Goal: Task Accomplishment & Management: Manage account settings

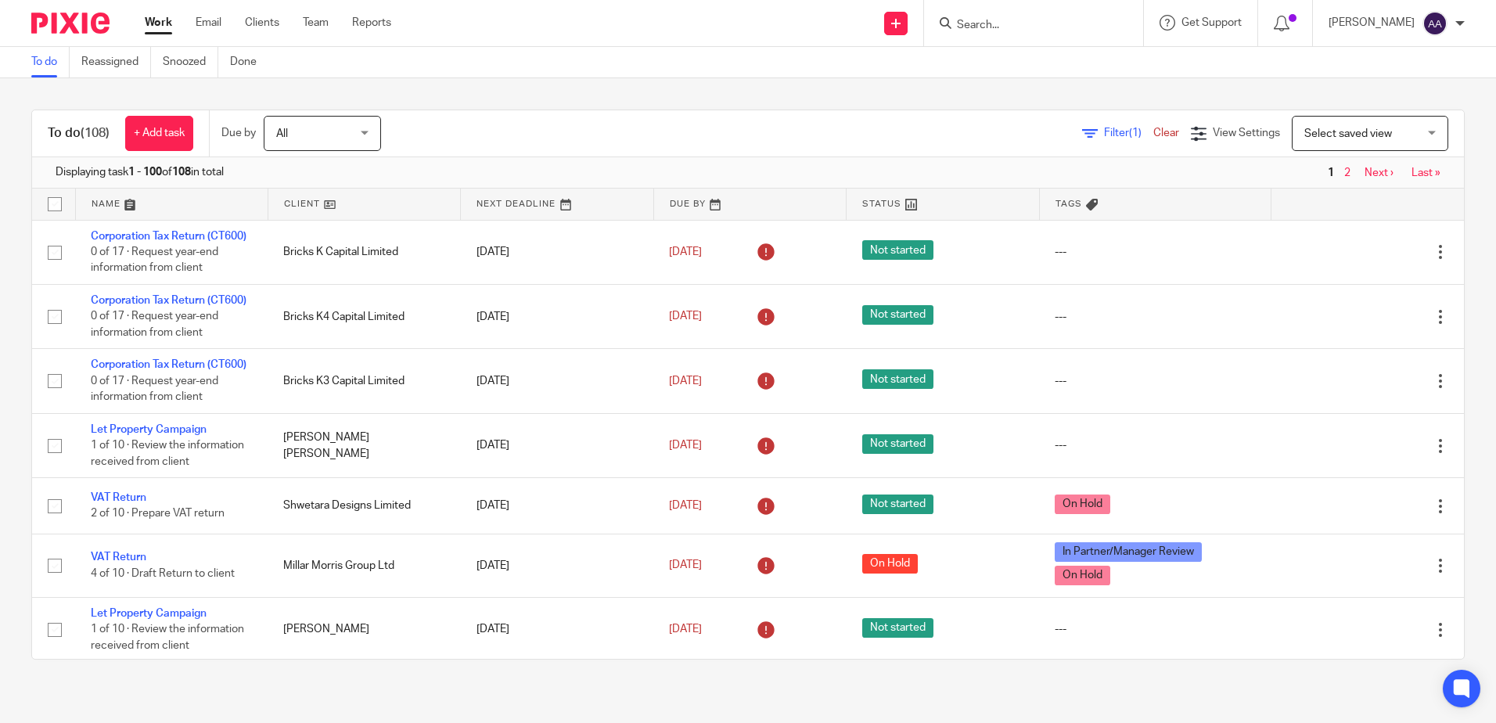
click at [1082, 130] on icon at bounding box center [1090, 134] width 16 height 16
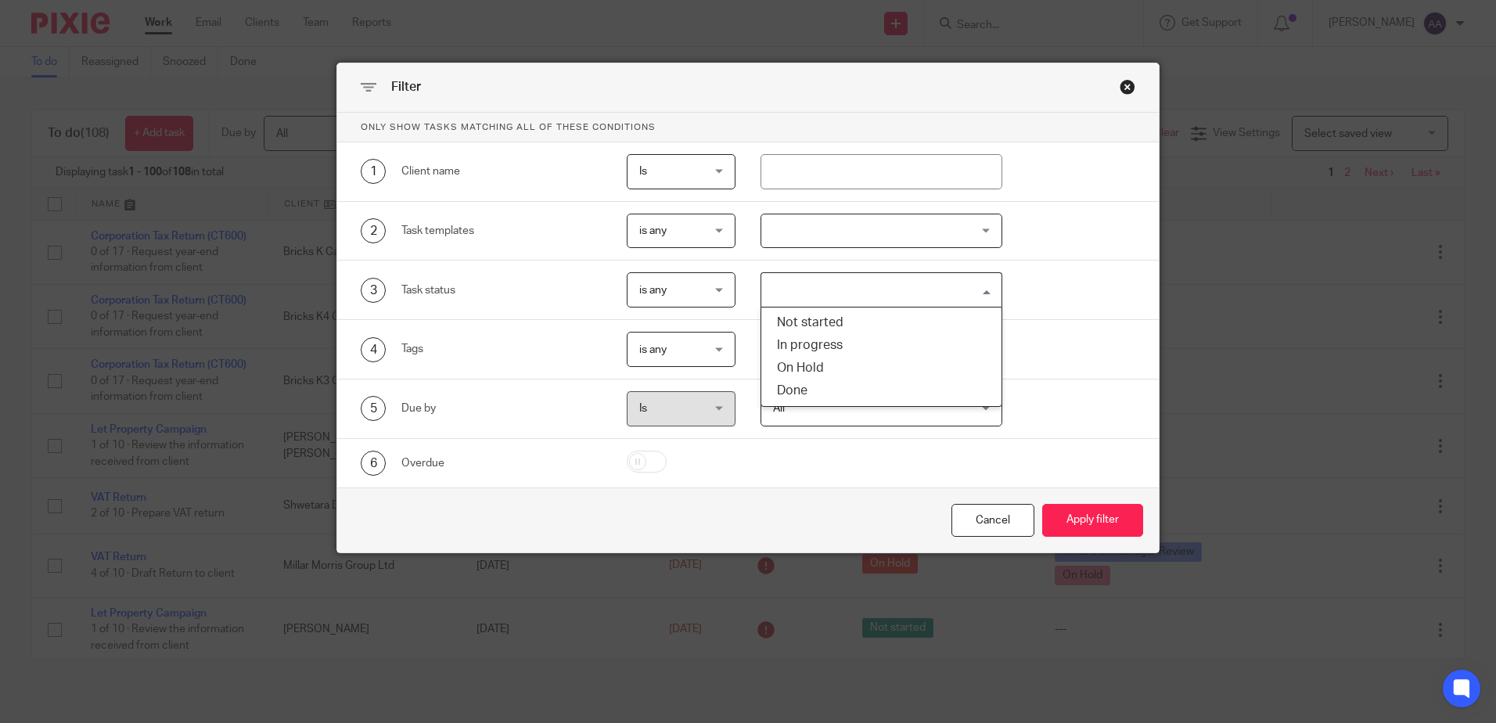
click at [948, 282] on input "Search for option" at bounding box center [878, 289] width 230 height 27
click at [982, 224] on div at bounding box center [882, 231] width 242 height 35
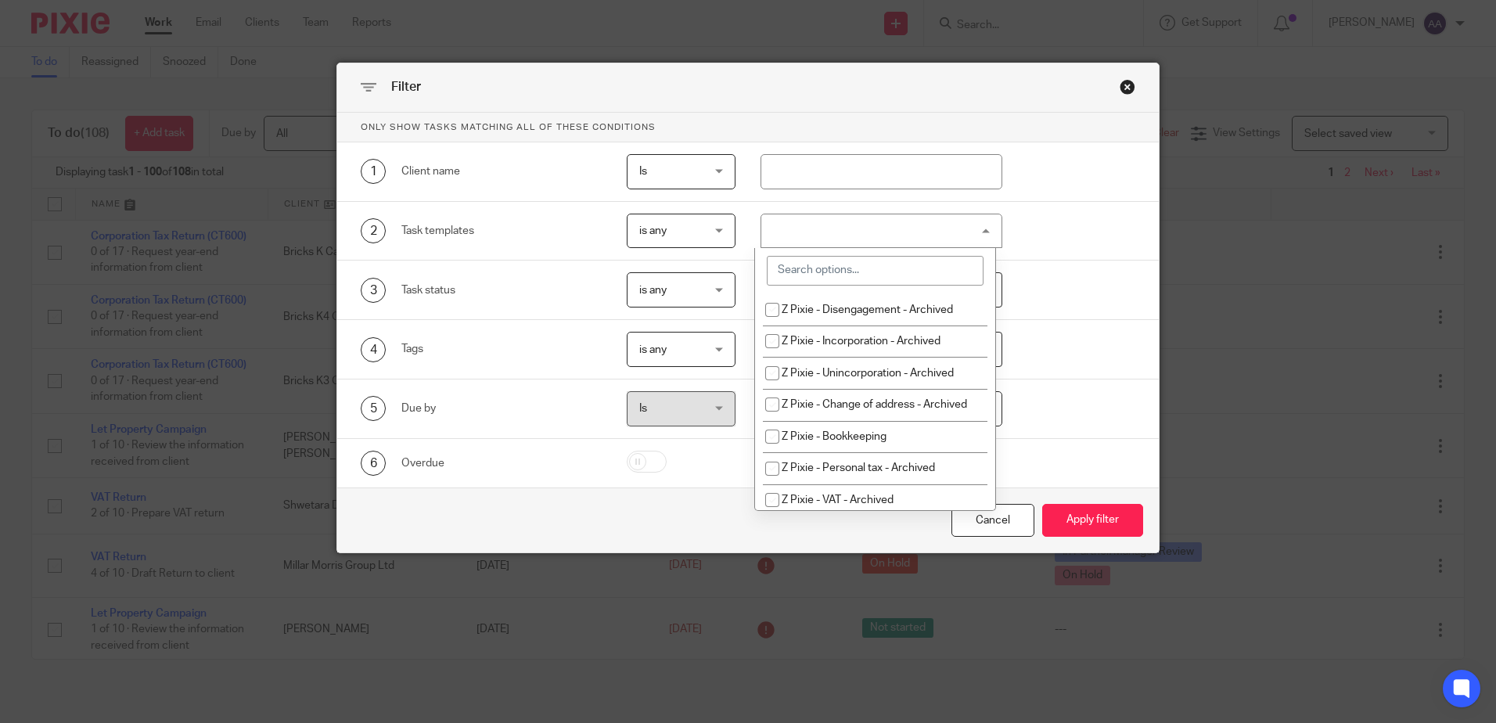
click at [951, 273] on input "search" at bounding box center [875, 271] width 217 height 30
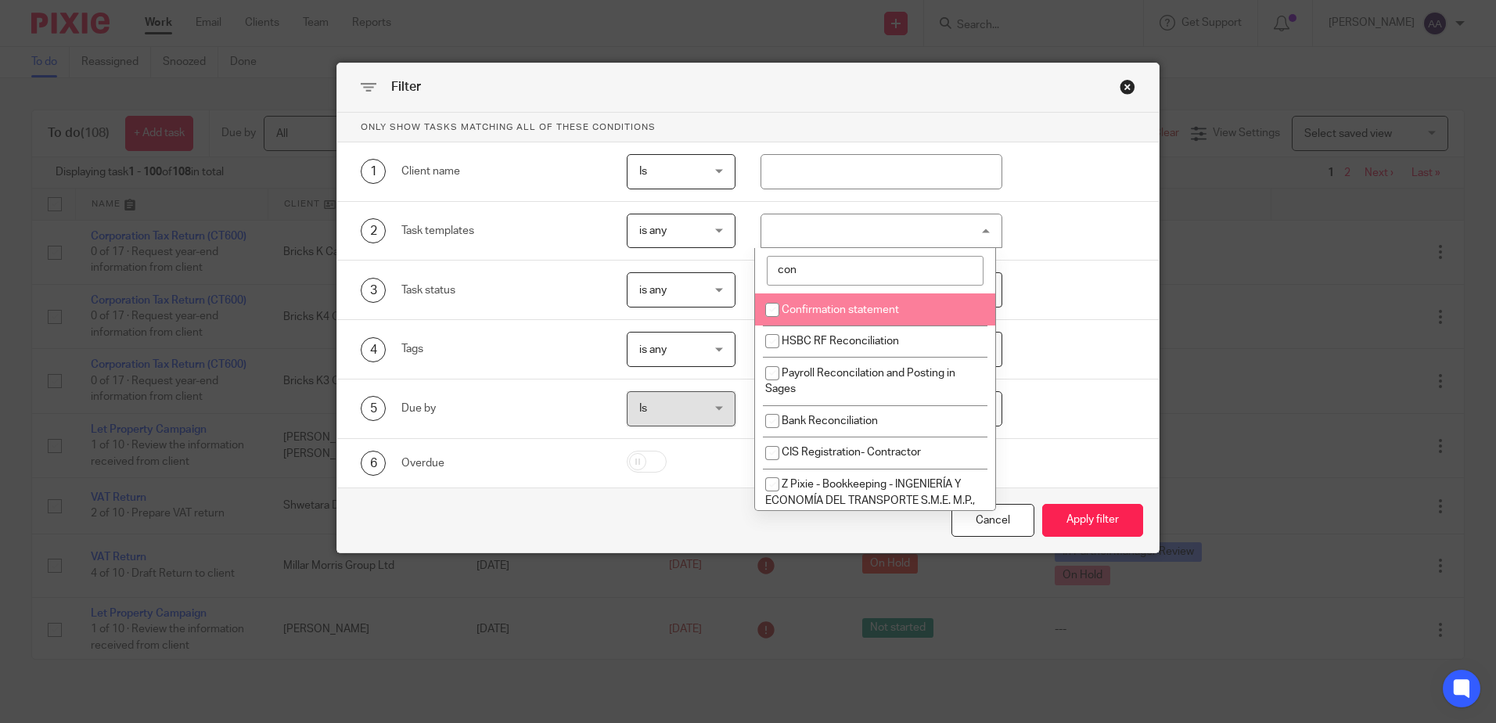
type input "con"
click at [771, 310] on input "checkbox" at bounding box center [773, 310] width 30 height 30
checkbox input "true"
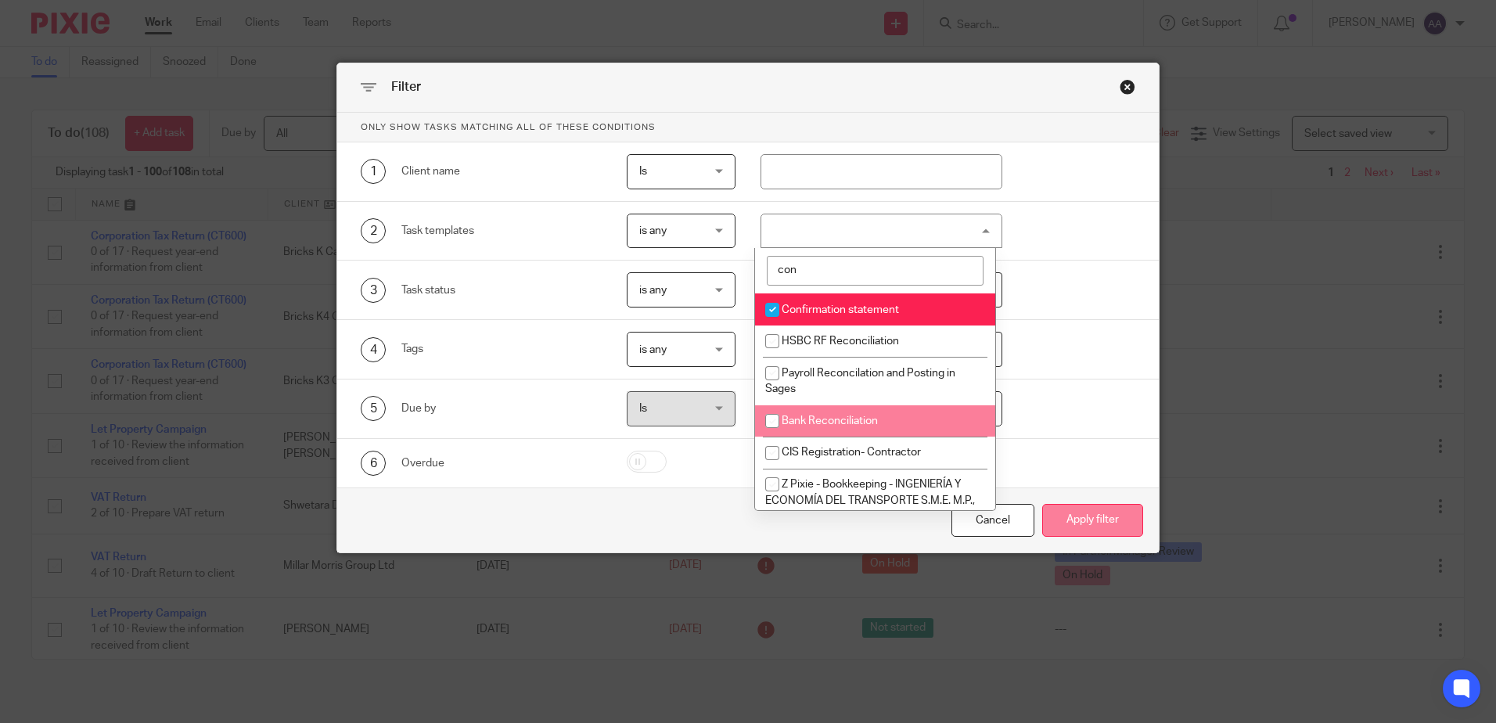
click at [1081, 516] on button "Apply filter" at bounding box center [1092, 521] width 101 height 34
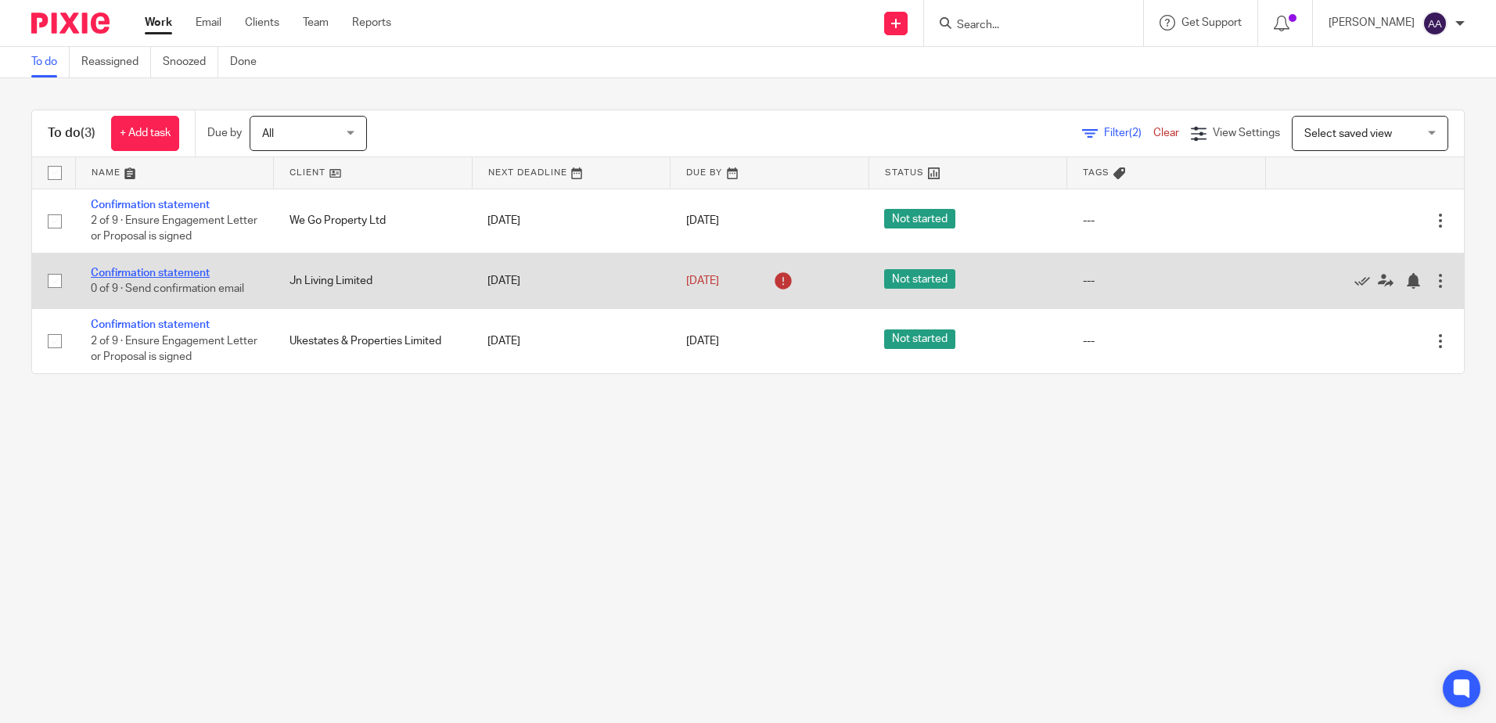
click at [183, 275] on link "Confirmation statement" at bounding box center [150, 273] width 119 height 11
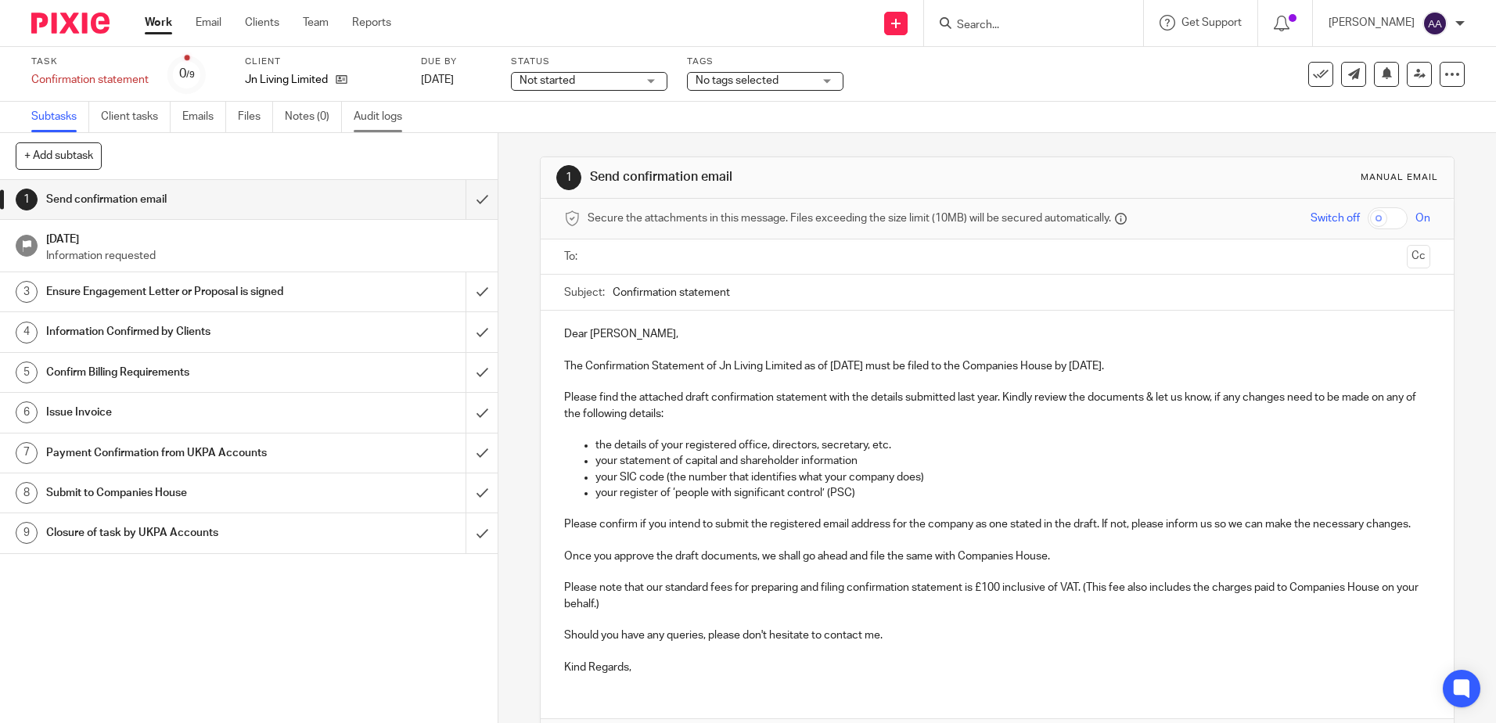
click at [394, 110] on link "Audit logs" at bounding box center [384, 117] width 60 height 31
click at [702, 264] on input "text" at bounding box center [996, 257] width 807 height 18
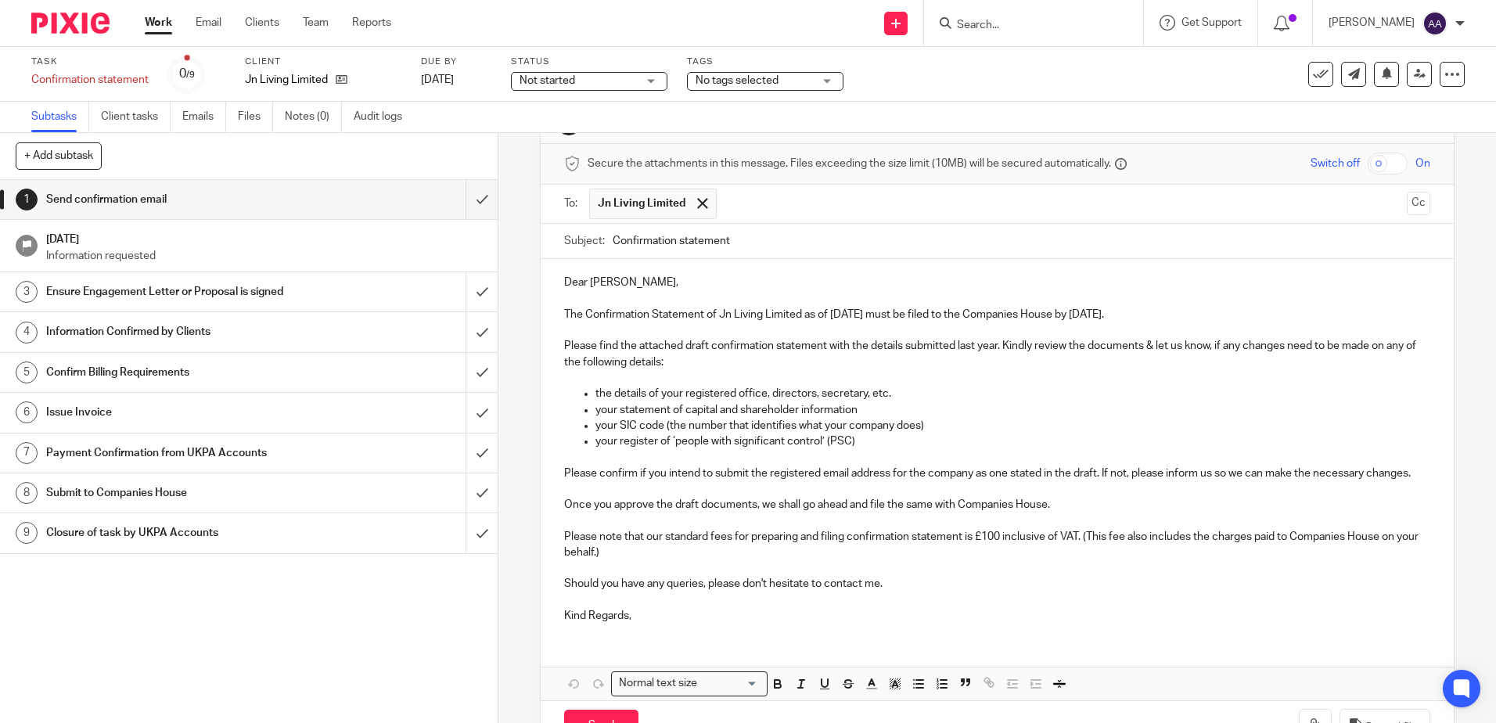
scroll to position [124, 0]
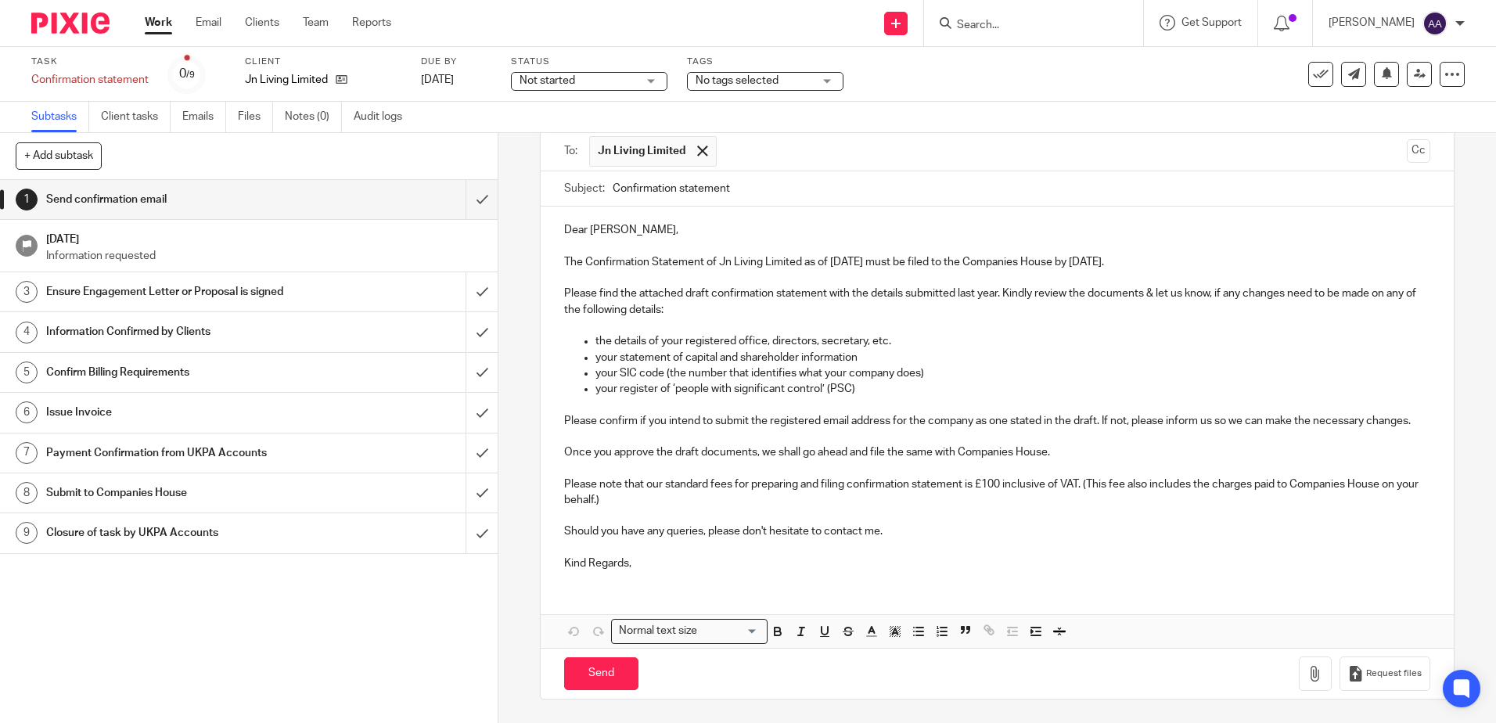
click at [590, 565] on p "Kind Regards," at bounding box center [997, 564] width 866 height 16
click at [678, 574] on div "Dear Joseph, The Confirmation Statement of Jn Living Limited as of 17 Sep 2025 …" at bounding box center [997, 395] width 912 height 376
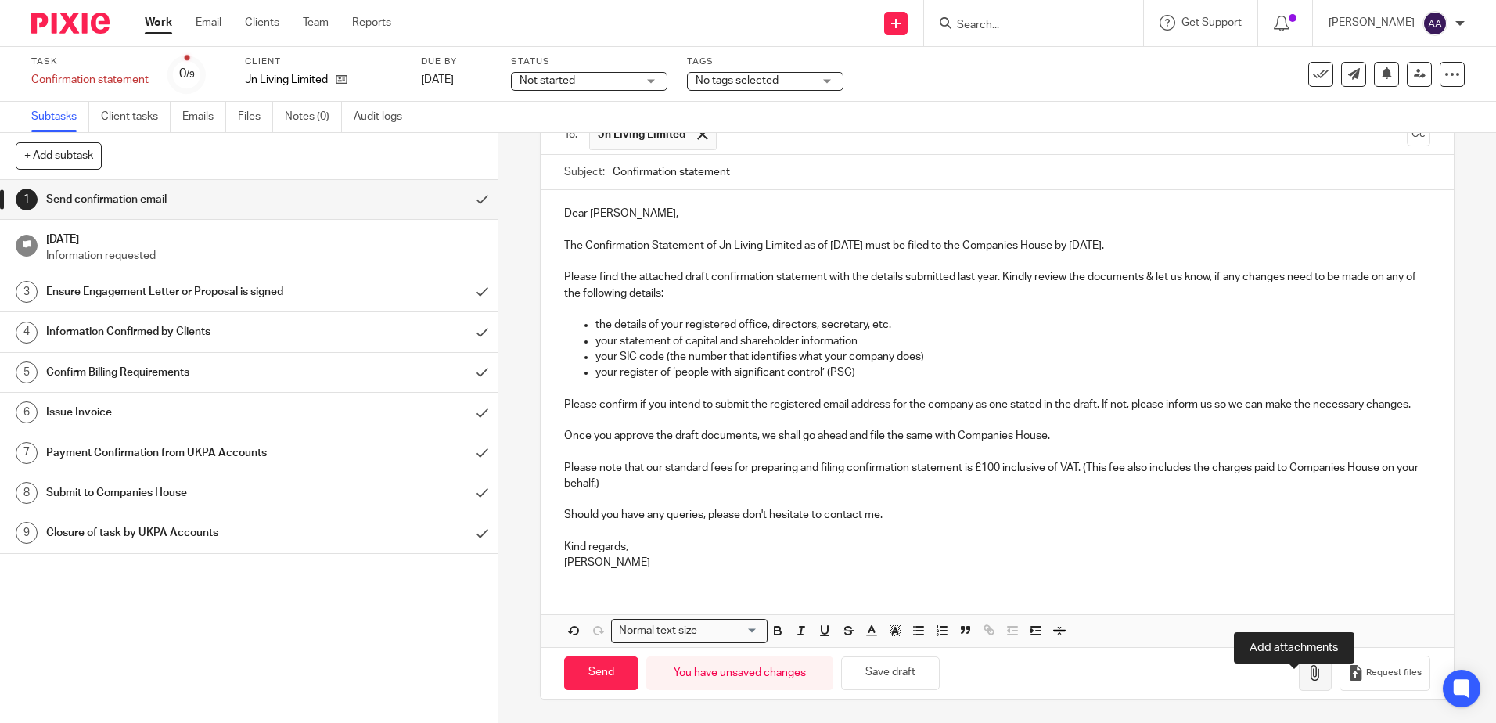
click at [1308, 681] on icon "button" at bounding box center [1316, 673] width 16 height 16
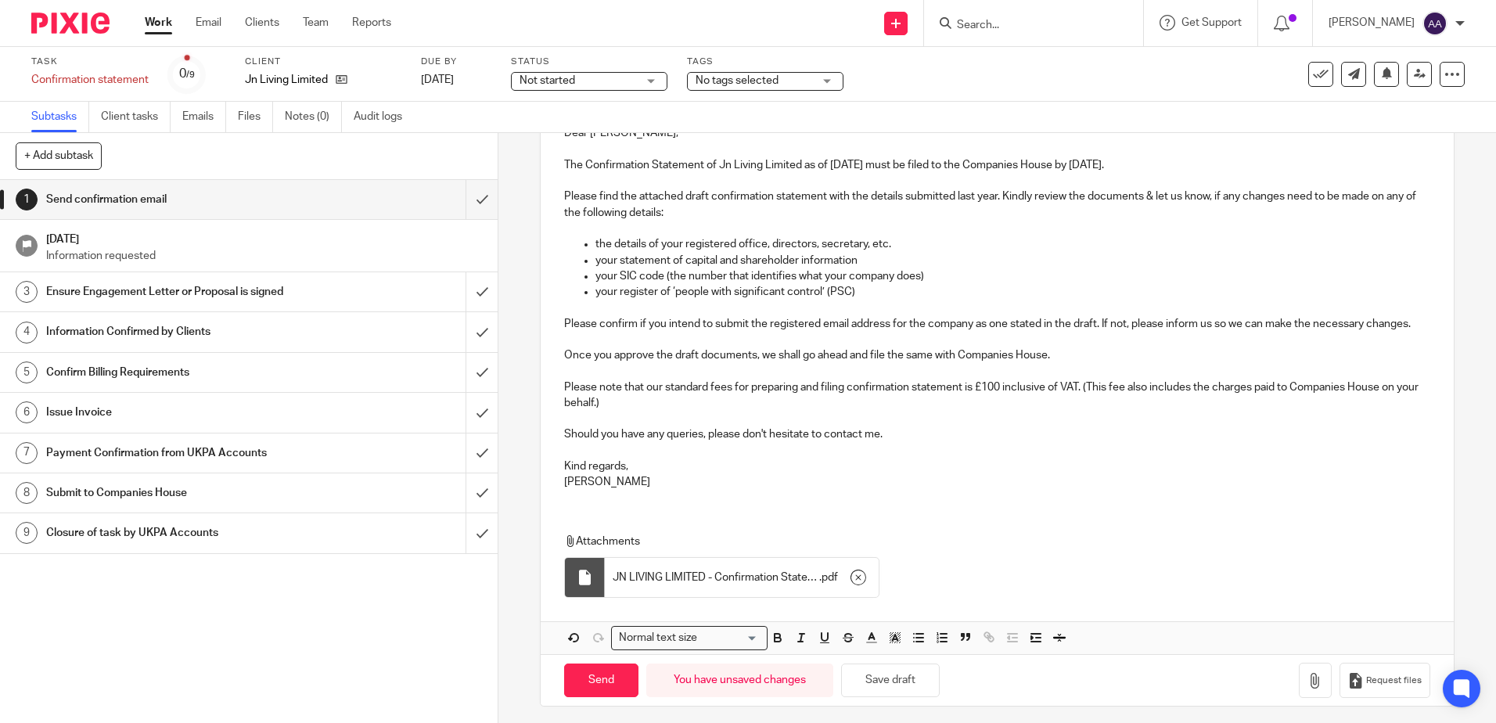
scroll to position [228, 0]
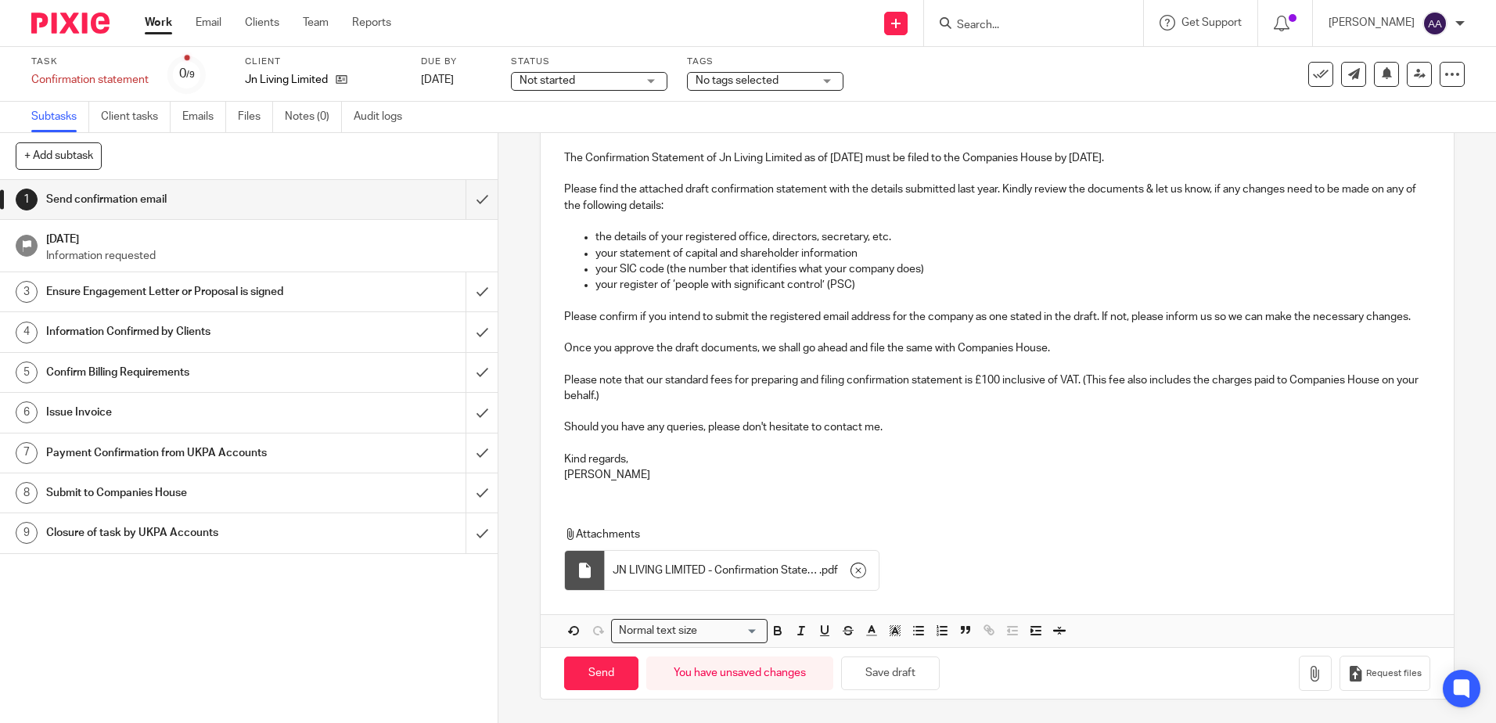
drag, startPoint x: 589, startPoint y: 686, endPoint x: 678, endPoint y: 602, distance: 122.3
click at [589, 686] on input "Send" at bounding box center [601, 674] width 74 height 34
type input "Sent"
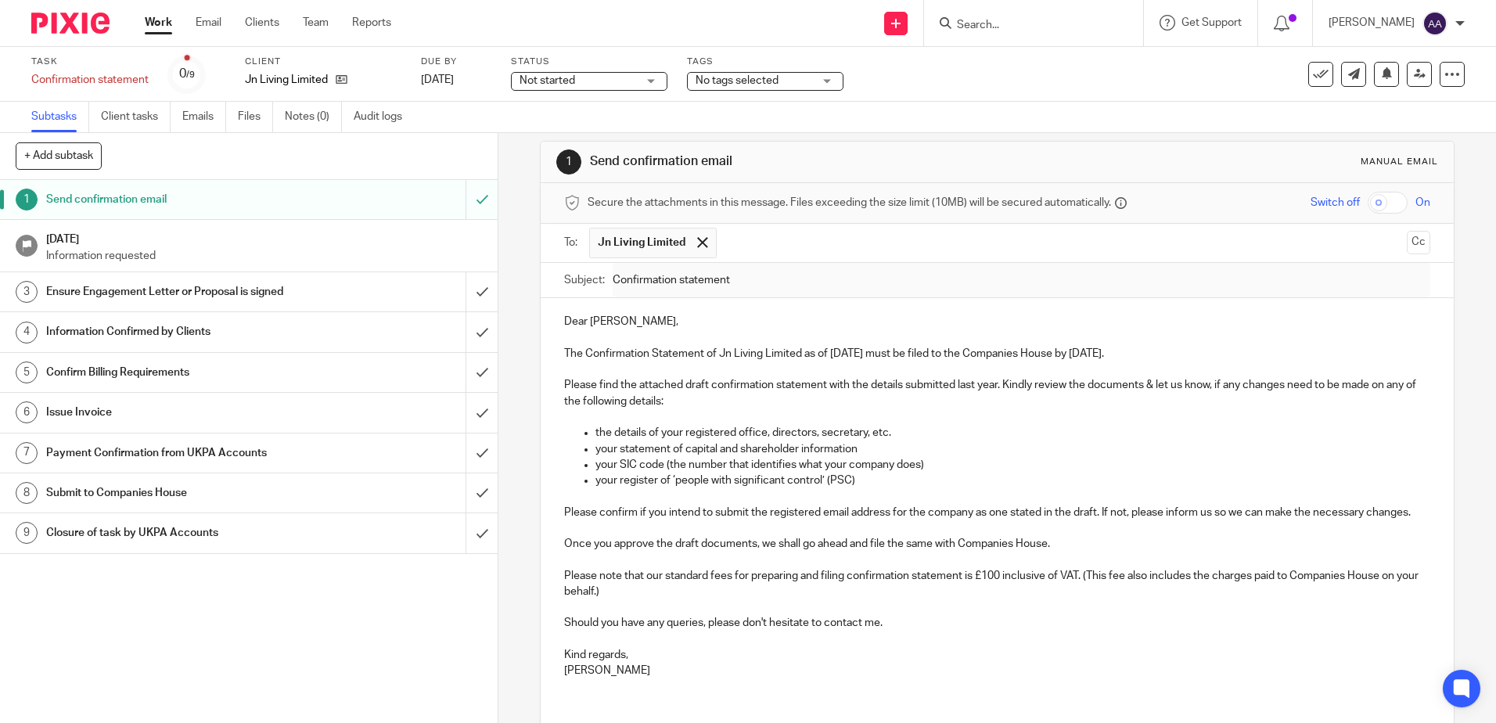
scroll to position [0, 0]
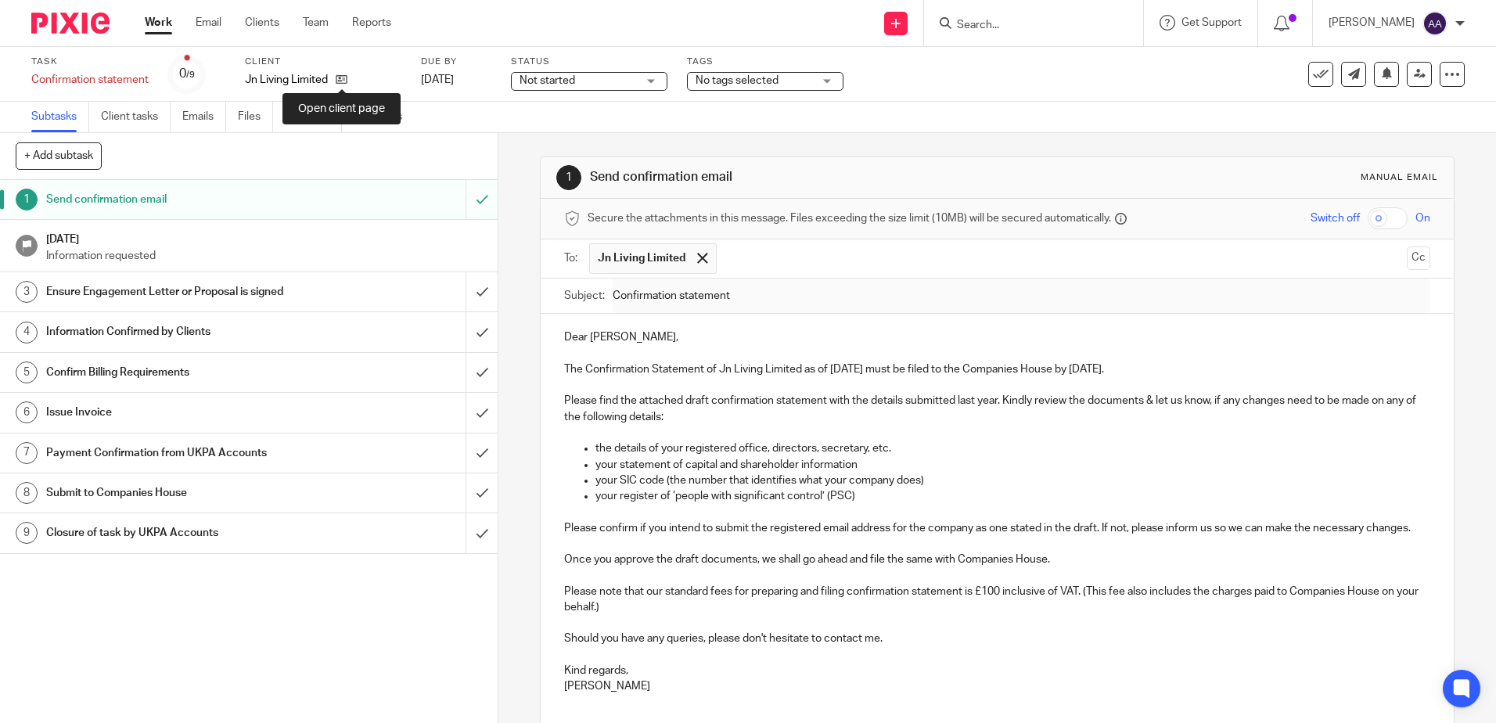
drag, startPoint x: 344, startPoint y: 80, endPoint x: 448, endPoint y: 13, distance: 124.2
click at [344, 80] on icon at bounding box center [342, 80] width 12 height 12
click at [363, 249] on p "Information requested" at bounding box center [264, 256] width 437 height 16
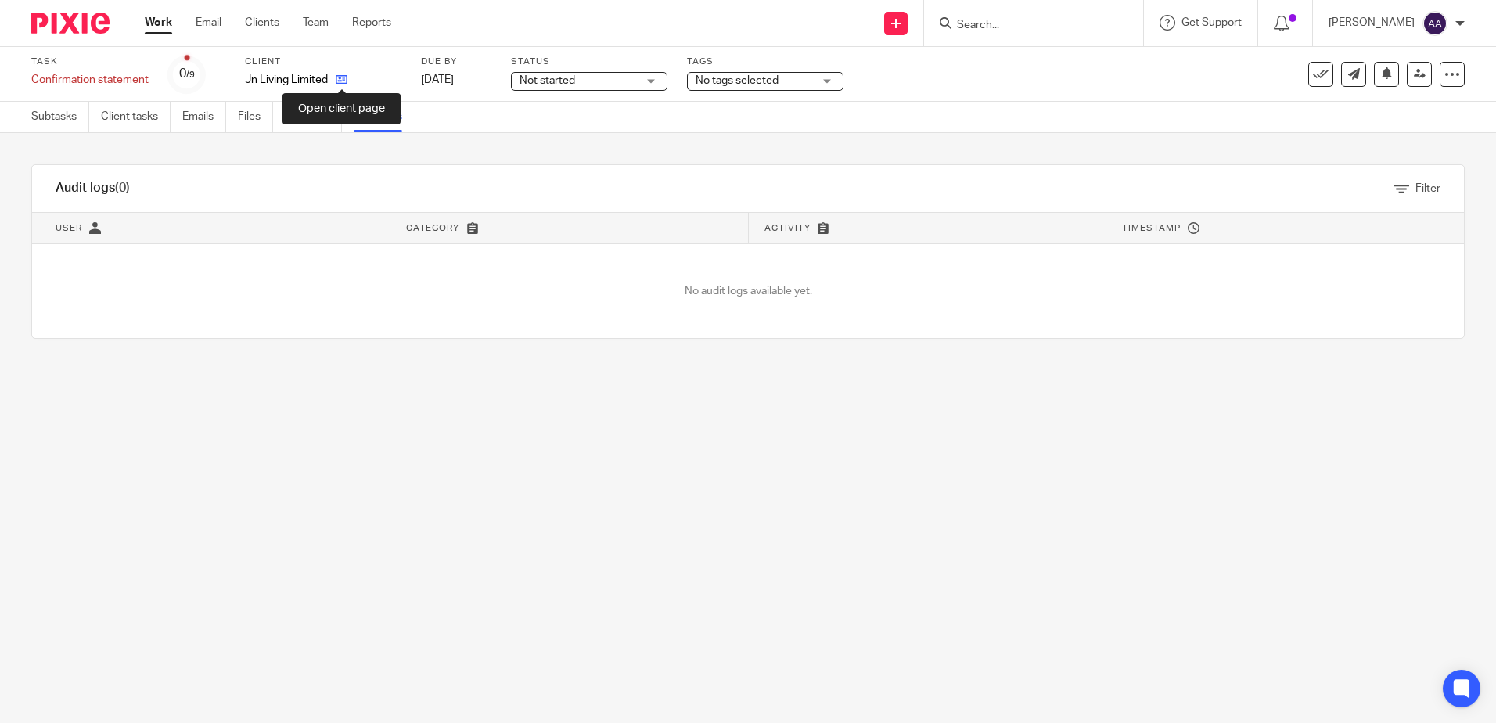
click at [347, 78] on icon at bounding box center [342, 80] width 12 height 12
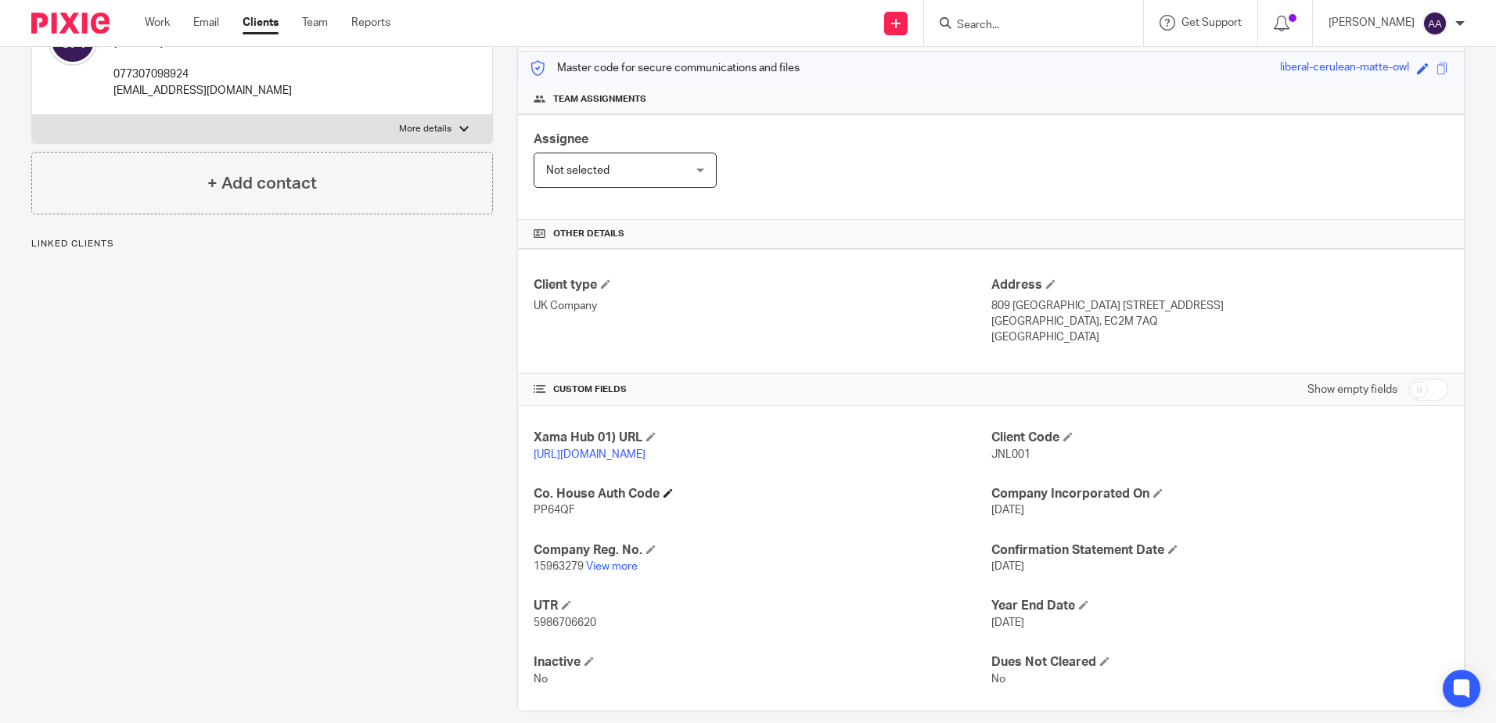
scroll to position [231, 0]
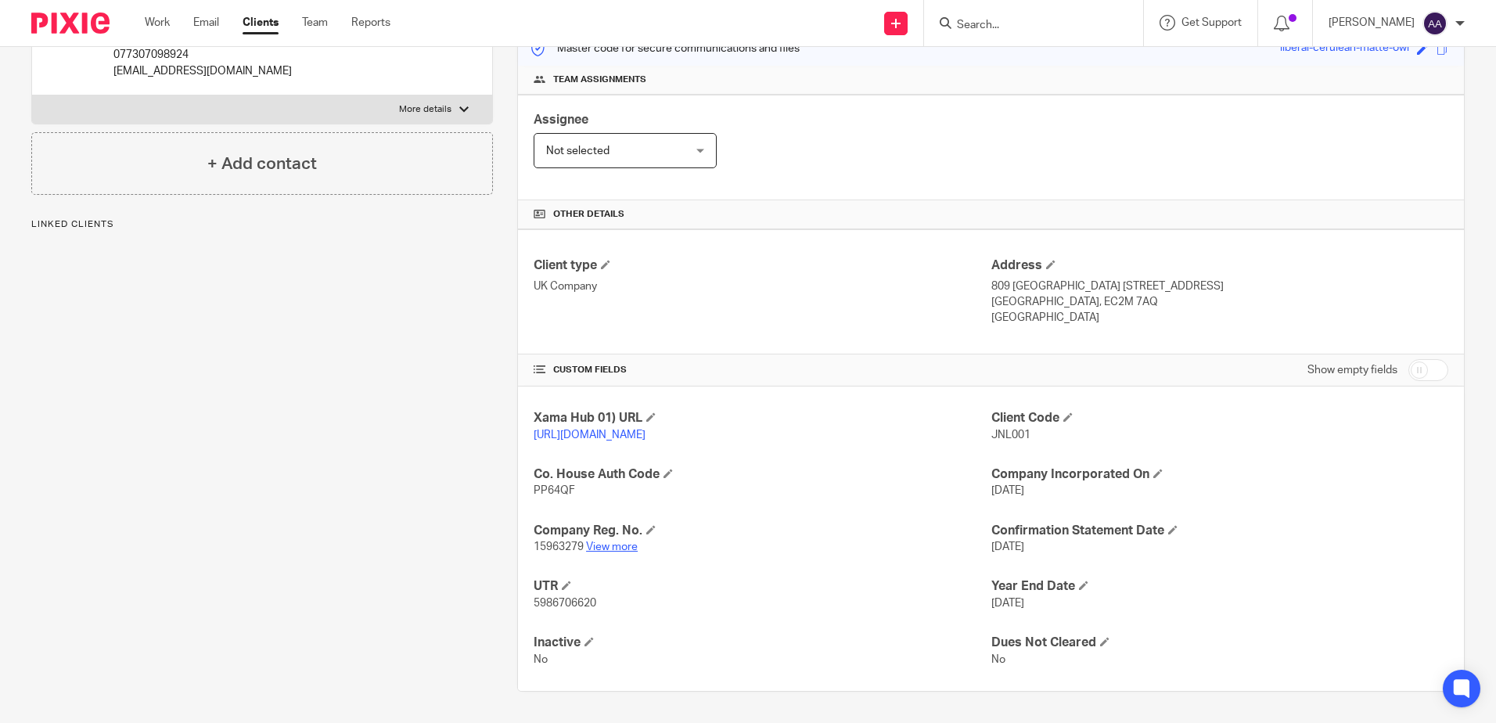
click at [635, 549] on link "View more" at bounding box center [612, 547] width 52 height 11
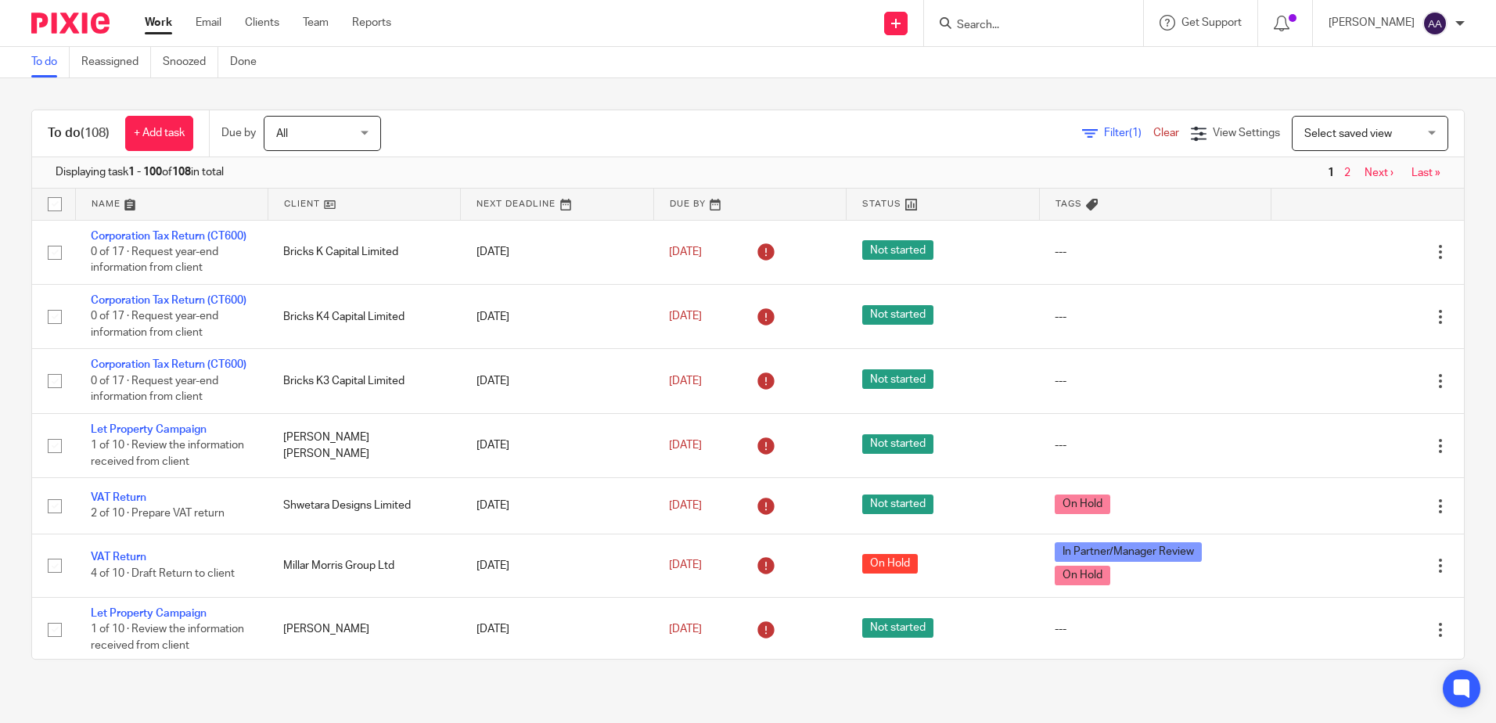
drag, startPoint x: 1079, startPoint y: 11, endPoint x: 1062, endPoint y: 22, distance: 20.4
click at [1062, 22] on input "Search" at bounding box center [1025, 26] width 141 height 14
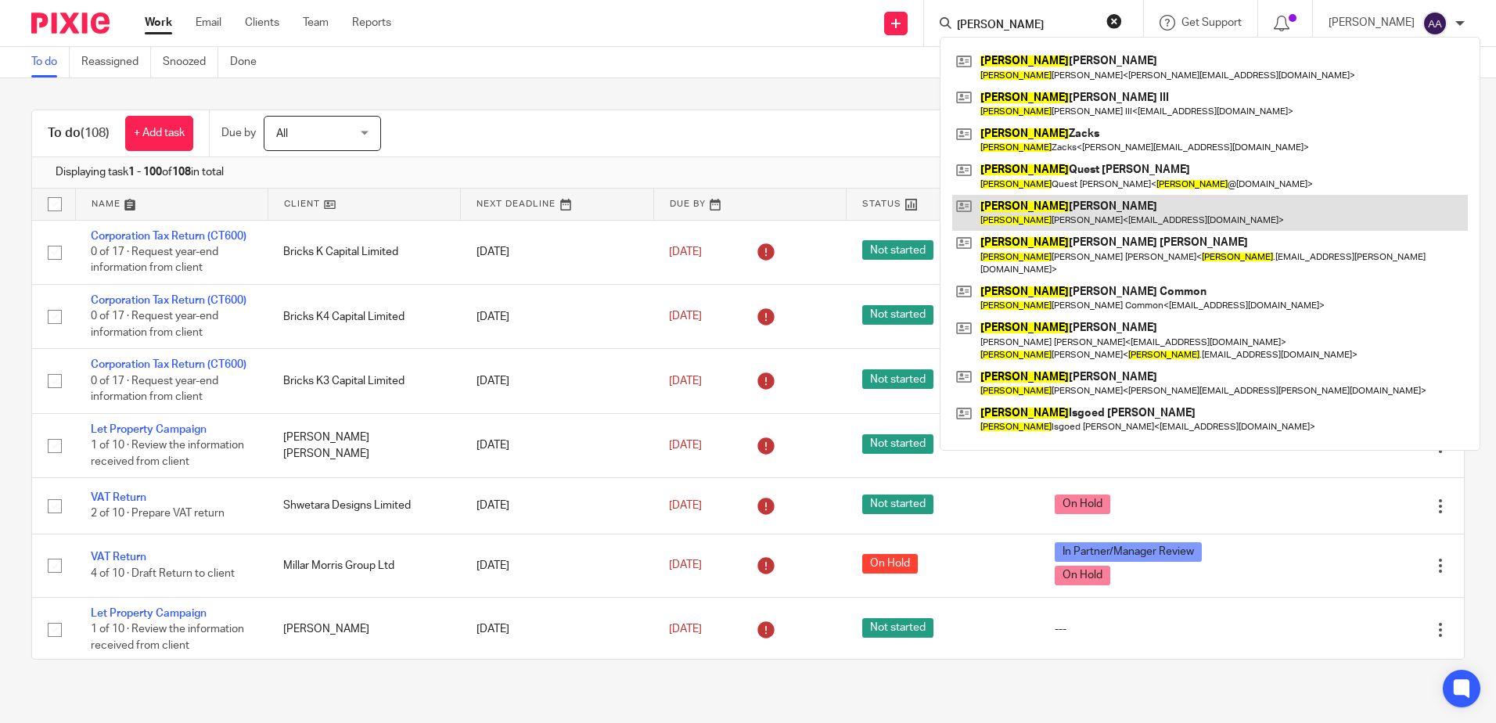
type input "james"
click at [1042, 197] on link at bounding box center [1210, 213] width 516 height 36
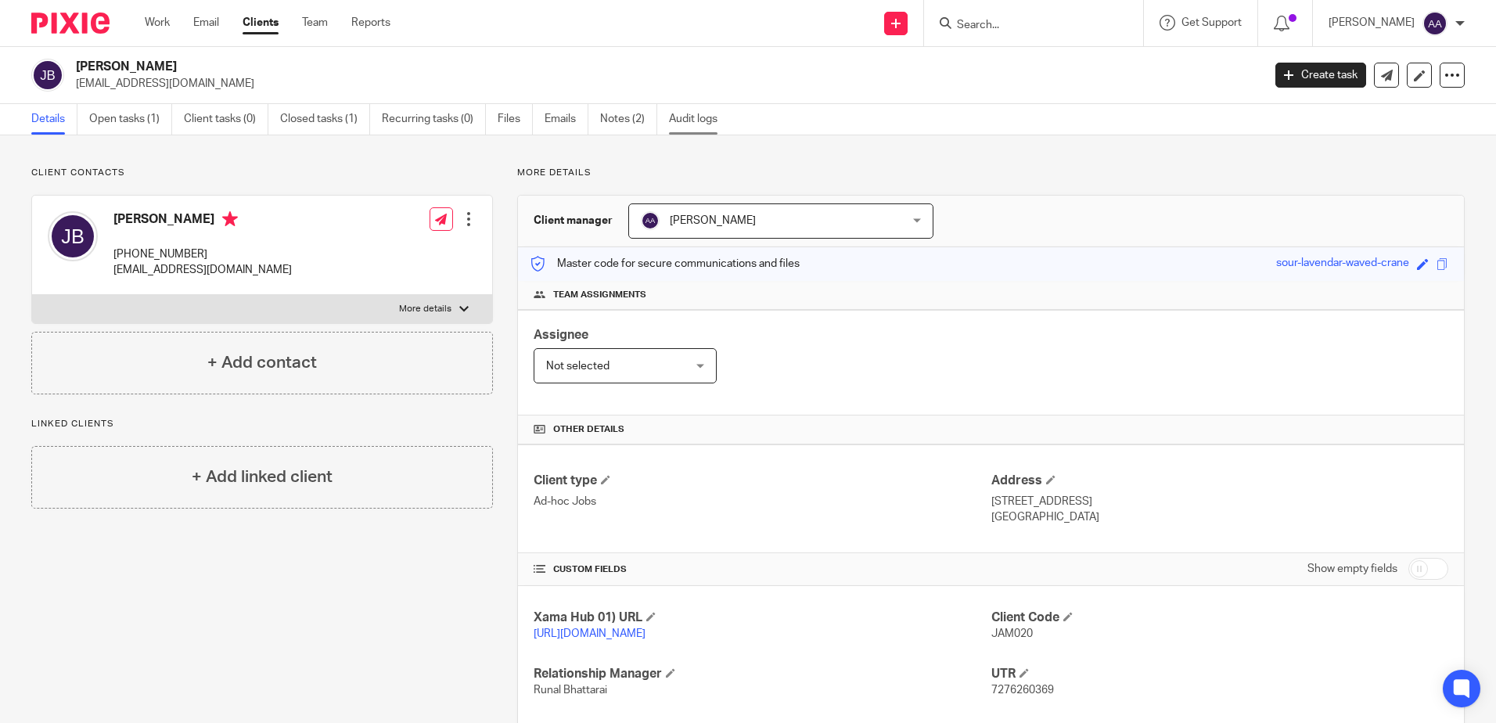
click at [707, 120] on link "Audit logs" at bounding box center [699, 119] width 60 height 31
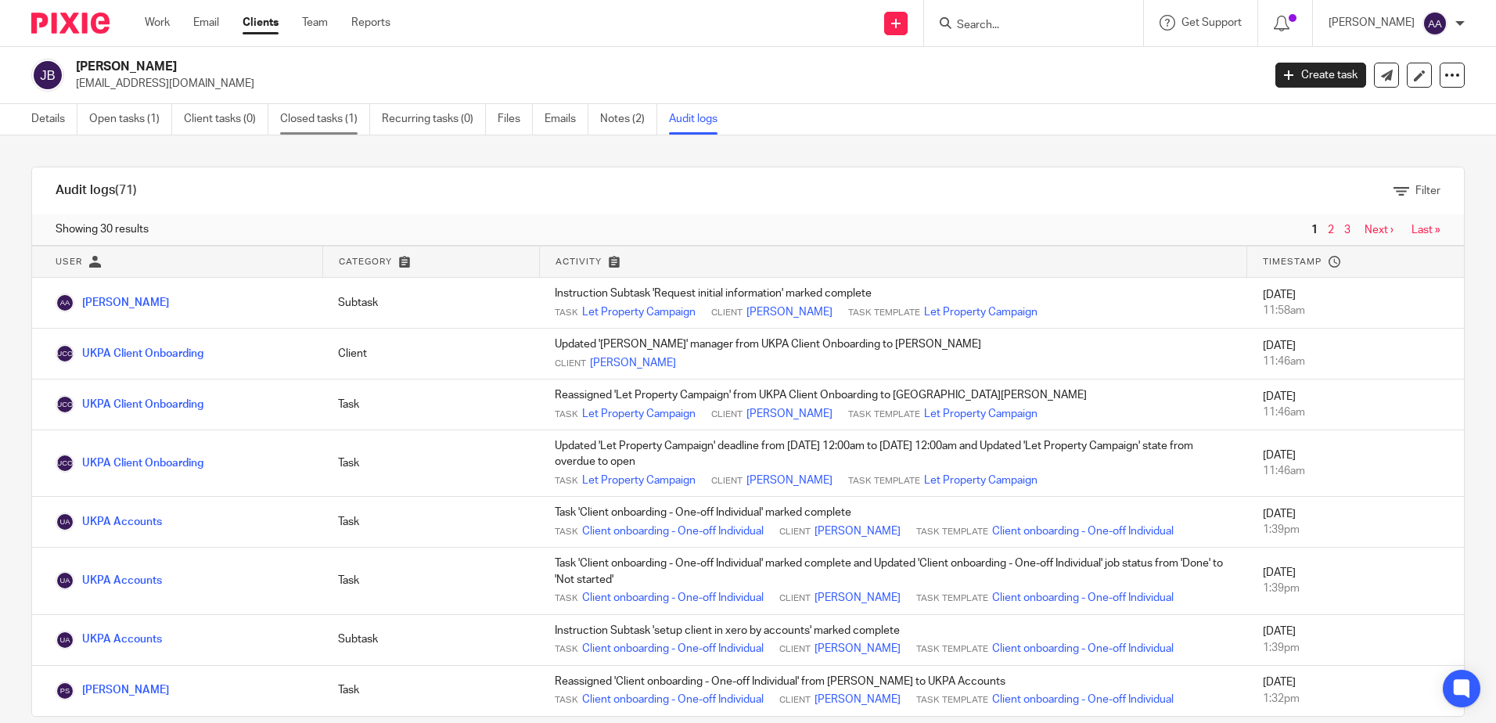
click at [316, 124] on link "Closed tasks (1)" at bounding box center [325, 119] width 90 height 31
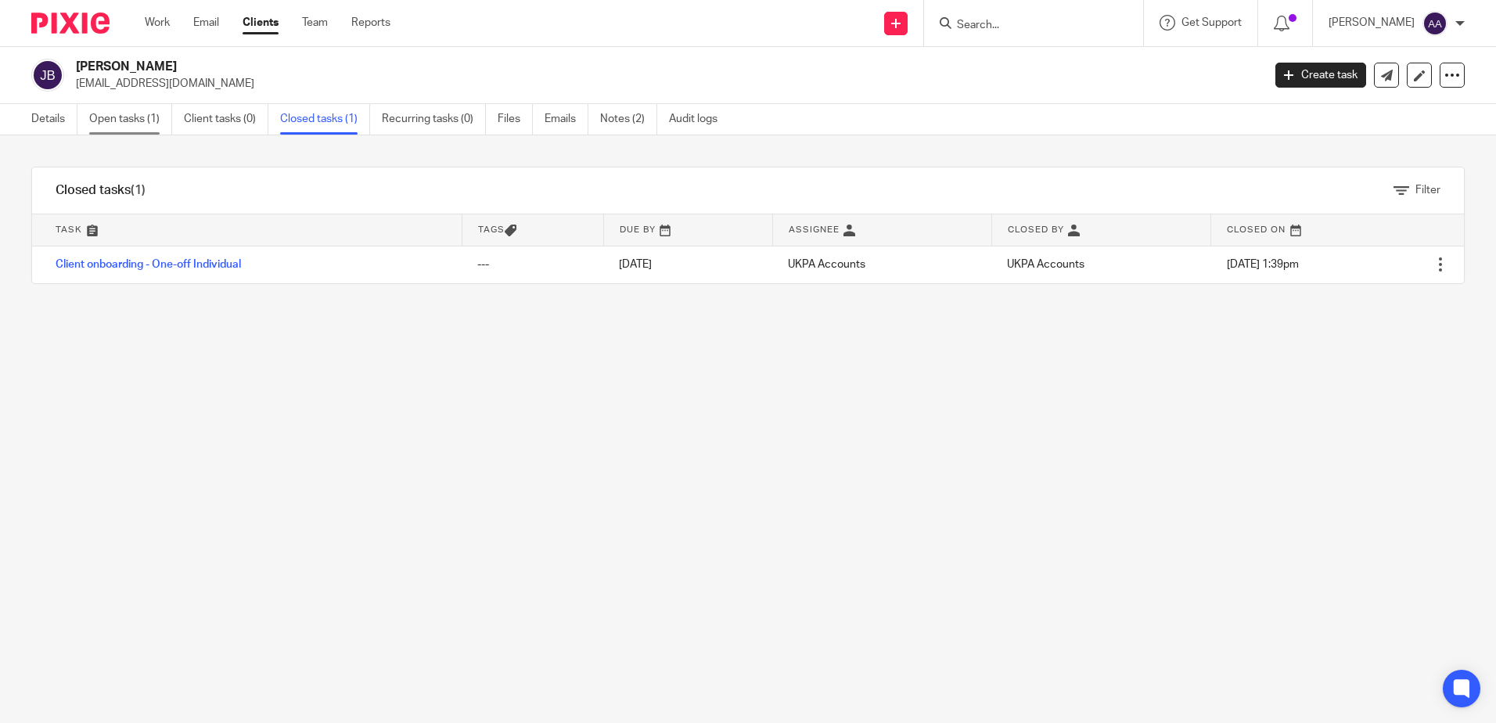
click at [124, 122] on link "Open tasks (1)" at bounding box center [130, 119] width 83 height 31
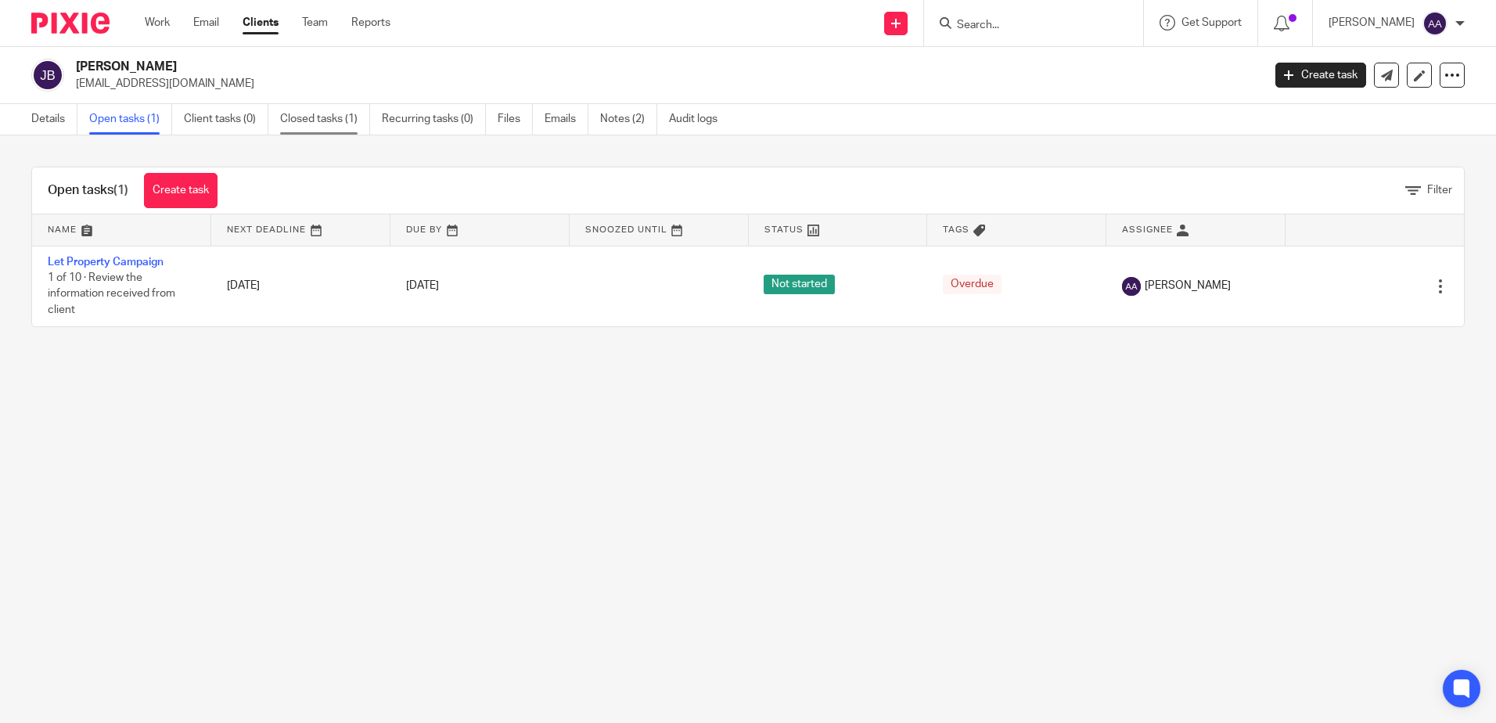
click at [344, 117] on link "Closed tasks (1)" at bounding box center [325, 119] width 90 height 31
click at [624, 124] on link "Notes (2)" at bounding box center [628, 119] width 57 height 31
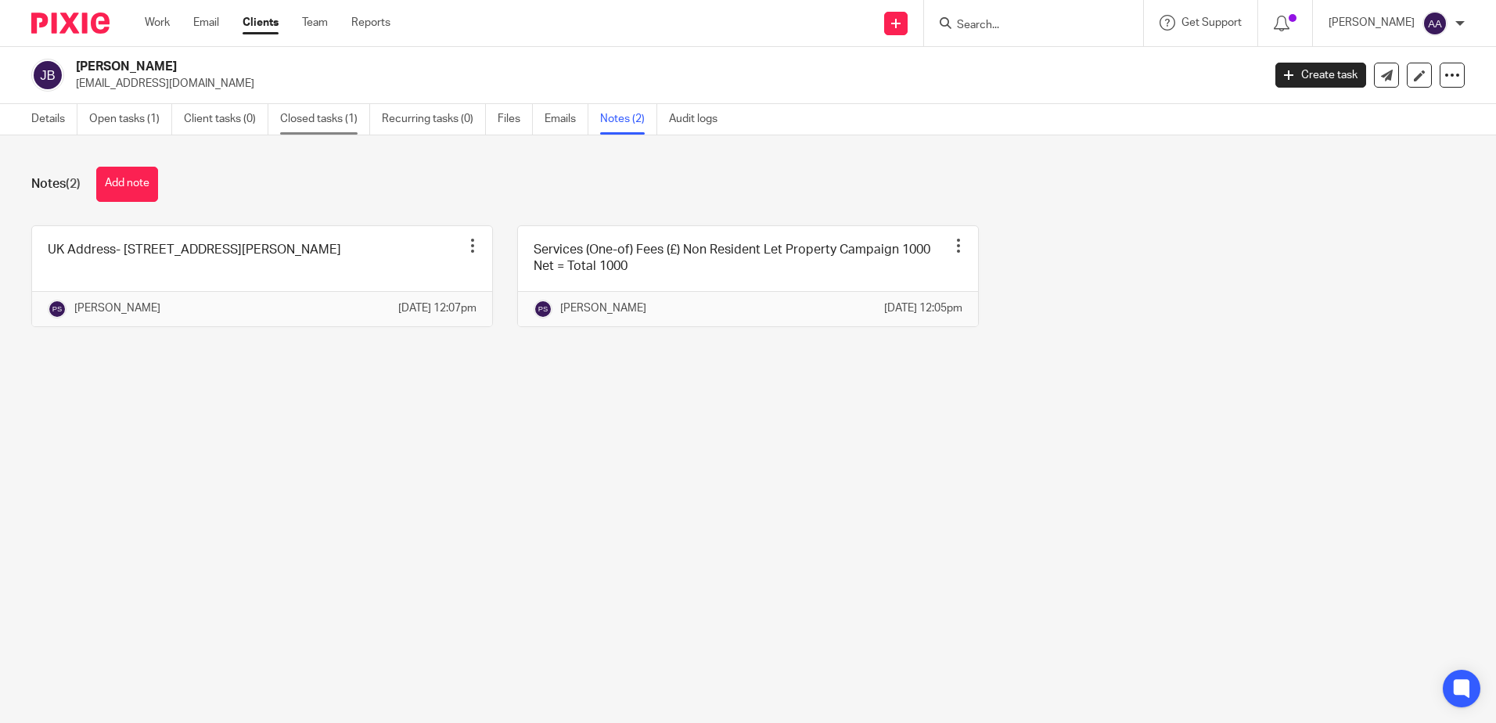
click at [361, 116] on link "Closed tasks (1)" at bounding box center [325, 119] width 90 height 31
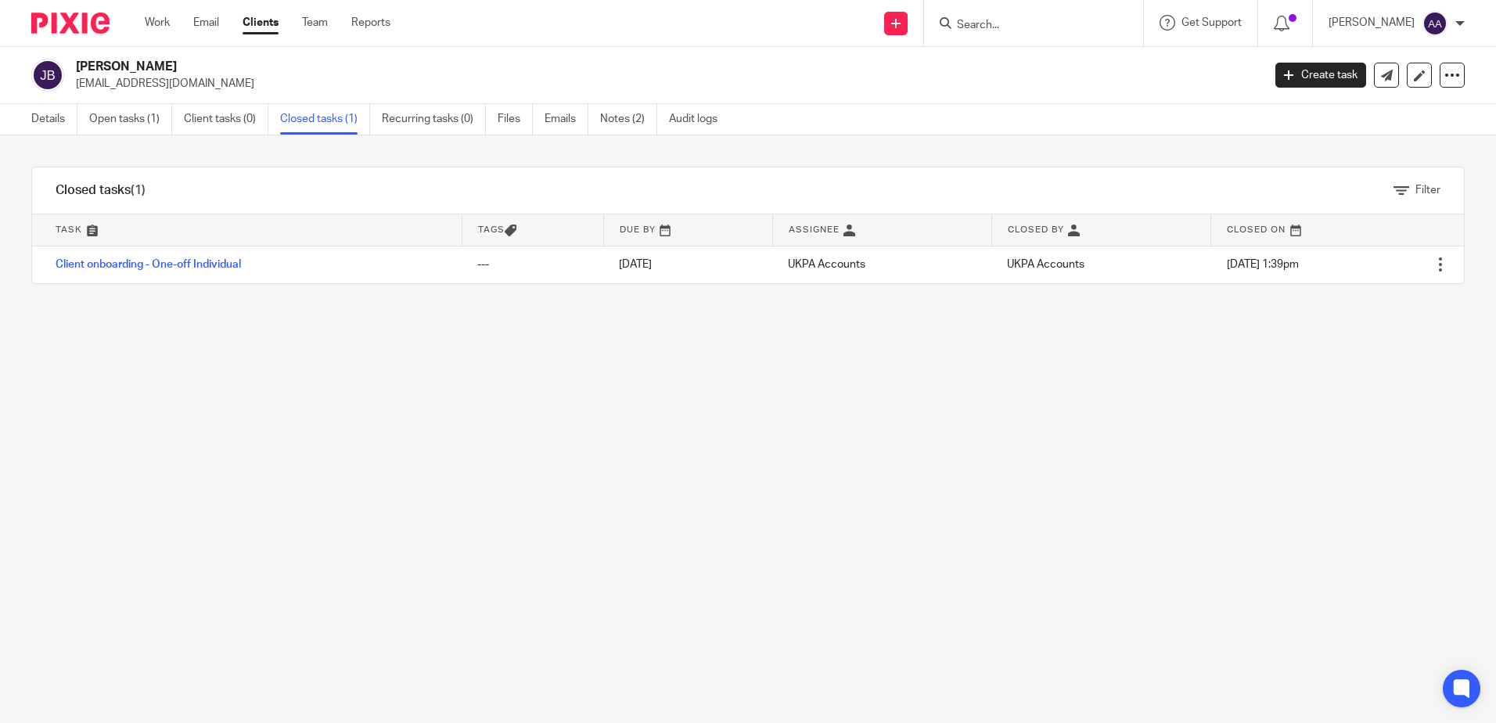
click at [1013, 29] on input "Search" at bounding box center [1025, 26] width 141 height 14
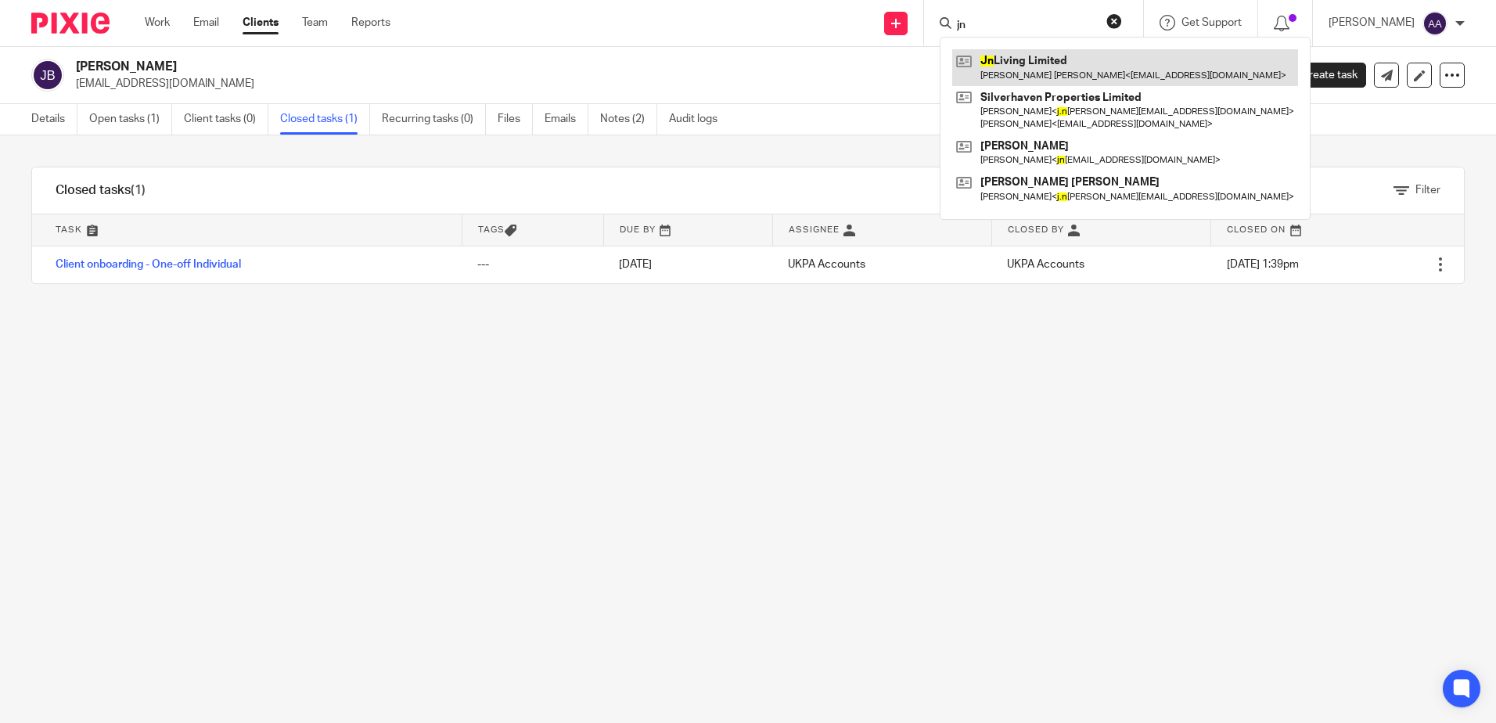
type input "jn"
click at [1023, 54] on link at bounding box center [1125, 67] width 346 height 36
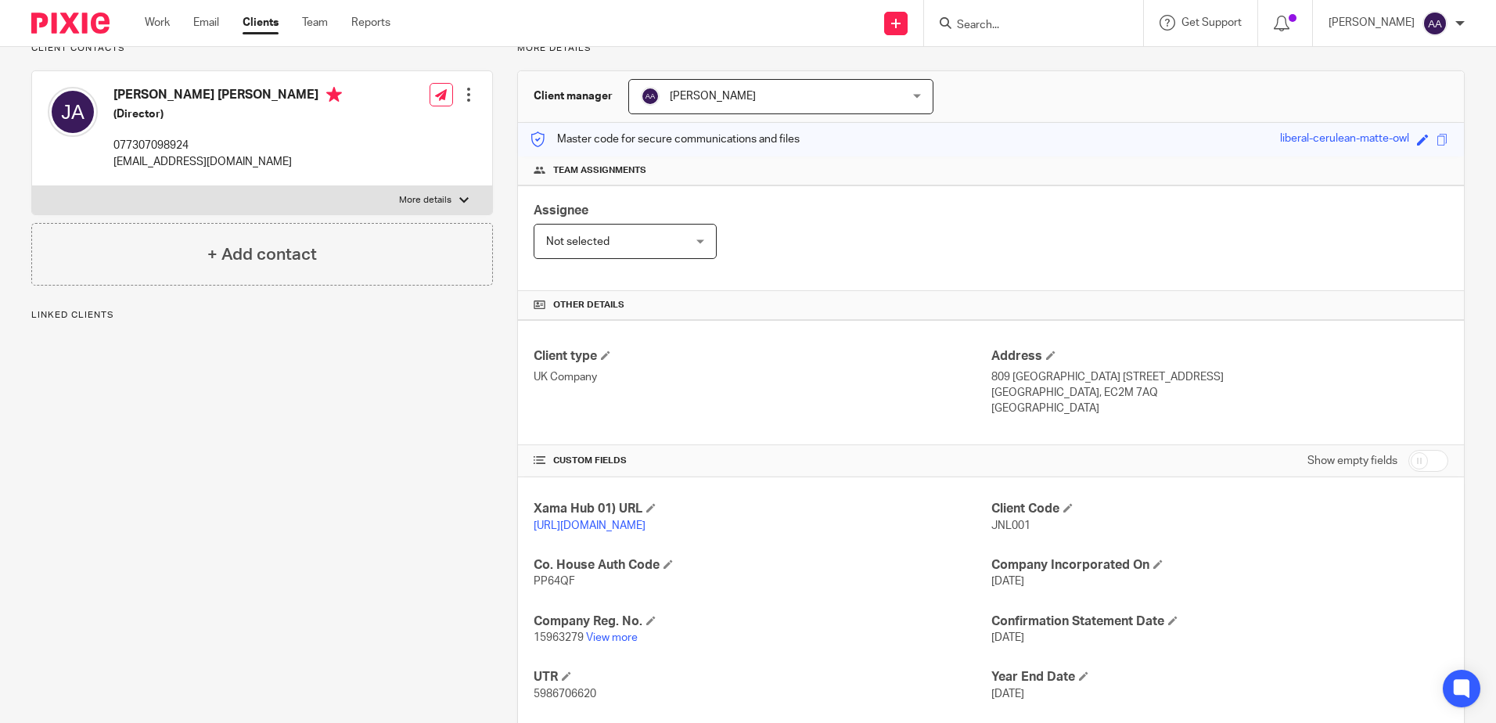
scroll to position [231, 0]
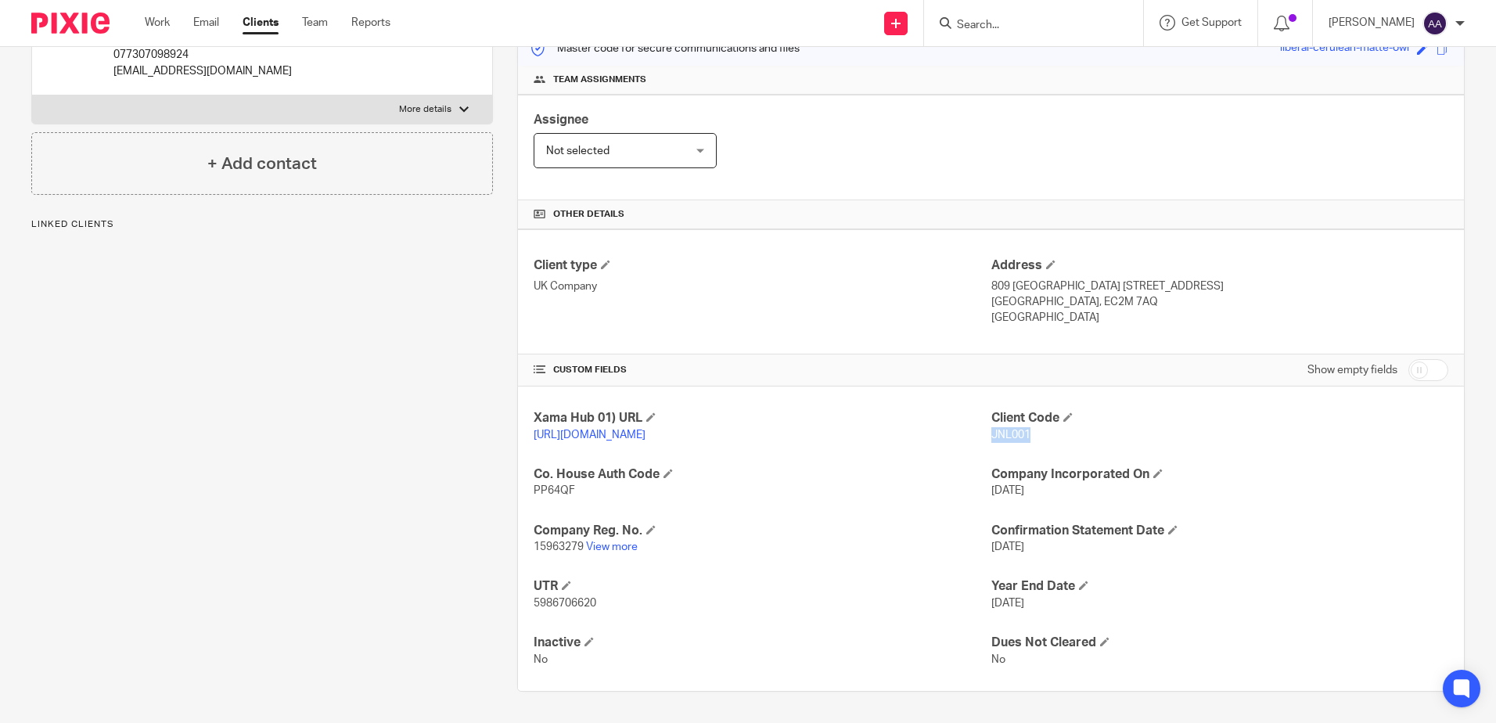
drag, startPoint x: 1044, startPoint y: 432, endPoint x: 984, endPoint y: 430, distance: 59.5
click at [991, 430] on div "Client Code JNL001" at bounding box center [1219, 426] width 457 height 33
copy span "JNL001"
click at [1060, 427] on p "JNL001" at bounding box center [1219, 435] width 457 height 16
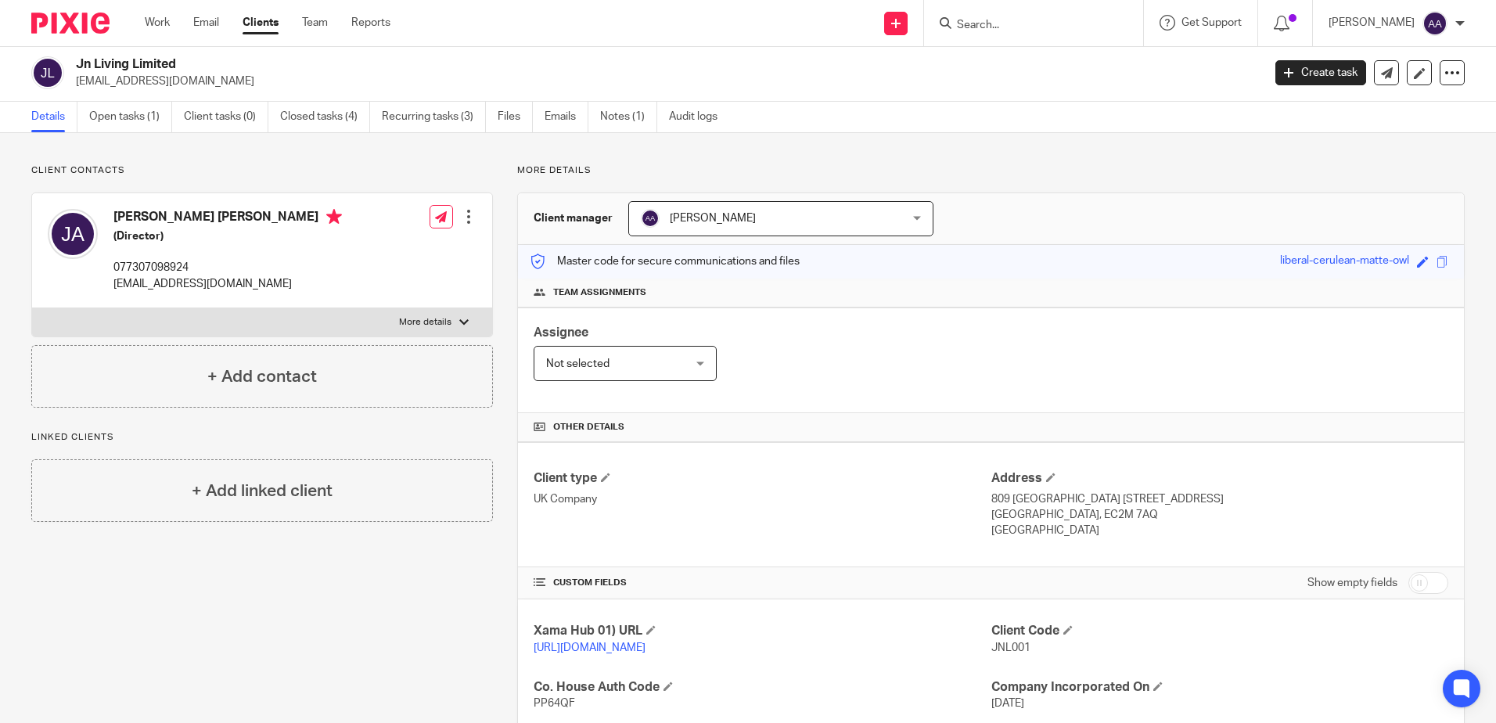
scroll to position [0, 0]
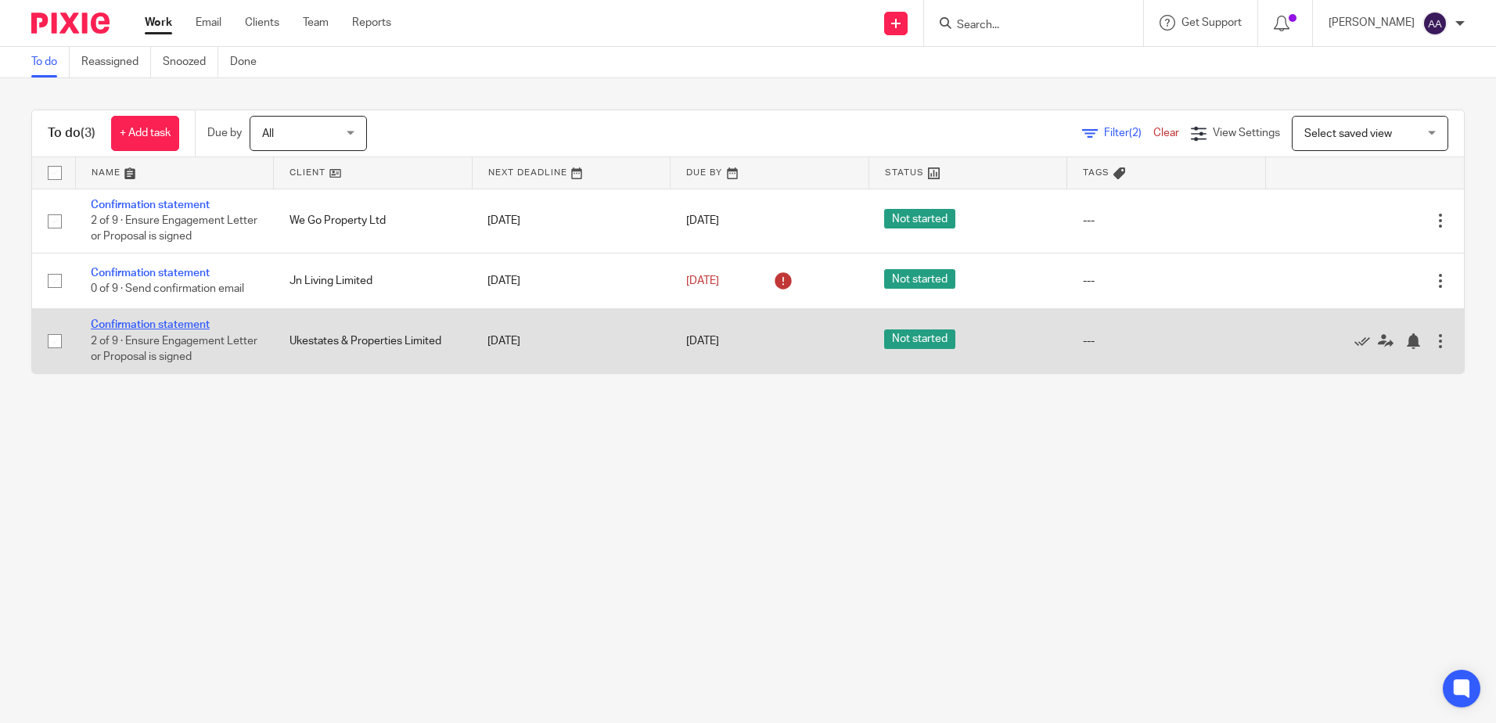
click at [200, 323] on link "Confirmation statement" at bounding box center [150, 324] width 119 height 11
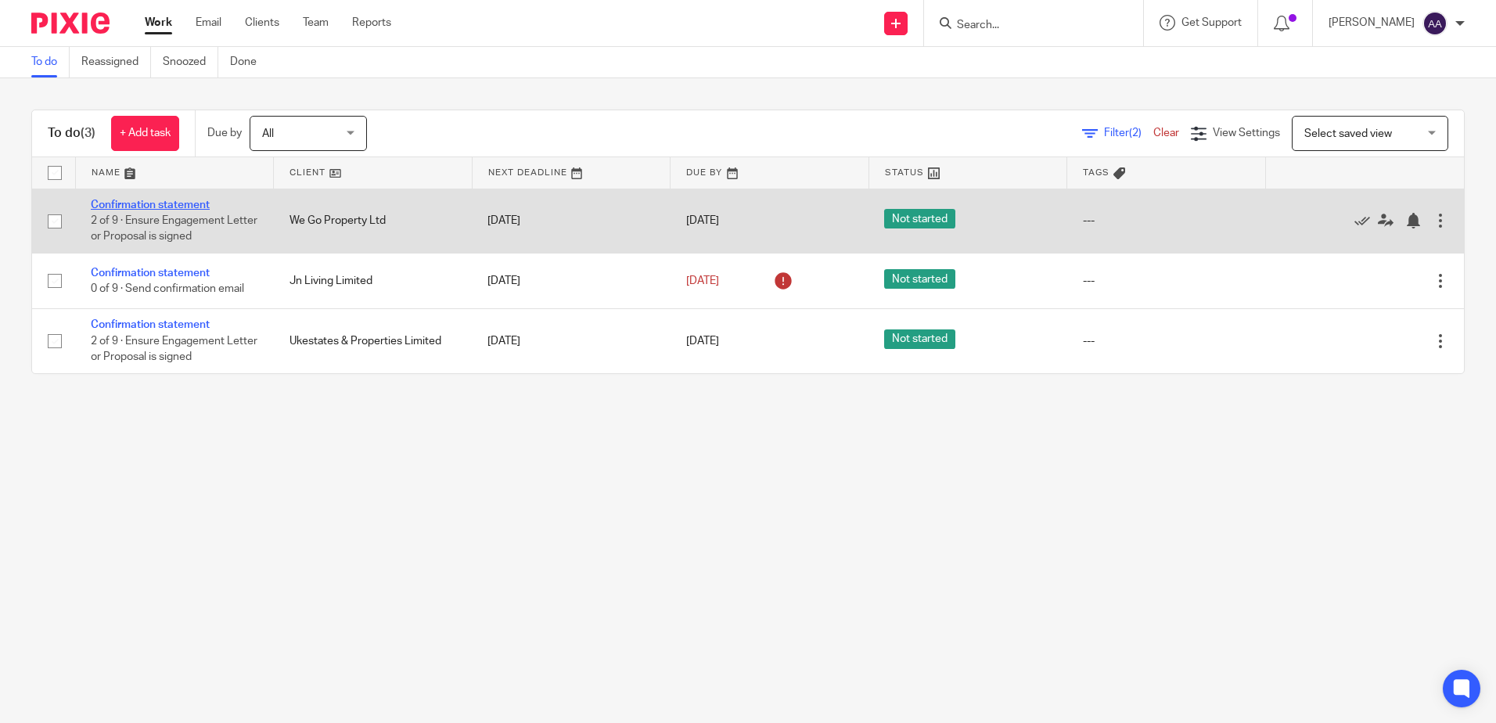
click at [149, 203] on link "Confirmation statement" at bounding box center [150, 205] width 119 height 11
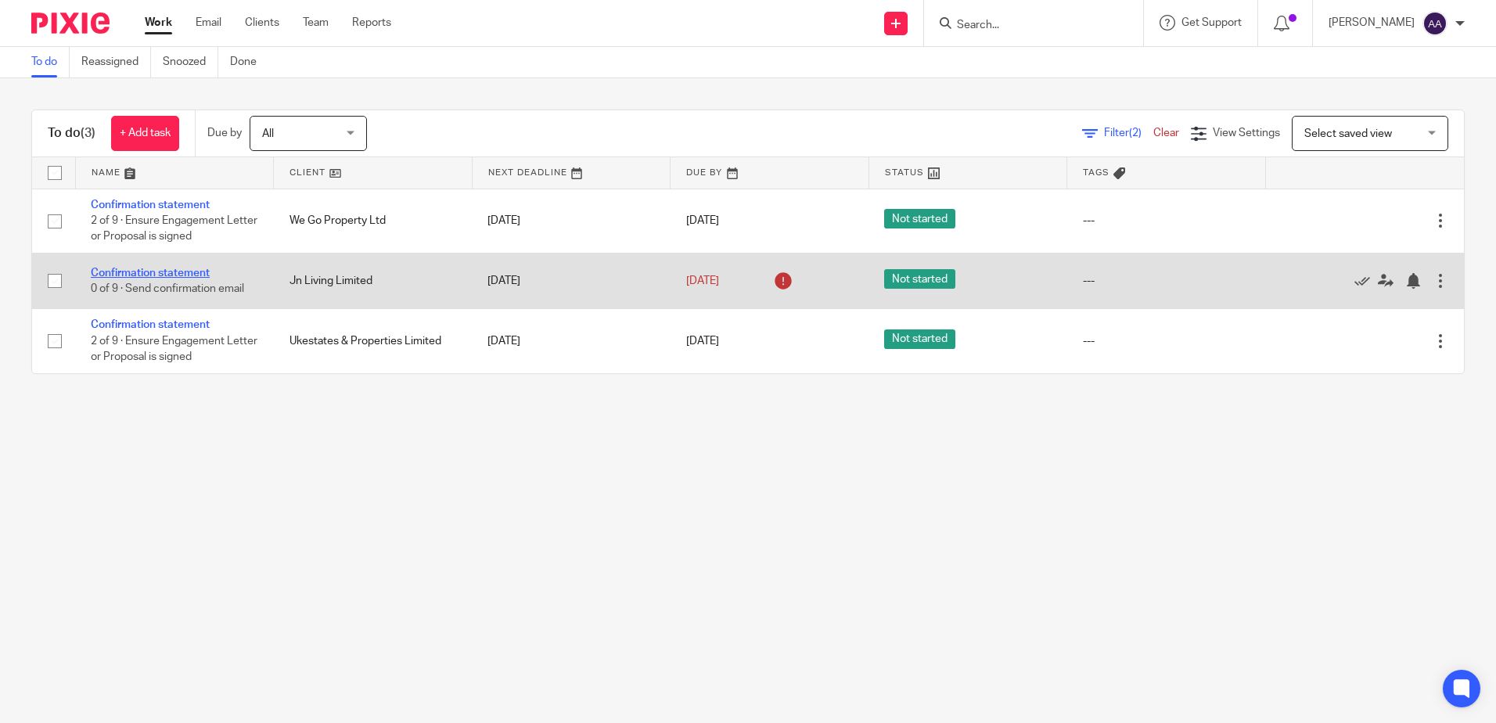
click at [181, 277] on link "Confirmation statement" at bounding box center [150, 273] width 119 height 11
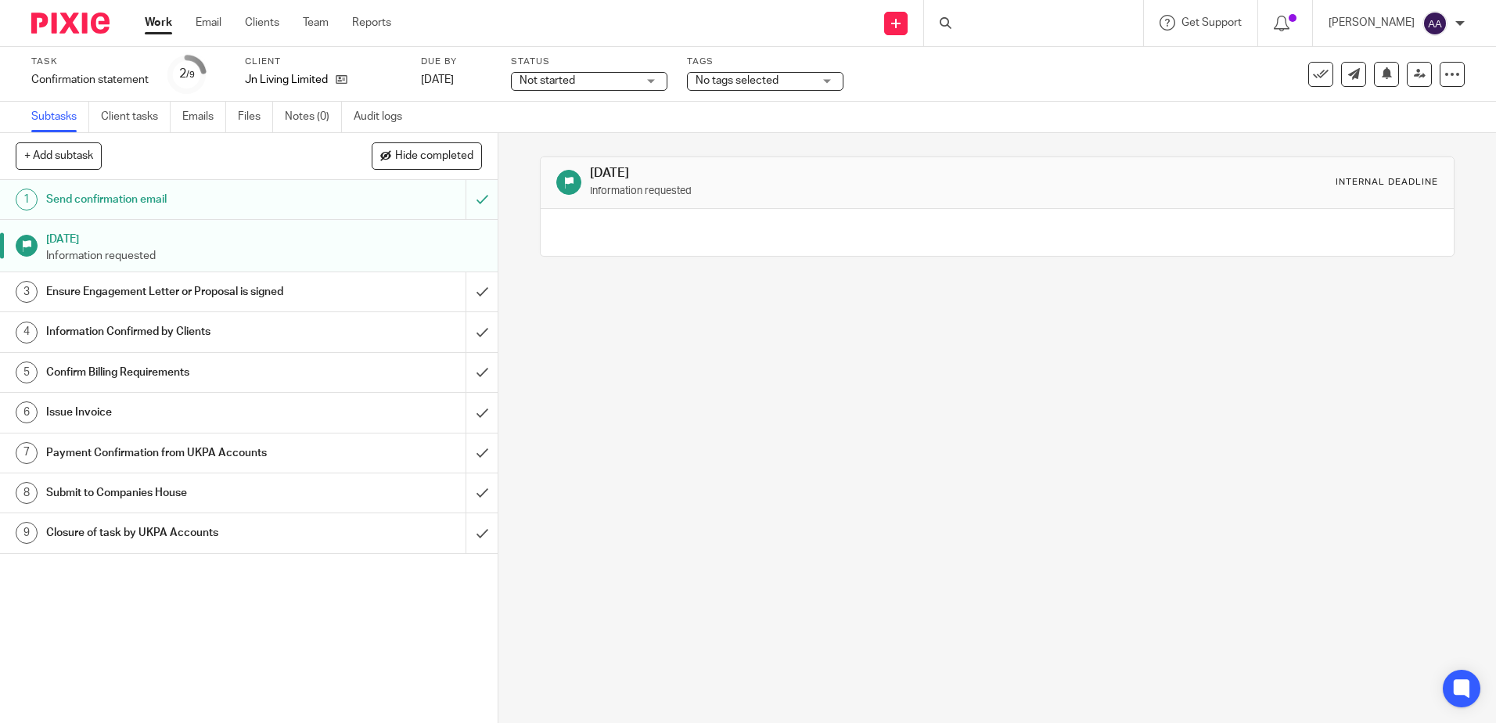
click at [377, 289] on div "Ensure Engagement Letter or Proposal is signed" at bounding box center [248, 291] width 405 height 23
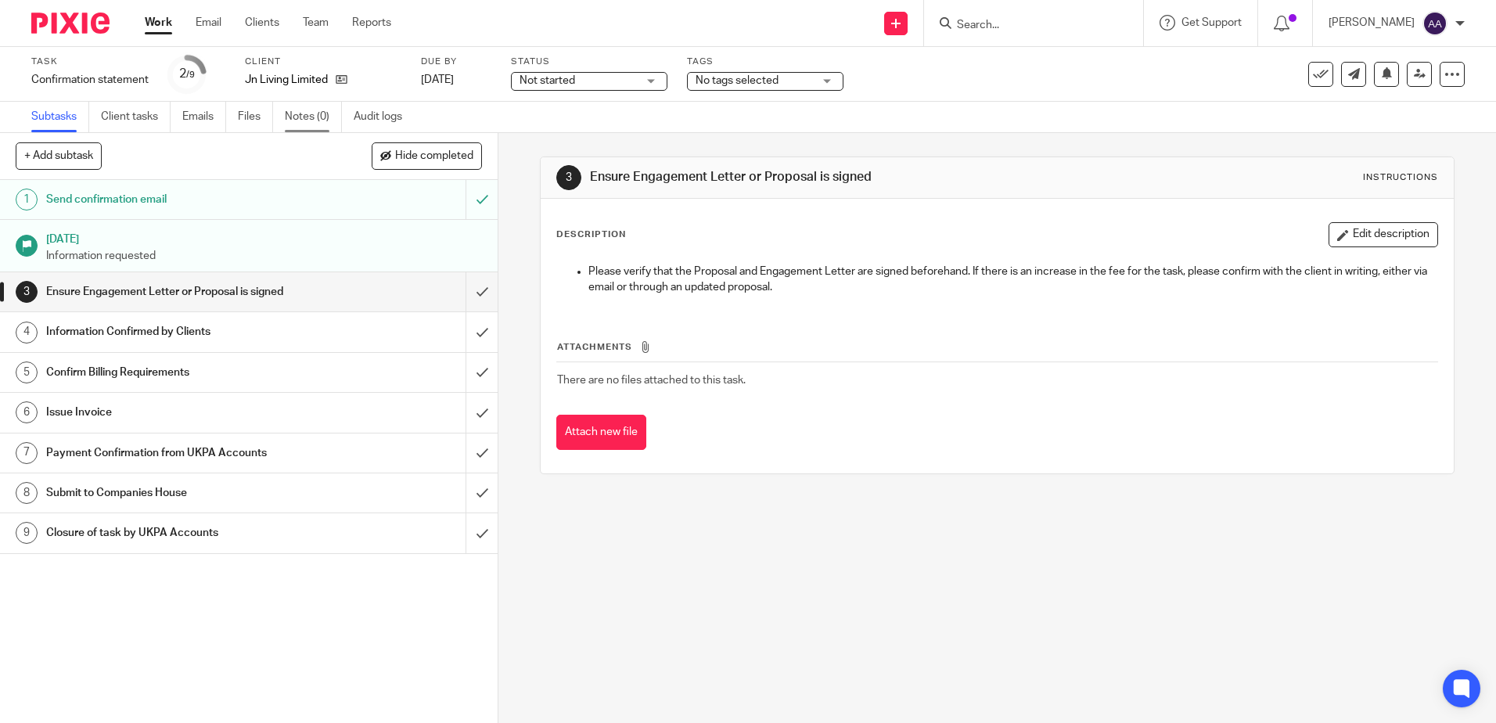
click at [322, 114] on link "Notes (0)" at bounding box center [313, 117] width 57 height 31
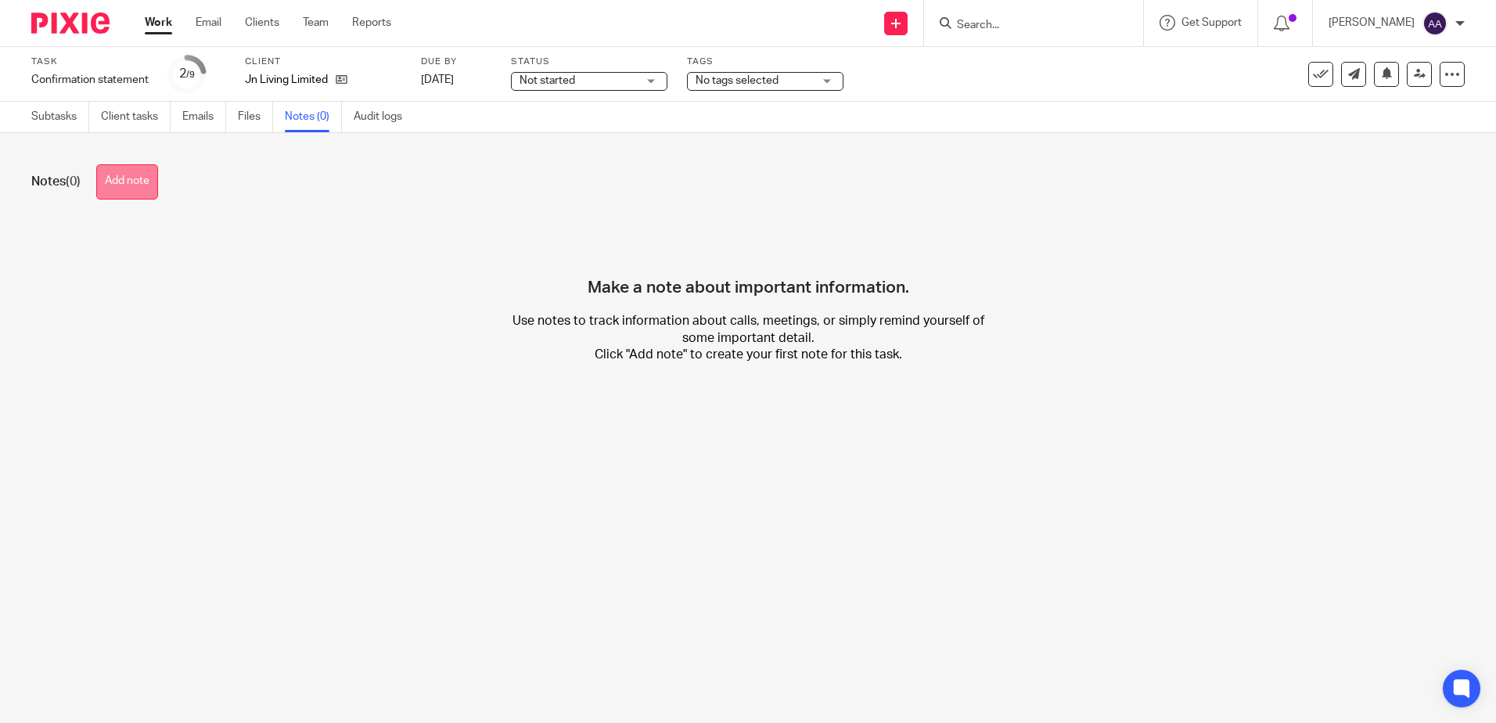
click at [144, 182] on button "Add note" at bounding box center [127, 181] width 62 height 35
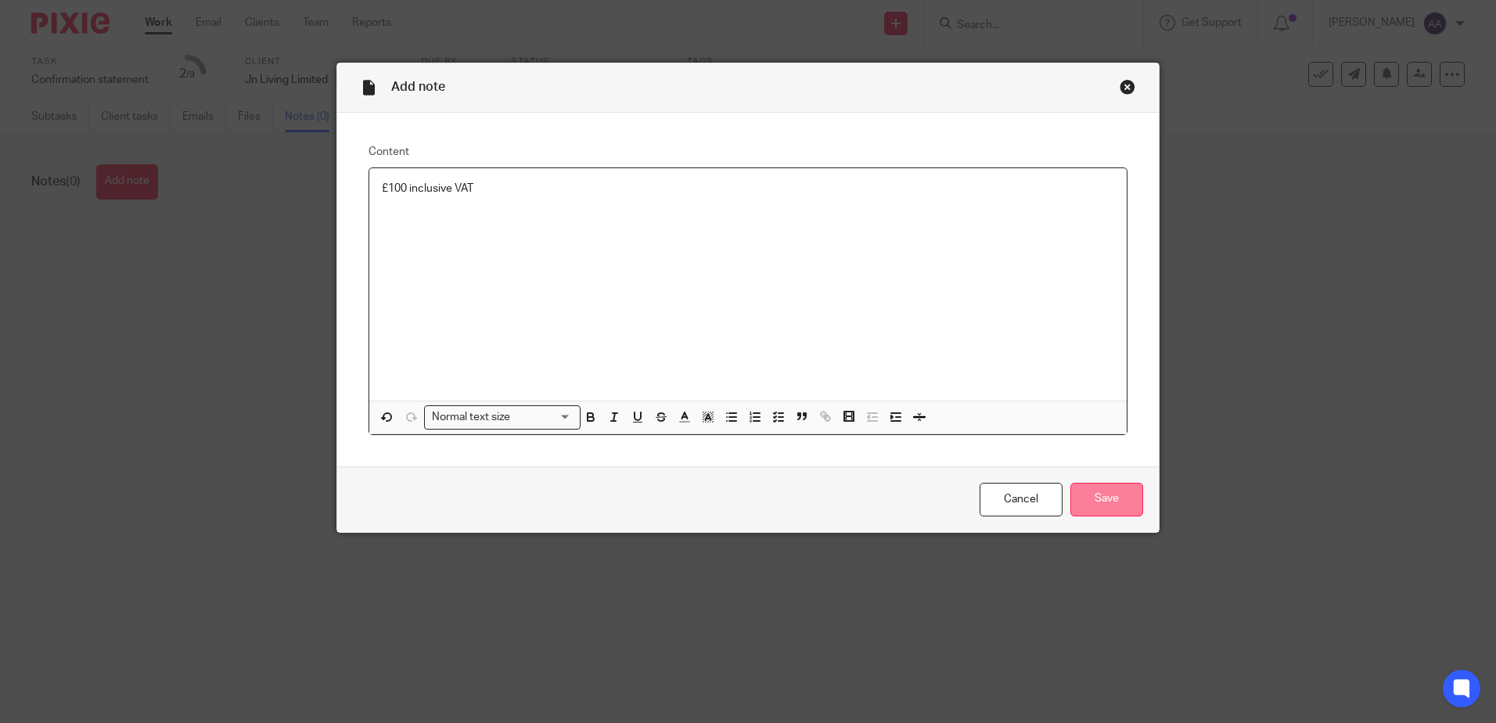
click at [1096, 497] on input "Save" at bounding box center [1107, 500] width 73 height 34
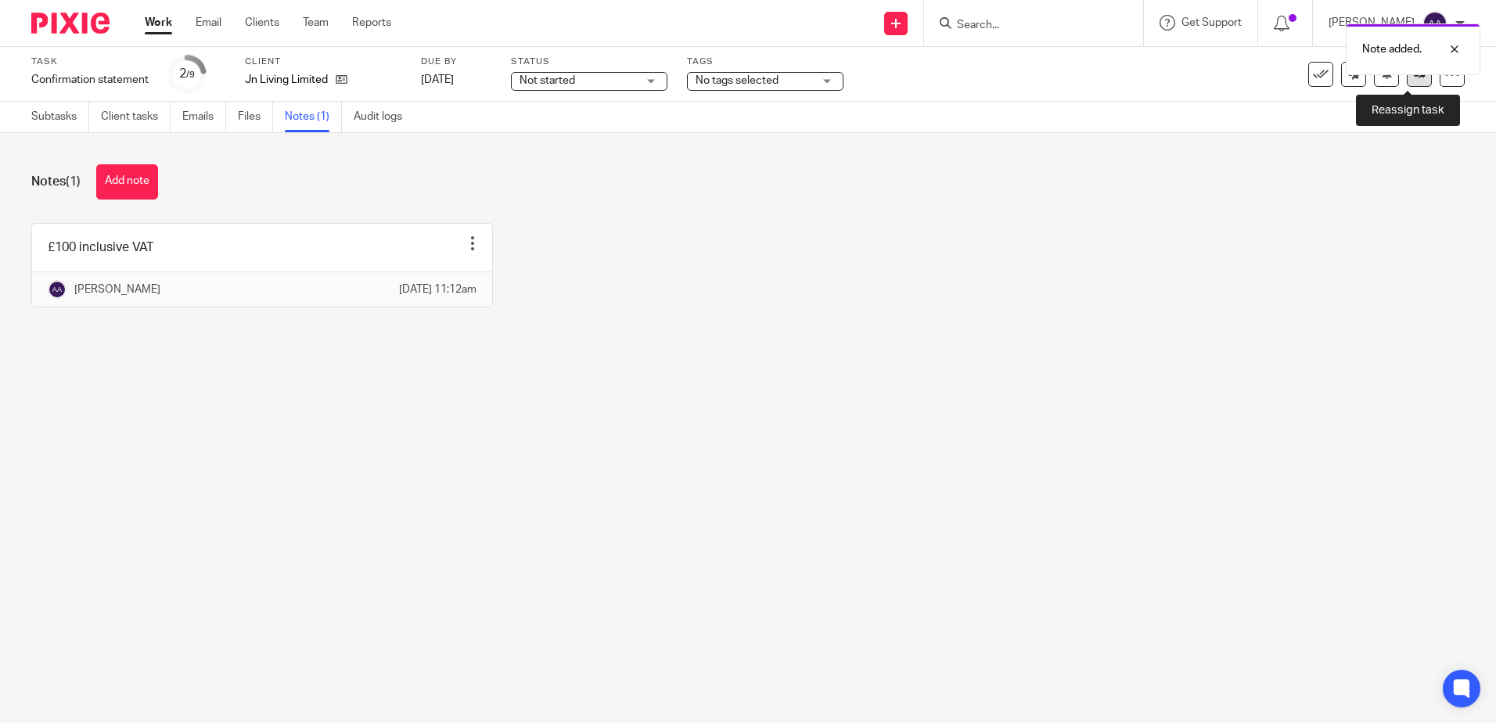
click at [1409, 81] on link at bounding box center [1419, 74] width 25 height 25
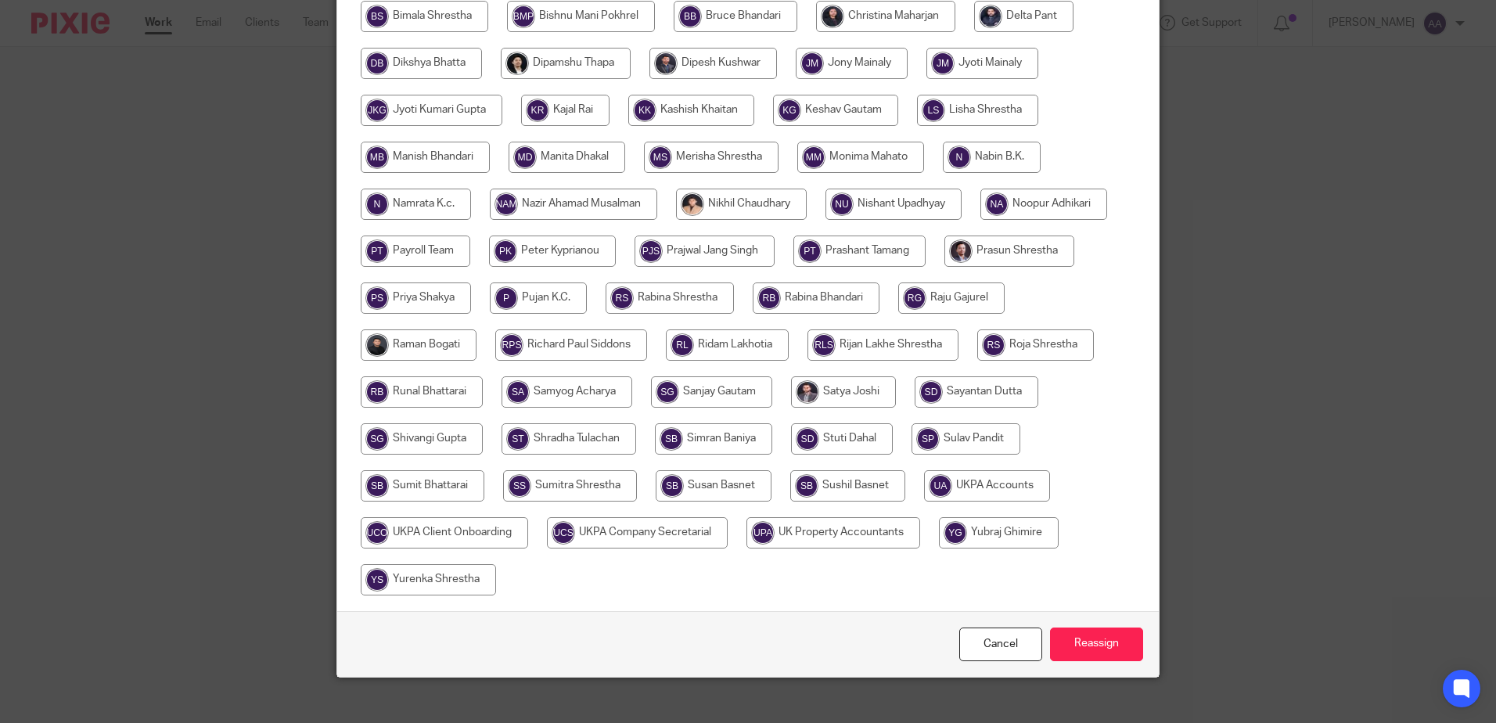
scroll to position [441, 0]
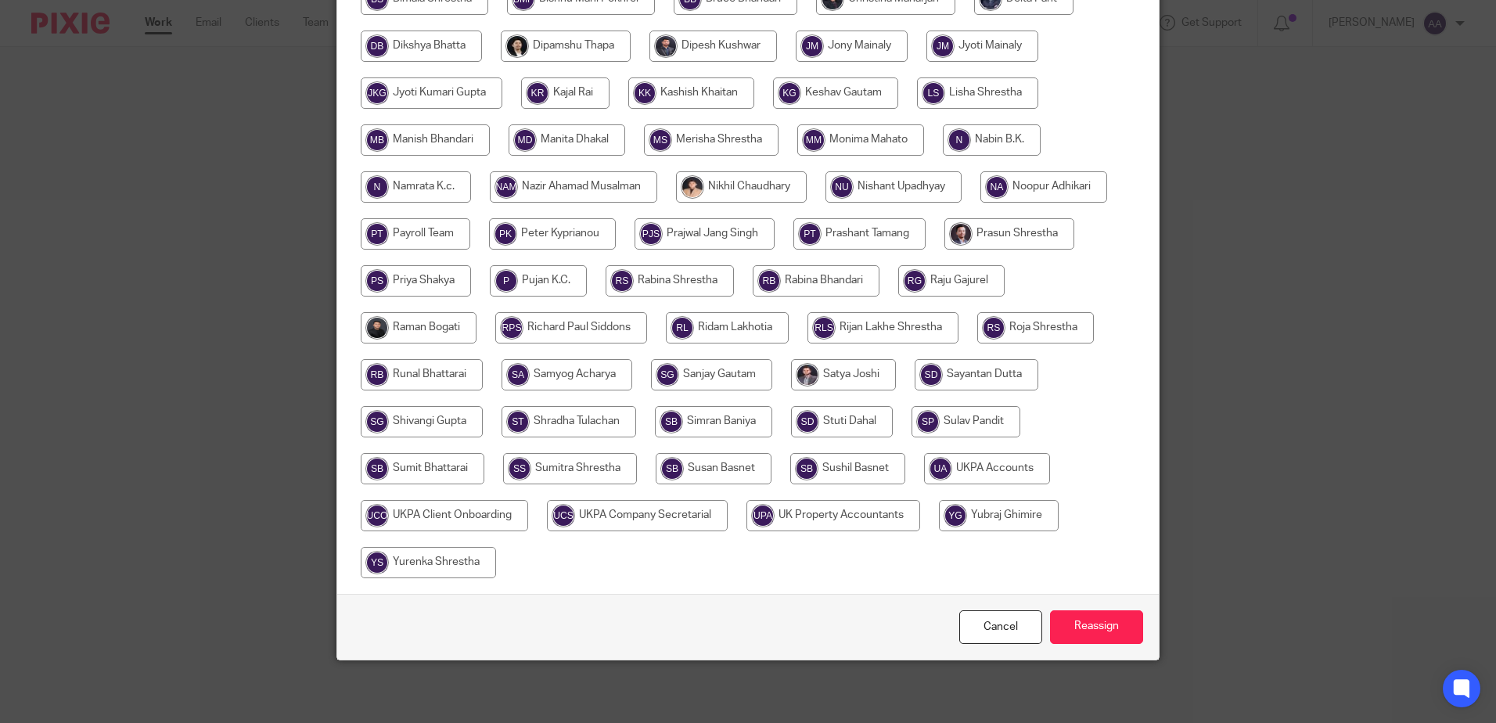
click at [995, 472] on input "radio" at bounding box center [987, 468] width 126 height 31
radio input "true"
click at [1081, 638] on input "Reassign" at bounding box center [1096, 627] width 93 height 34
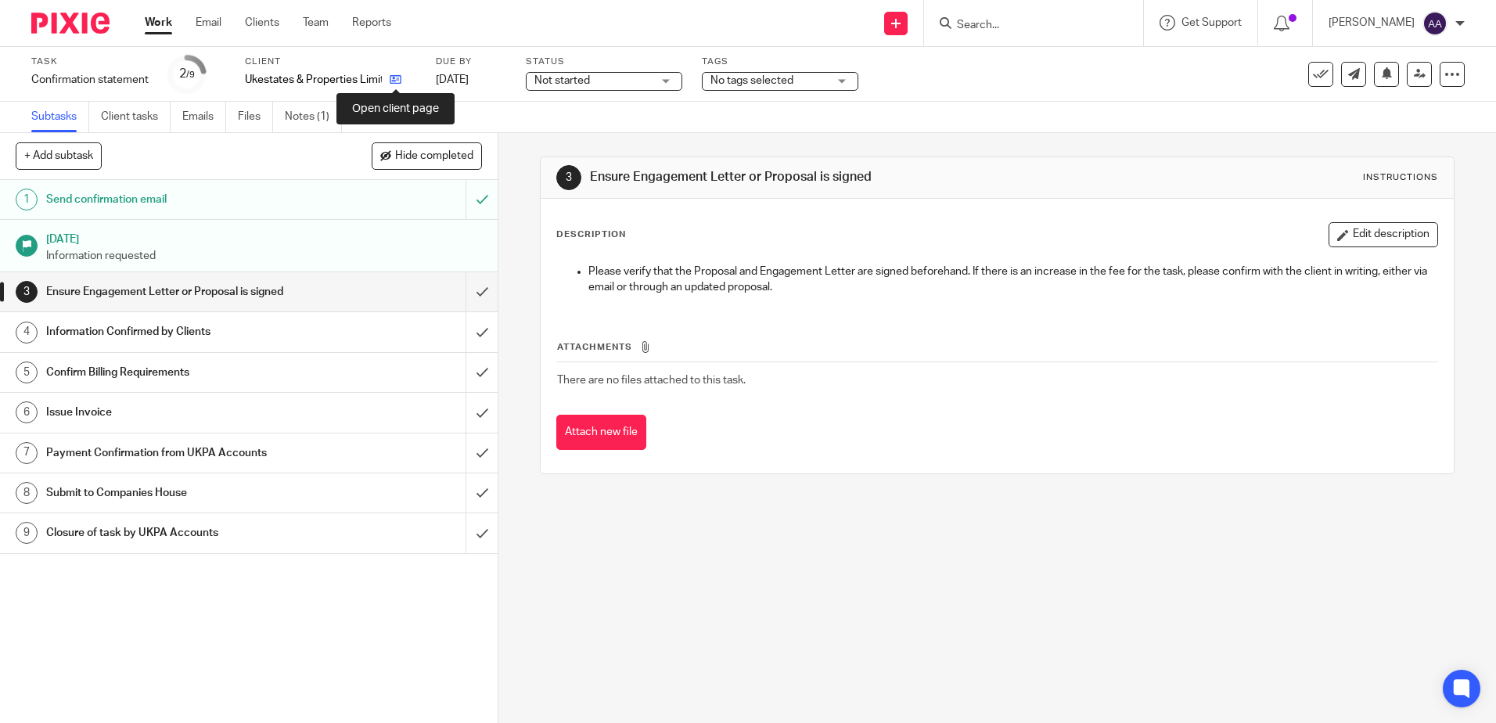
click at [398, 78] on icon at bounding box center [396, 80] width 12 height 12
click at [358, 78] on icon at bounding box center [355, 80] width 12 height 12
click at [360, 80] on icon at bounding box center [355, 80] width 12 height 12
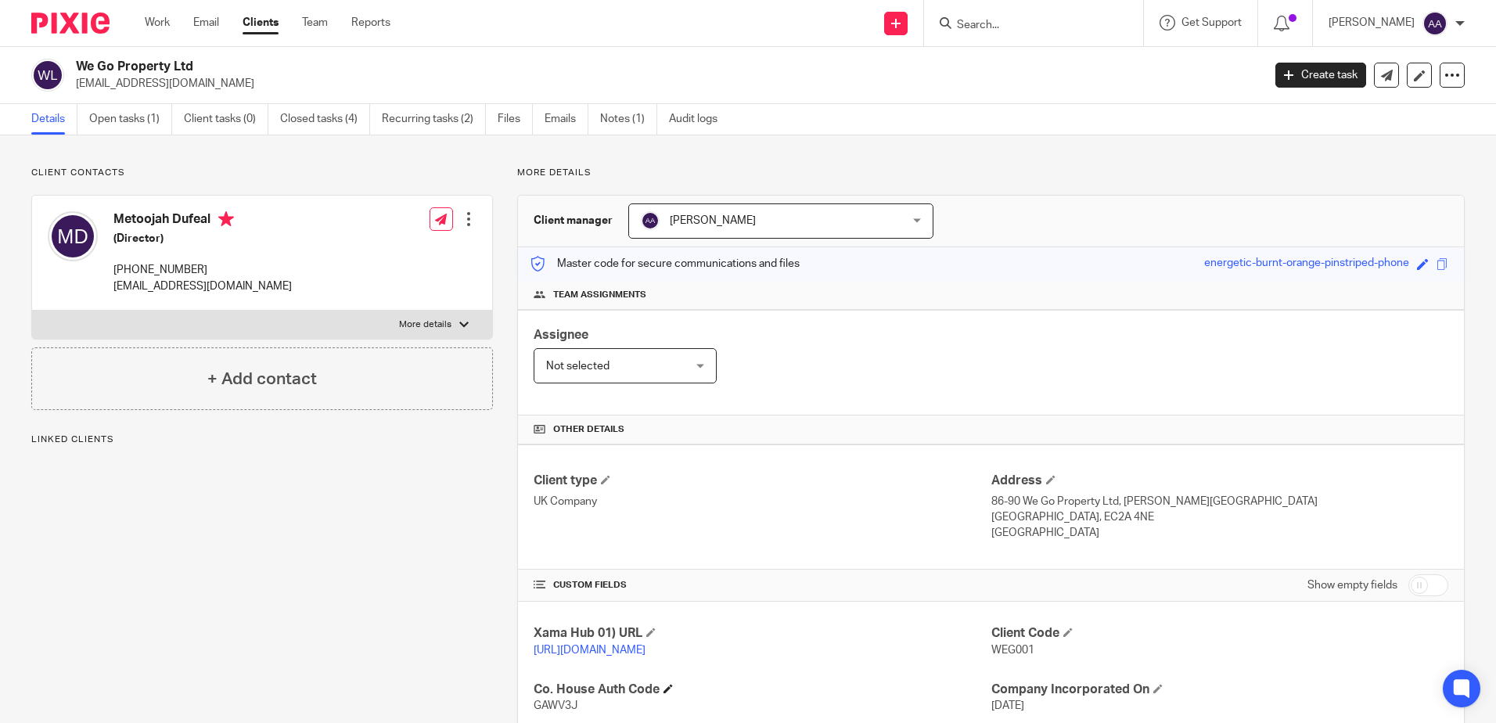
scroll to position [287, 0]
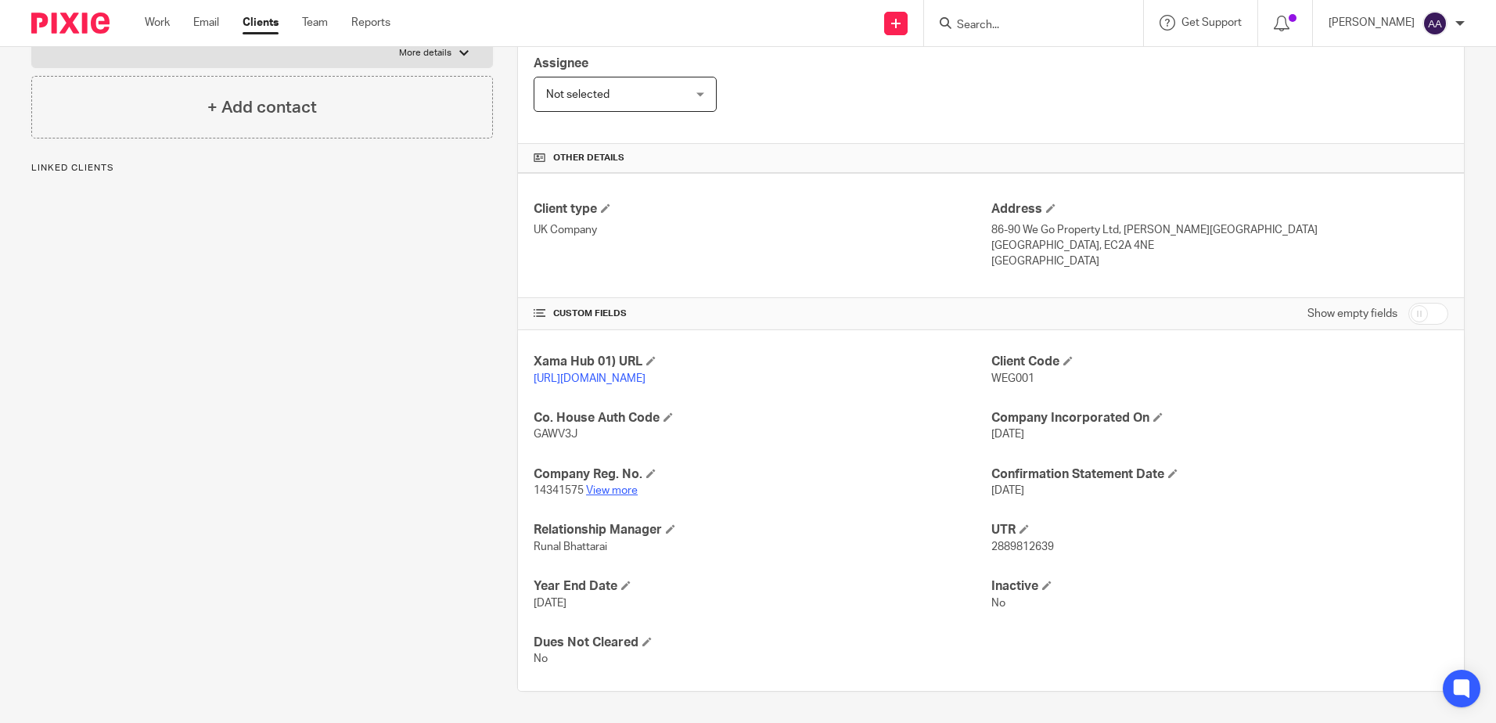
click at [622, 493] on link "View more" at bounding box center [612, 490] width 52 height 11
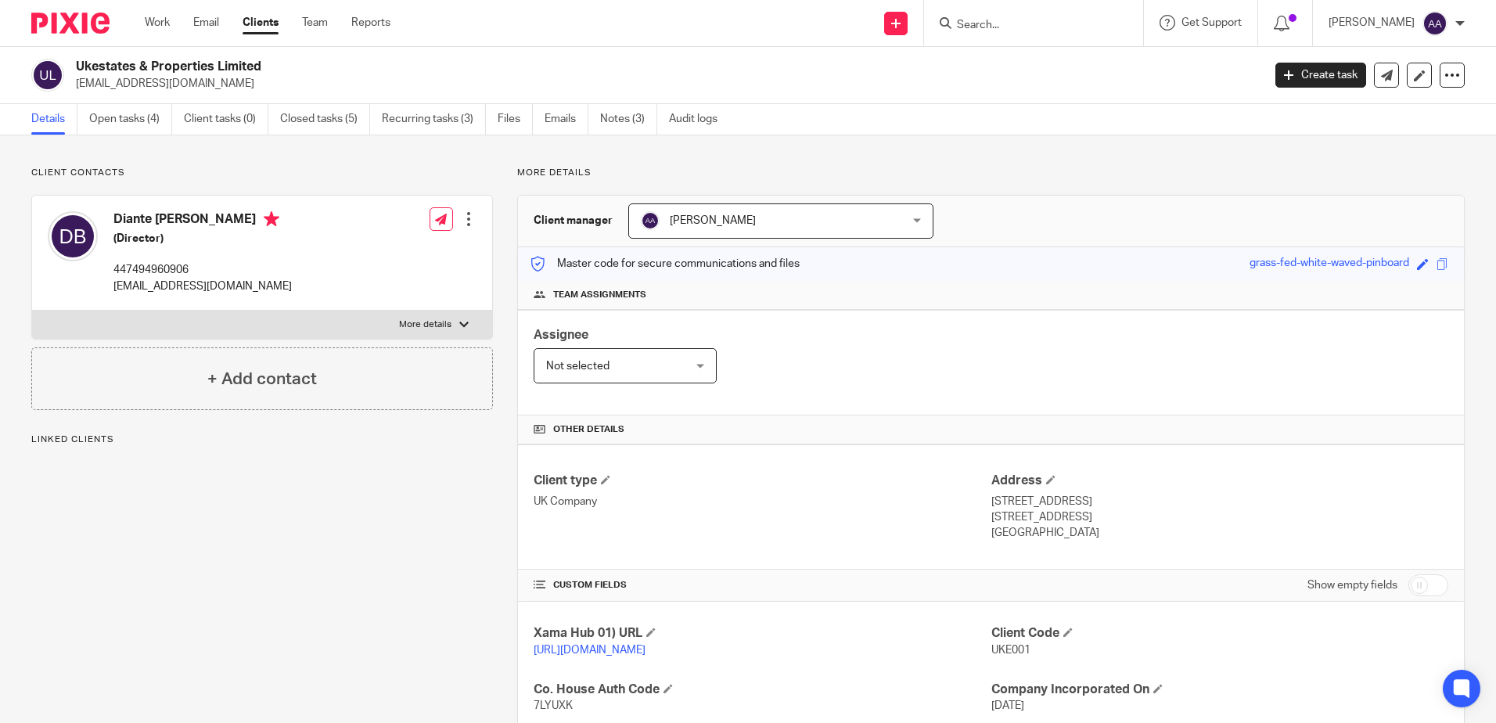
scroll to position [235, 0]
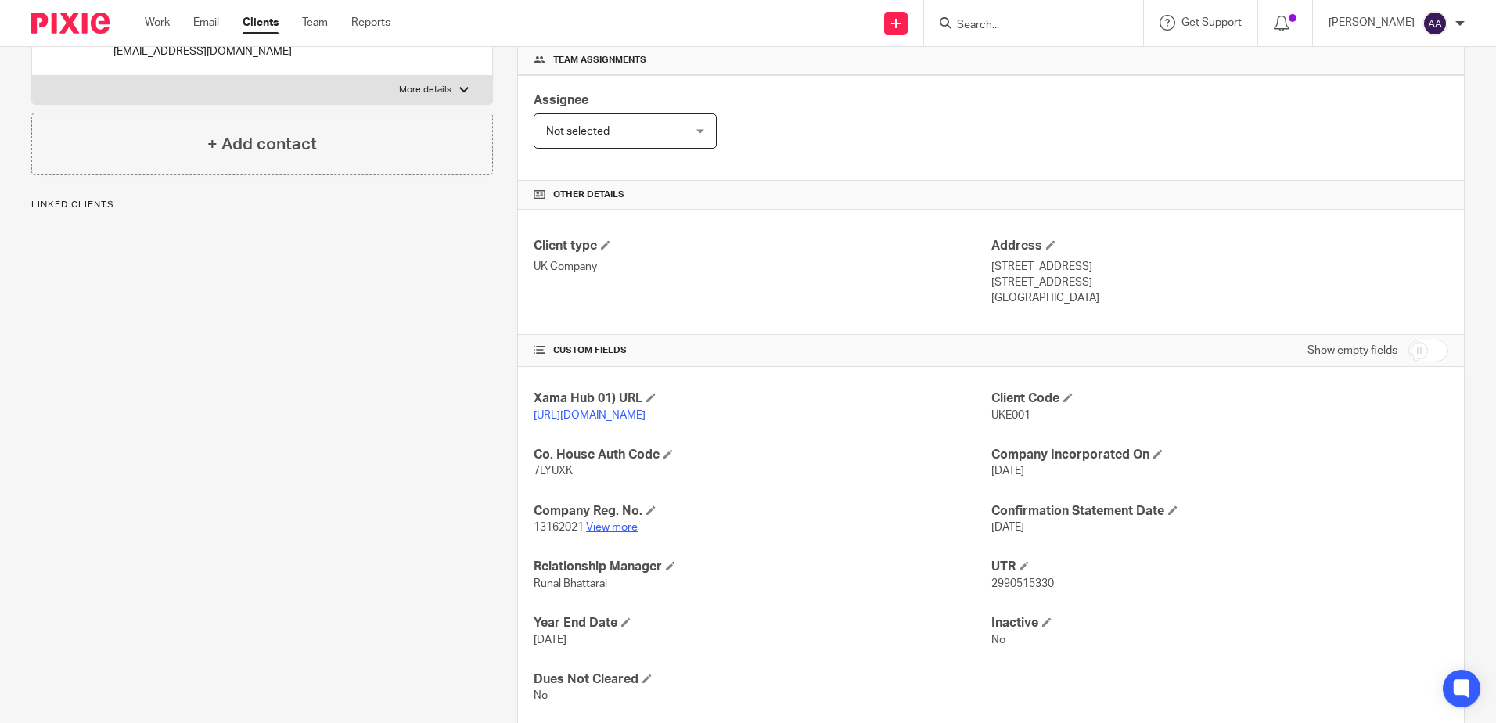
click at [612, 533] on link "View more" at bounding box center [612, 527] width 52 height 11
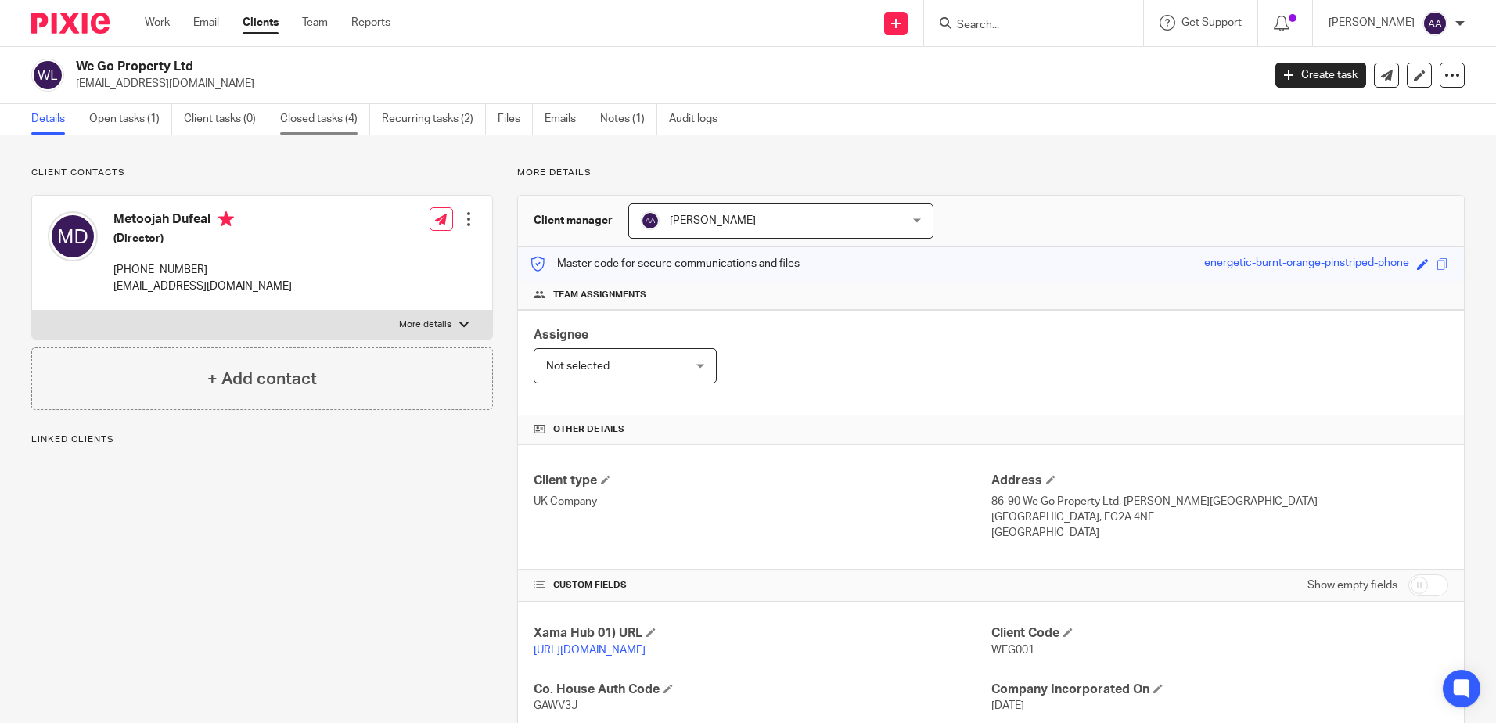
click at [340, 119] on link "Closed tasks (4)" at bounding box center [325, 119] width 90 height 31
click at [122, 120] on link "Open tasks (1)" at bounding box center [130, 119] width 83 height 31
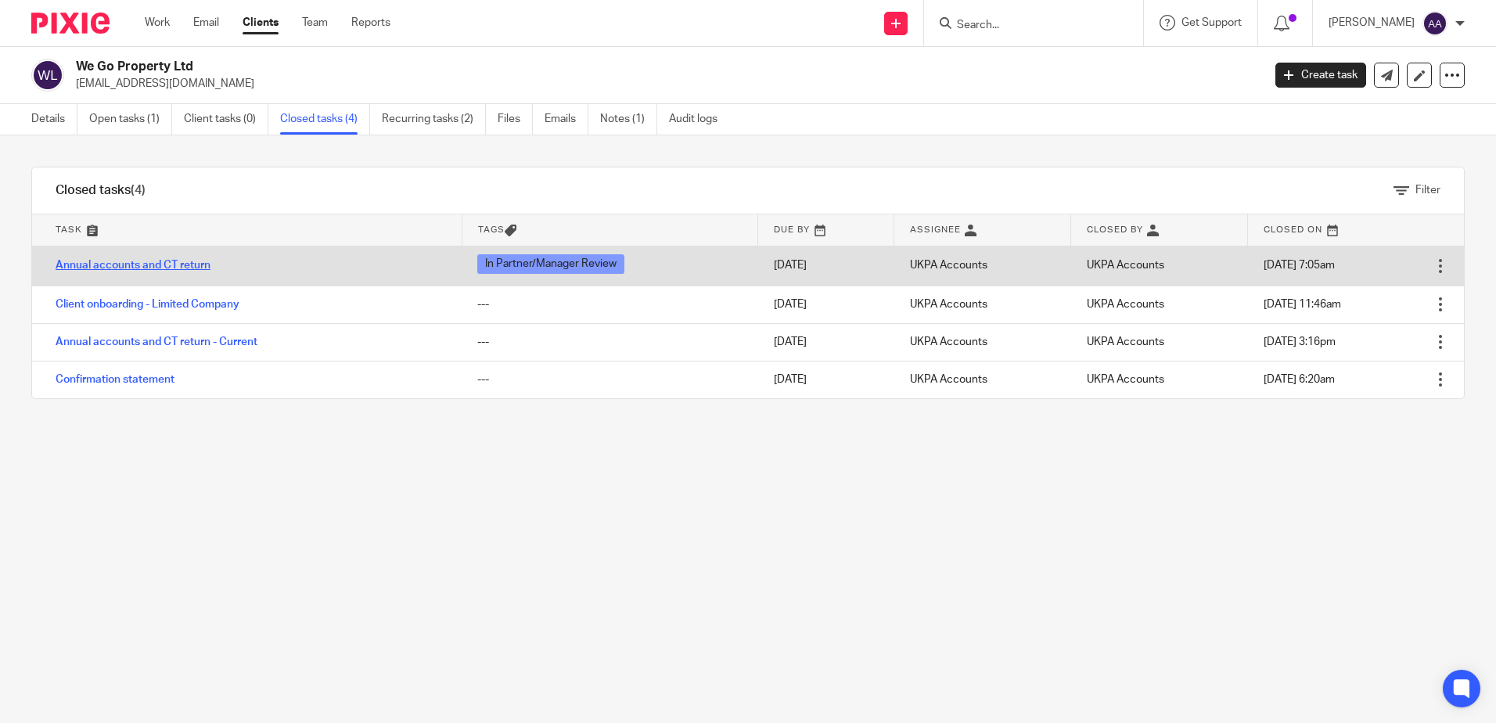
click at [197, 268] on link "Annual accounts and CT return" at bounding box center [133, 265] width 155 height 11
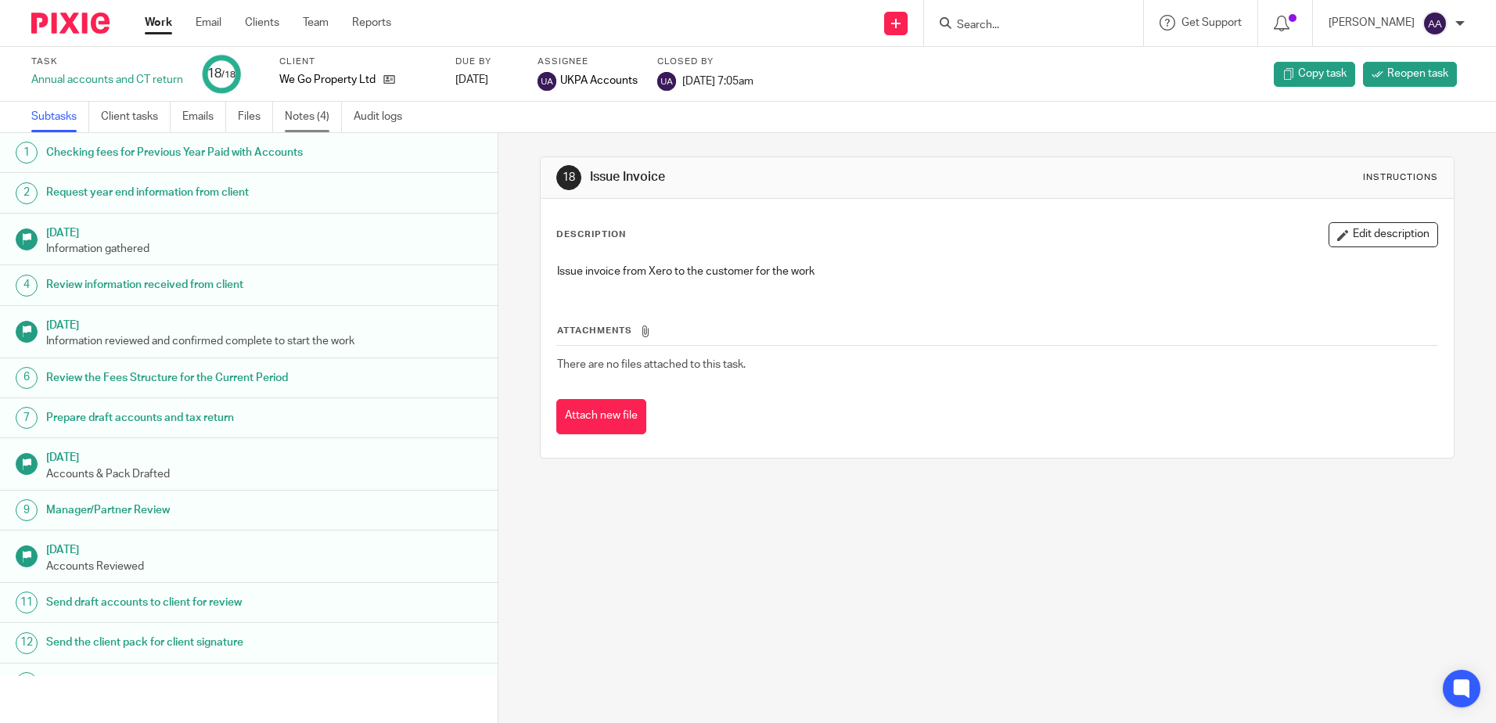
click at [319, 113] on link "Notes (4)" at bounding box center [313, 117] width 57 height 31
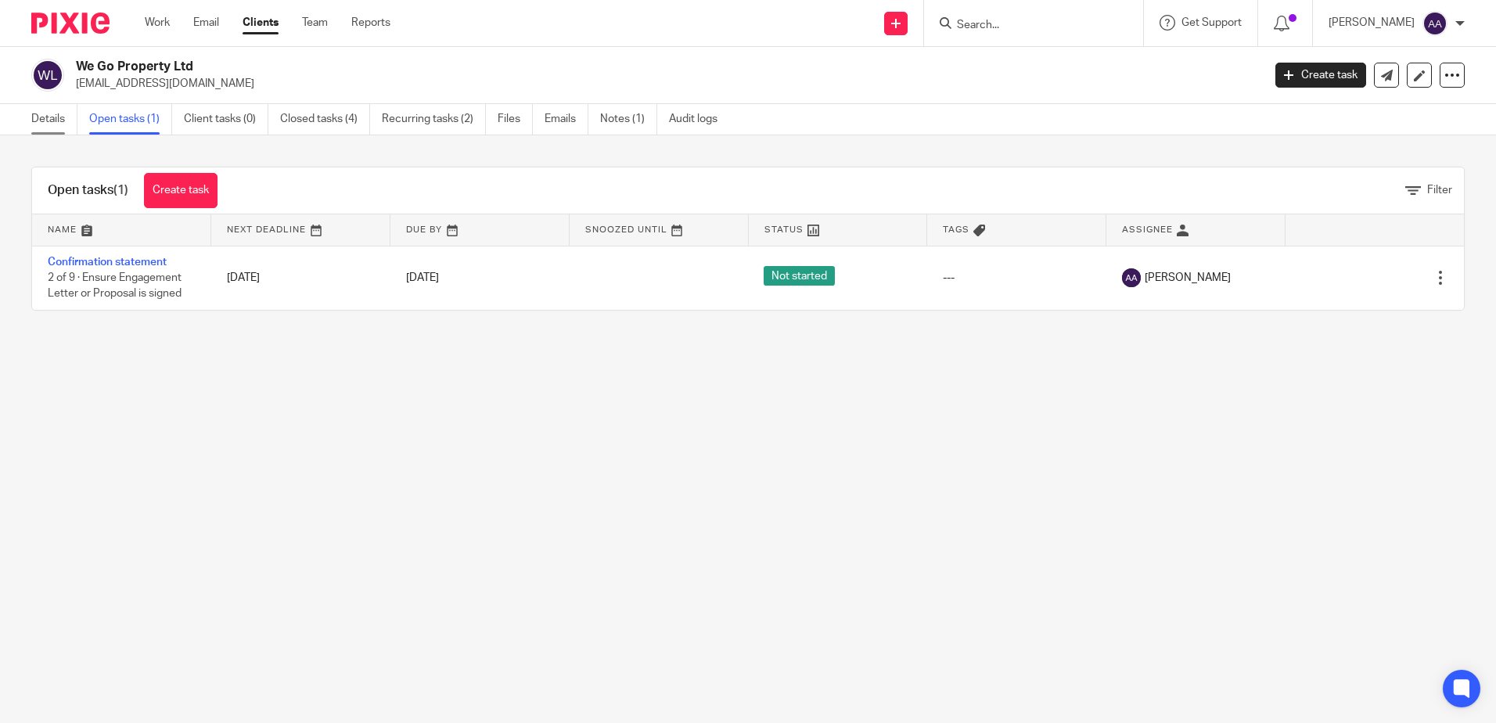
click at [59, 128] on link "Details" at bounding box center [54, 119] width 46 height 31
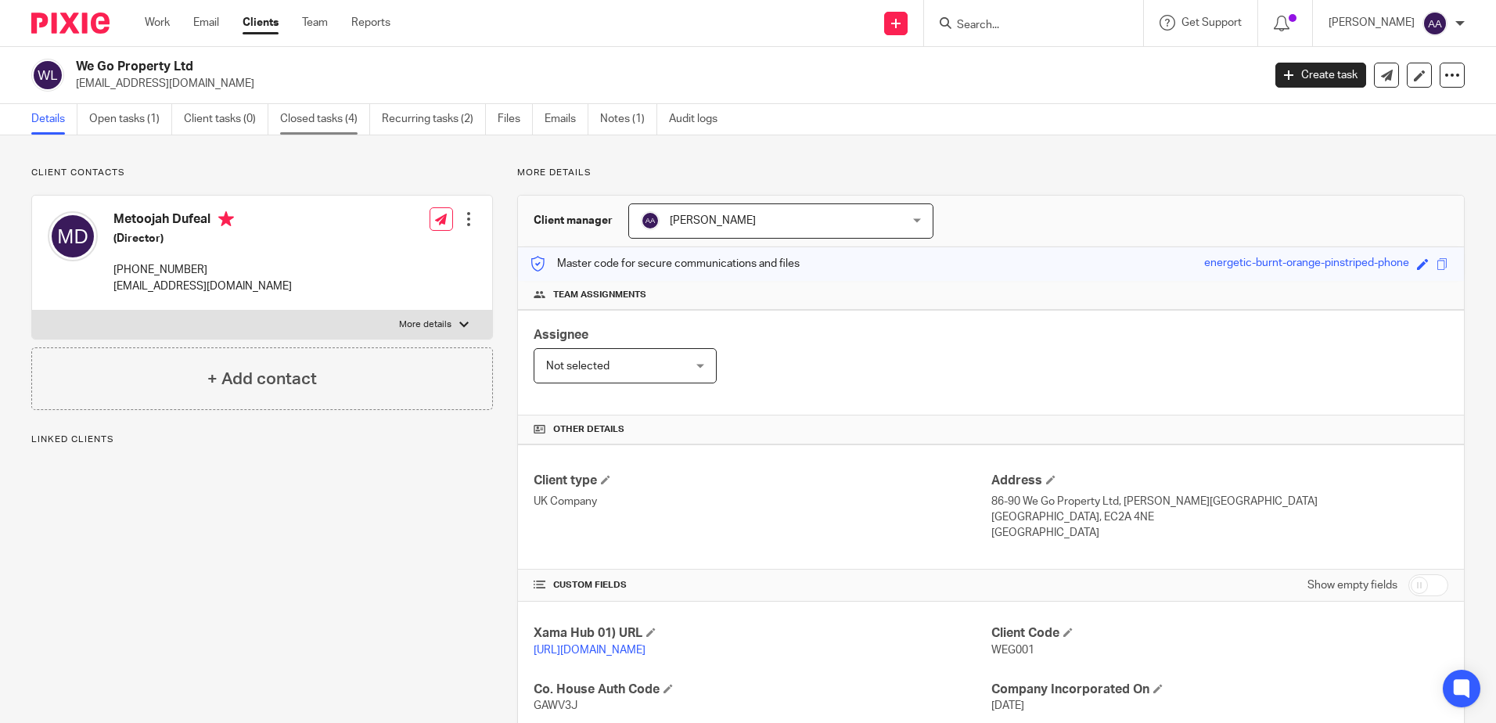
click at [310, 119] on link "Closed tasks (4)" at bounding box center [325, 119] width 90 height 31
drag, startPoint x: 214, startPoint y: 275, endPoint x: 107, endPoint y: 272, distance: 107.3
click at [107, 272] on div "Metoojah Dufeal (Director) +44 757 735 3180 info@wegoproperty.co.uk" at bounding box center [170, 252] width 244 height 99
copy p "+44 757 735 3180"
click at [336, 238] on div "Metoojah Dufeal (Director) +44 757 735 3180 info@wegoproperty.co.uk Edit contac…" at bounding box center [262, 253] width 460 height 115
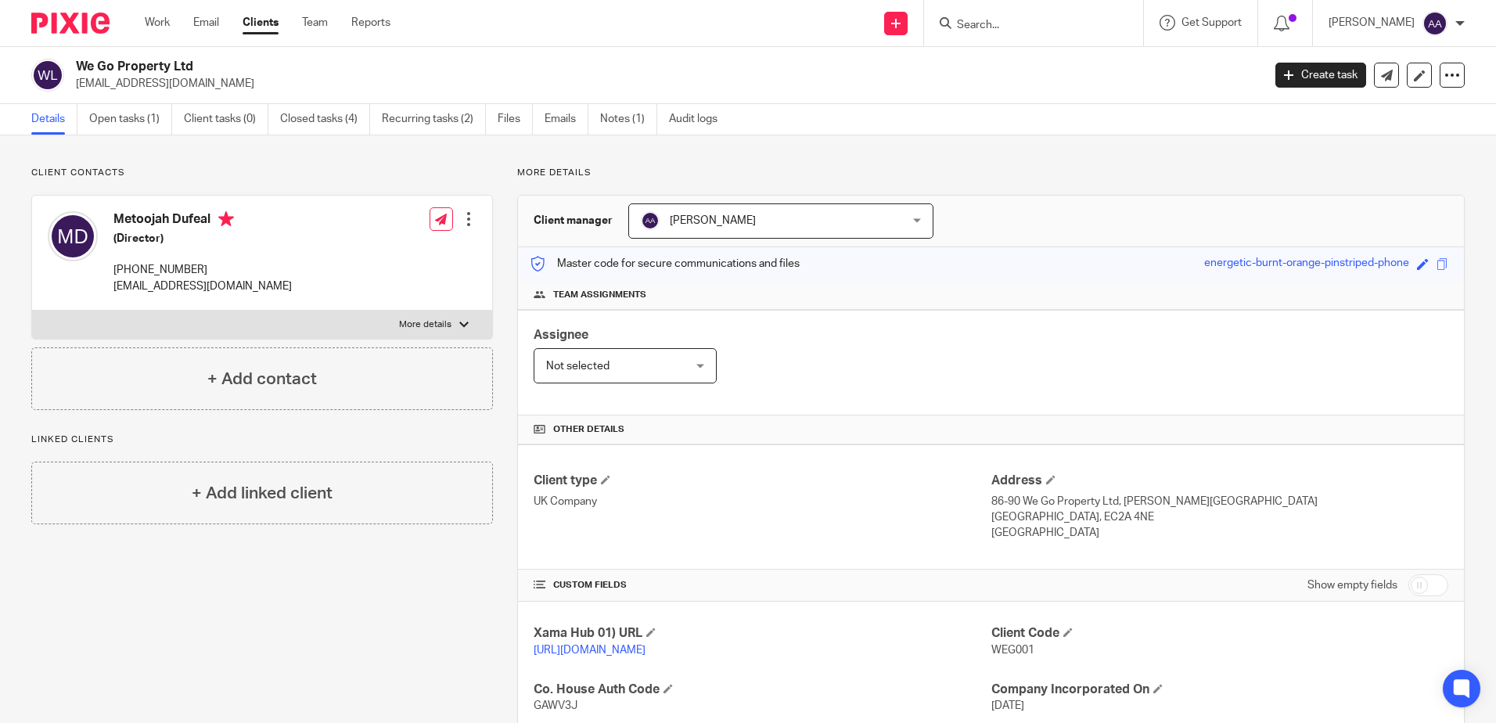
click at [100, 25] on img at bounding box center [70, 23] width 78 height 21
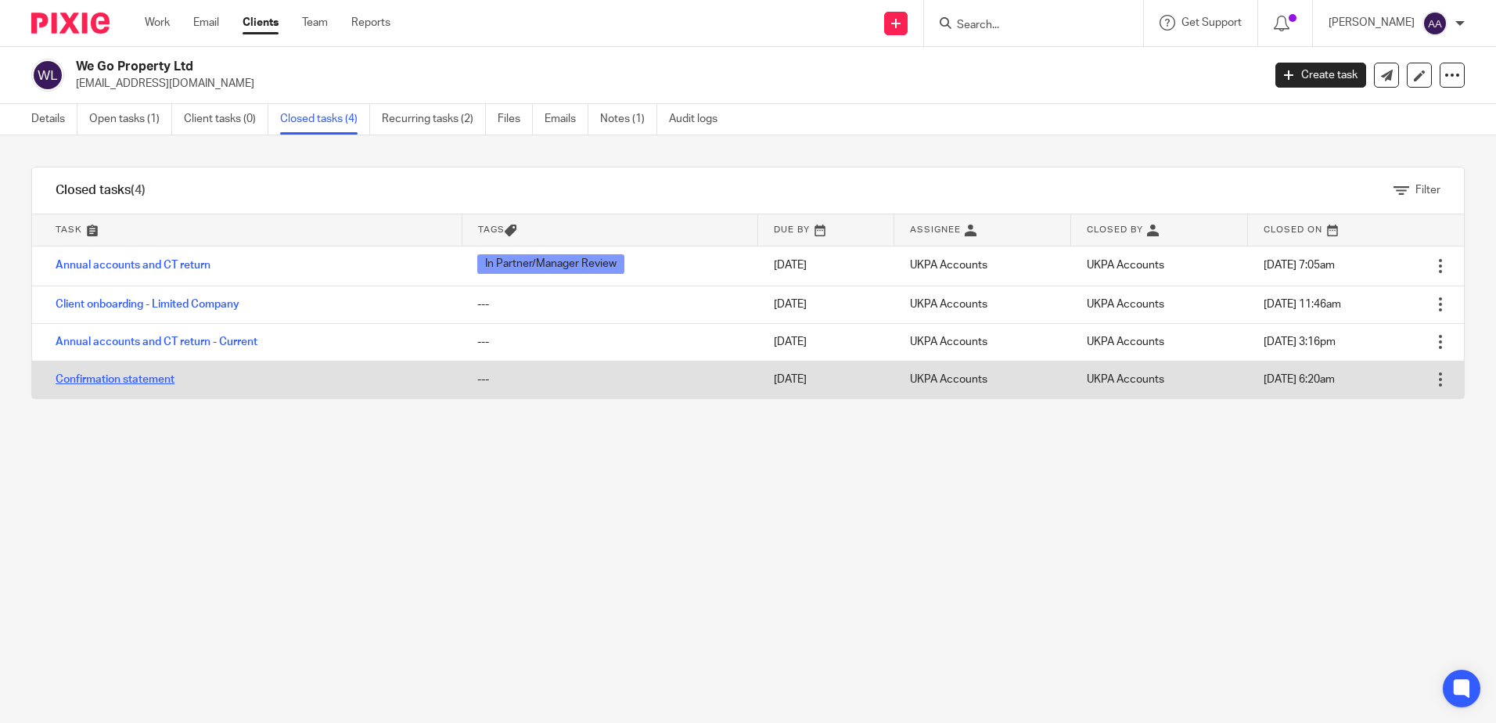
click at [168, 376] on link "Confirmation statement" at bounding box center [115, 379] width 119 height 11
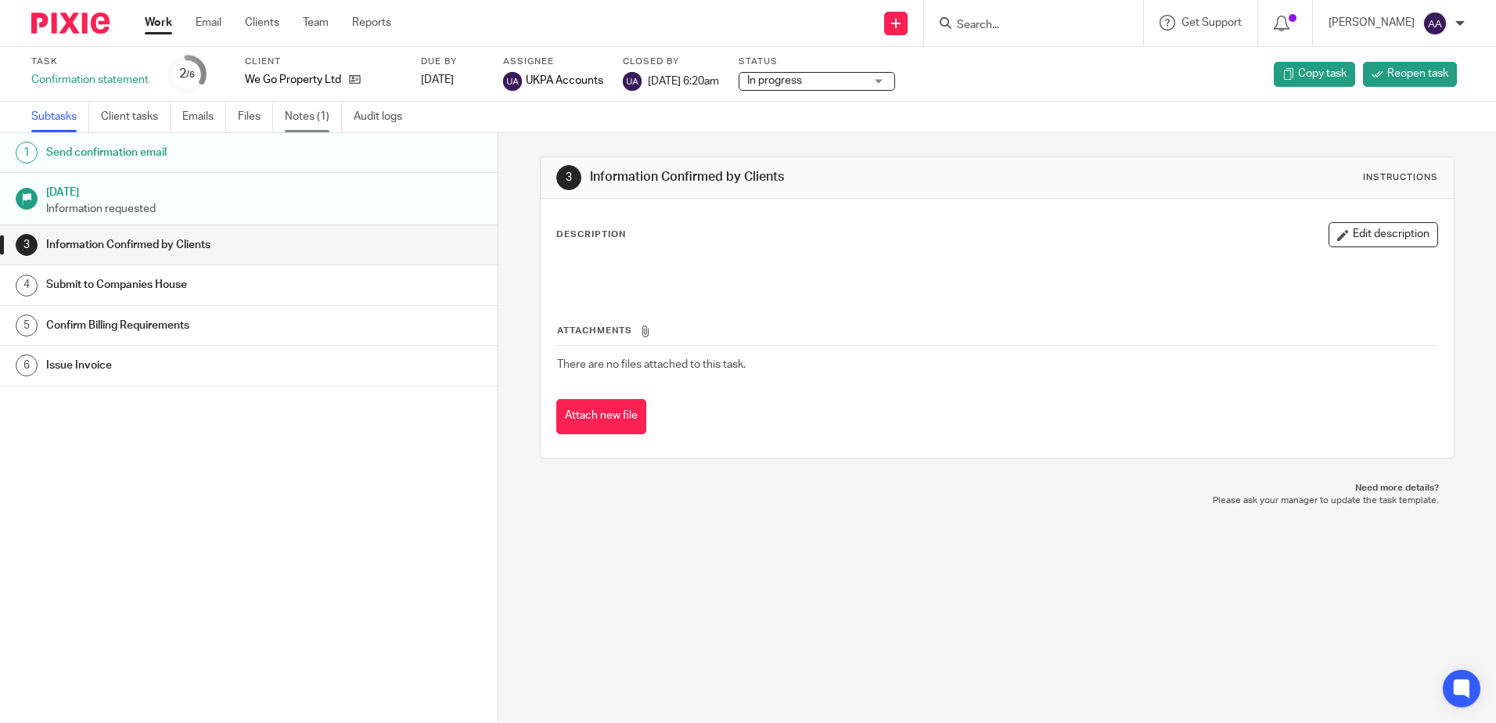
click at [298, 114] on link "Notes (1)" at bounding box center [313, 117] width 57 height 31
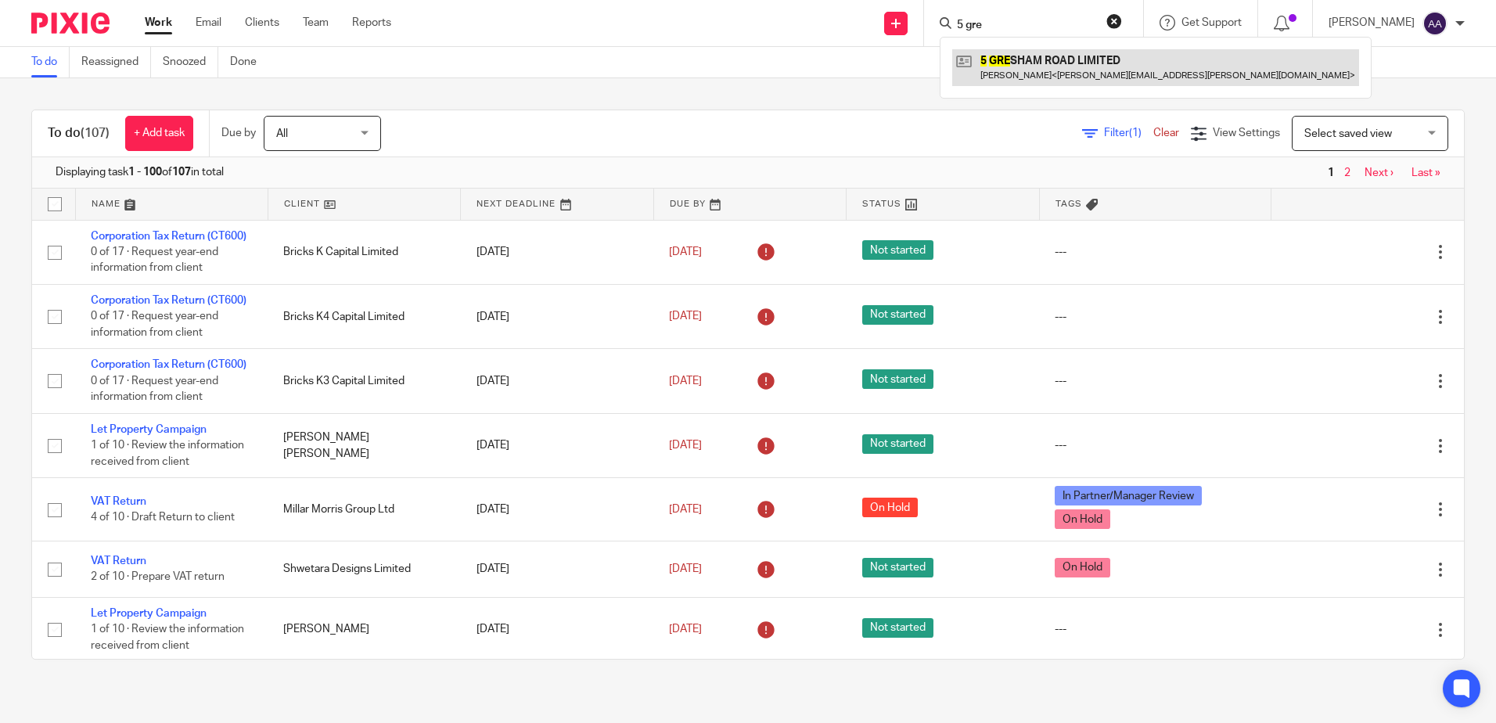
type input "5 gre"
click at [1107, 64] on link at bounding box center [1155, 67] width 407 height 36
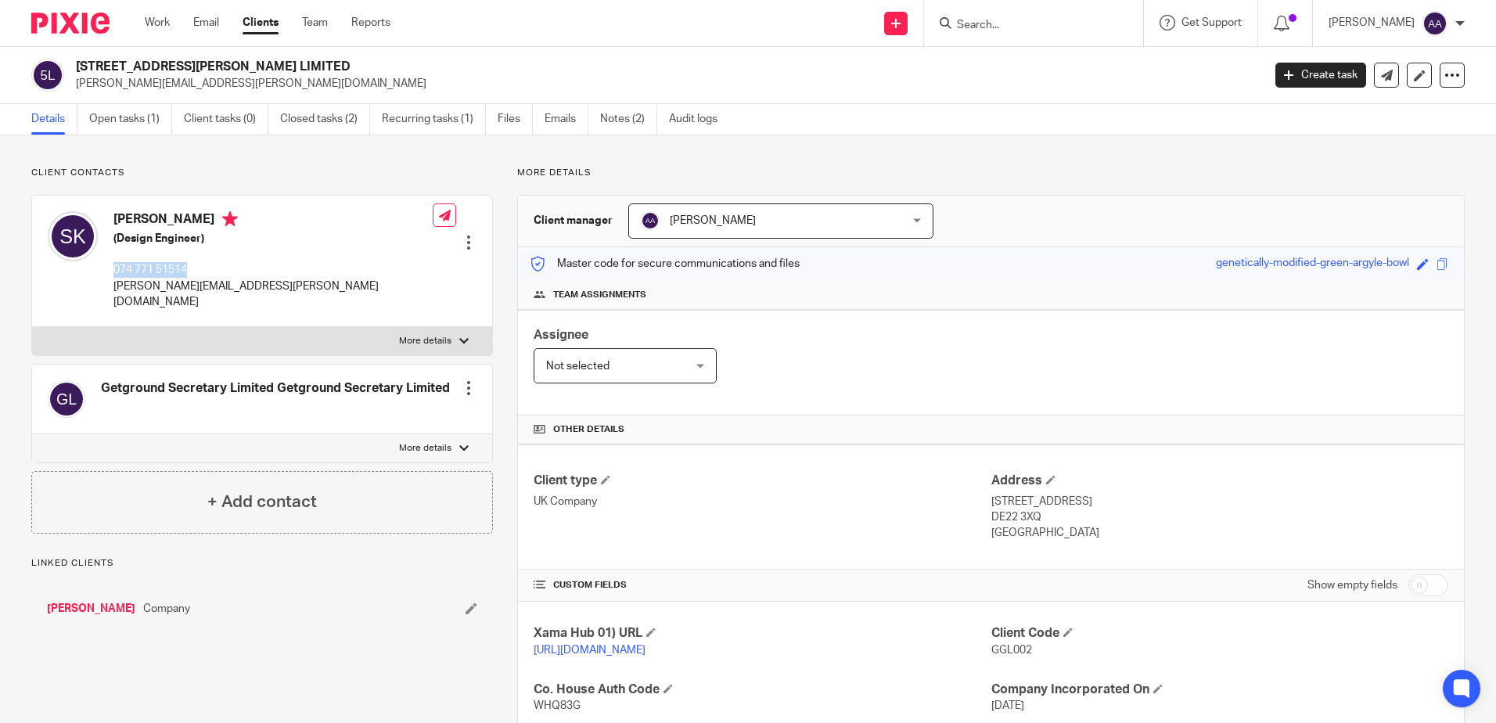
drag, startPoint x: 190, startPoint y: 267, endPoint x: 113, endPoint y: 258, distance: 77.2
click at [113, 258] on div "[PERSON_NAME] (Design Engineer) 074 771 51514 [PERSON_NAME][EMAIL_ADDRESS][PERS…" at bounding box center [272, 260] width 319 height 99
click at [200, 268] on p "074 771 51514" at bounding box center [272, 270] width 319 height 16
click at [468, 434] on label "More details" at bounding box center [262, 448] width 460 height 28
click at [32, 434] on input "More details" at bounding box center [31, 434] width 1 height 1
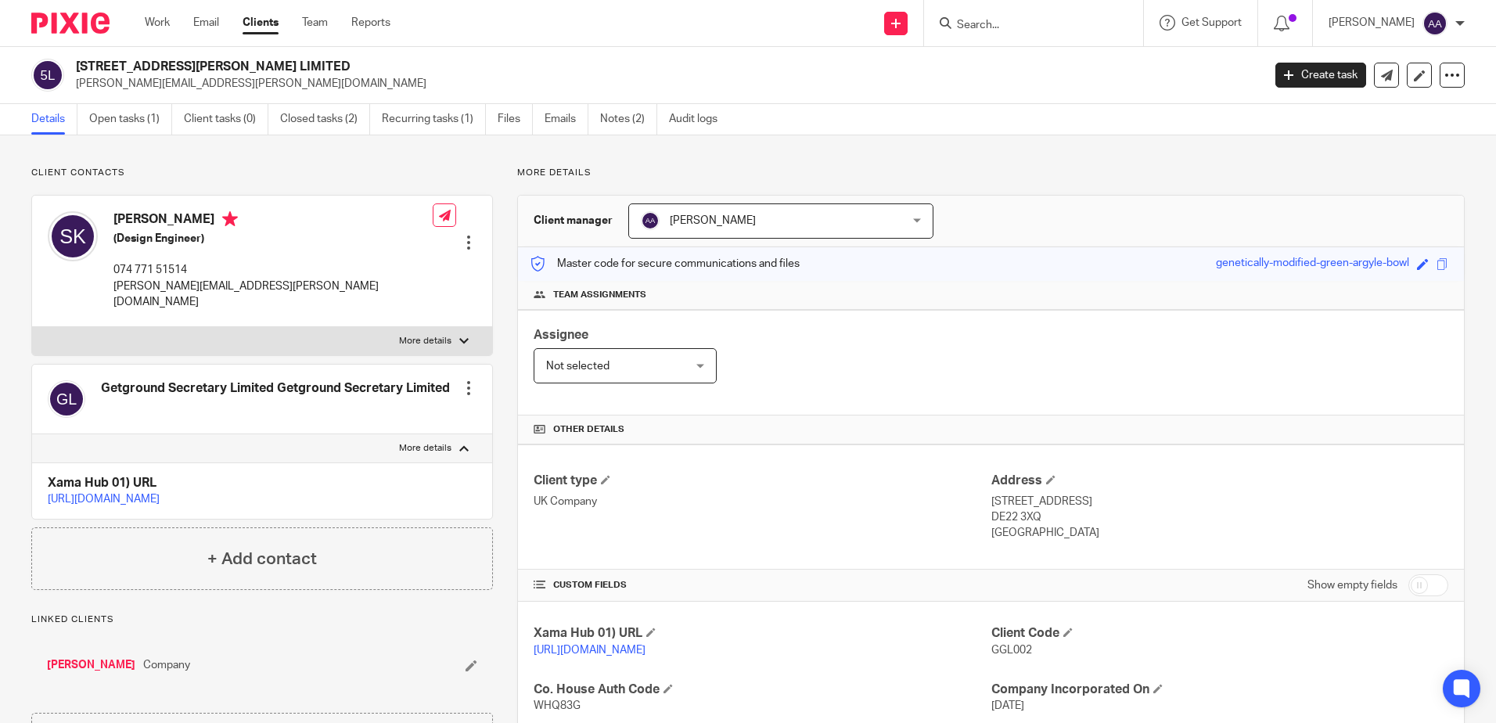
click at [466, 435] on label "More details" at bounding box center [262, 448] width 460 height 28
click at [32, 434] on input "More details" at bounding box center [31, 434] width 1 height 1
checkbox input "false"
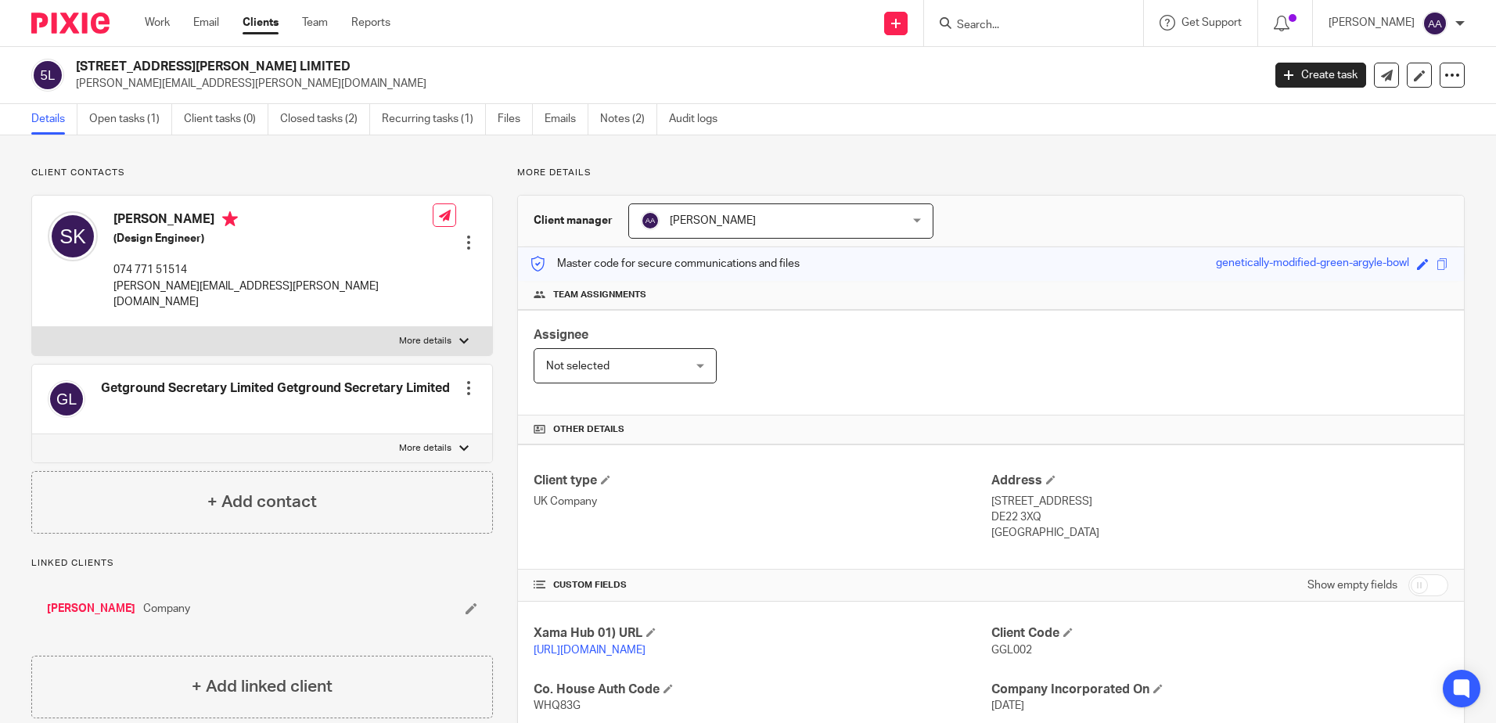
click at [1063, 29] on input "Search" at bounding box center [1025, 26] width 141 height 14
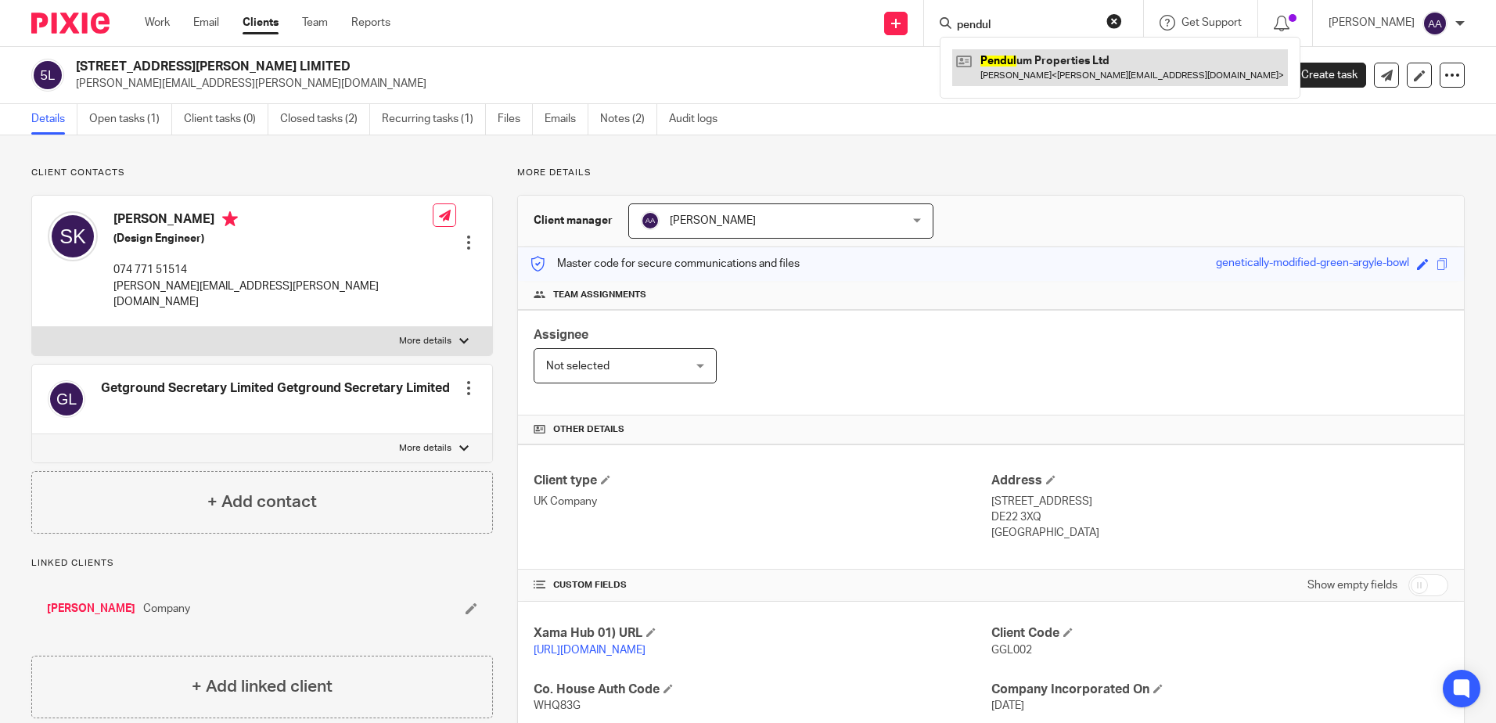
type input "pendul"
click at [1092, 73] on link at bounding box center [1120, 67] width 336 height 36
click at [52, 27] on img at bounding box center [70, 23] width 78 height 21
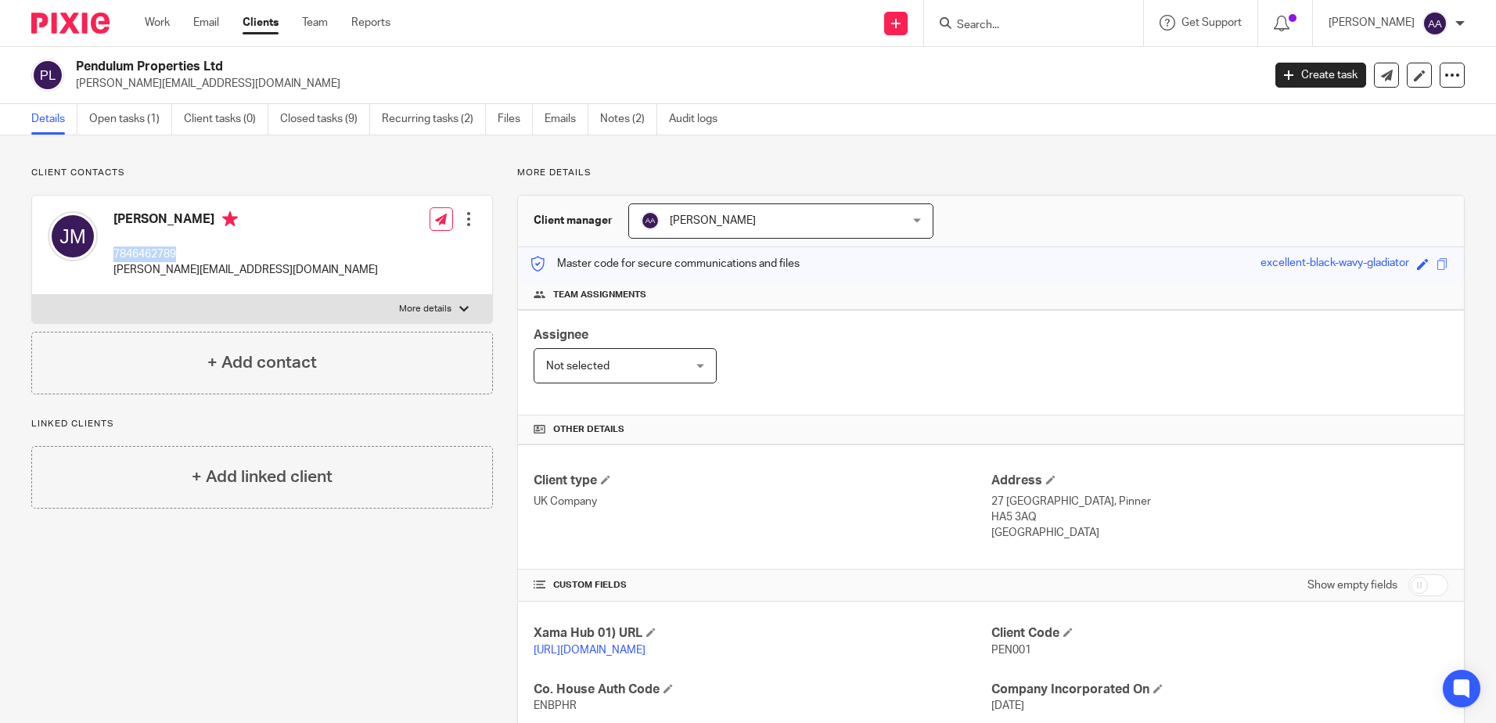
drag, startPoint x: 189, startPoint y: 251, endPoint x: 114, endPoint y: 254, distance: 74.4
click at [114, 254] on p "7846462789" at bounding box center [245, 255] width 265 height 16
click at [293, 218] on div "James Morrisey 7846462789 morrissey.james9@gmail.com Edit contact Create client…" at bounding box center [262, 245] width 460 height 99
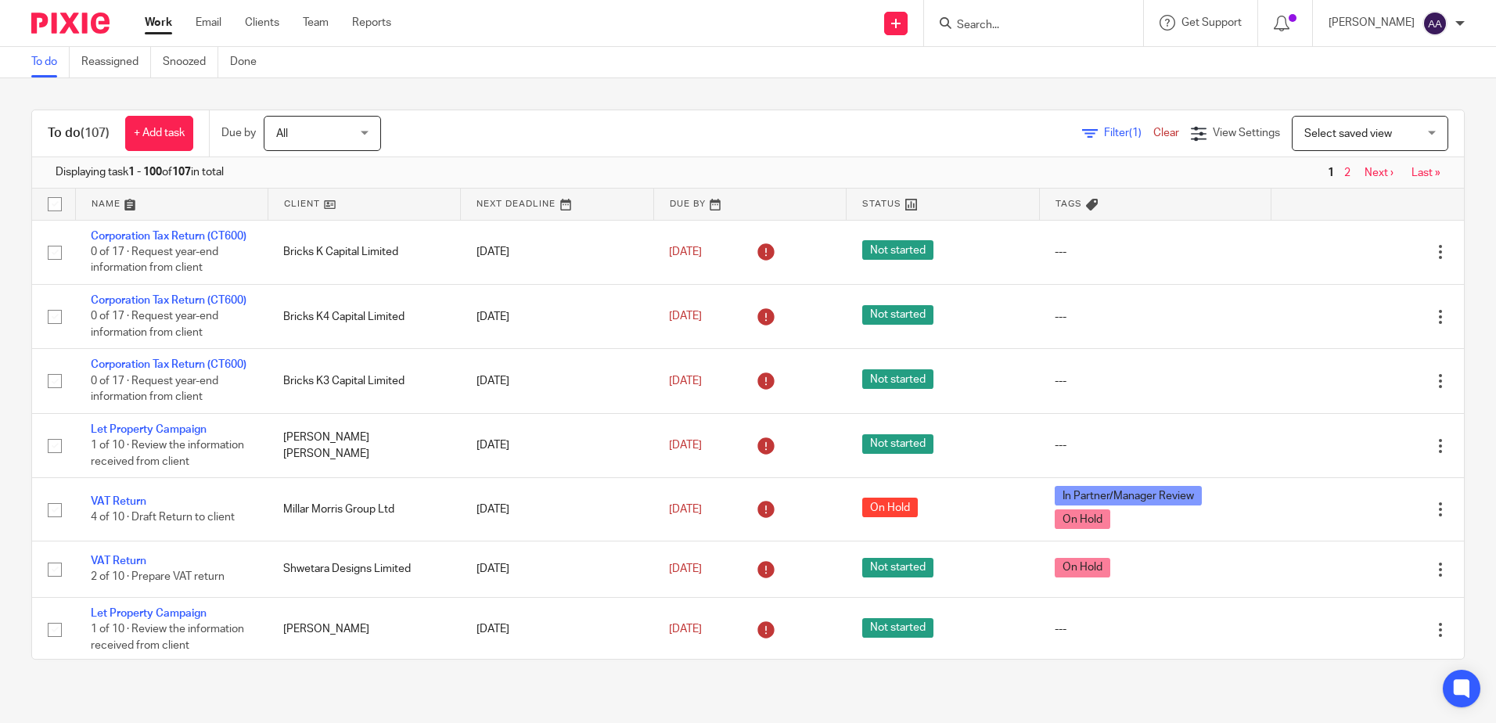
click at [1104, 135] on span "Filter (1)" at bounding box center [1128, 133] width 49 height 11
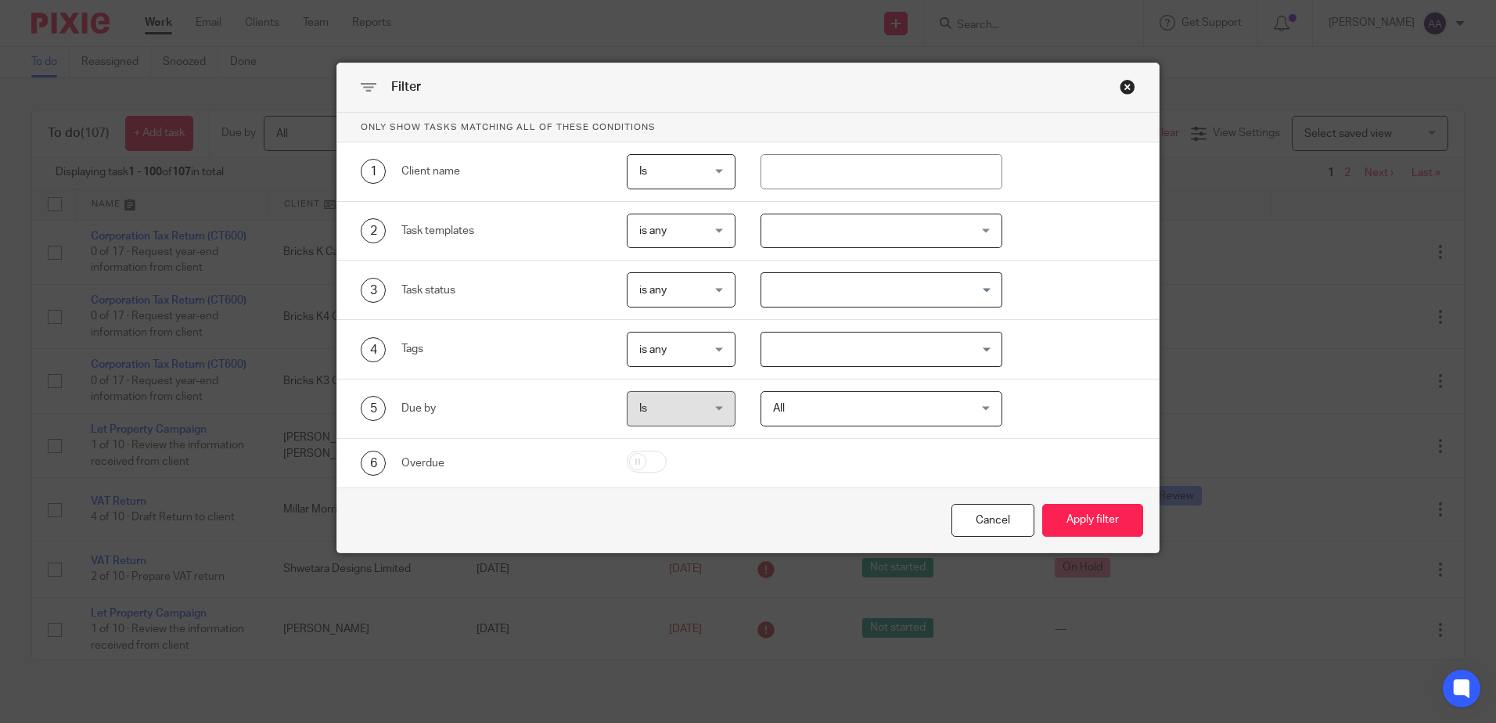
click at [851, 242] on div at bounding box center [882, 231] width 242 height 35
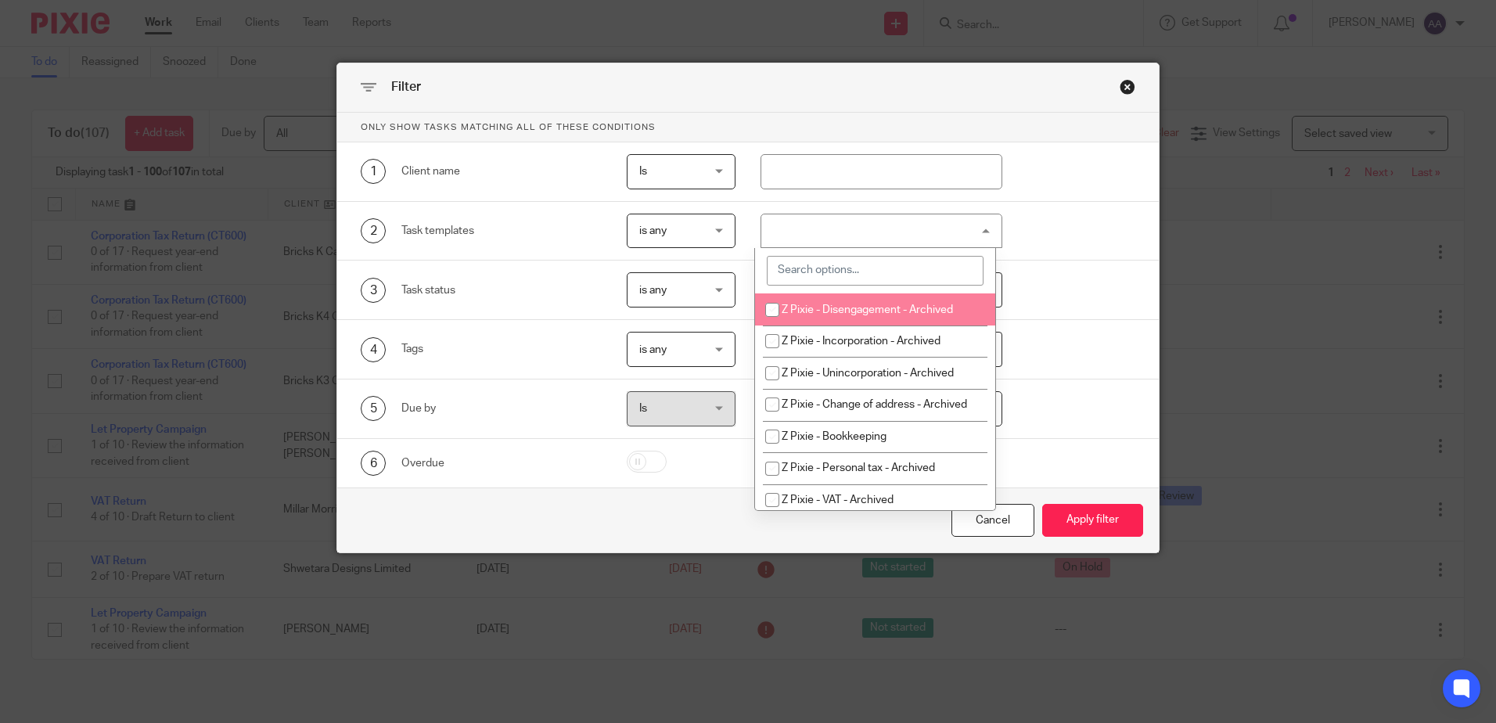
click at [811, 267] on input "search" at bounding box center [875, 271] width 217 height 30
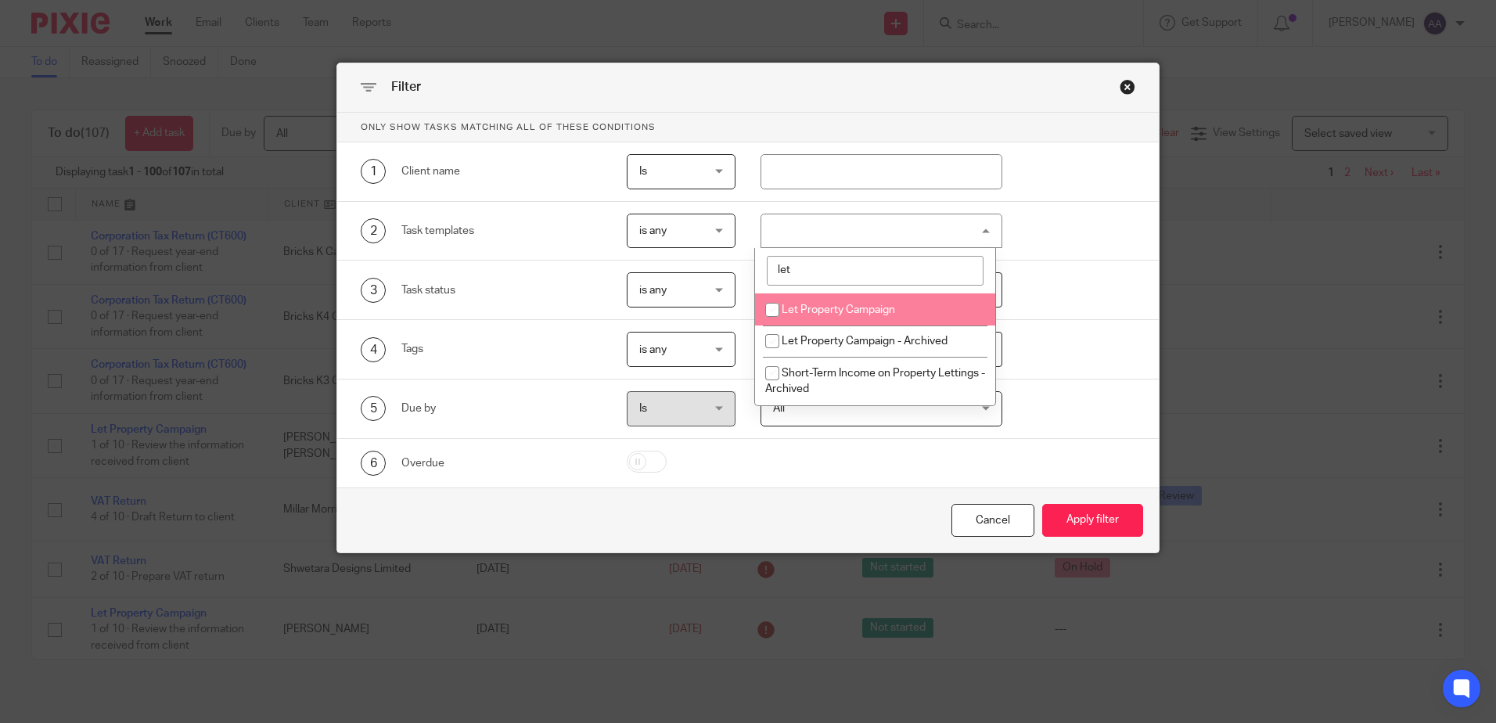
type input "let"
click at [772, 306] on input "checkbox" at bounding box center [773, 310] width 30 height 30
checkbox input "true"
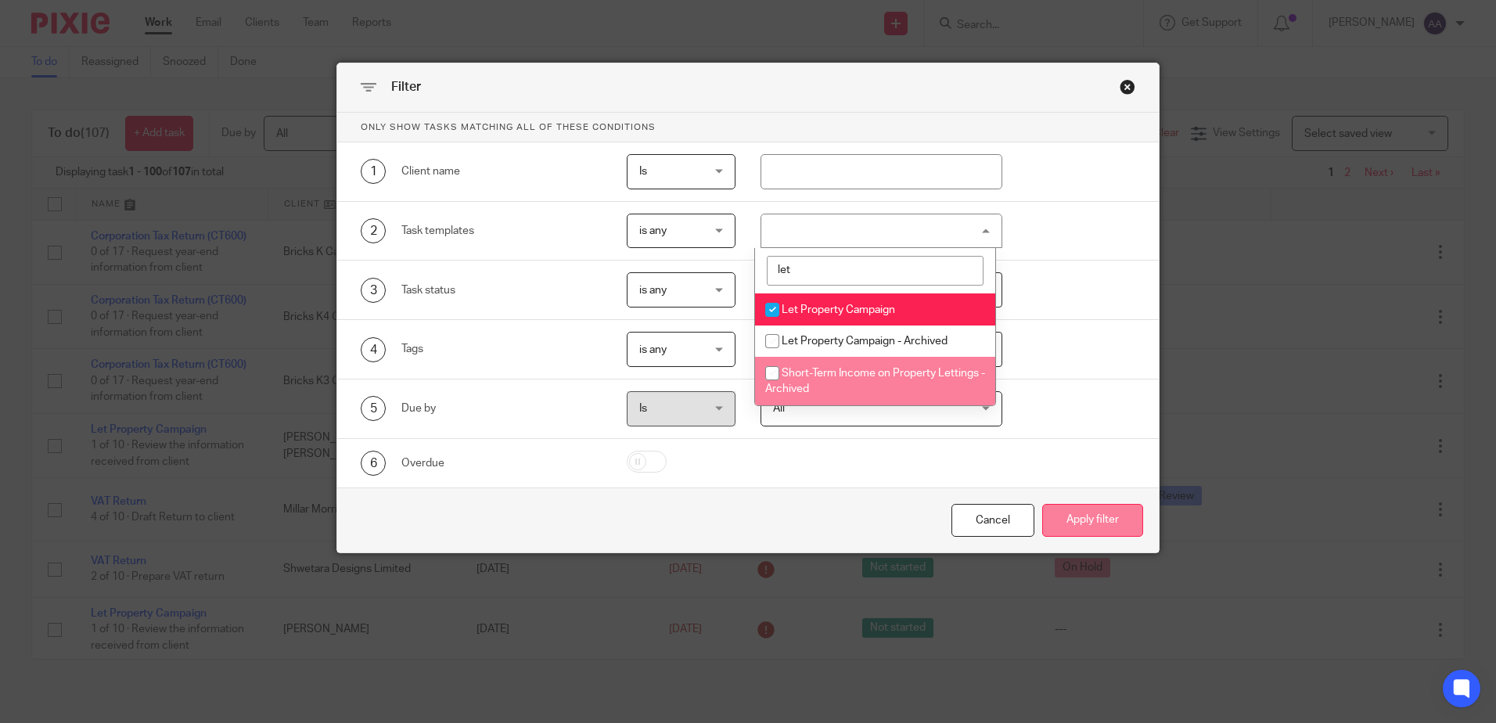
click at [1095, 515] on button "Apply filter" at bounding box center [1092, 521] width 101 height 34
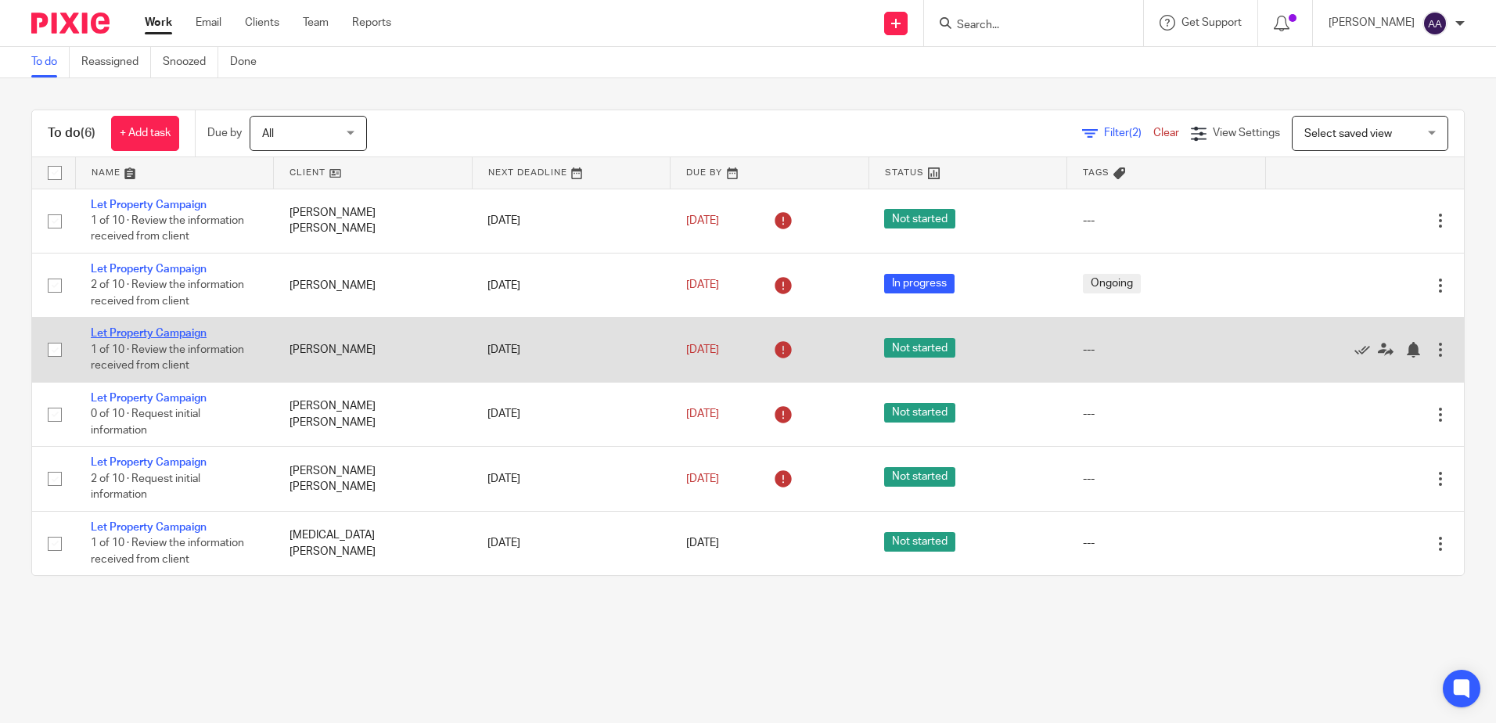
click at [156, 333] on link "Let Property Campaign" at bounding box center [149, 333] width 116 height 11
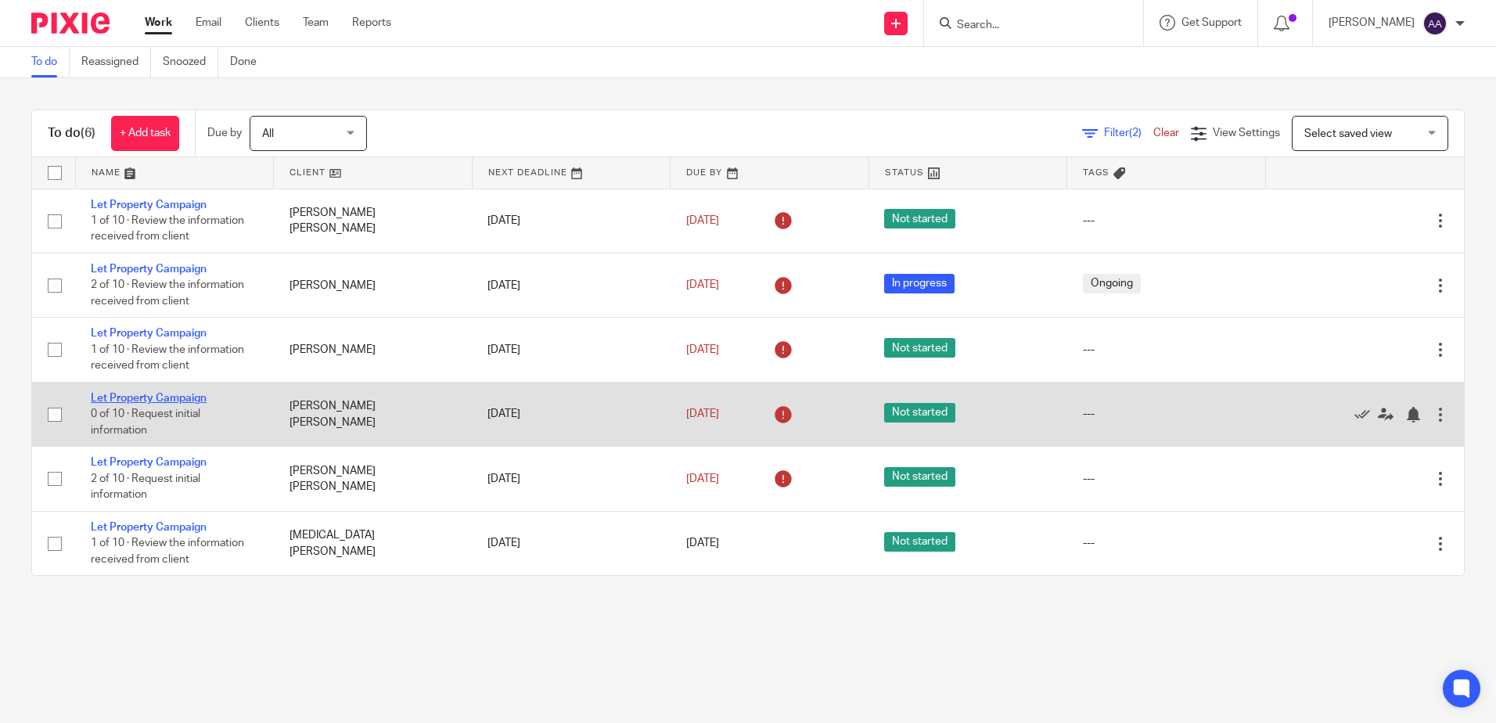
click at [142, 398] on link "Let Property Campaign" at bounding box center [149, 398] width 116 height 11
drag, startPoint x: 169, startPoint y: 466, endPoint x: 201, endPoint y: 414, distance: 60.8
click at [169, 466] on link "Let Property Campaign" at bounding box center [149, 462] width 116 height 11
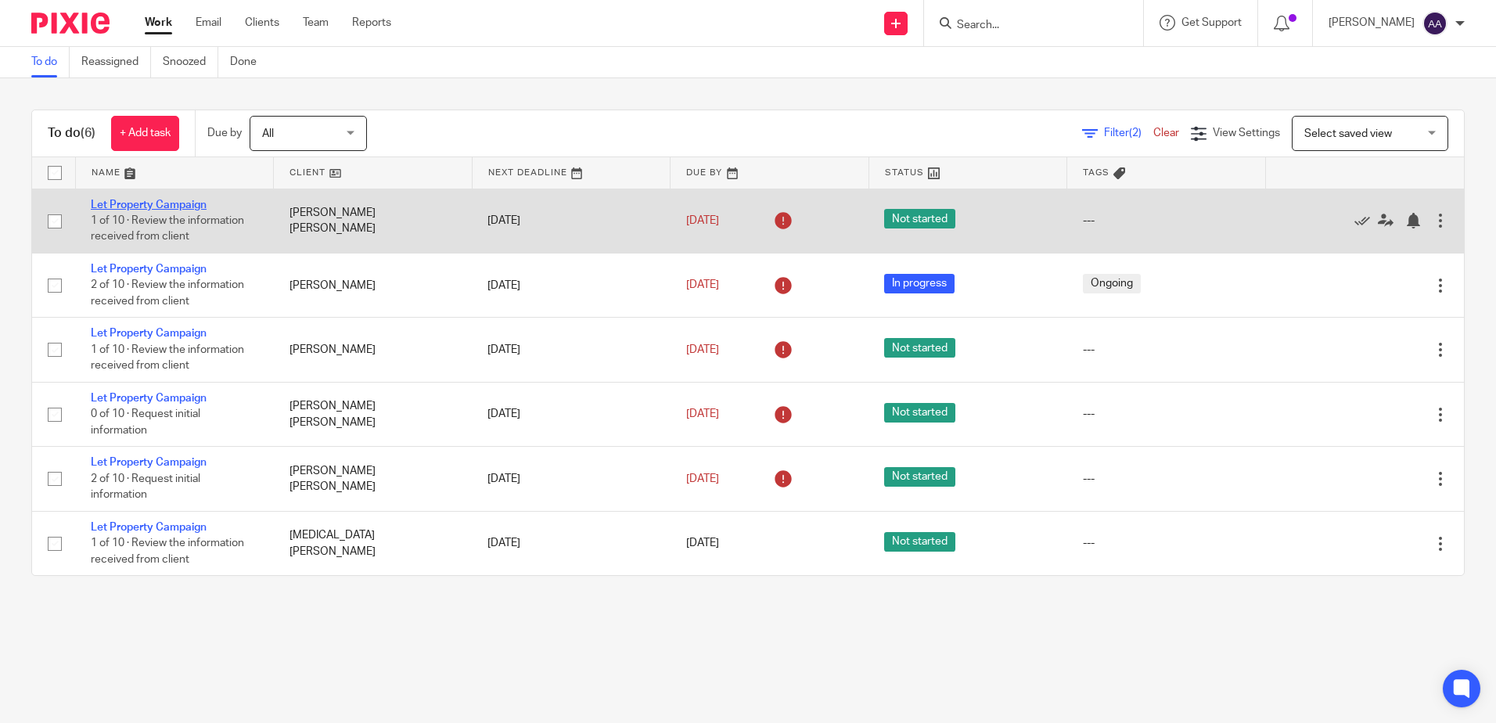
click at [135, 201] on link "Let Property Campaign" at bounding box center [149, 205] width 116 height 11
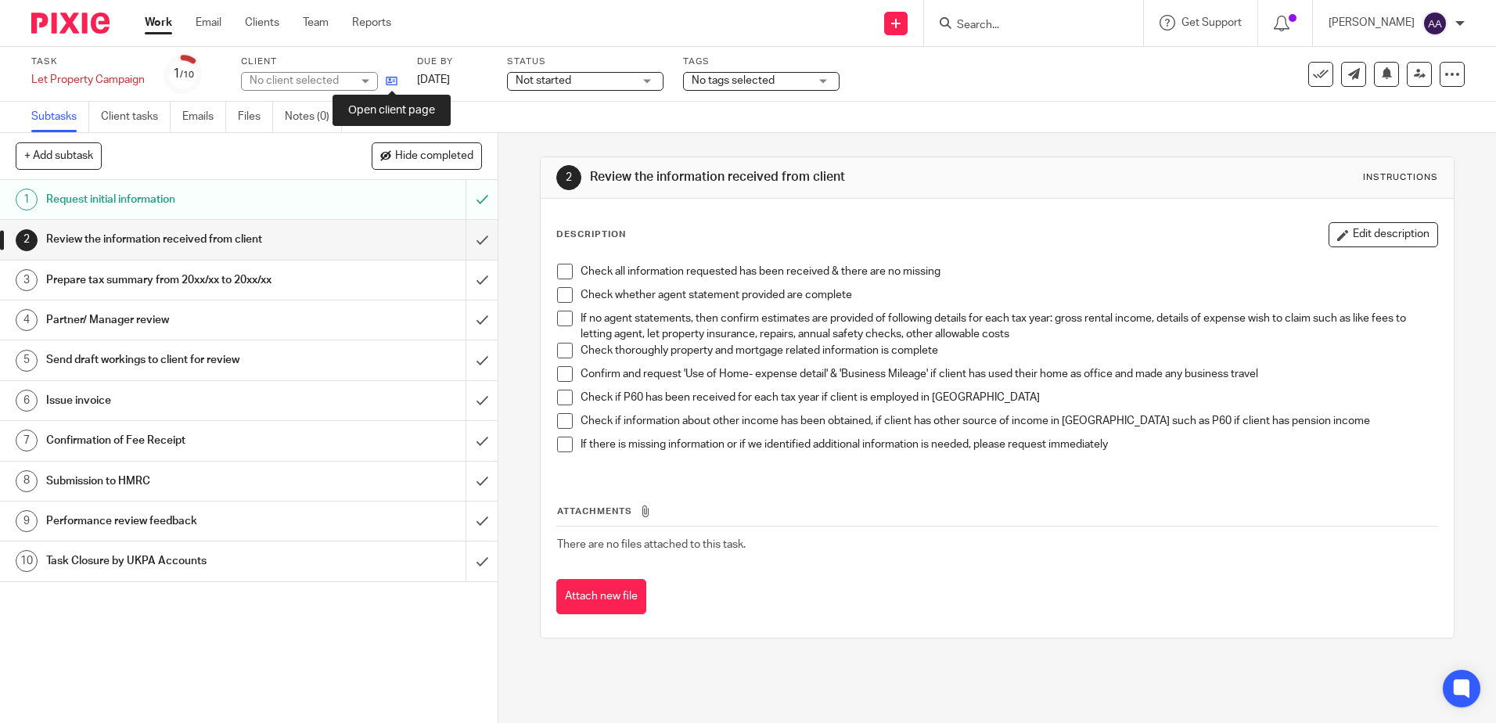
click at [389, 78] on icon at bounding box center [392, 81] width 12 height 12
click at [1023, 30] on input "Search" at bounding box center [1025, 26] width 141 height 14
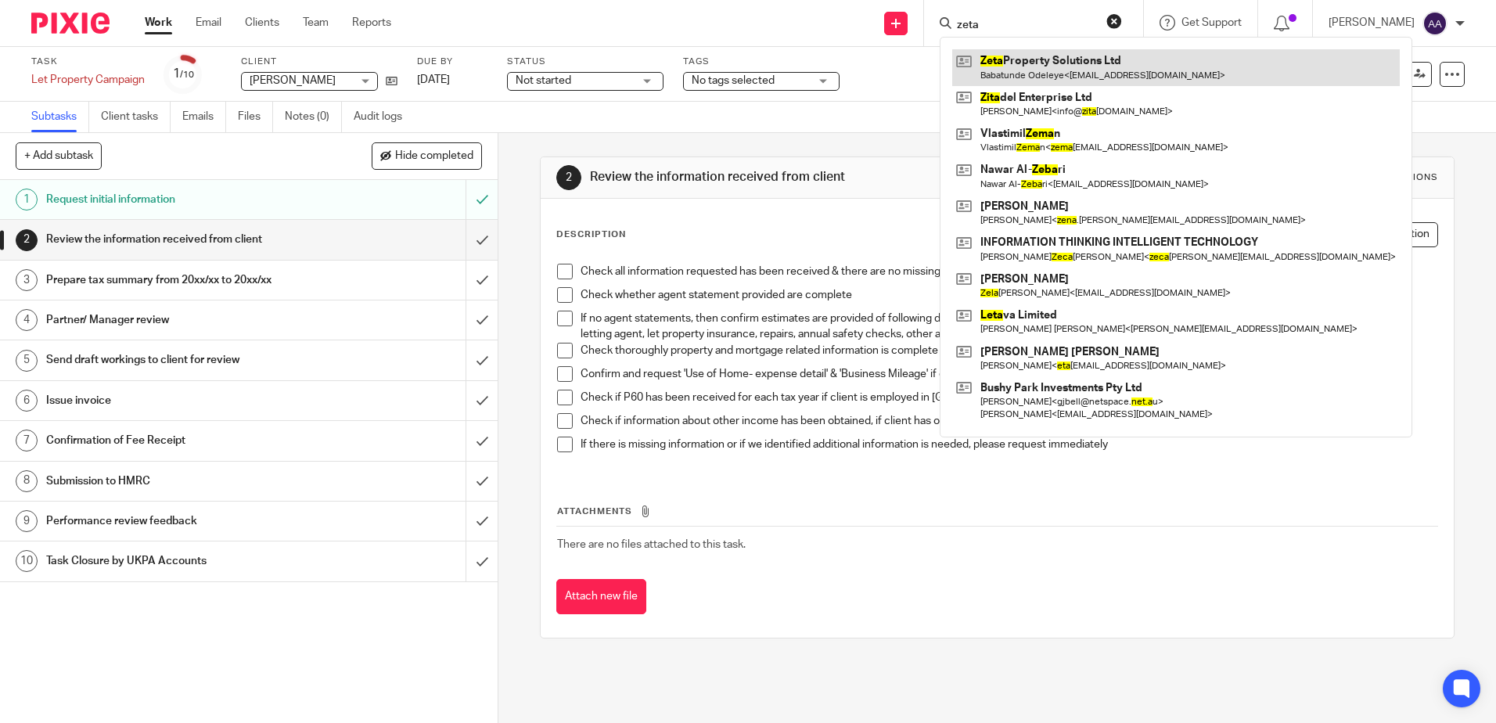
type input "zeta"
click at [1050, 58] on link at bounding box center [1176, 67] width 448 height 36
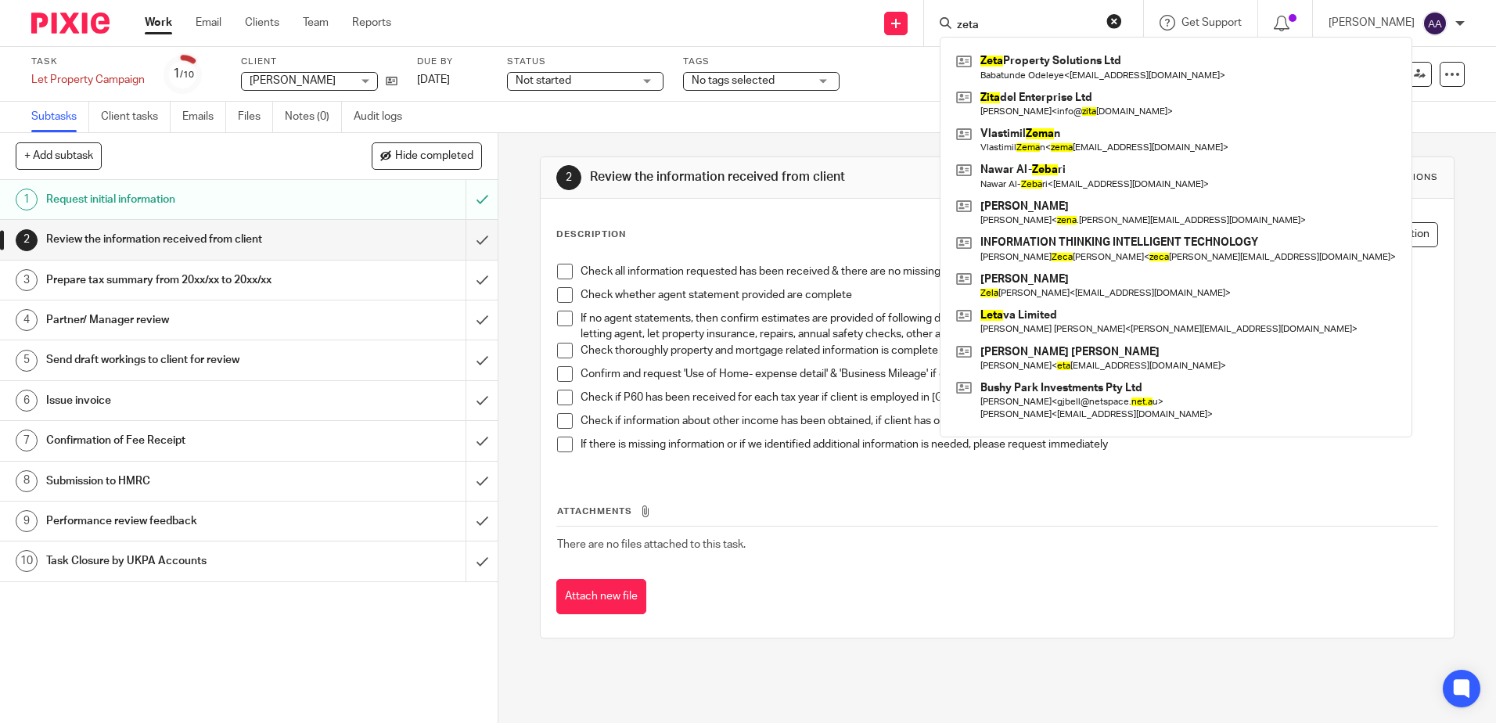
click at [632, 222] on div "Description Edit description" at bounding box center [996, 234] width 881 height 25
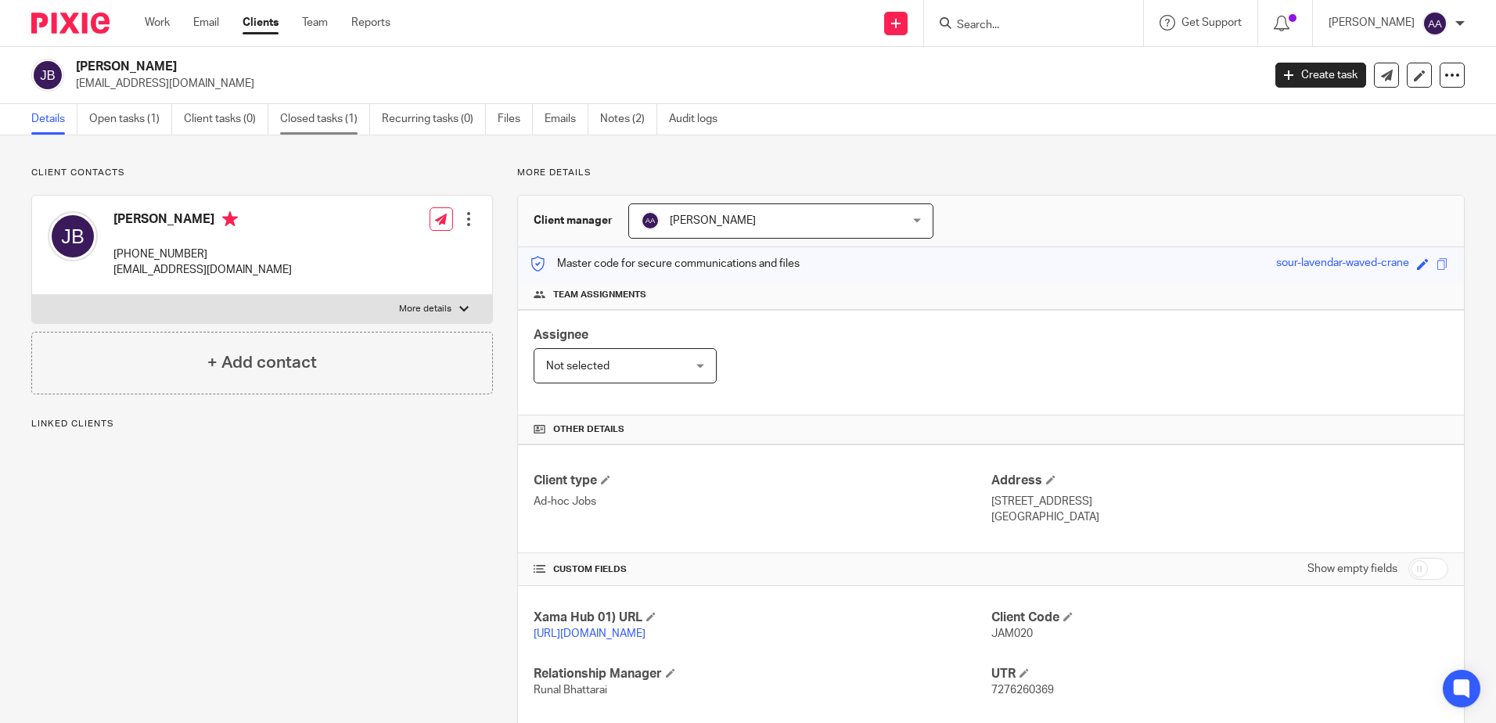
click at [333, 122] on link "Closed tasks (1)" at bounding box center [325, 119] width 90 height 31
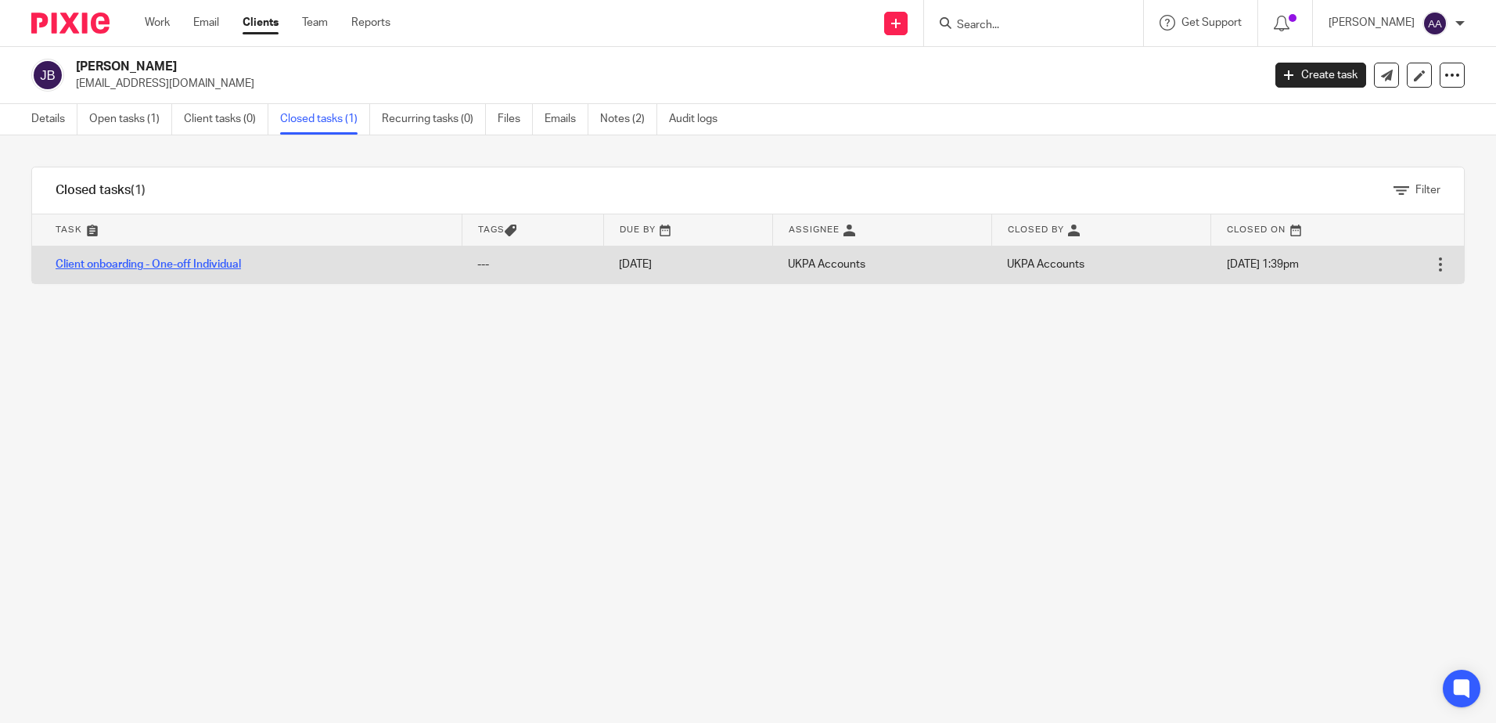
click at [137, 261] on link "Client onboarding - One-off Individual" at bounding box center [148, 264] width 185 height 11
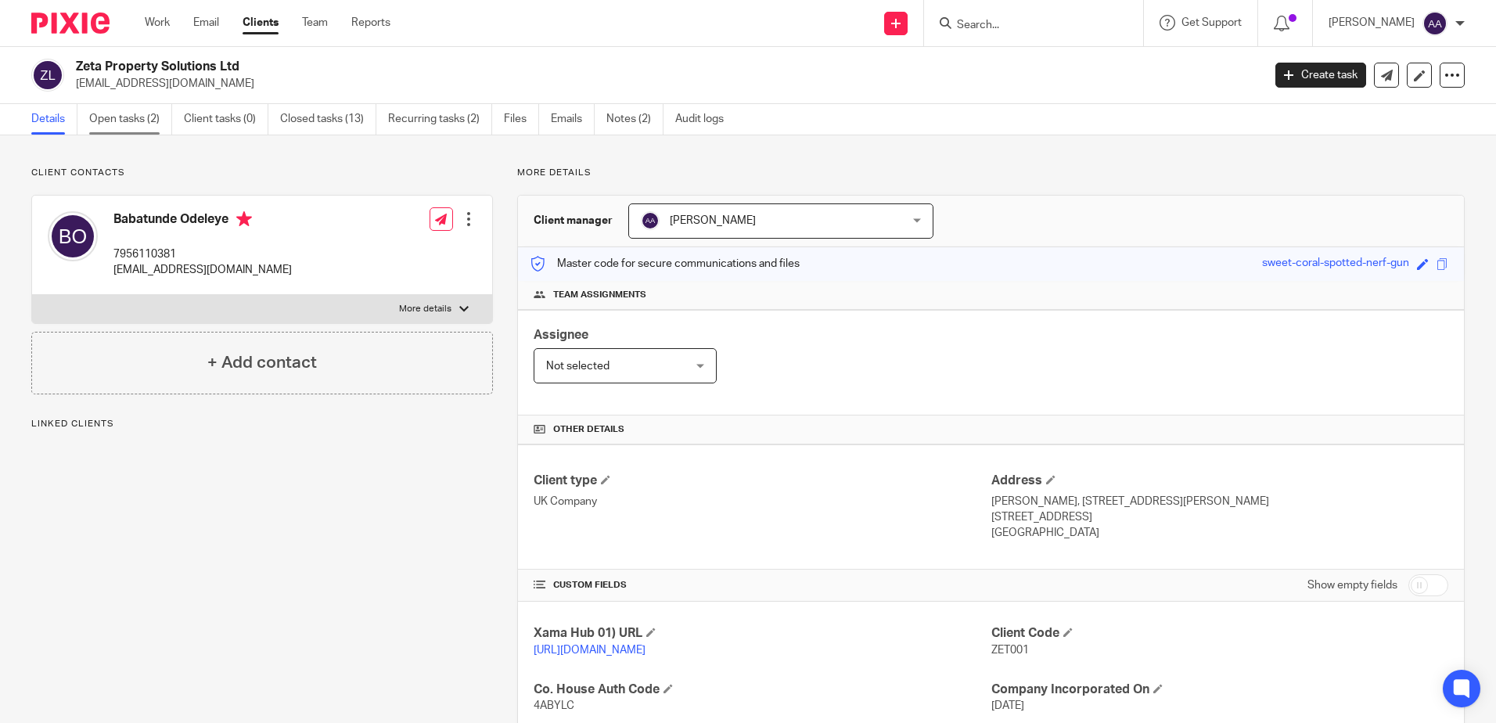
drag, startPoint x: 156, startPoint y: 116, endPoint x: 162, endPoint y: 109, distance: 9.4
click at [156, 116] on link "Open tasks (2)" at bounding box center [130, 119] width 83 height 31
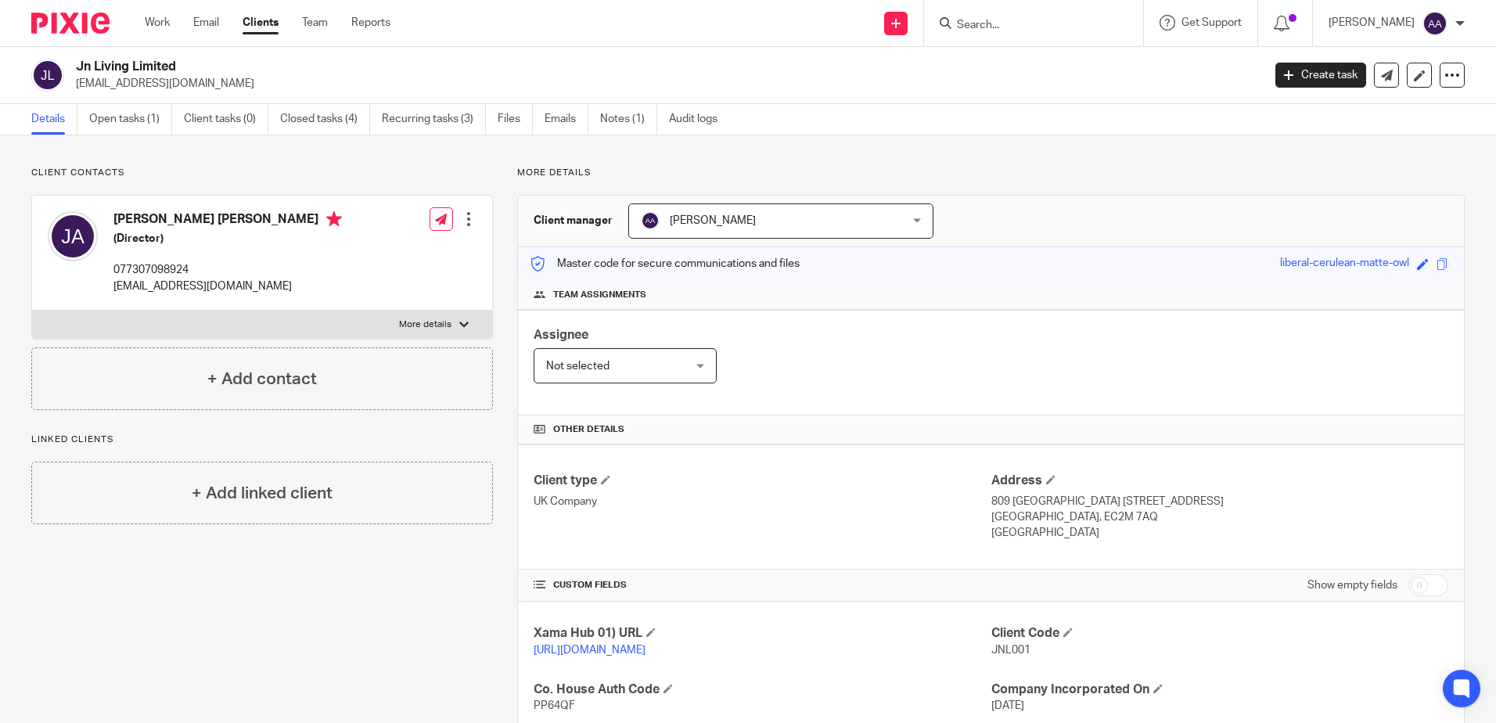
click at [1031, 31] on input "Search" at bounding box center [1025, 26] width 141 height 14
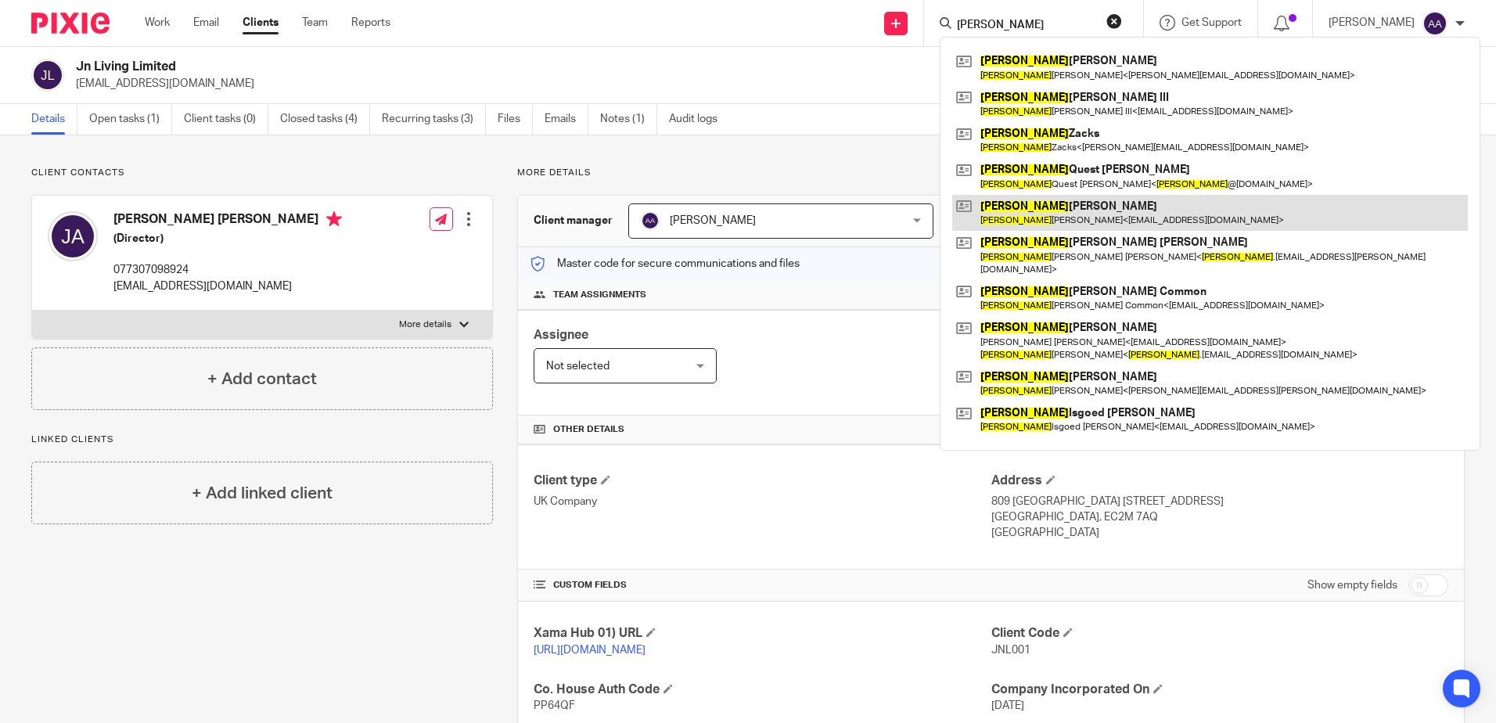
type input "[PERSON_NAME]"
click at [1056, 214] on link at bounding box center [1210, 213] width 516 height 36
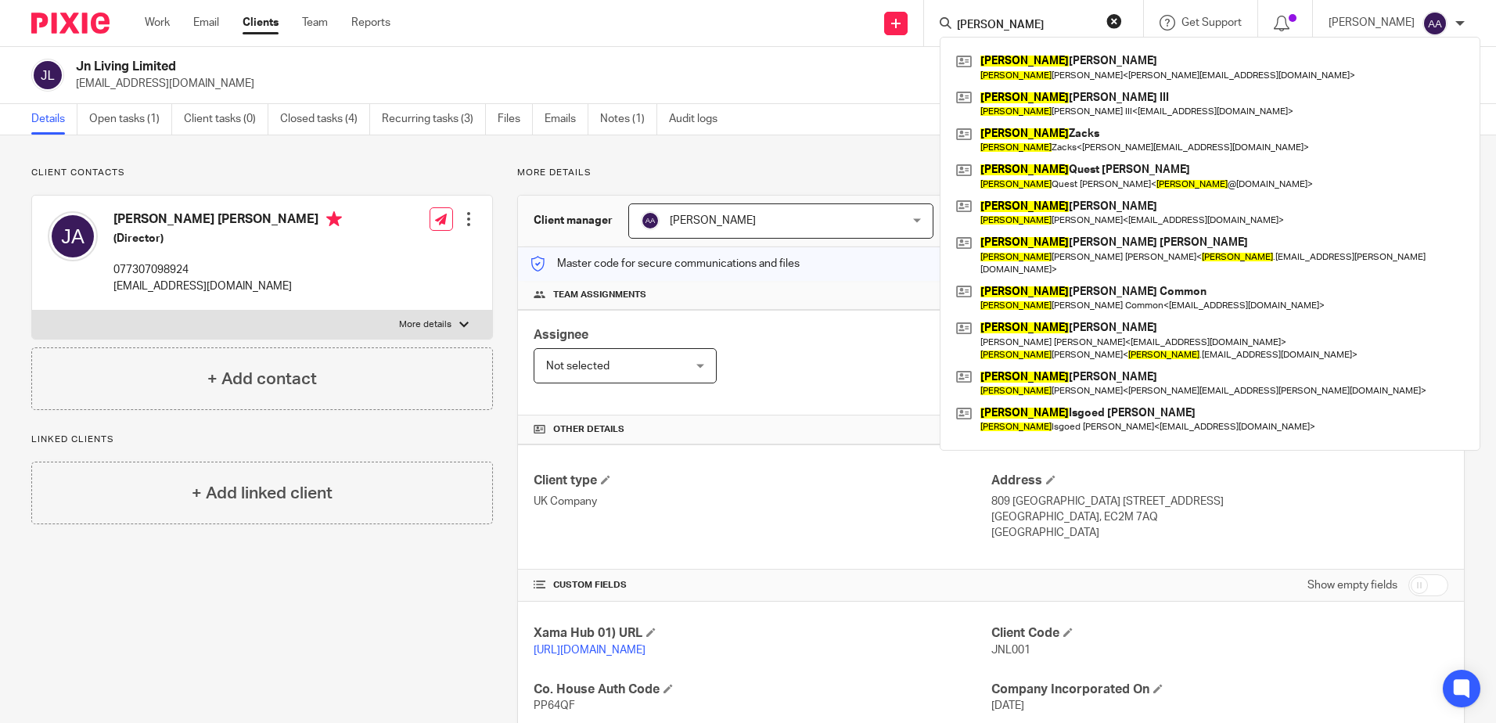
click at [656, 153] on div "Client contacts Joseph Peter Emad Ayoub (Director) 077307098924 jayoub518@gmail…" at bounding box center [748, 536] width 1496 height 803
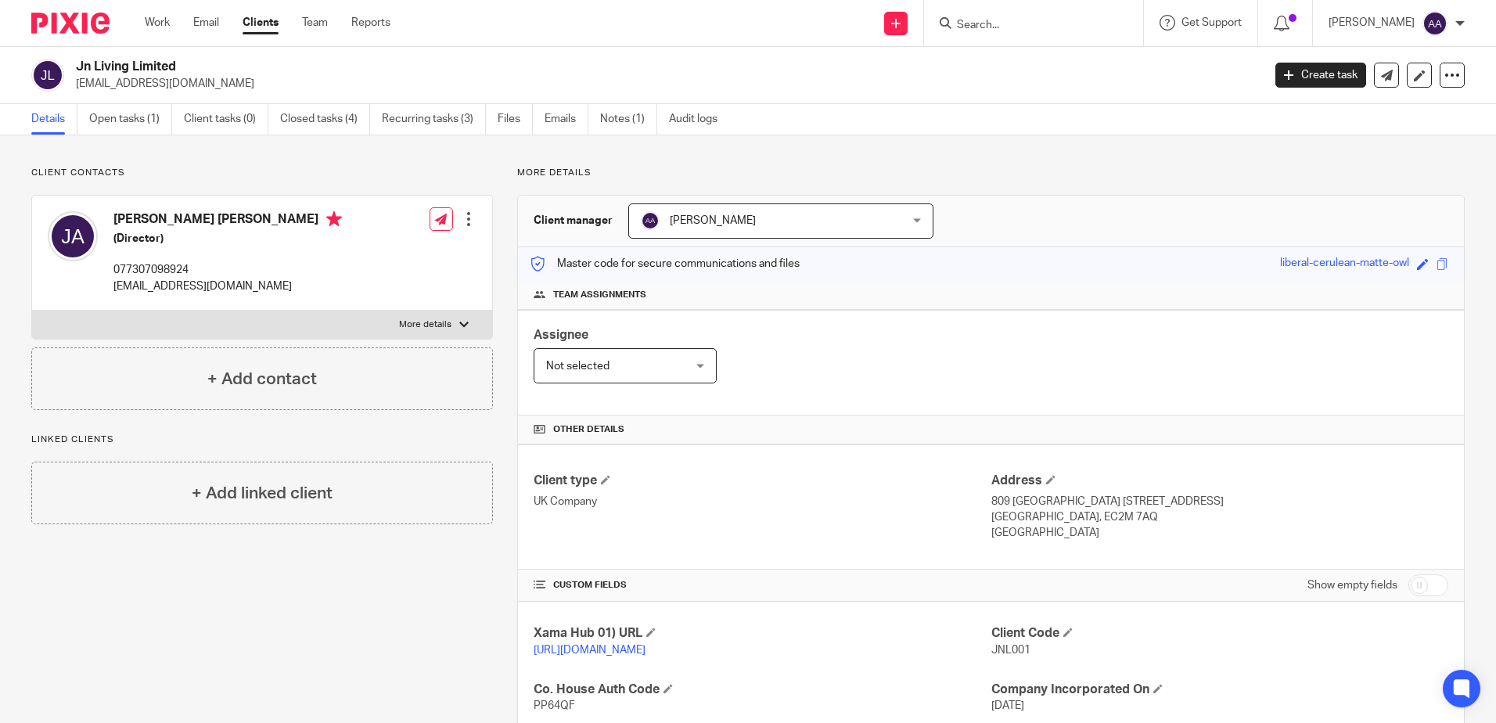
click at [85, 16] on img at bounding box center [70, 23] width 78 height 21
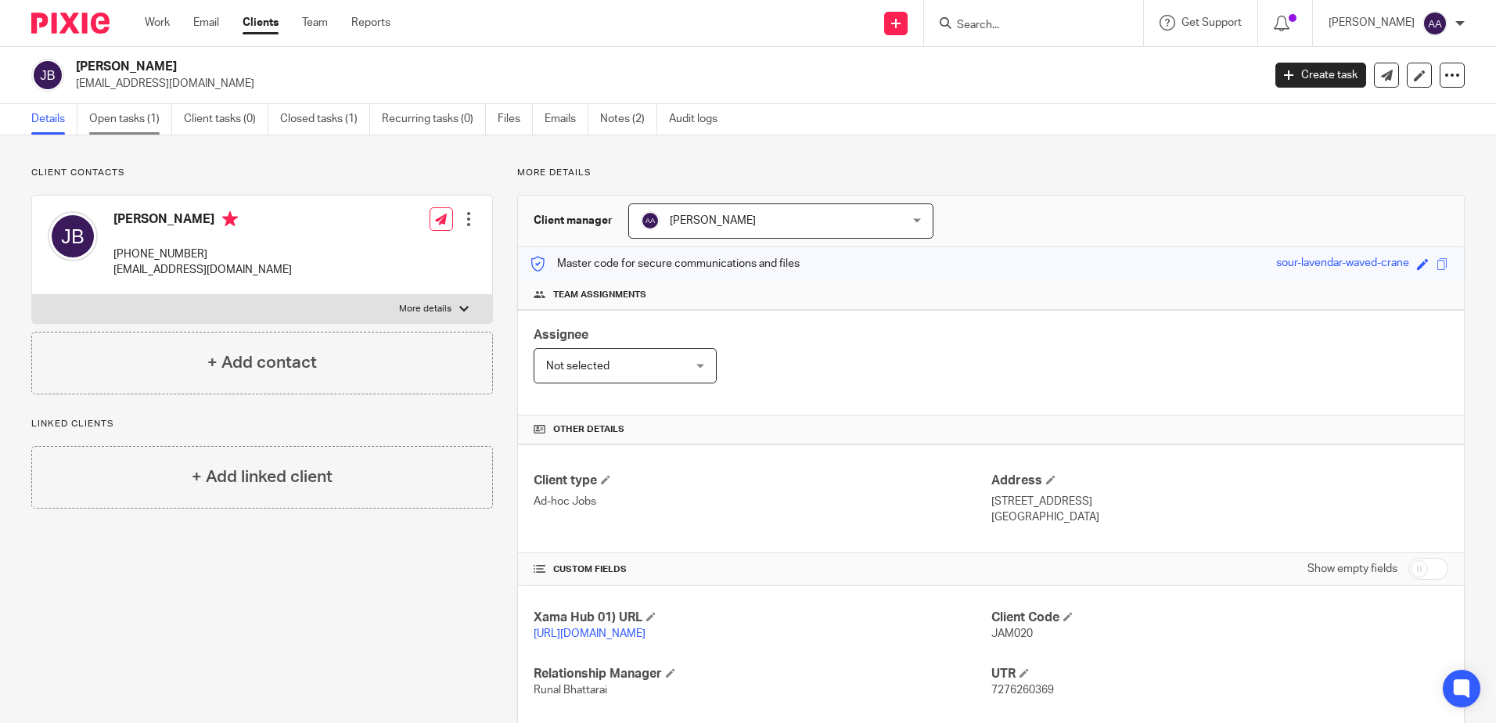
click at [125, 117] on link "Open tasks (1)" at bounding box center [130, 119] width 83 height 31
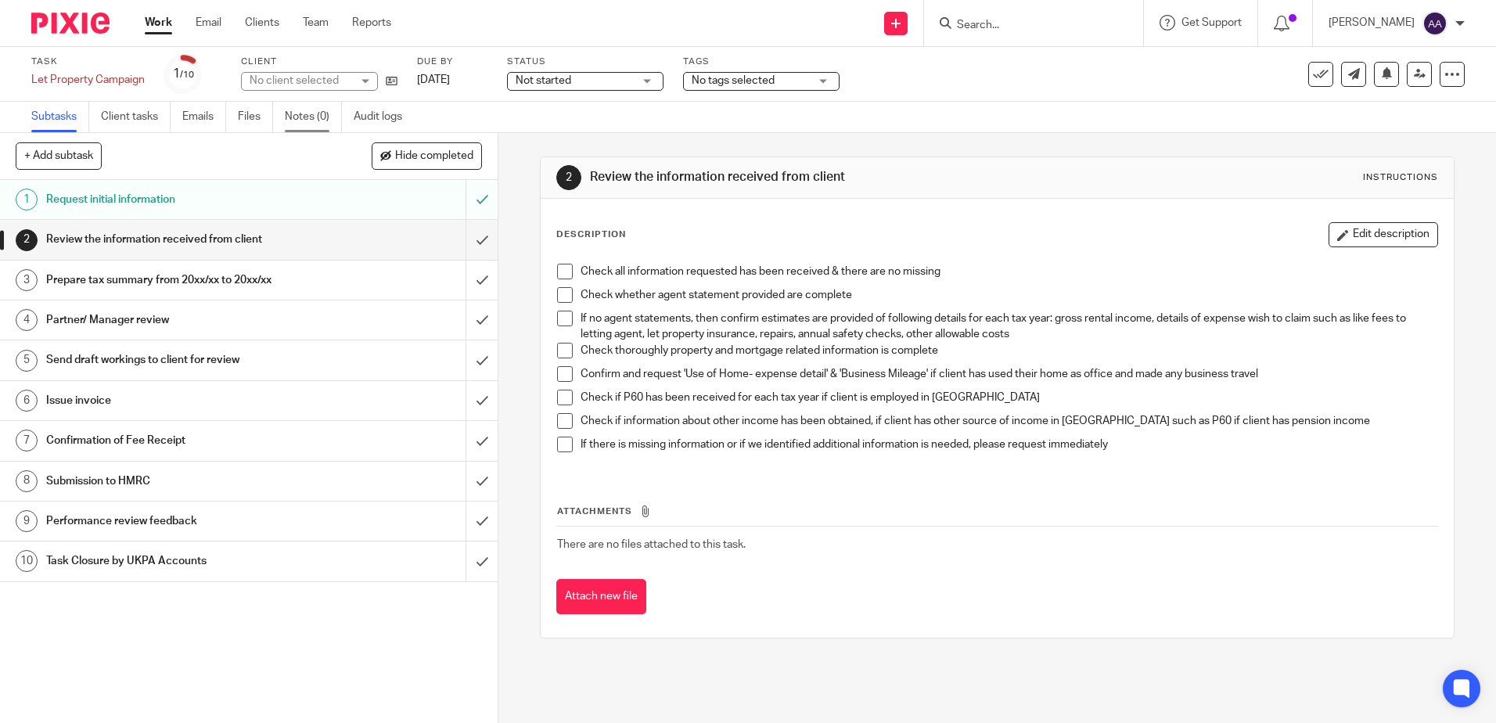
click at [316, 117] on link "Notes (0)" at bounding box center [313, 117] width 57 height 31
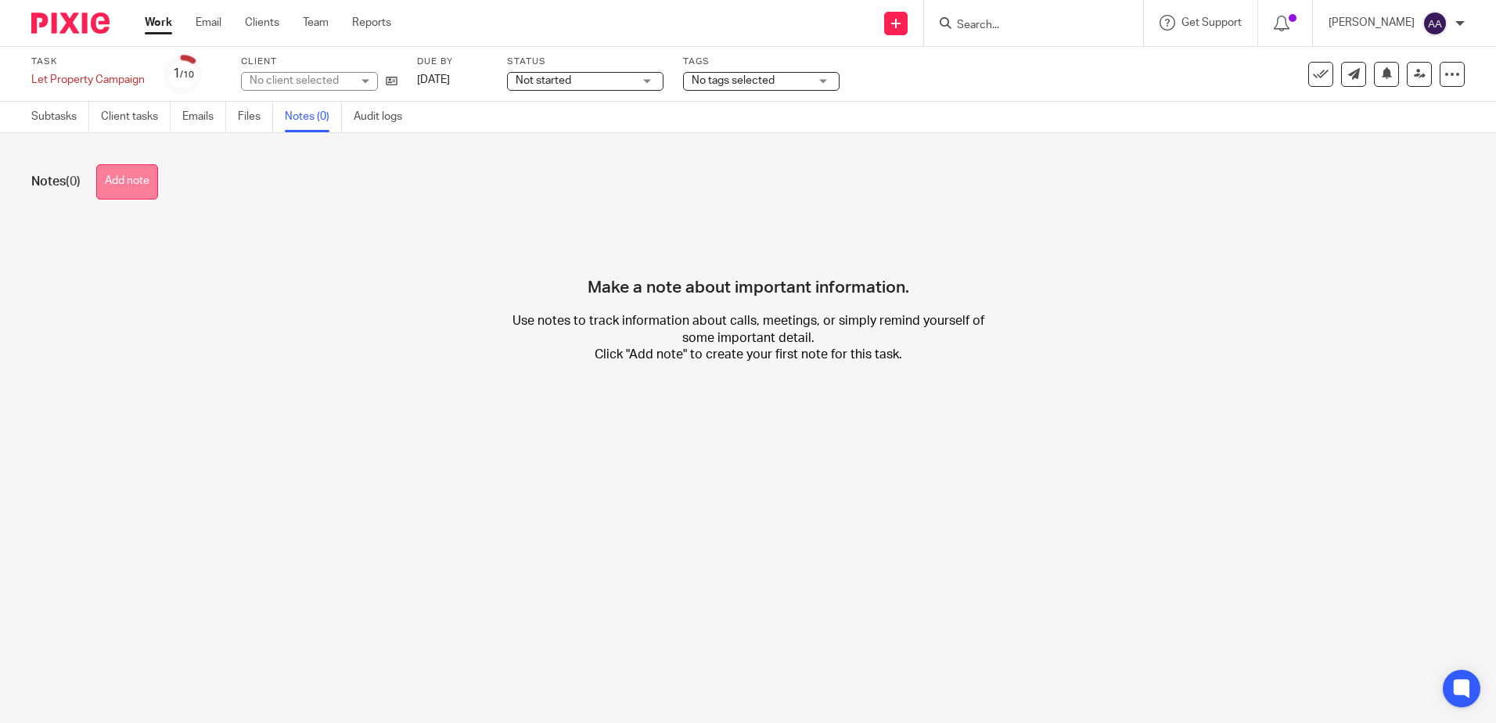
click at [124, 182] on button "Add note" at bounding box center [127, 181] width 62 height 35
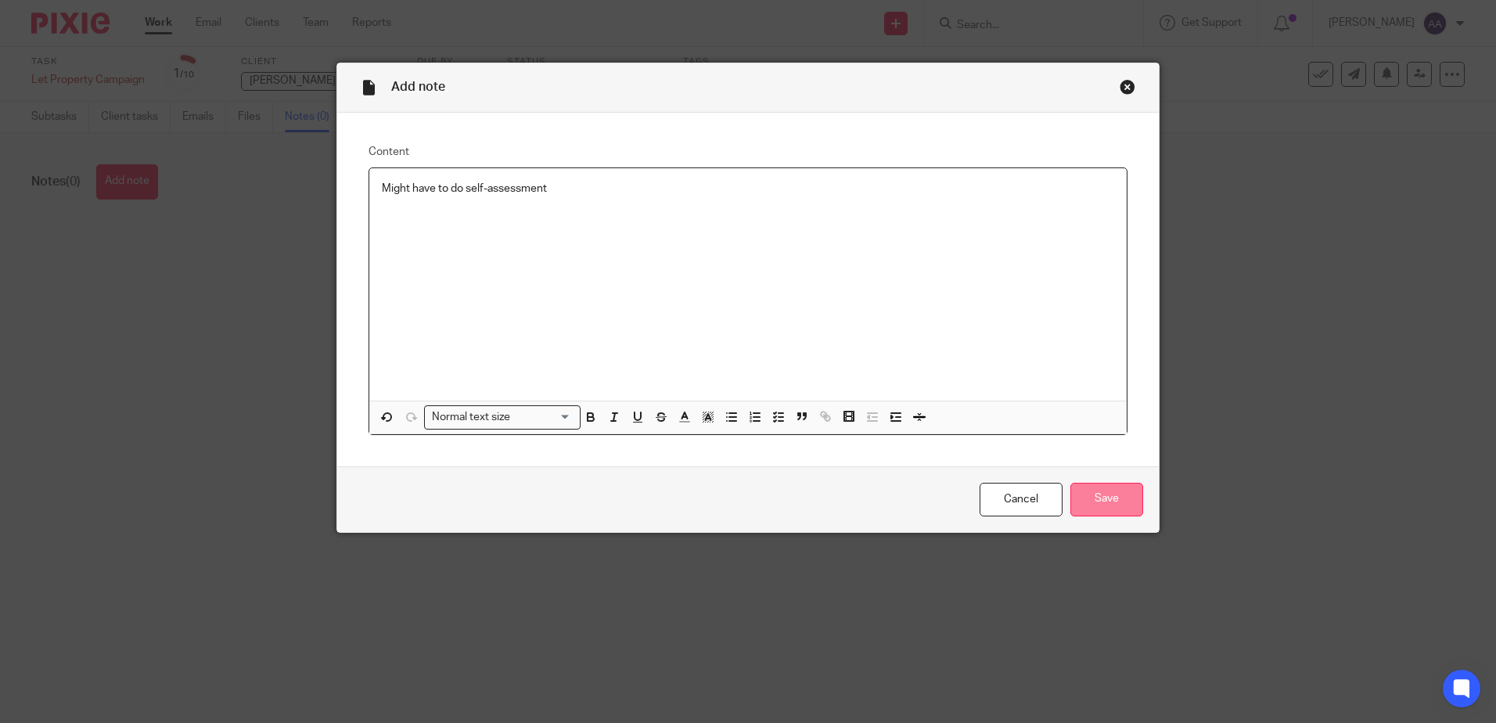
click at [1107, 495] on input "Save" at bounding box center [1107, 500] width 73 height 34
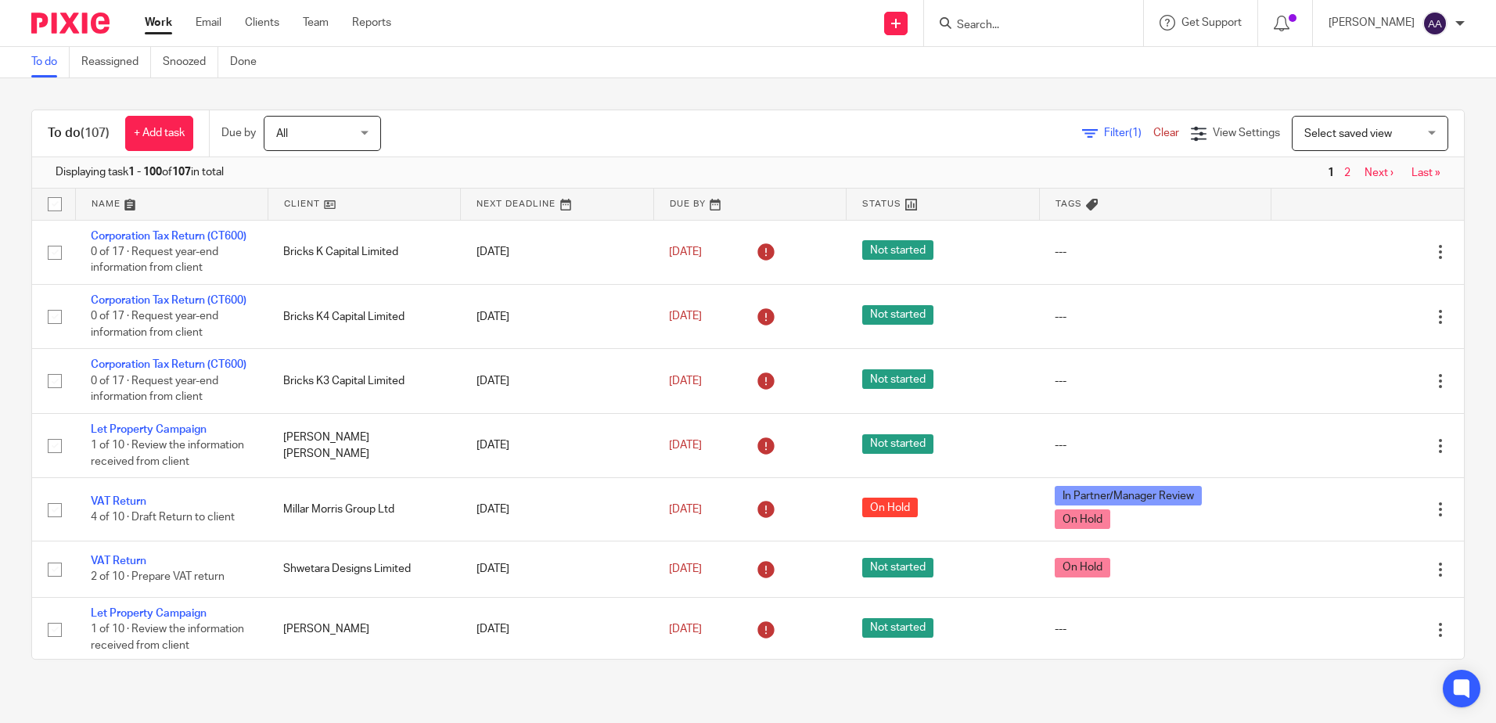
click at [1104, 135] on span "Filter (1)" at bounding box center [1128, 133] width 49 height 11
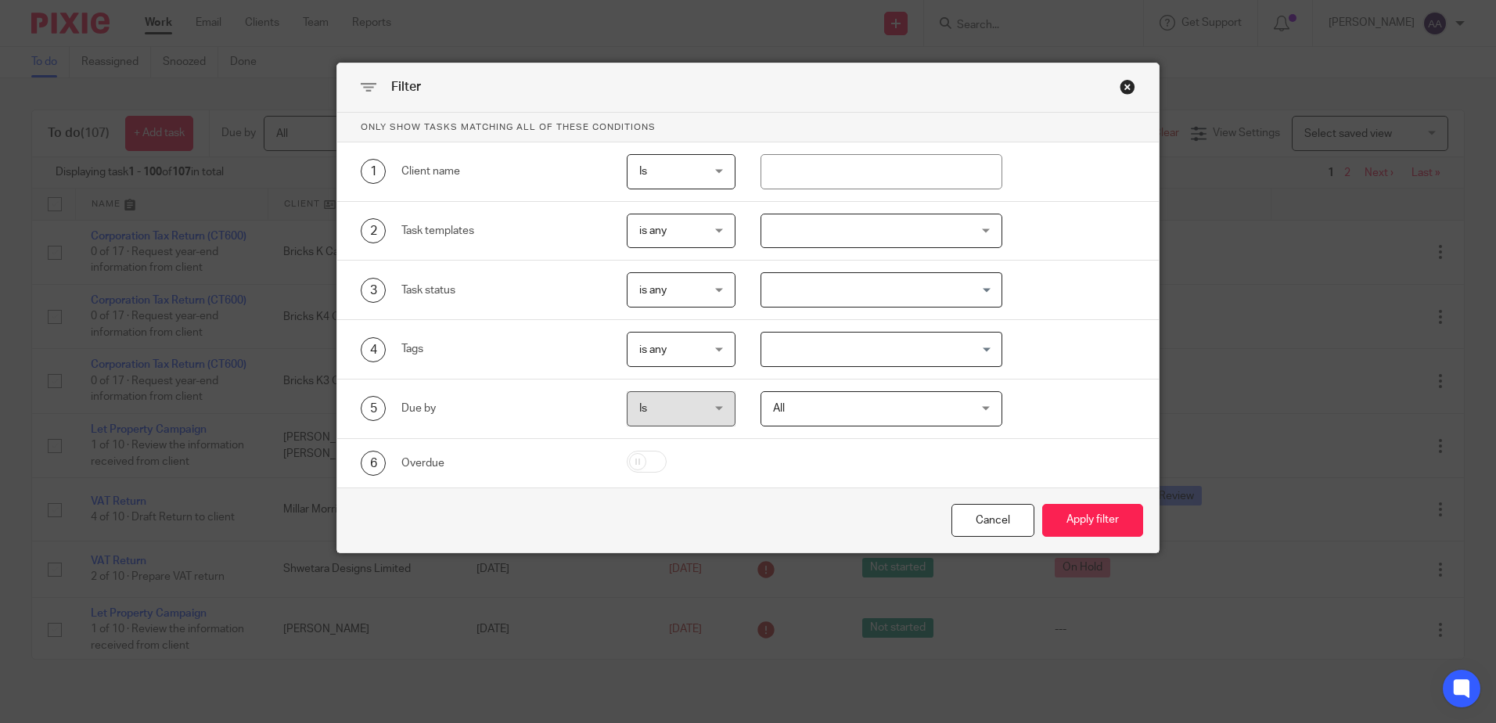
click at [718, 224] on div "is any is any" at bounding box center [681, 231] width 109 height 35
click at [808, 229] on div at bounding box center [882, 231] width 242 height 35
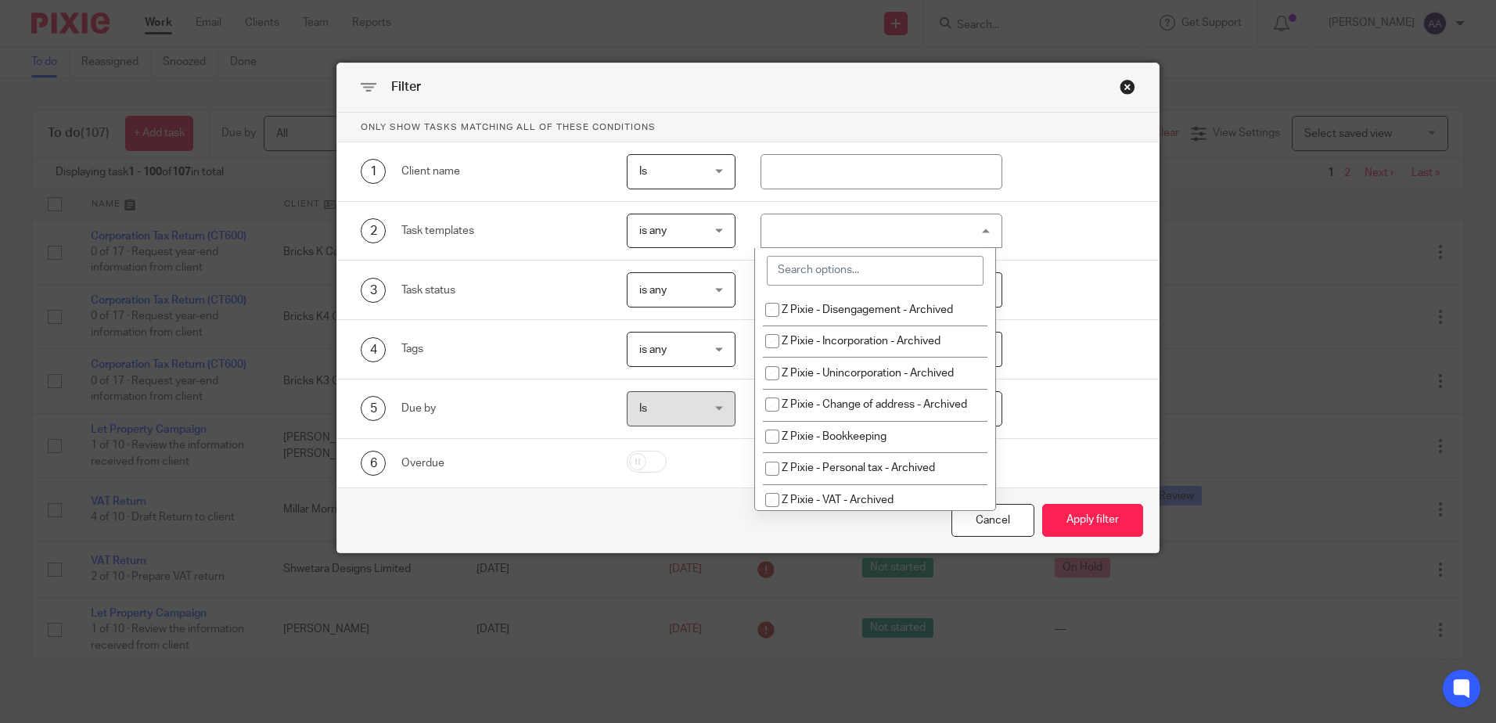
click at [803, 265] on input "search" at bounding box center [875, 271] width 217 height 30
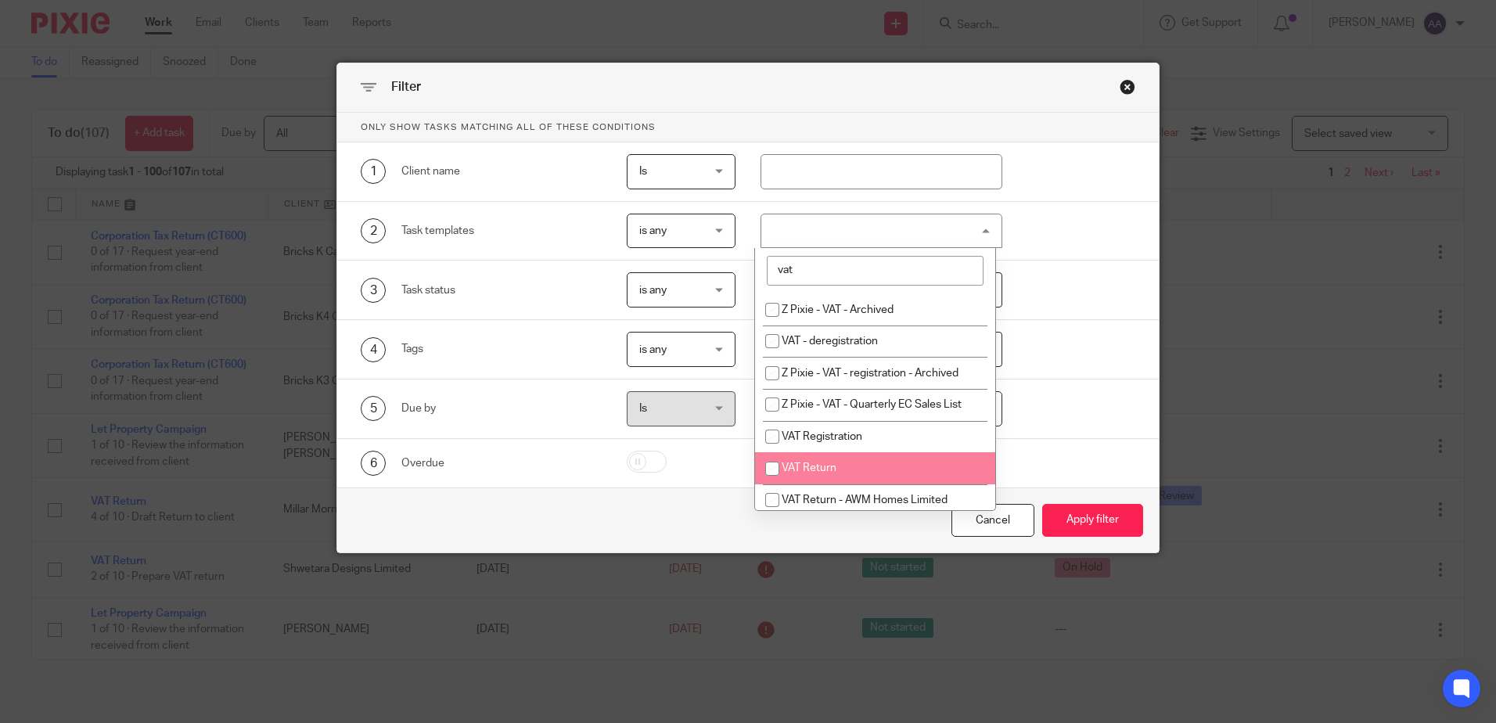
type input "vat"
click at [779, 465] on input "checkbox" at bounding box center [773, 469] width 30 height 30
checkbox input "true"
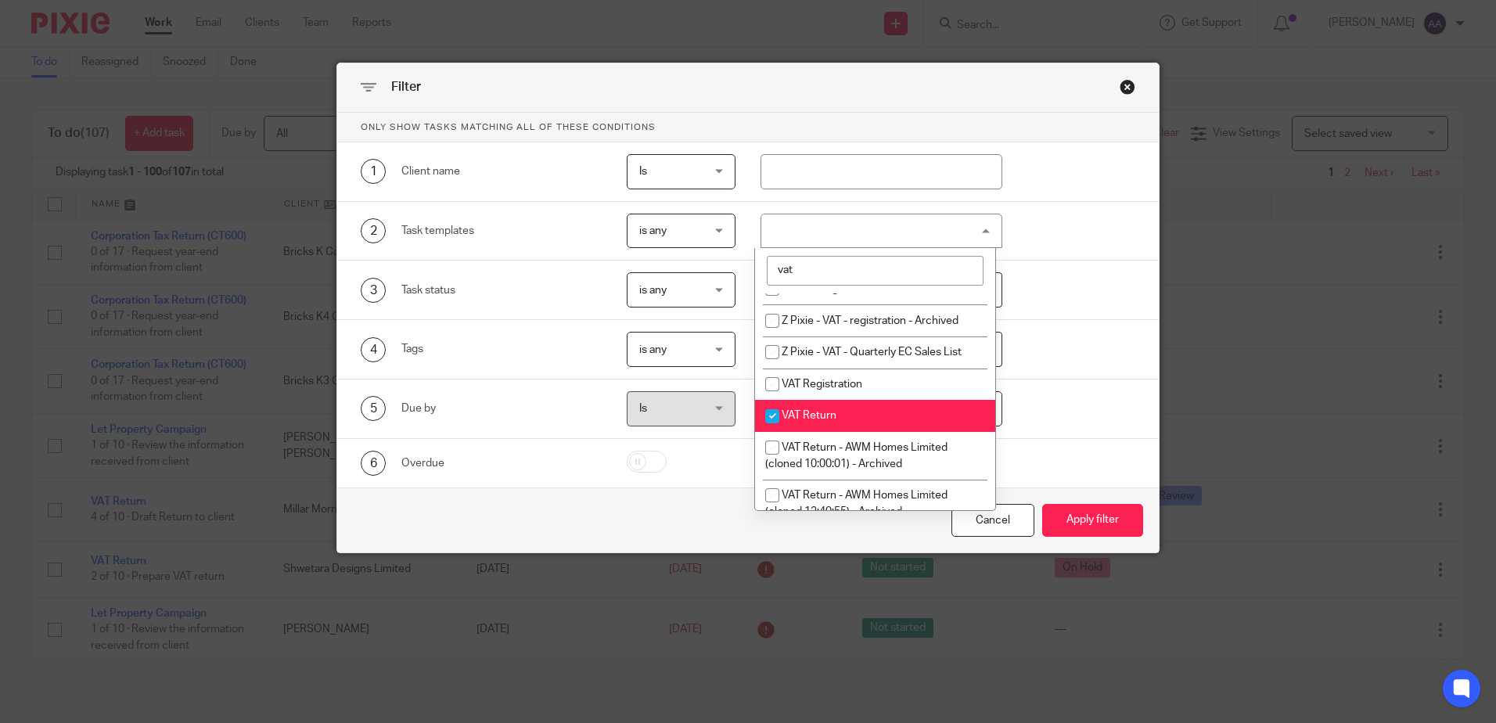
scroll to position [78, 0]
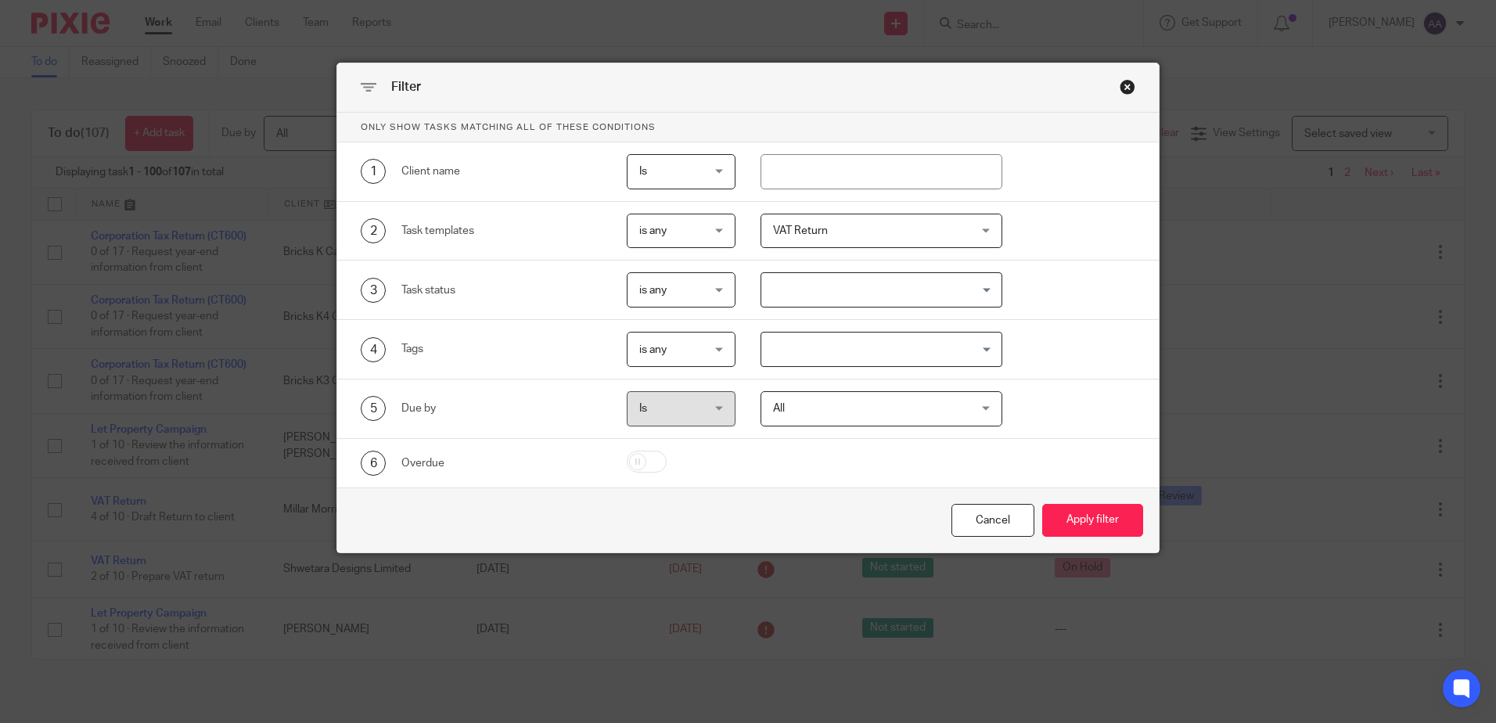
click at [1089, 138] on p "Only show tasks matching all of these conditions" at bounding box center [748, 128] width 822 height 30
click at [1121, 527] on button "Apply filter" at bounding box center [1092, 521] width 101 height 34
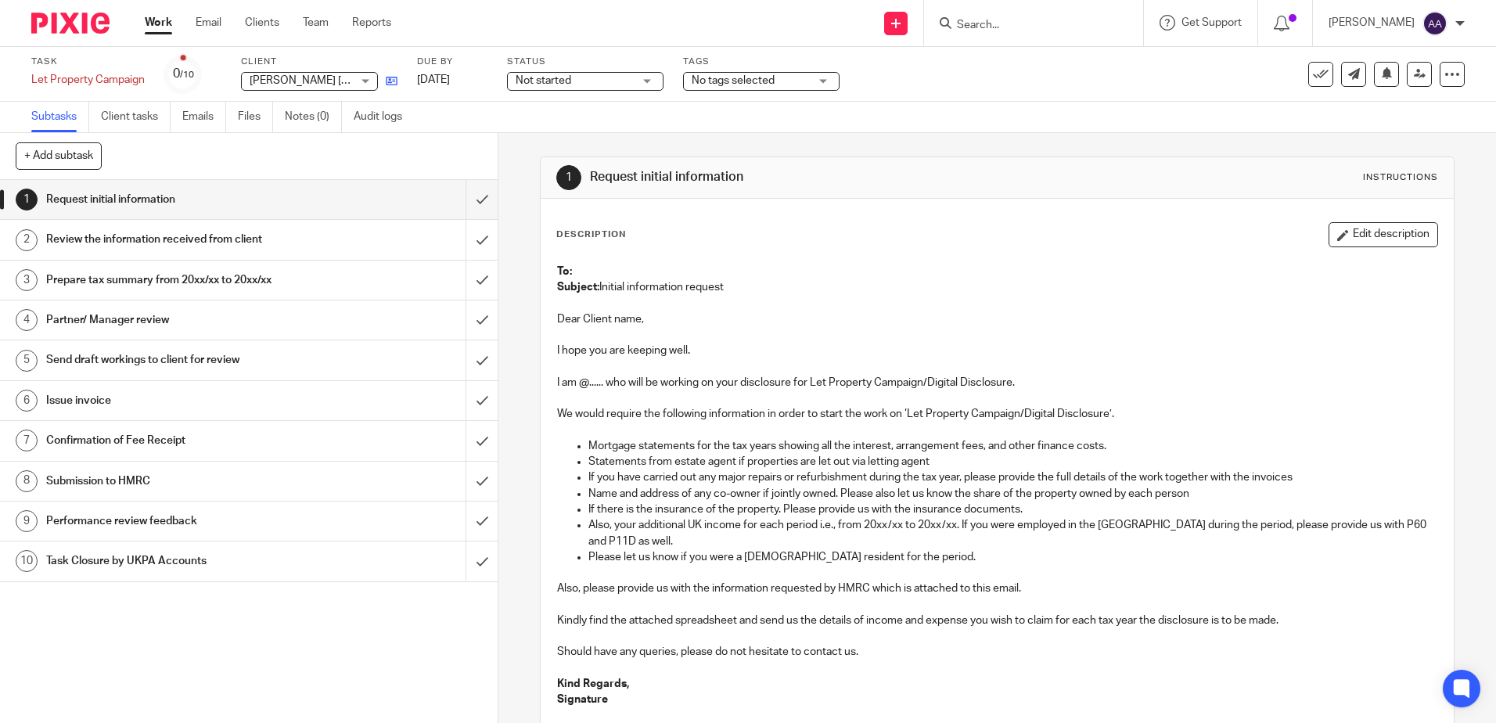
click at [387, 81] on icon at bounding box center [392, 81] width 12 height 12
click at [335, 125] on link "Notes (2)" at bounding box center [313, 117] width 57 height 31
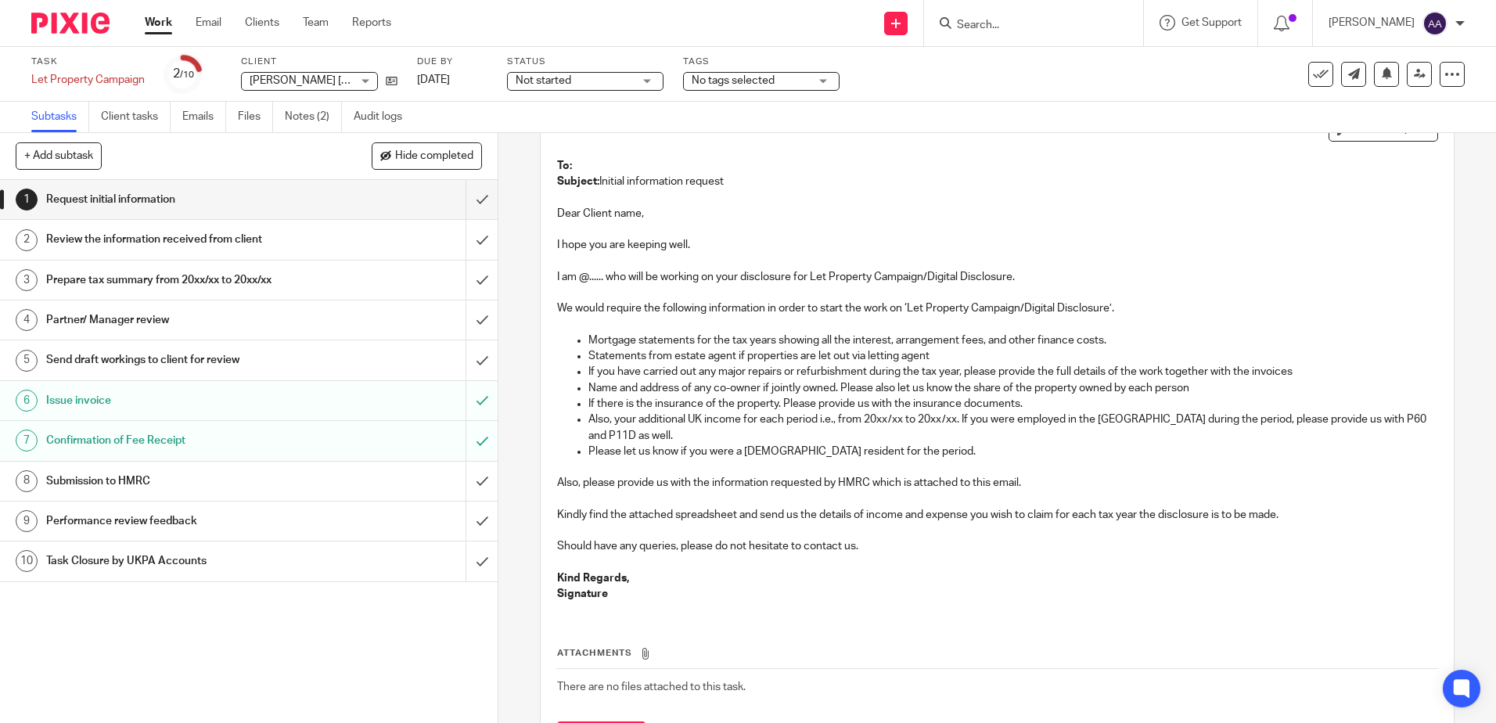
scroll to position [78, 0]
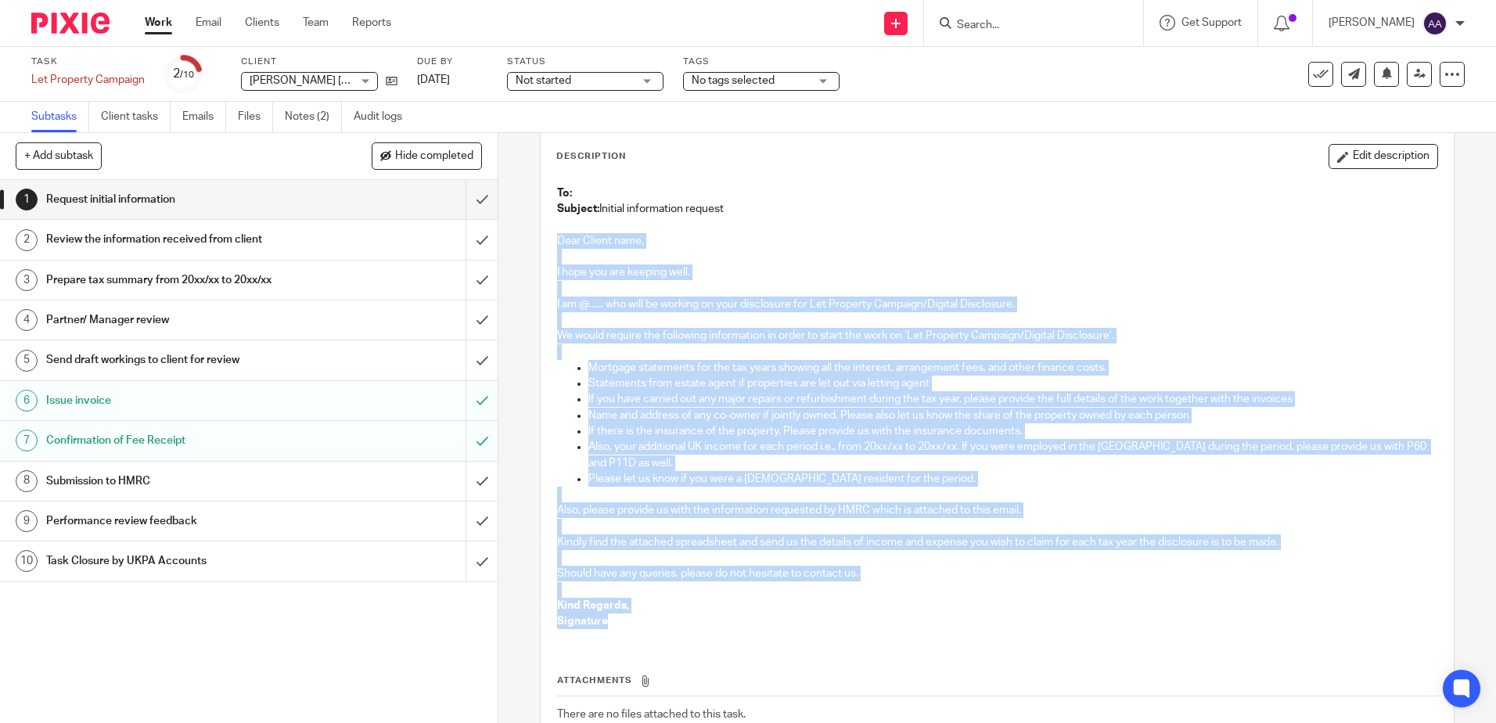
drag, startPoint x: 554, startPoint y: 244, endPoint x: 626, endPoint y: 617, distance: 379.4
click at [626, 617] on div "To: Subject: Initial information request Dear Client name, I hope you are keepi…" at bounding box center [996, 409] width 895 height 463
copy div "Dear Client name, I hope you are keeping well. I am @...... who will be working…"
click at [391, 81] on icon at bounding box center [392, 81] width 12 height 12
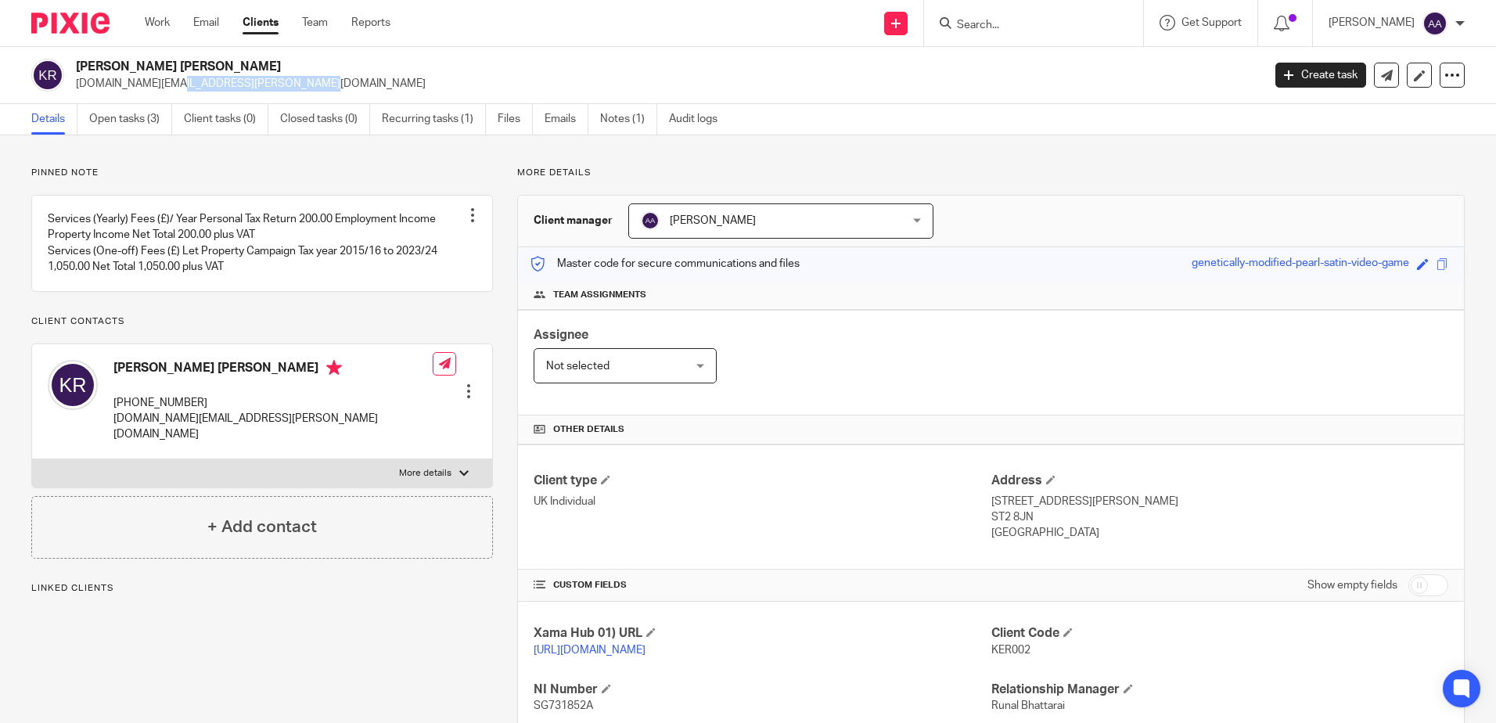
drag, startPoint x: 186, startPoint y: 88, endPoint x: 72, endPoint y: 94, distance: 114.4
click at [72, 94] on div "[PERSON_NAME] [PERSON_NAME] [PERSON_NAME][DOMAIN_NAME][EMAIL_ADDRESS][PERSON_NA…" at bounding box center [748, 75] width 1496 height 57
copy p "[DOMAIN_NAME][EMAIL_ADDRESS][PERSON_NAME][DOMAIN_NAME]"
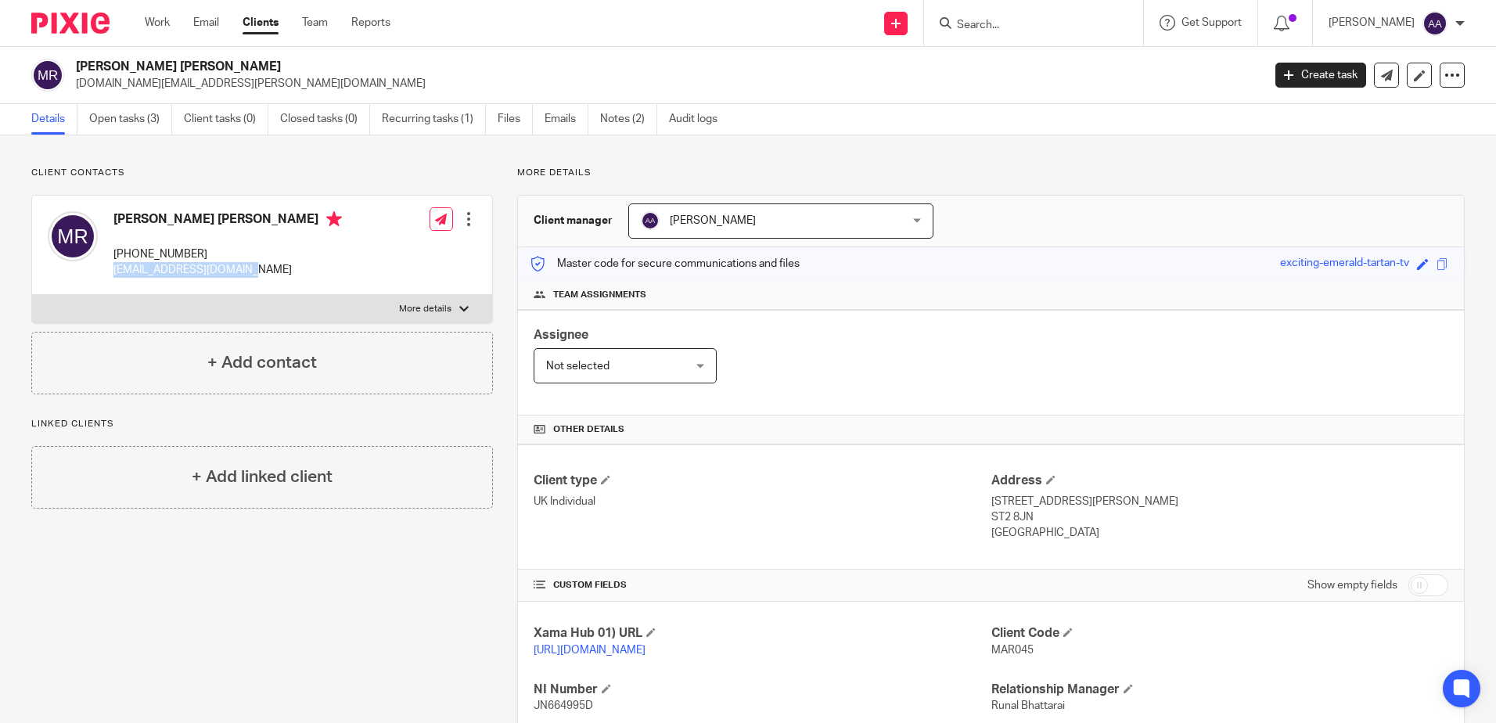
drag, startPoint x: 250, startPoint y: 271, endPoint x: 110, endPoint y: 275, distance: 140.9
click at [110, 275] on div "Mark David Rogers +44 7500 557789 mark.rogers86@aol.co.uk Edit contact Create c…" at bounding box center [262, 245] width 460 height 99
copy p "mark.rogers86@aol.co.uk"
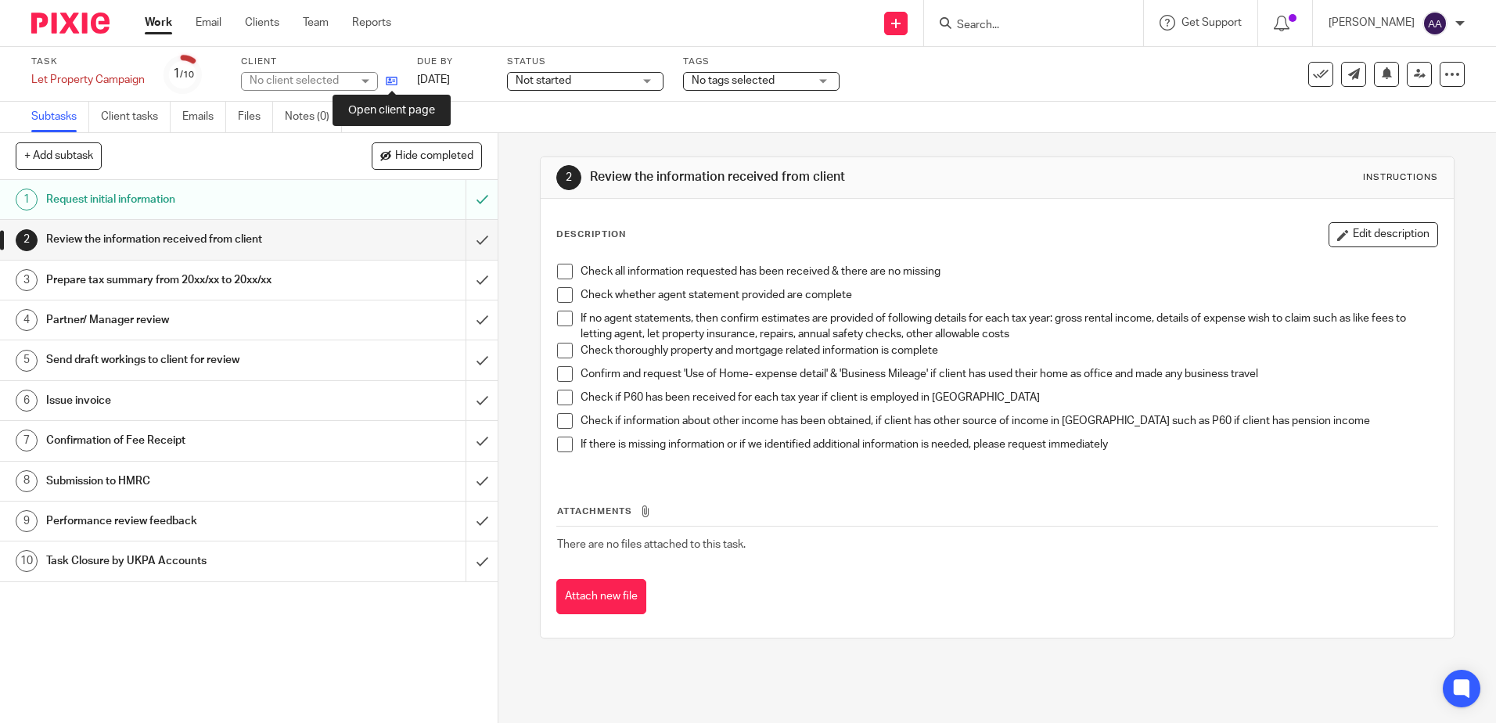
click at [398, 81] on icon at bounding box center [392, 81] width 12 height 12
drag, startPoint x: 88, startPoint y: 28, endPoint x: 173, endPoint y: 13, distance: 86.0
click at [88, 28] on img at bounding box center [70, 23] width 78 height 21
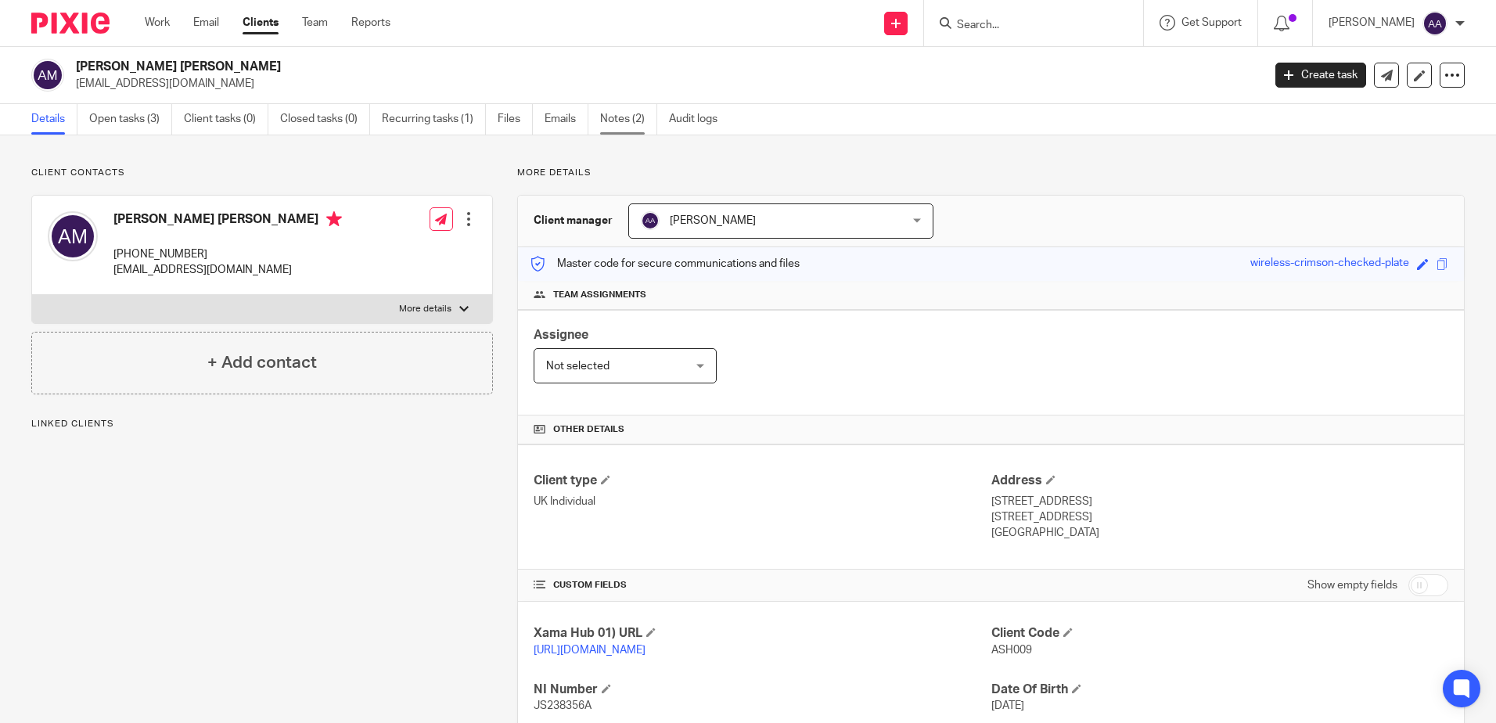
click at [611, 116] on link "Notes (2)" at bounding box center [628, 119] width 57 height 31
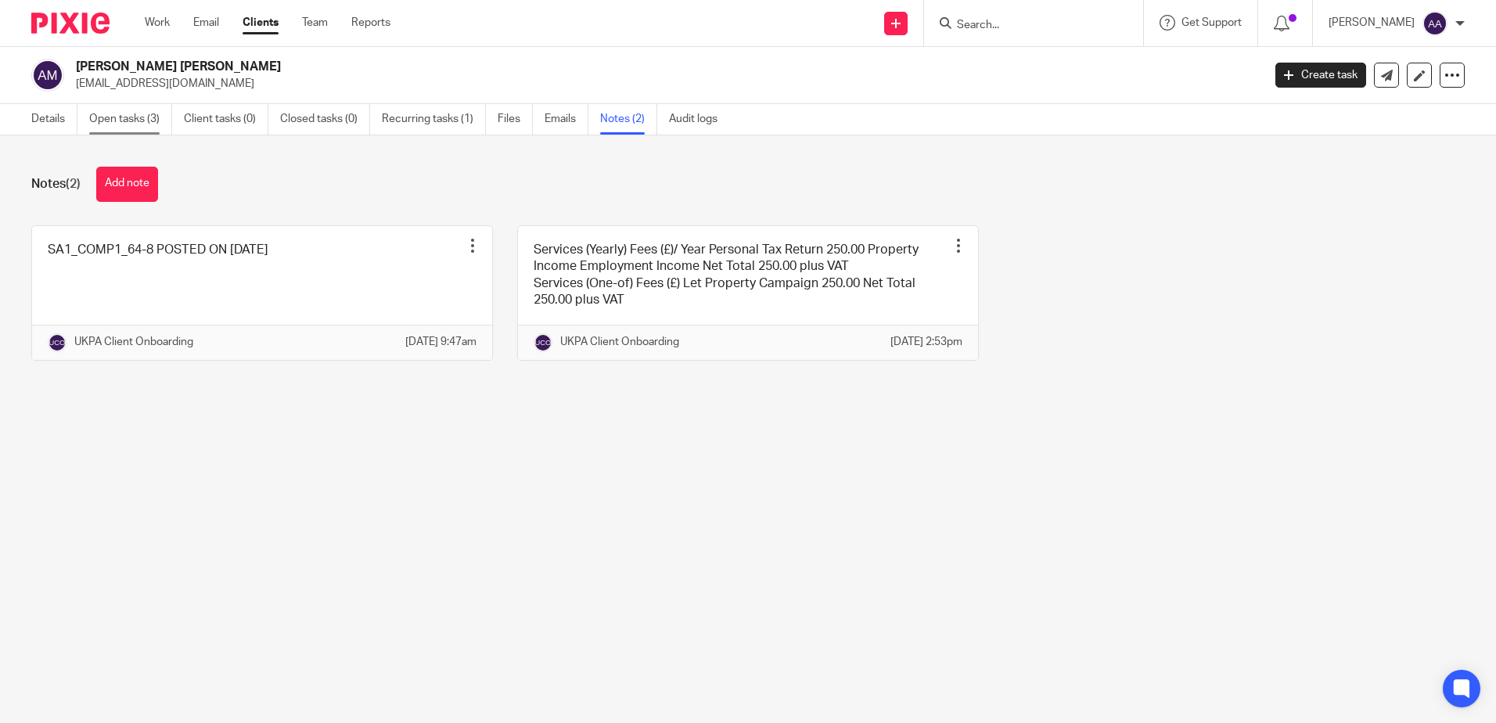
click at [149, 115] on link "Open tasks (3)" at bounding box center [130, 119] width 83 height 31
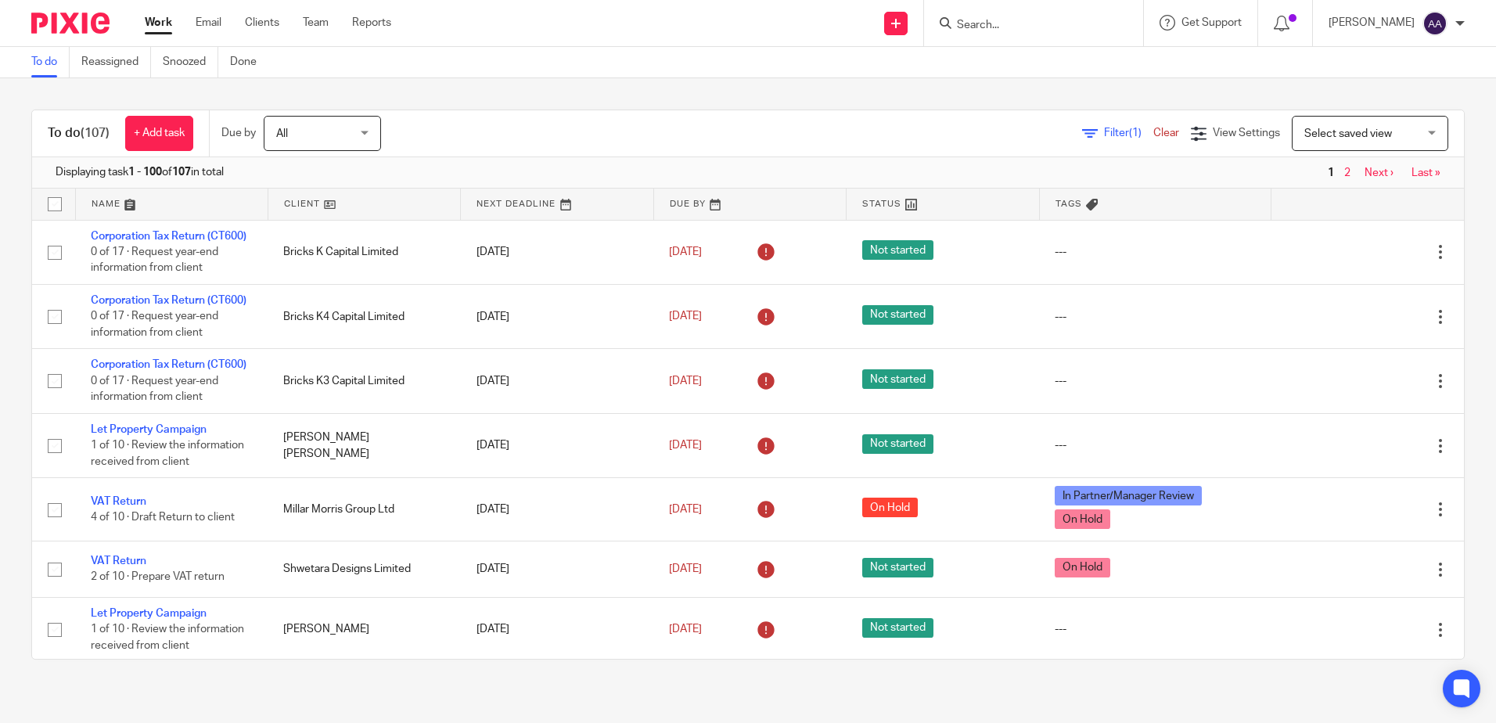
click at [1008, 28] on input "Search" at bounding box center [1025, 26] width 141 height 14
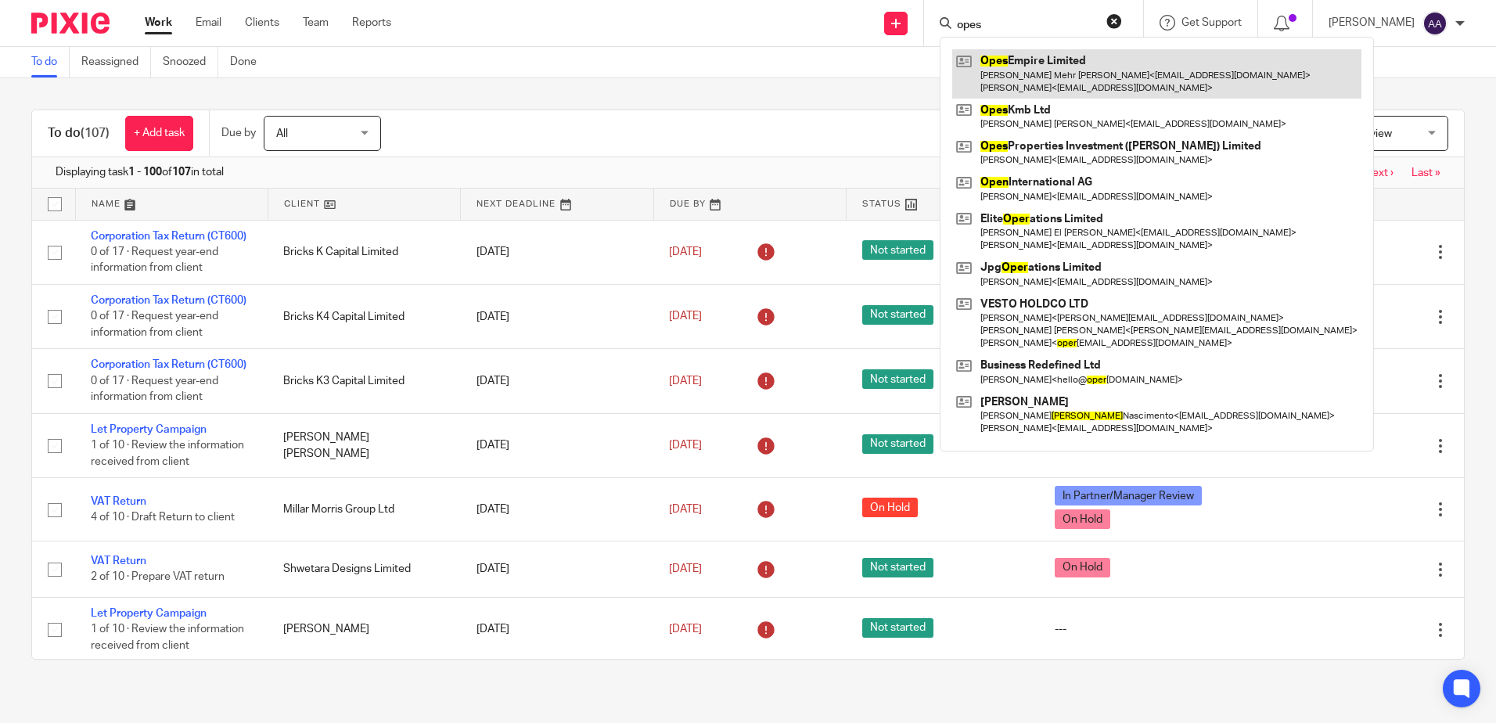
type input "opes"
click at [1022, 66] on link at bounding box center [1156, 73] width 409 height 49
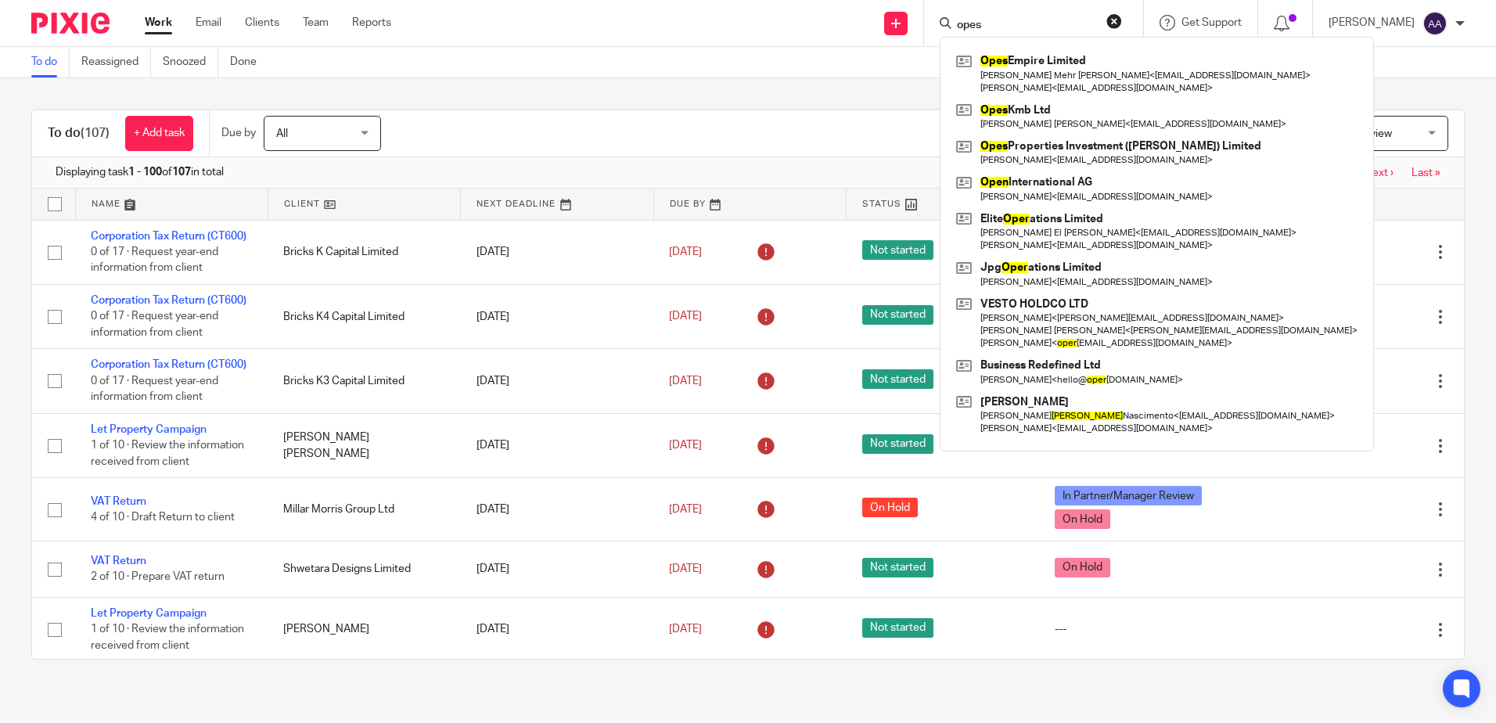
click at [785, 77] on div "To do Reassigned Snoozed Done" at bounding box center [748, 62] width 1496 height 31
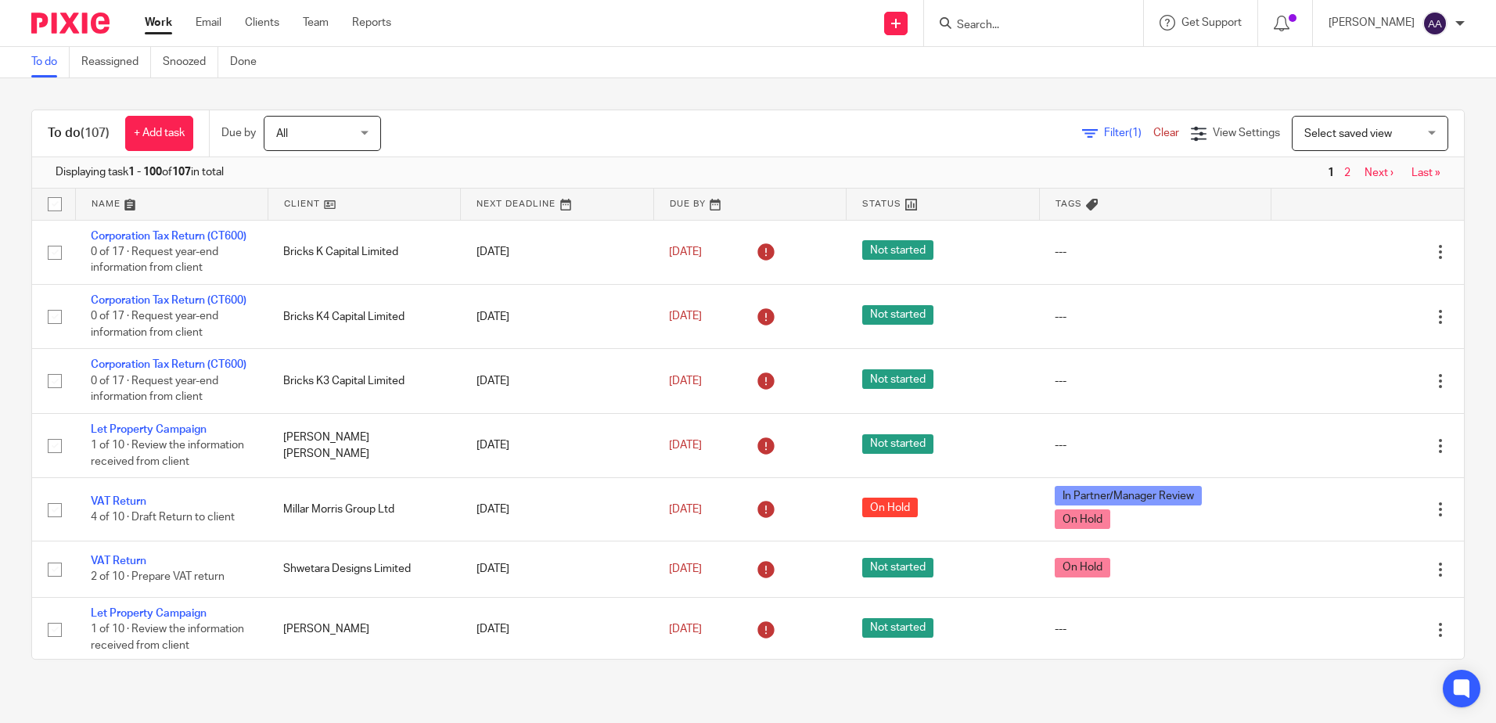
click at [1000, 19] on input "Search" at bounding box center [1025, 26] width 141 height 14
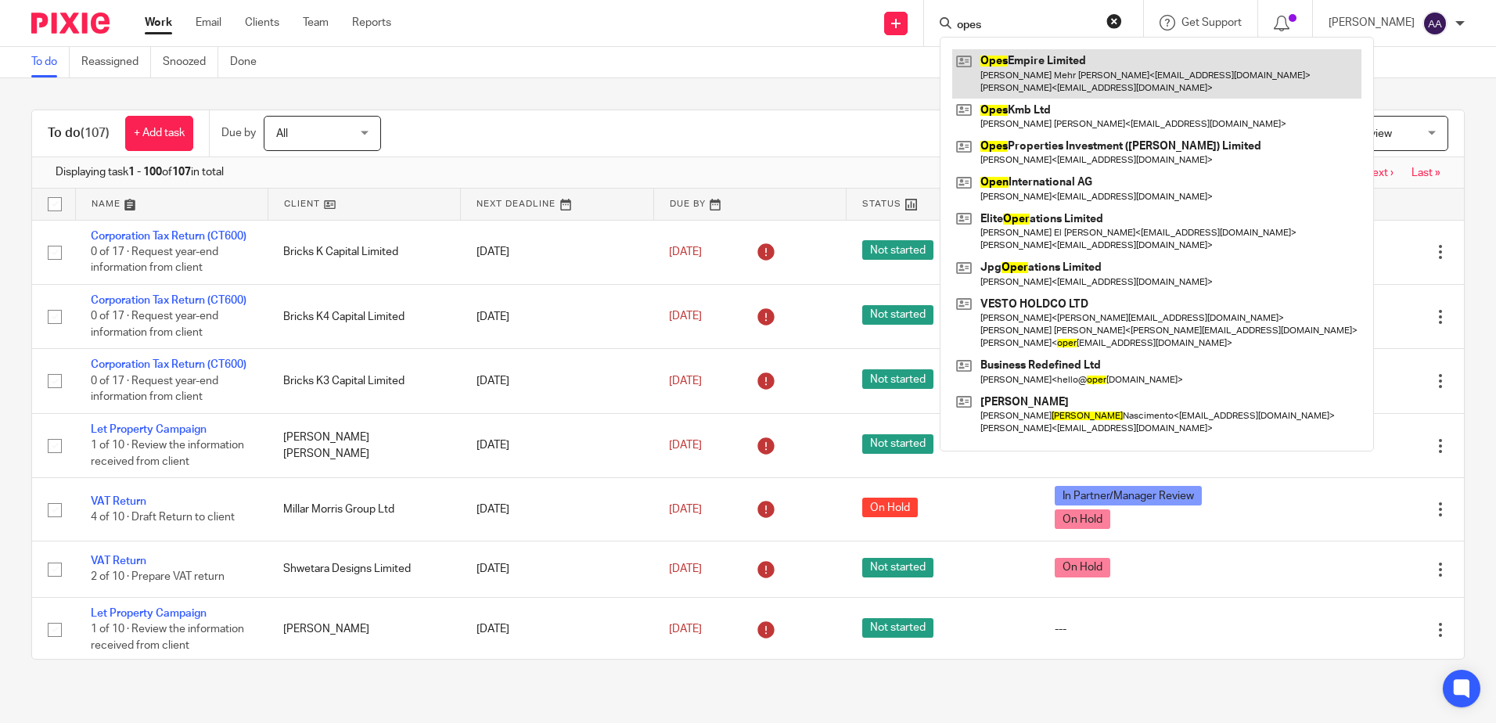
type input "opes"
click at [1017, 77] on link at bounding box center [1156, 73] width 409 height 49
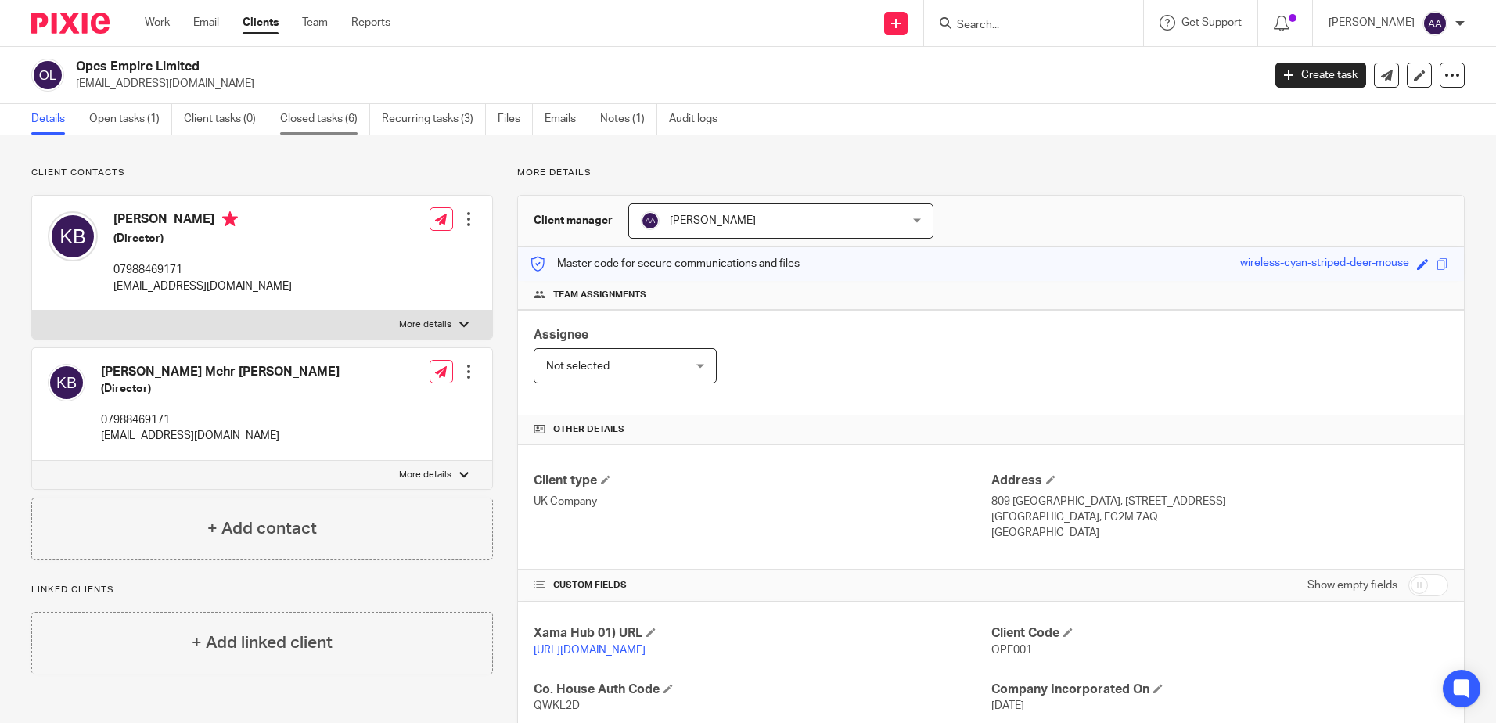
click at [337, 117] on link "Closed tasks (6)" at bounding box center [325, 119] width 90 height 31
drag, startPoint x: 185, startPoint y: 269, endPoint x: 115, endPoint y: 271, distance: 69.7
click at [115, 271] on p "07988469171" at bounding box center [202, 270] width 178 height 16
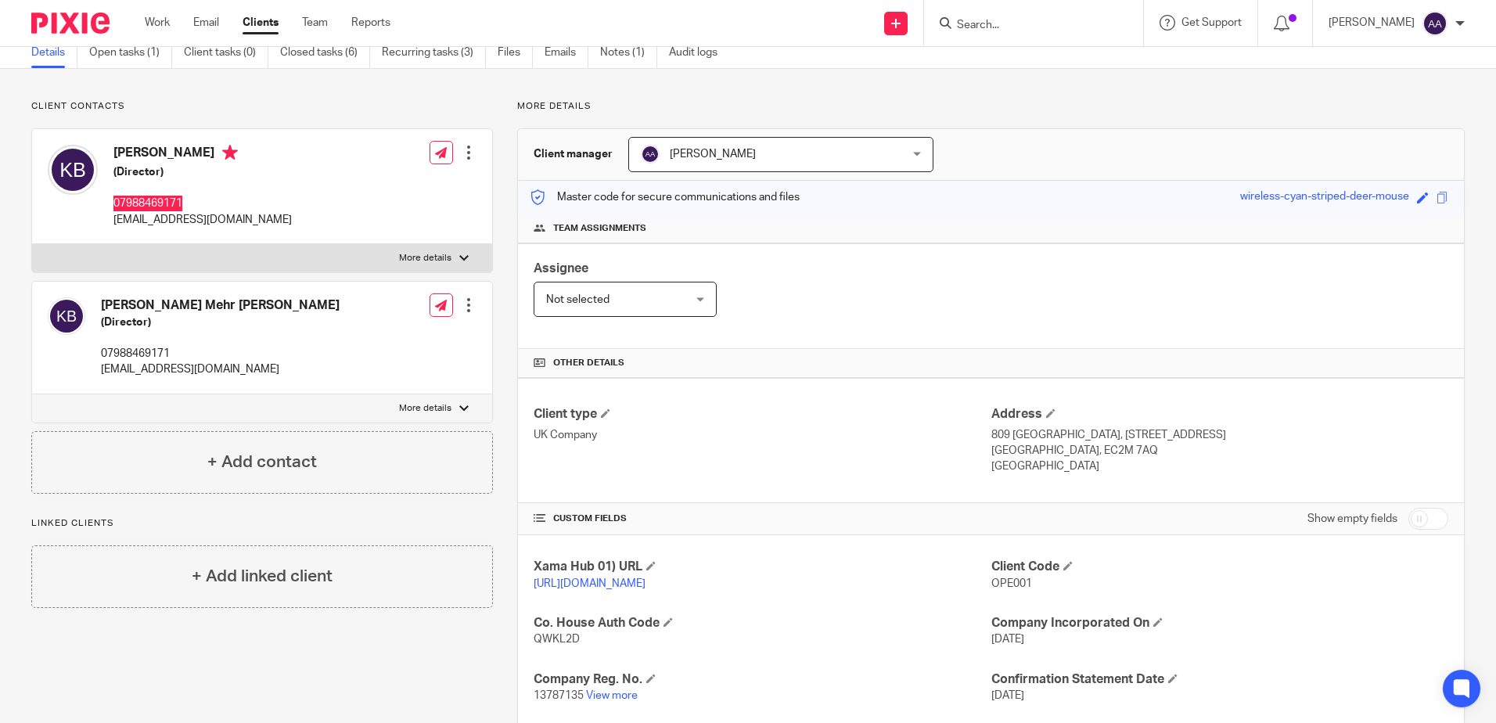
scroll to position [157, 0]
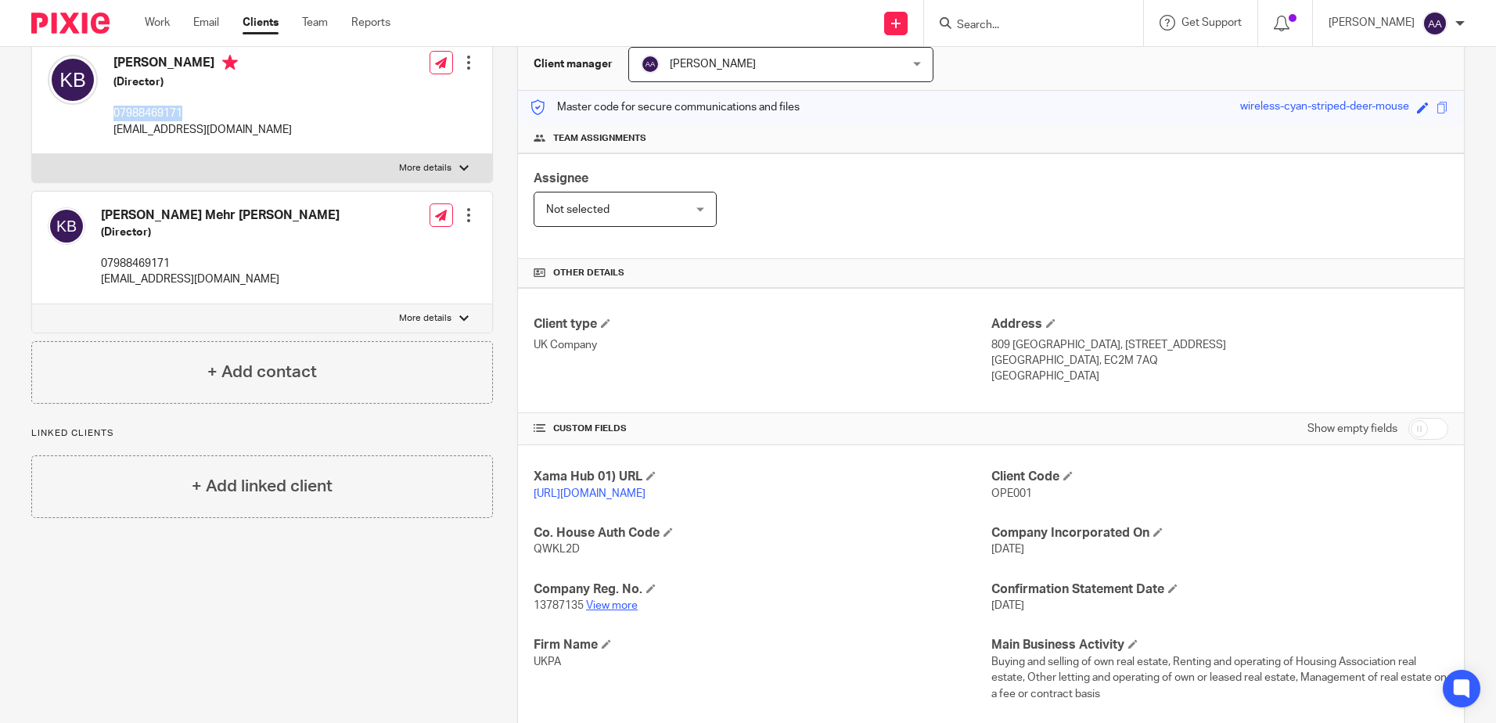
click at [624, 611] on link "View more" at bounding box center [612, 605] width 52 height 11
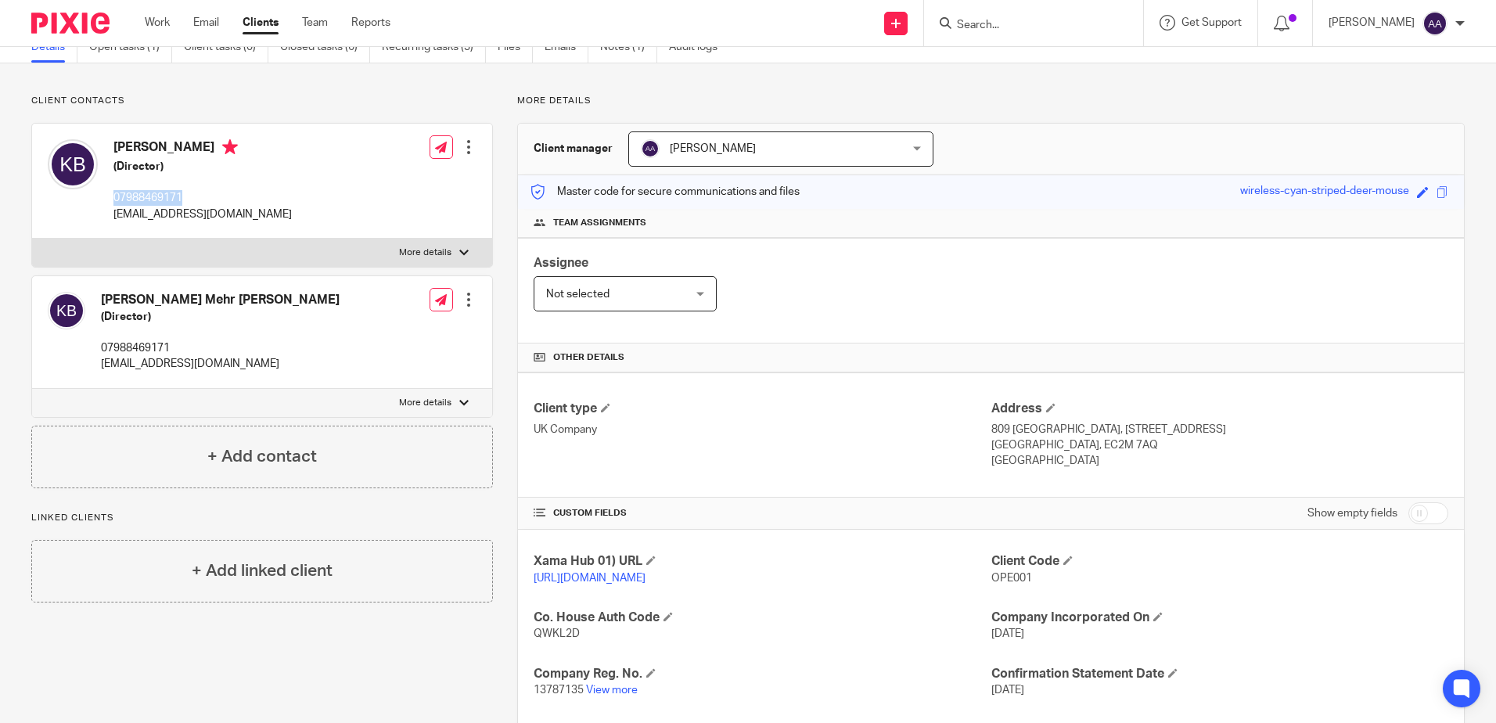
scroll to position [0, 0]
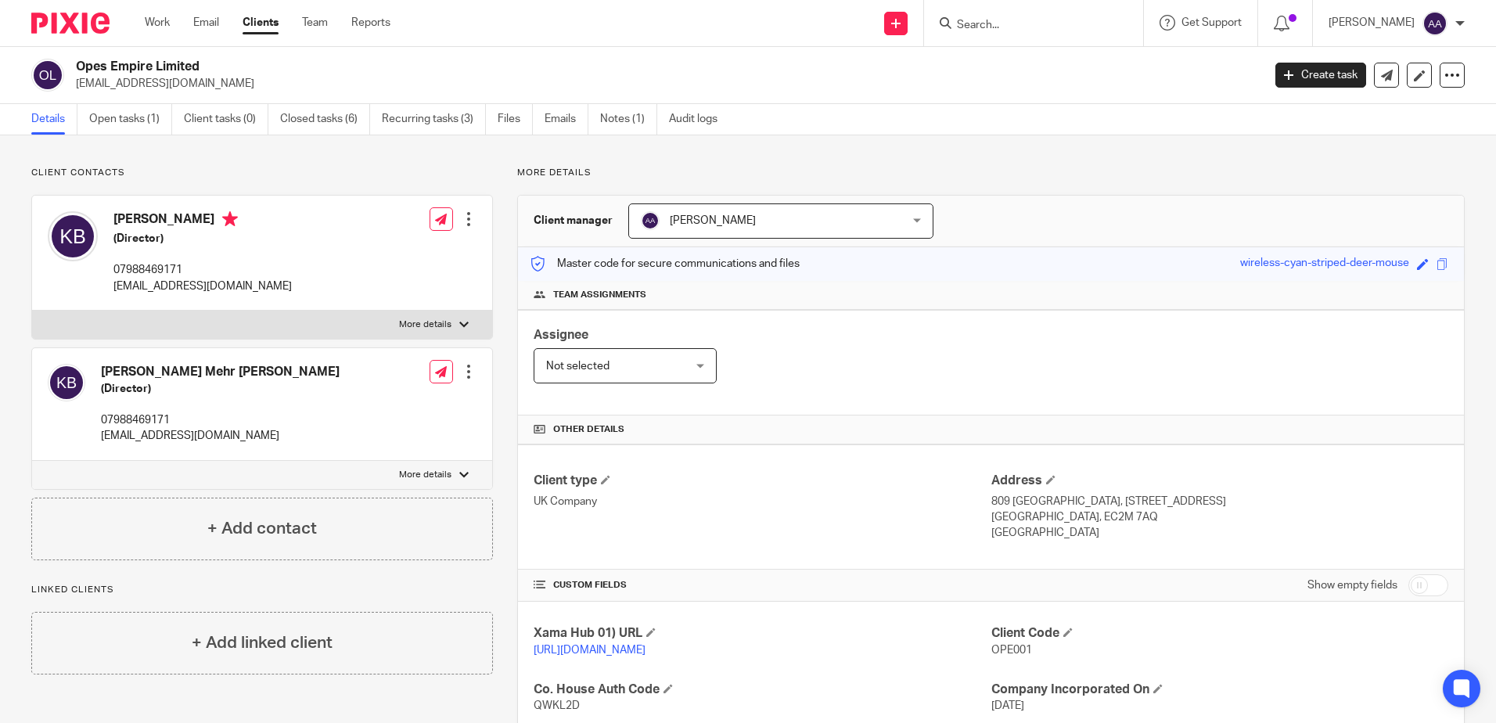
click at [251, 193] on div "Client contacts Katayoon Behbahani (Director) 07988469171 katabeh@hotmail.com E…" at bounding box center [262, 364] width 462 height 394
click at [884, 488] on h4 "Client type" at bounding box center [762, 481] width 457 height 16
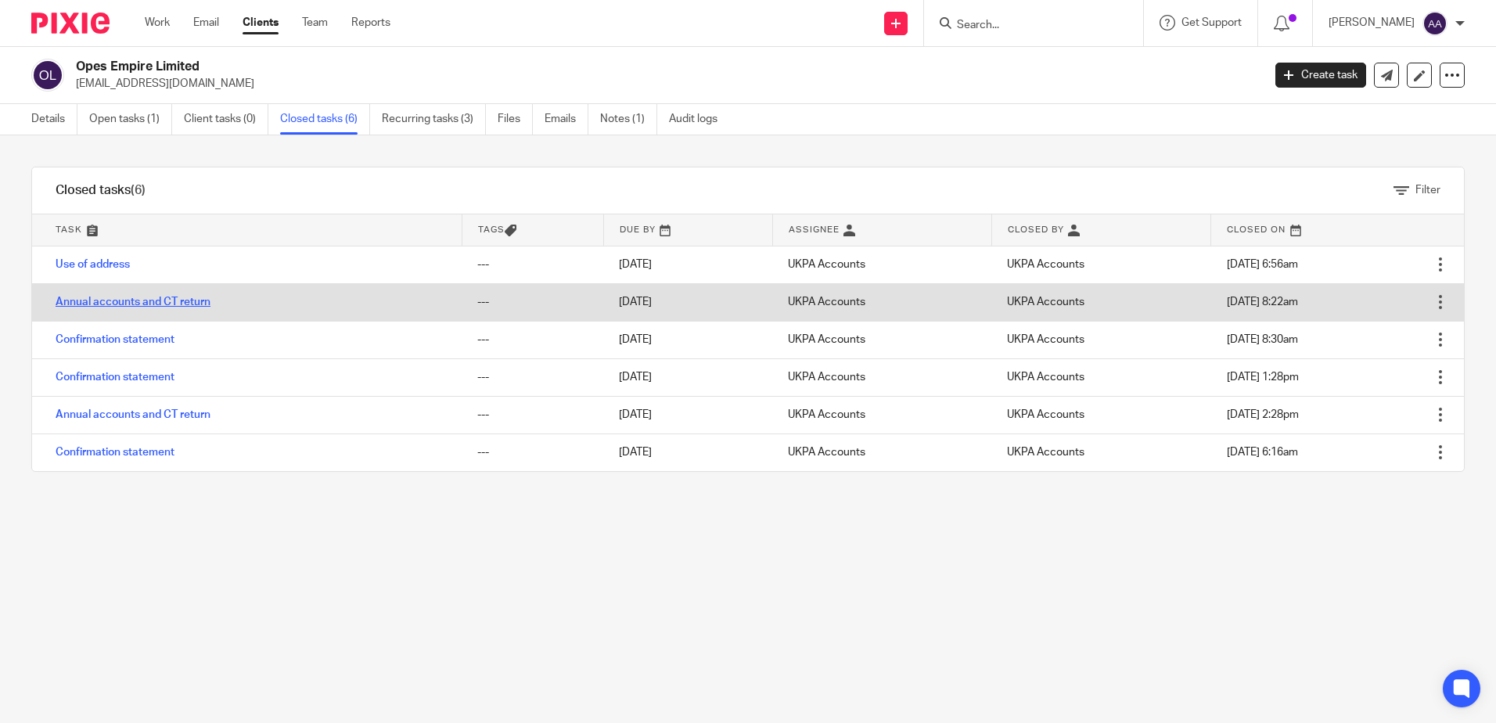
click at [169, 299] on link "Annual accounts and CT return" at bounding box center [133, 302] width 155 height 11
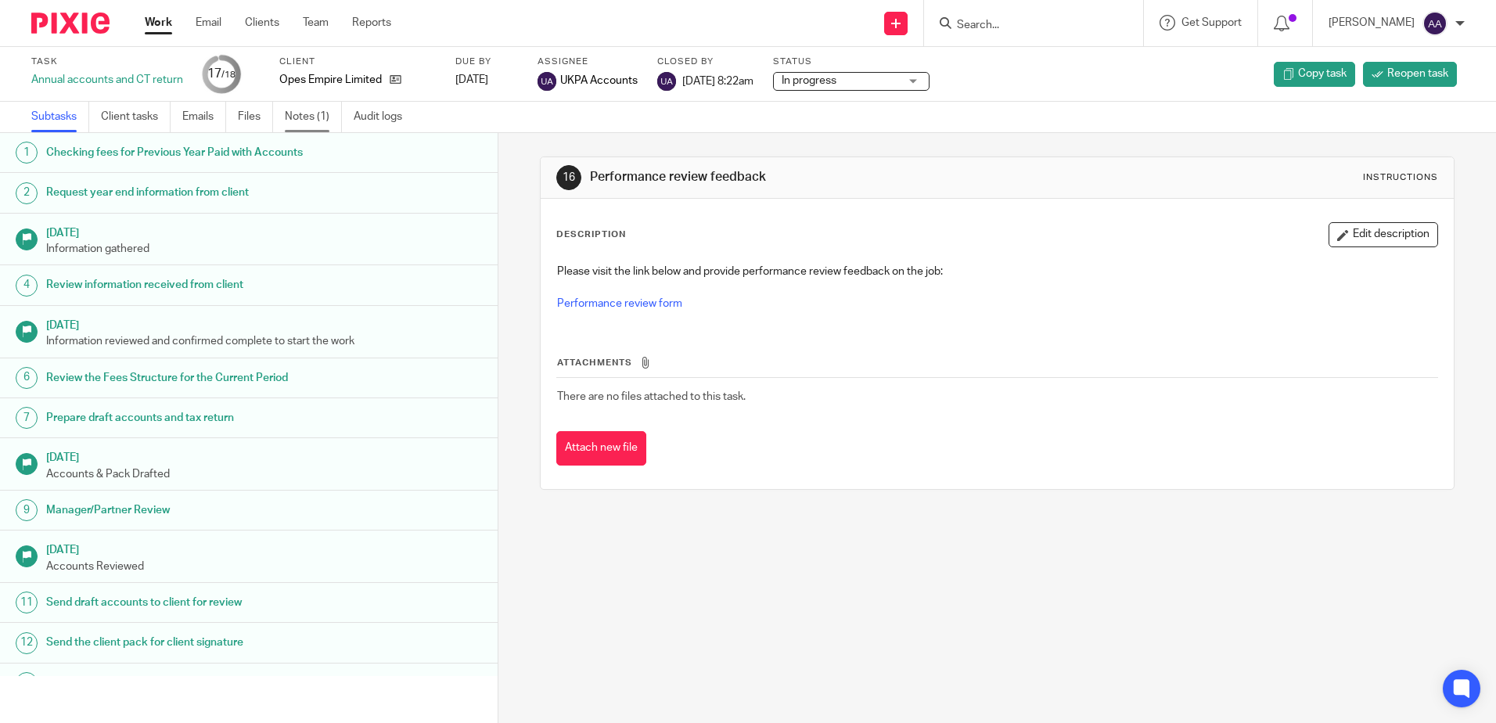
click at [322, 117] on link "Notes (1)" at bounding box center [313, 117] width 57 height 31
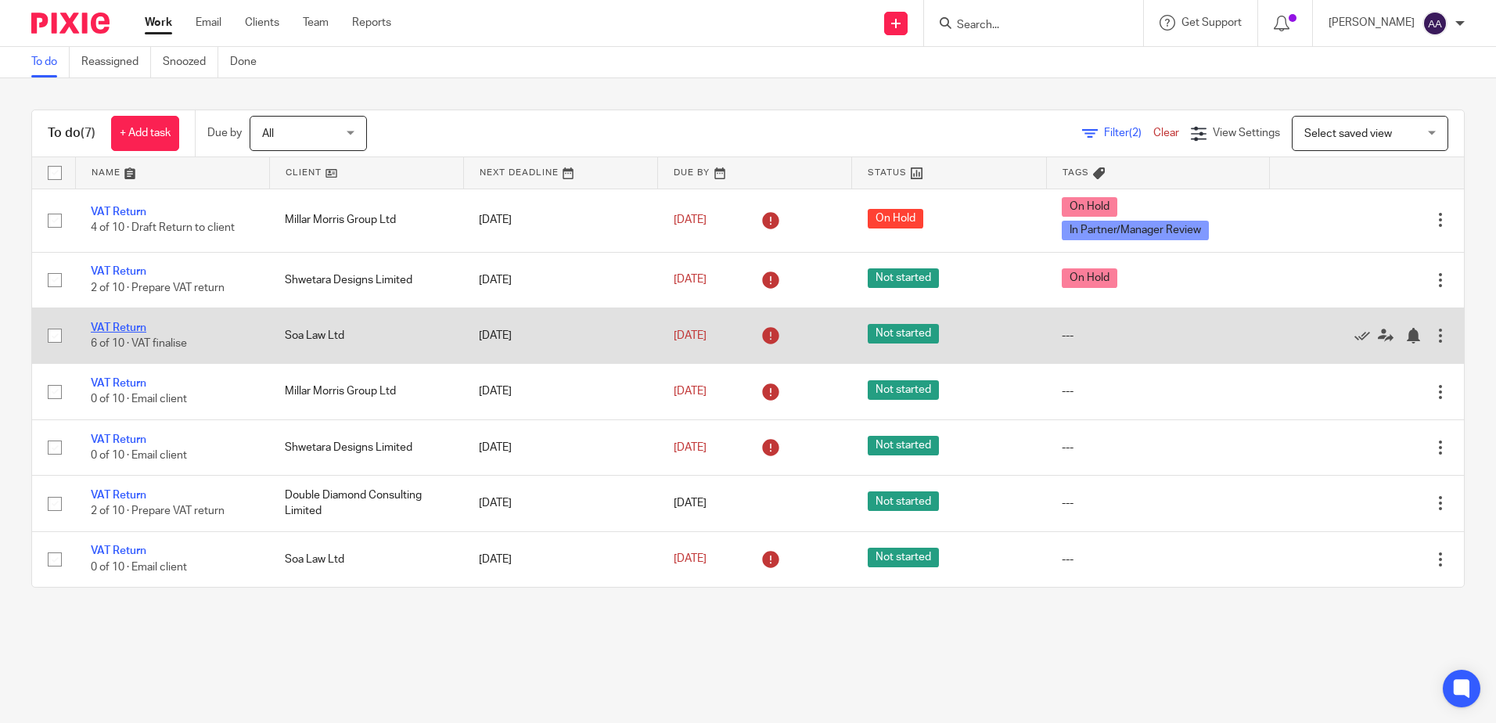
click at [131, 327] on link "VAT Return" at bounding box center [119, 327] width 56 height 11
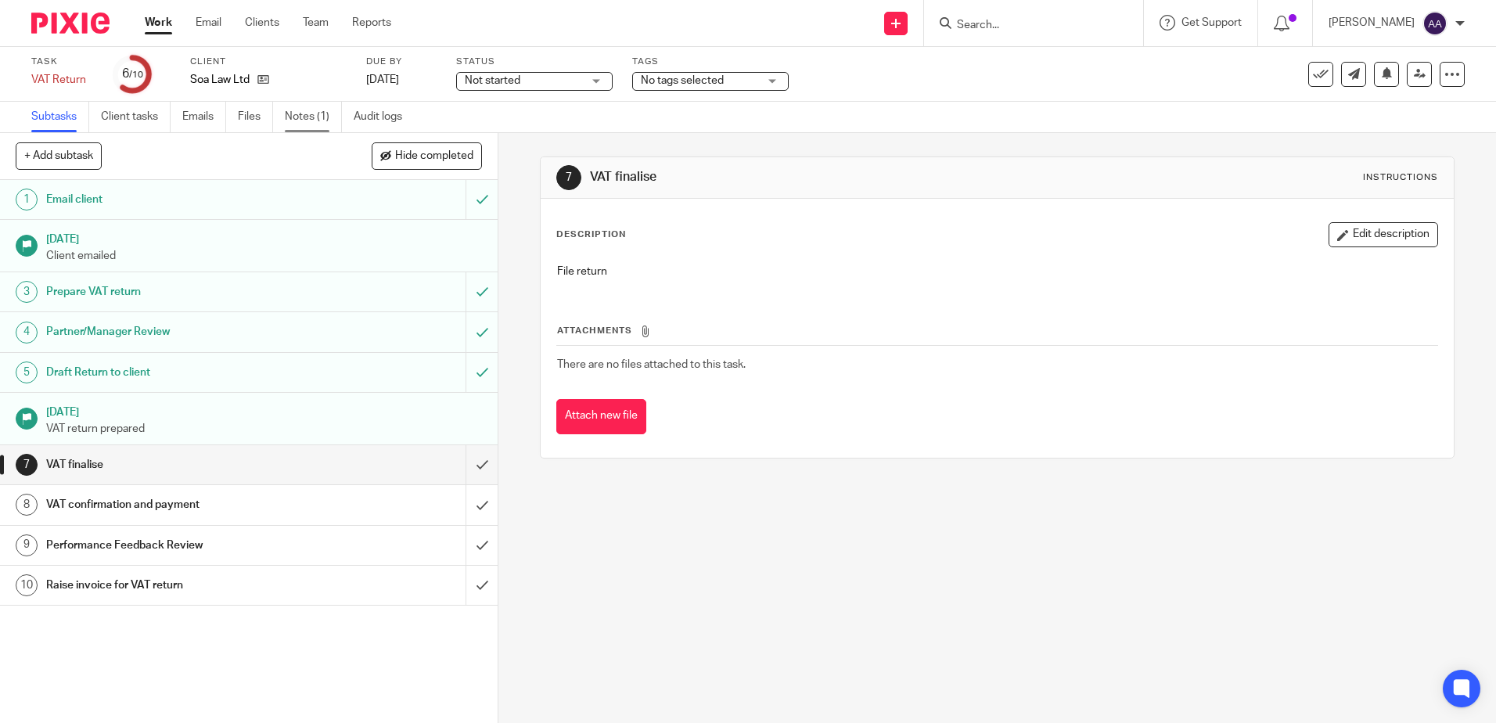
click at [326, 109] on link "Notes (1)" at bounding box center [313, 117] width 57 height 31
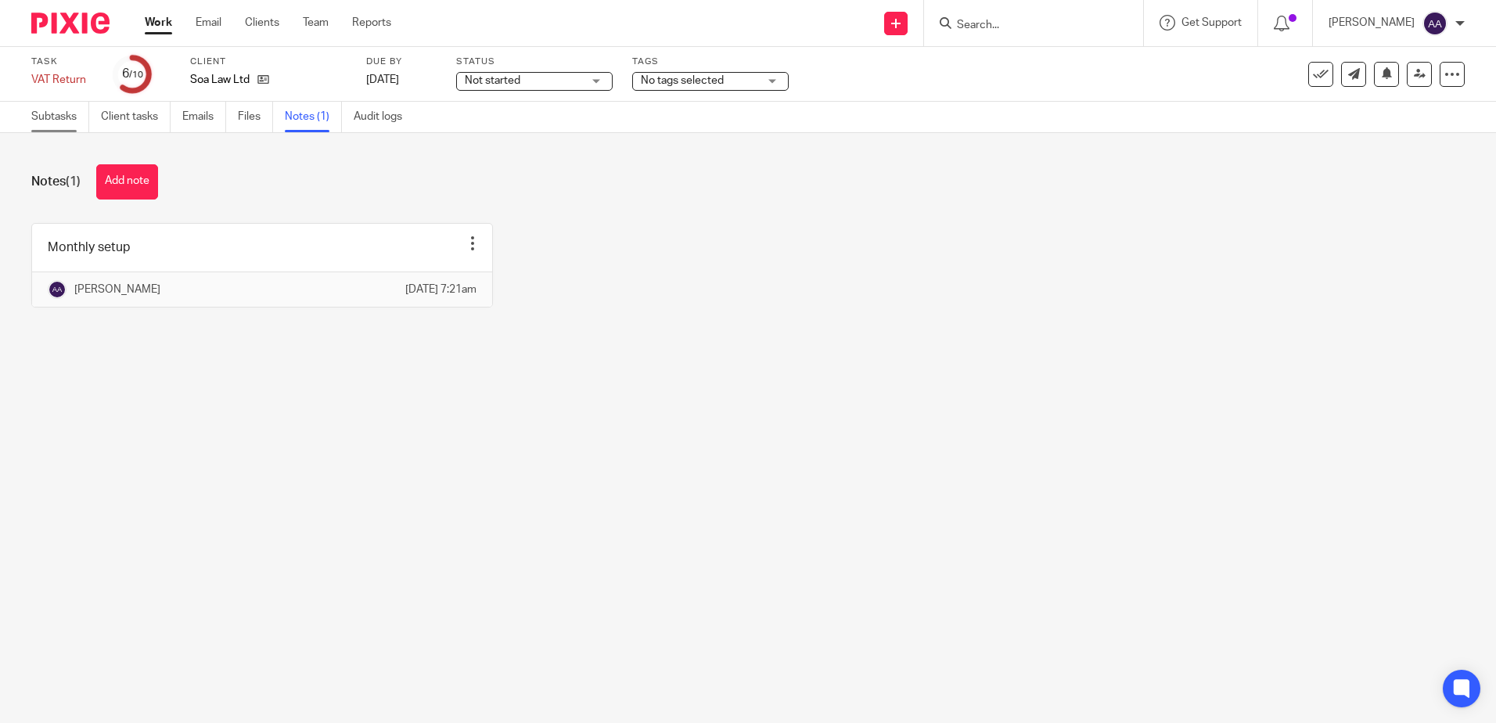
click at [58, 121] on link "Subtasks" at bounding box center [60, 117] width 58 height 31
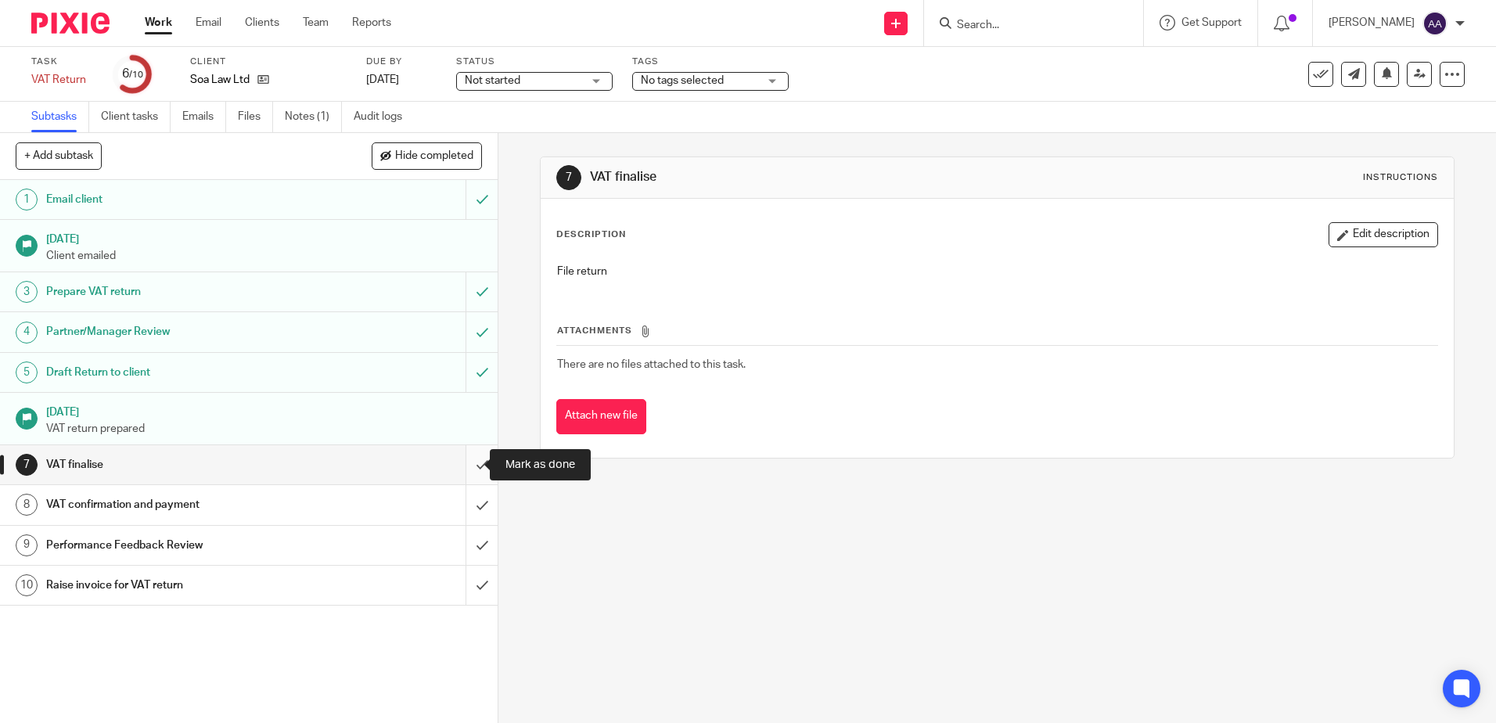
click at [474, 473] on input "submit" at bounding box center [249, 464] width 498 height 39
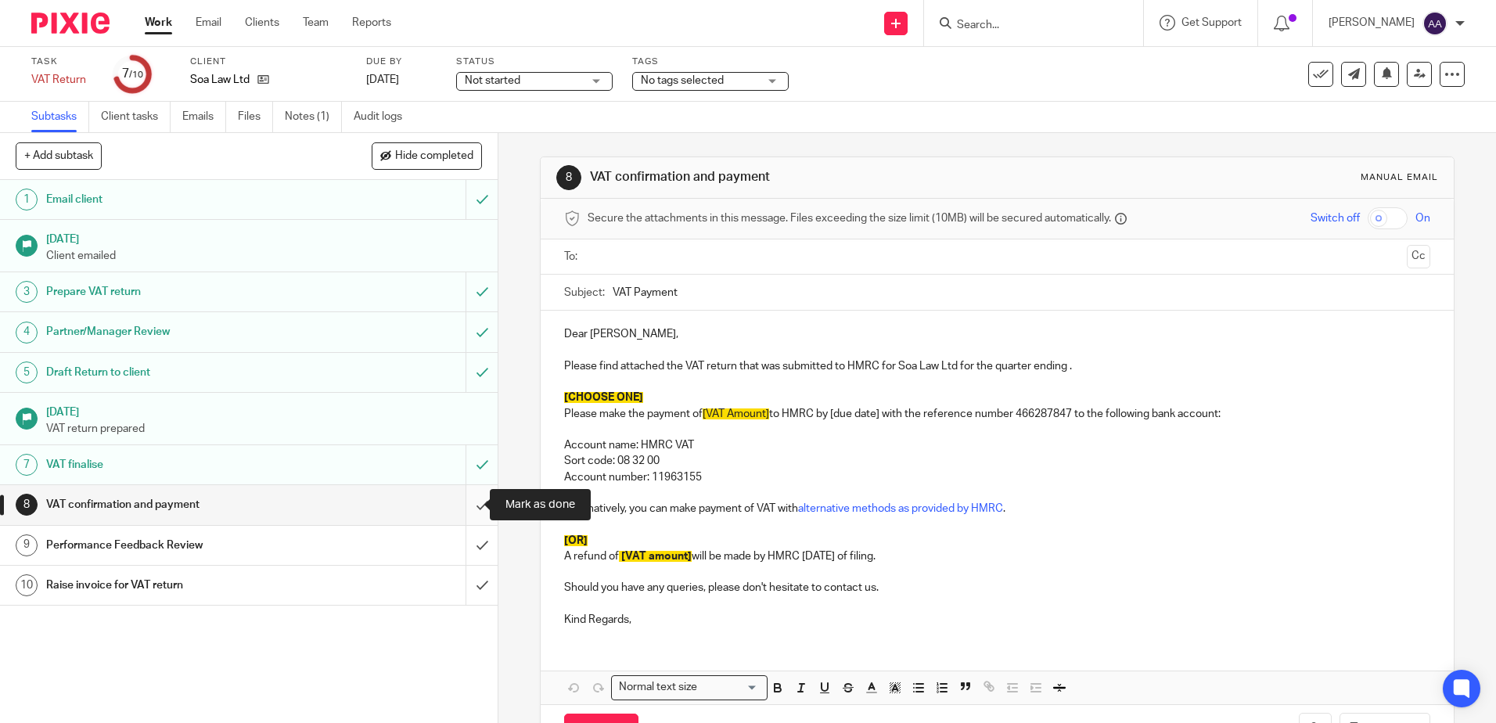
click at [467, 502] on input "submit" at bounding box center [249, 504] width 498 height 39
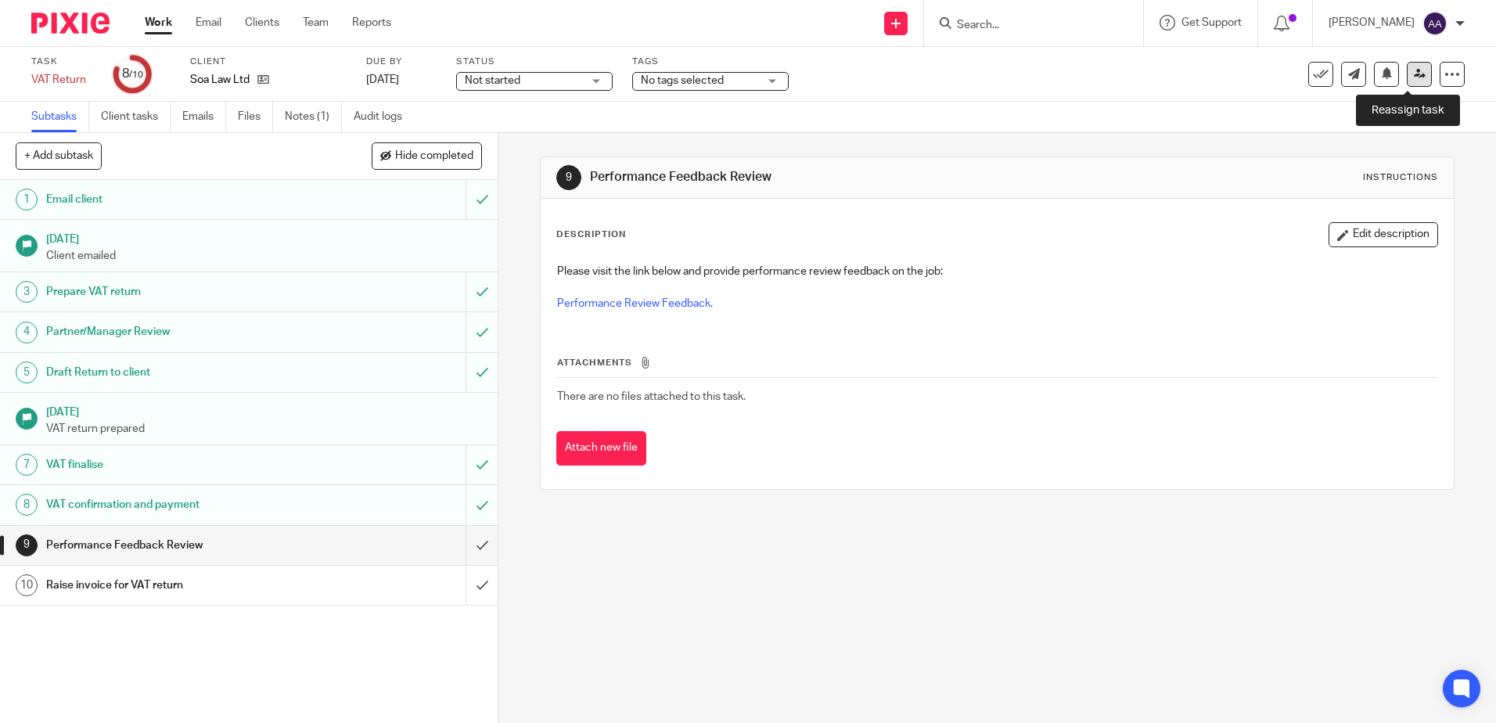
click at [1414, 78] on icon at bounding box center [1420, 74] width 12 height 12
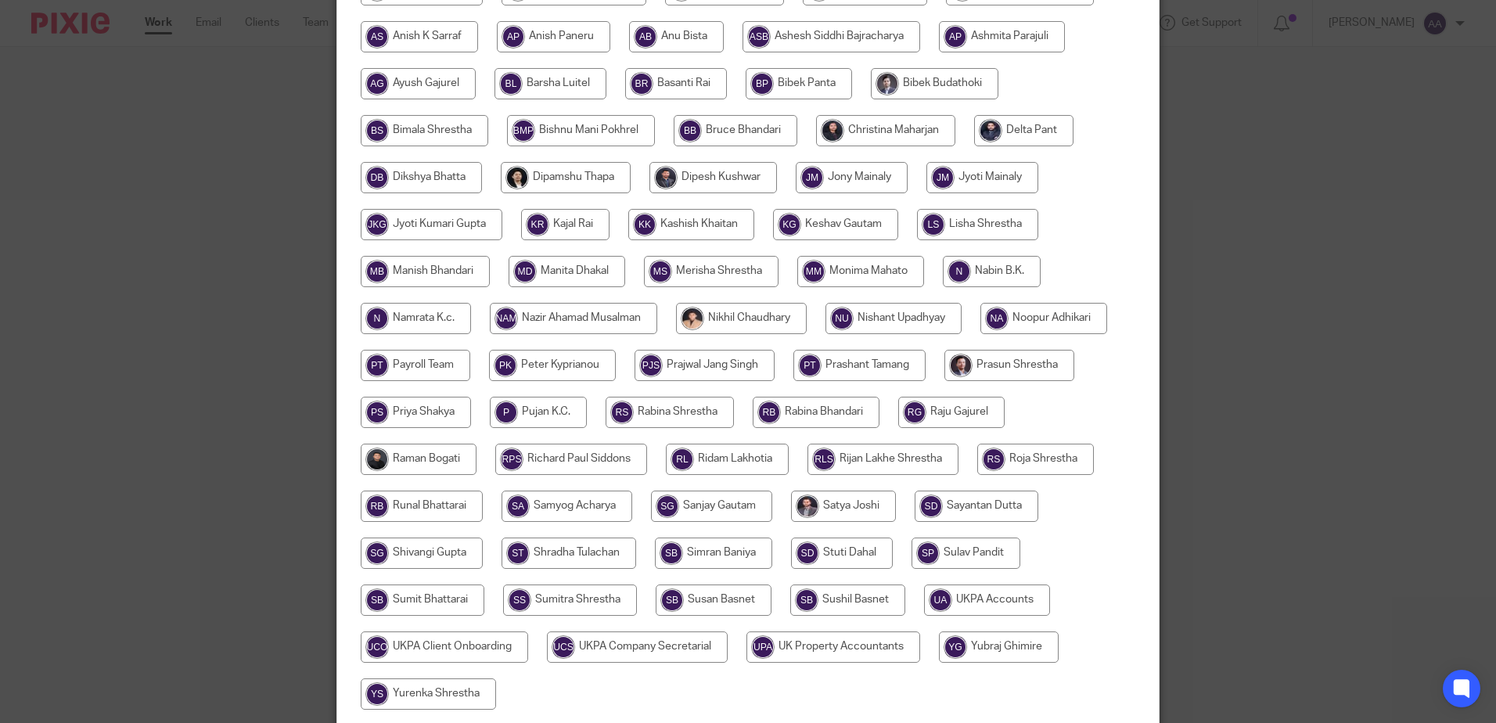
scroll to position [50, 0]
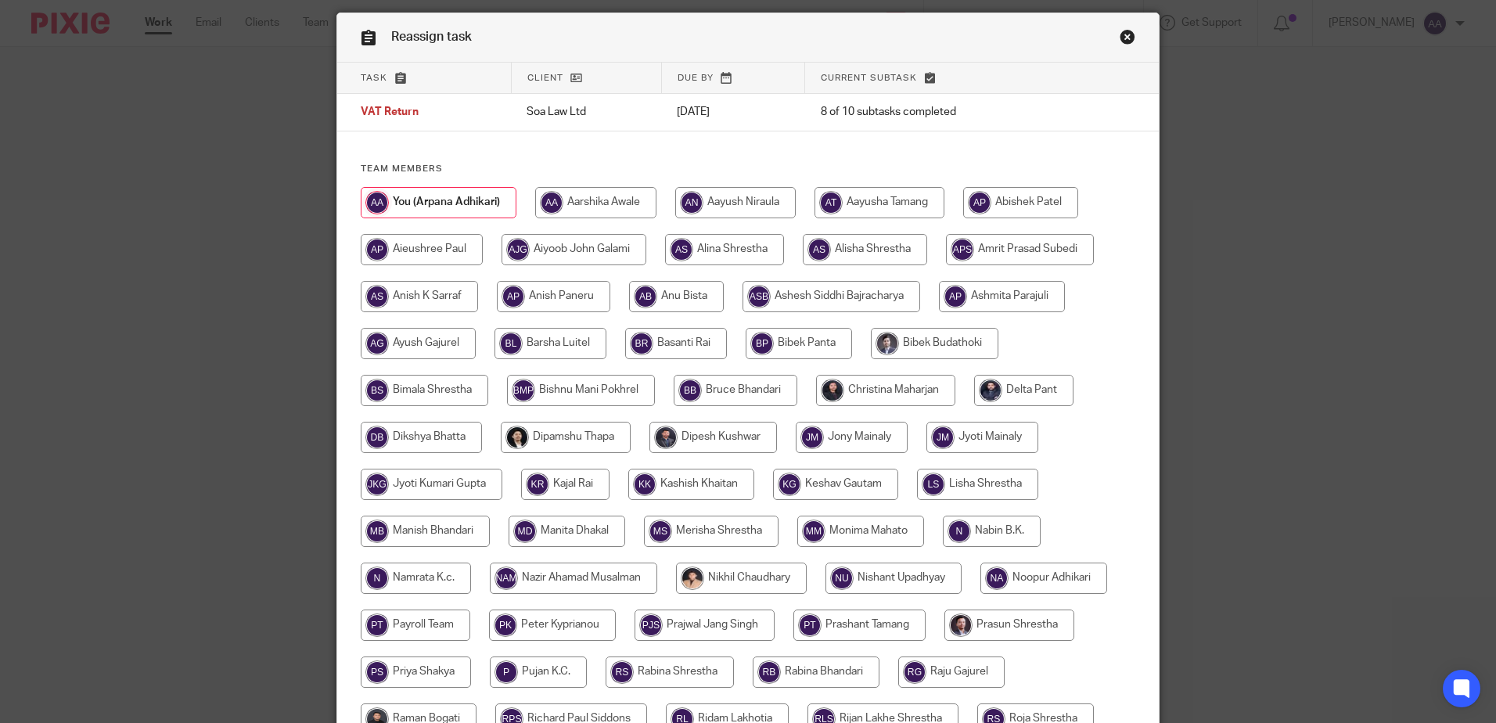
click at [871, 392] on input "radio" at bounding box center [885, 390] width 139 height 31
radio input "true"
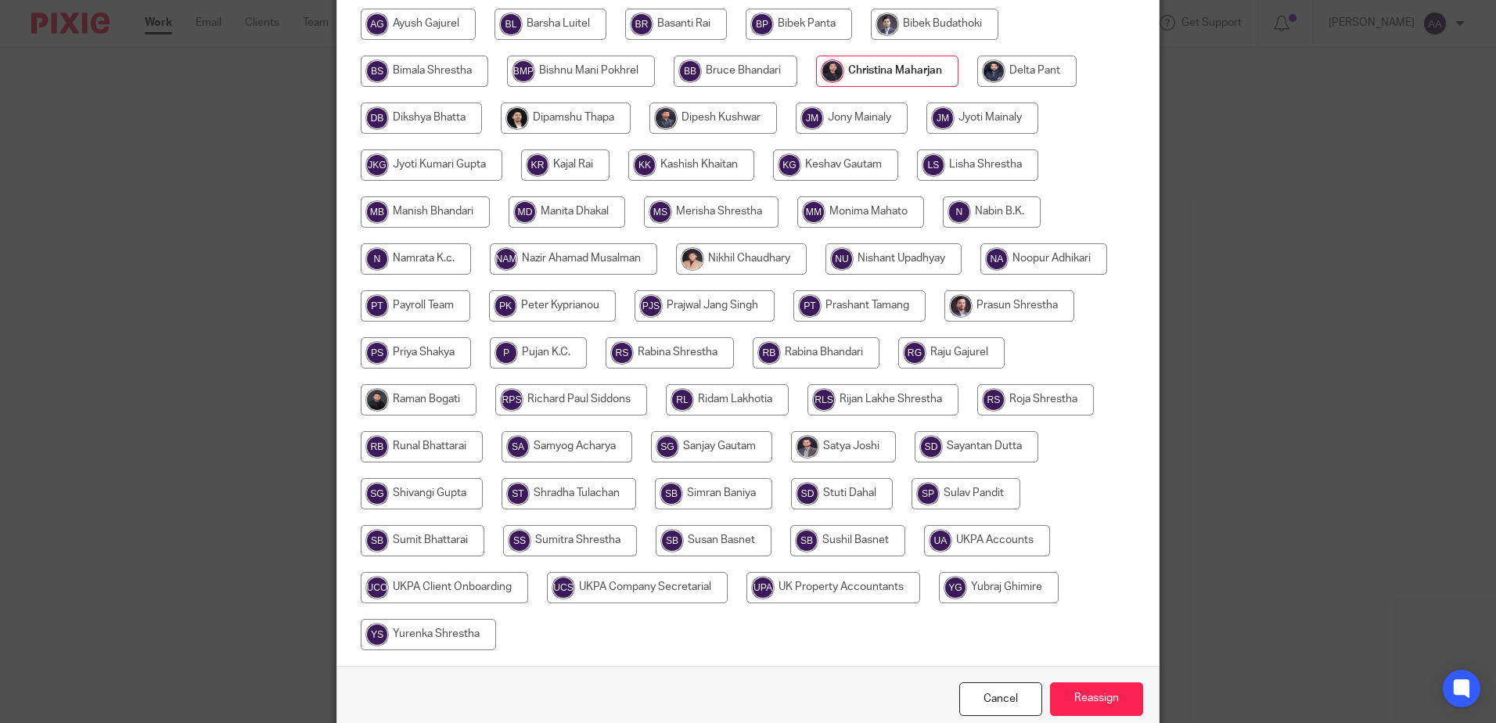
scroll to position [441, 0]
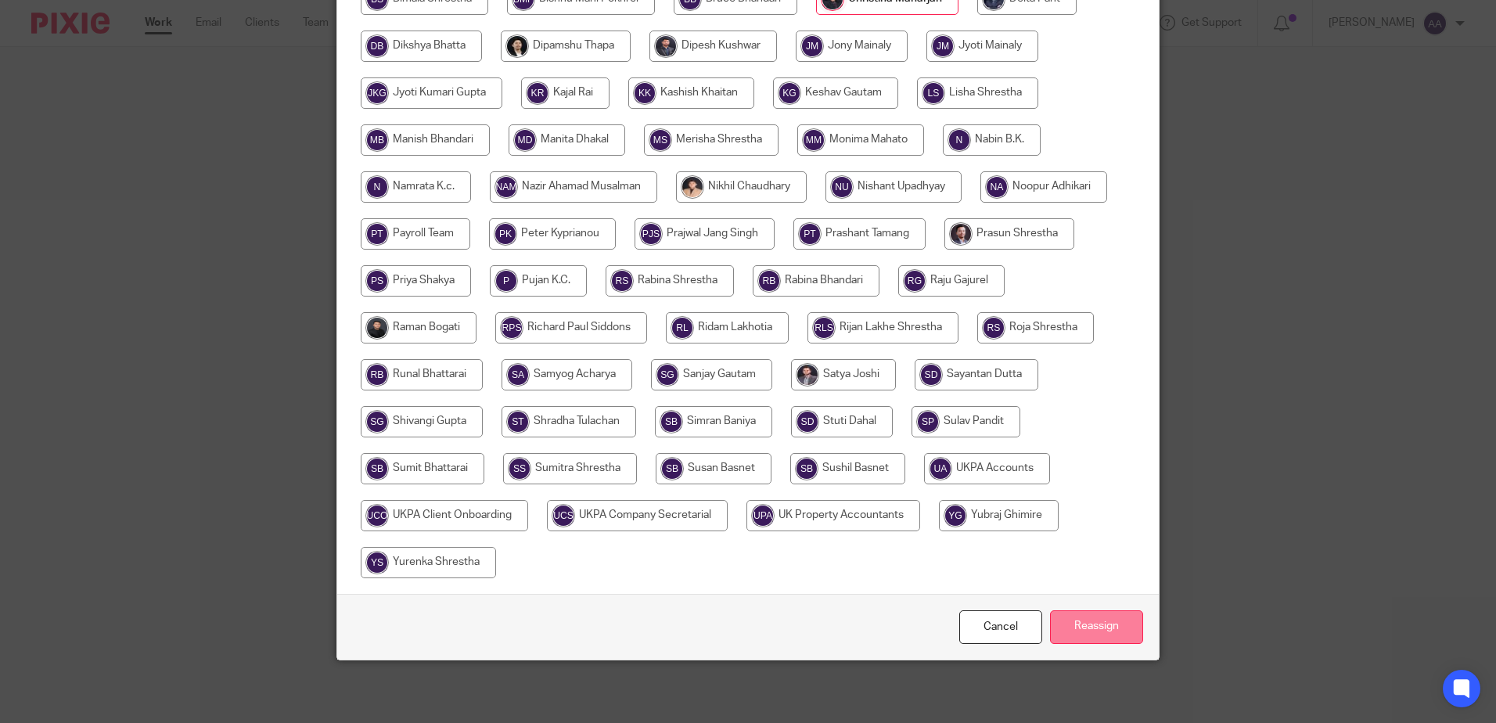
click at [1074, 618] on input "Reassign" at bounding box center [1096, 627] width 93 height 34
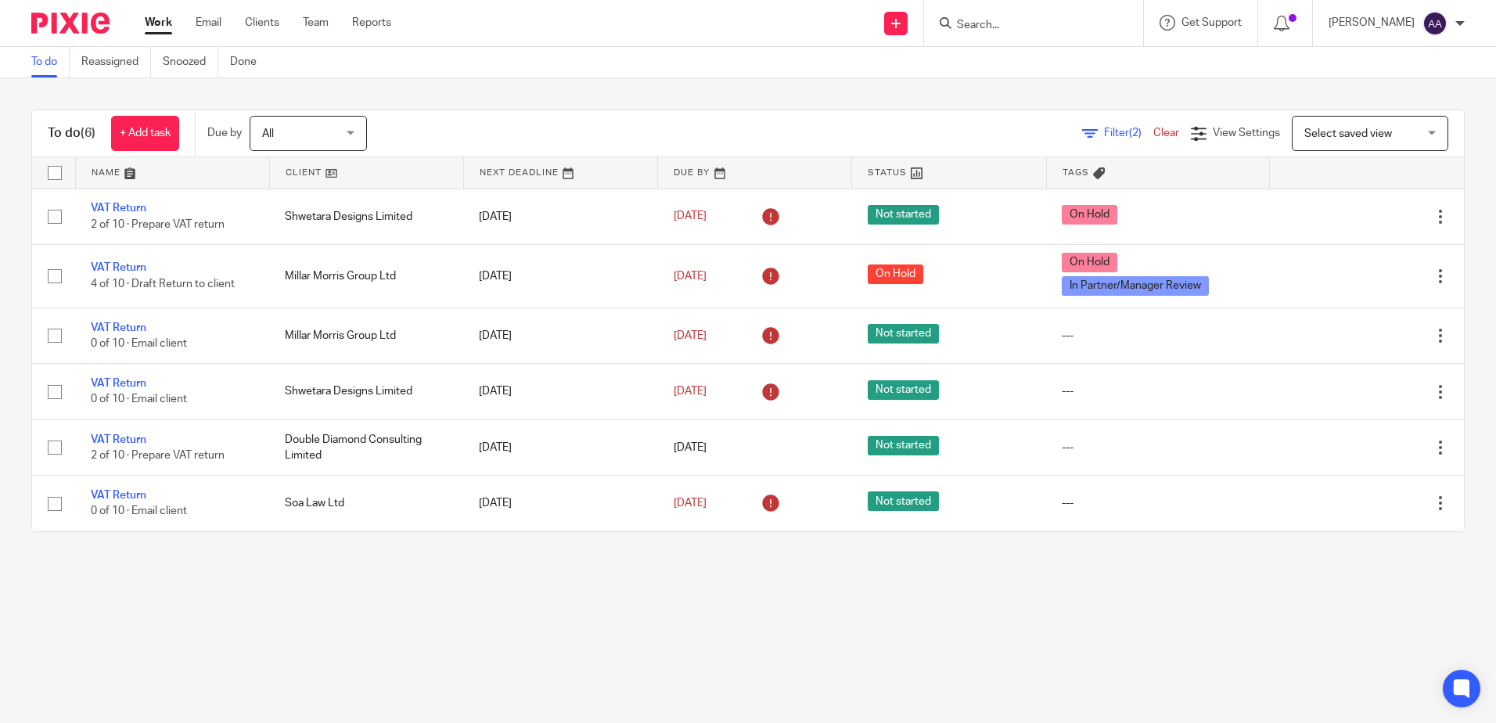
click at [1063, 22] on input "Search" at bounding box center [1025, 26] width 141 height 14
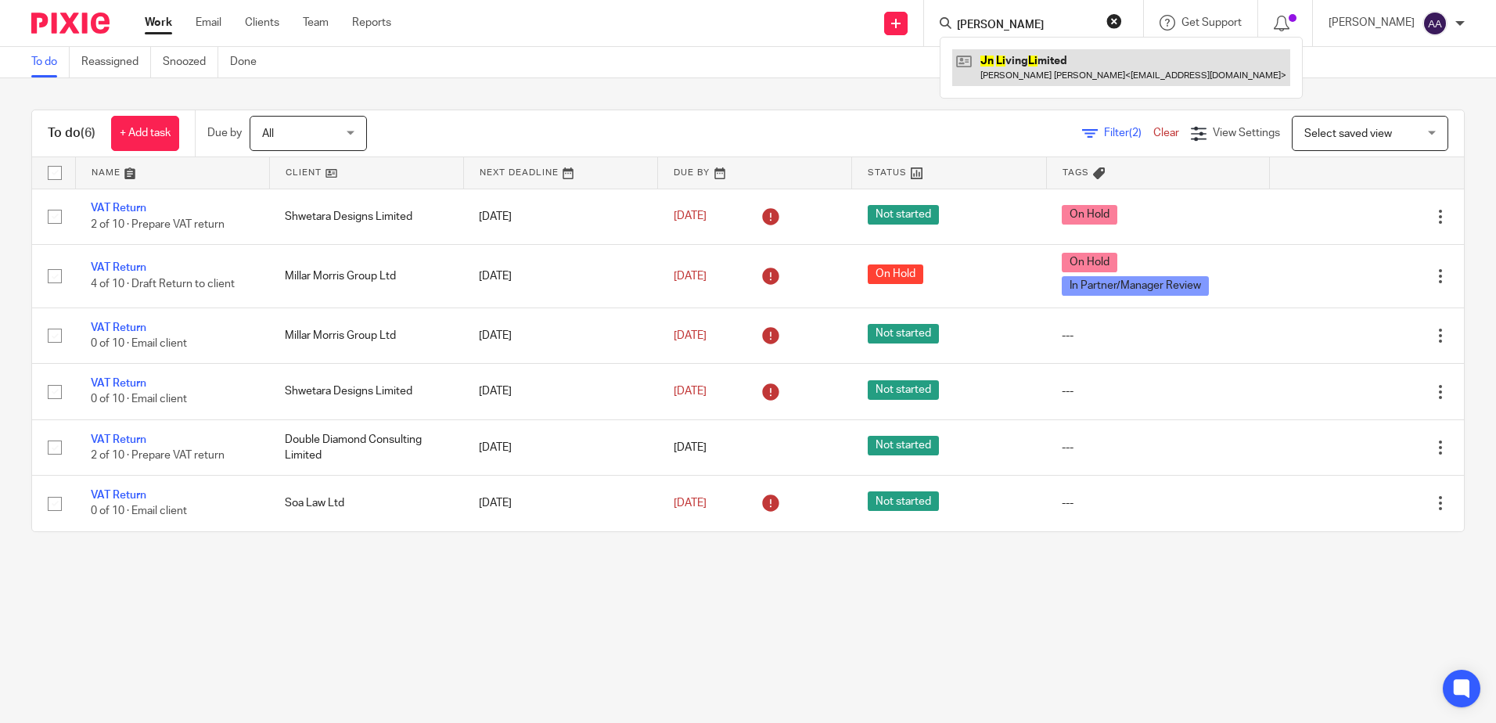
type input "[PERSON_NAME]"
click at [1056, 73] on link at bounding box center [1121, 67] width 338 height 36
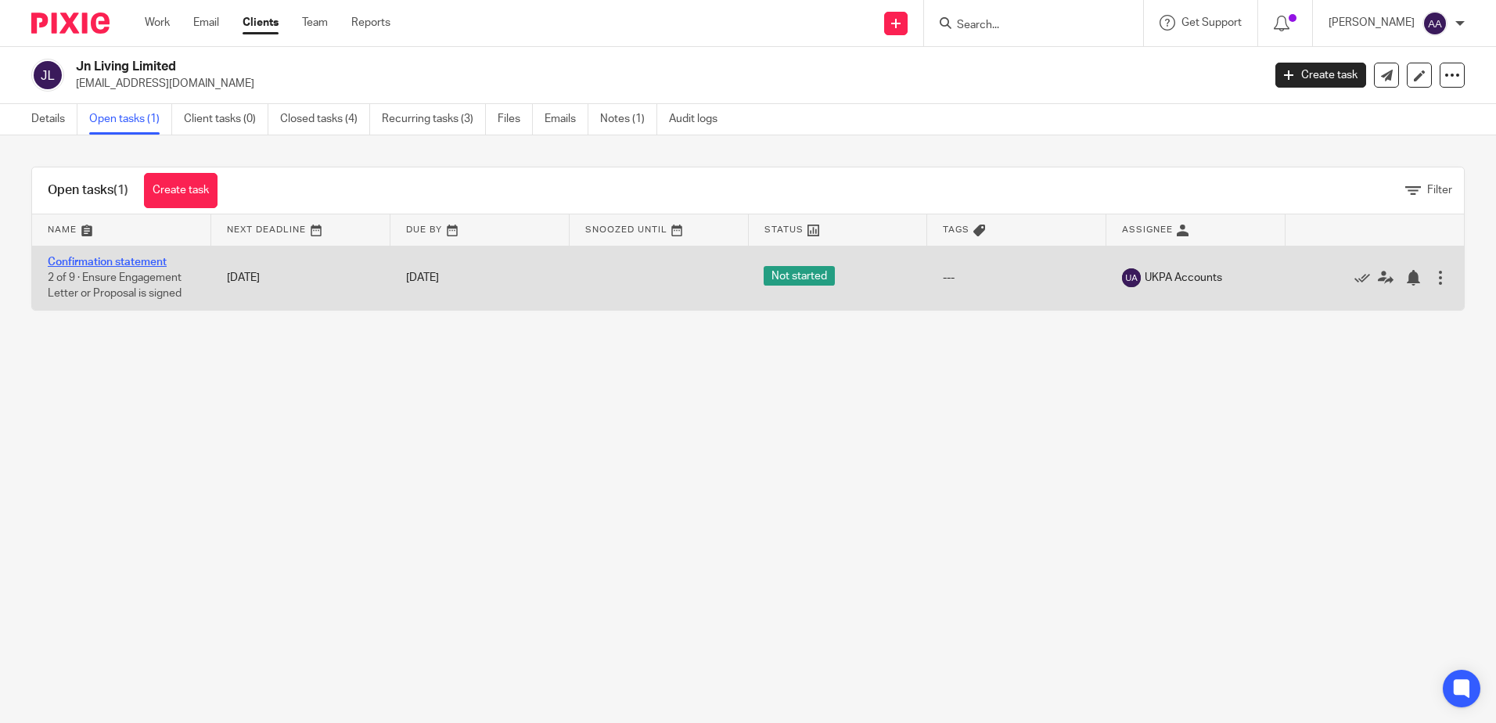
click at [157, 261] on link "Confirmation statement" at bounding box center [107, 262] width 119 height 11
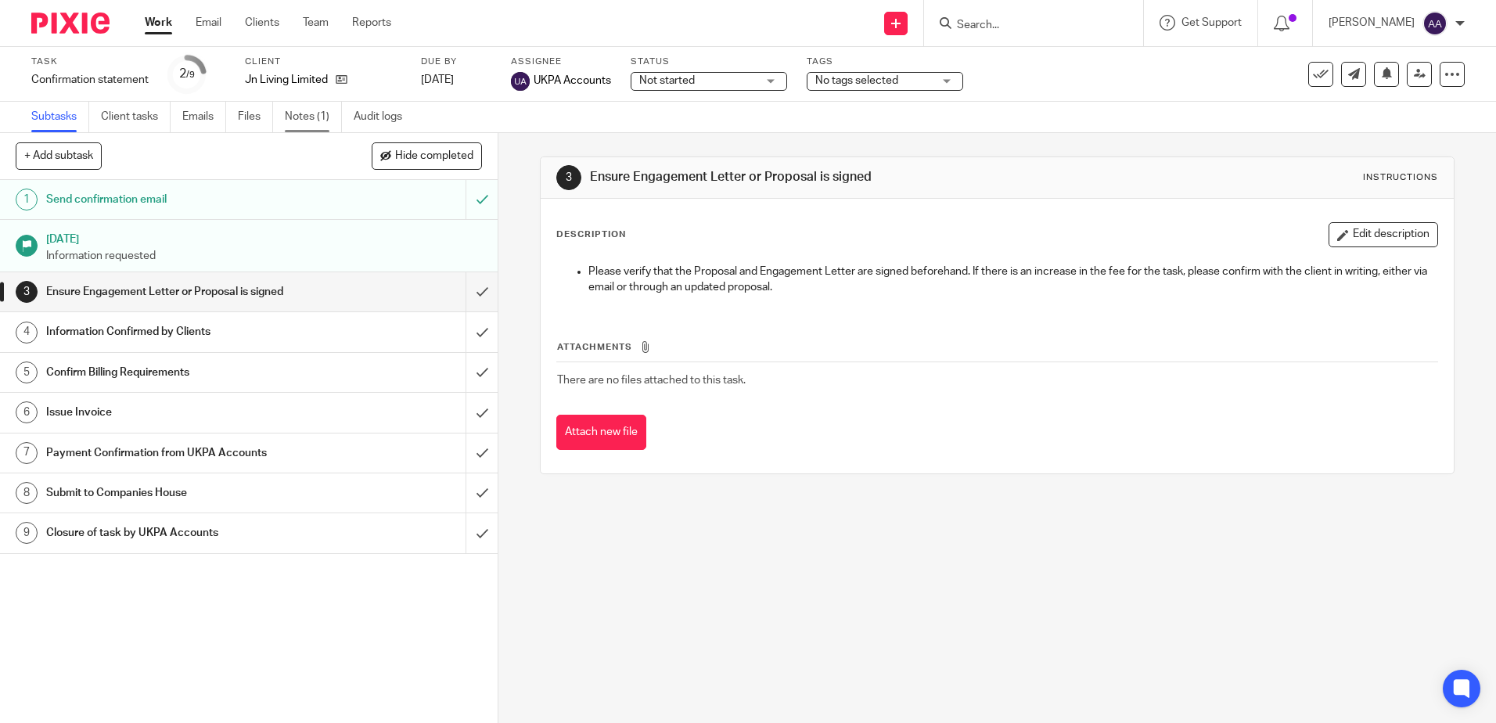
click at [306, 121] on link "Notes (1)" at bounding box center [313, 117] width 57 height 31
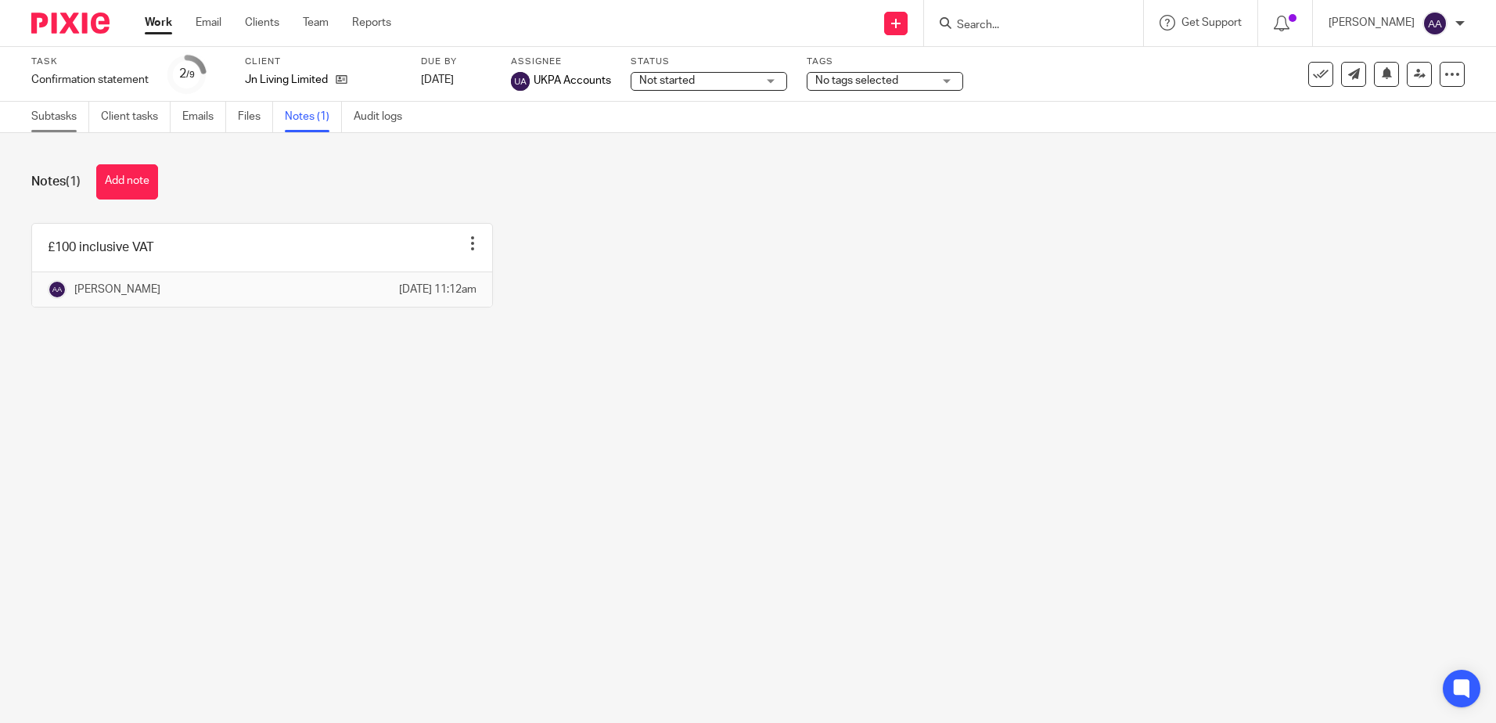
click at [42, 111] on link "Subtasks" at bounding box center [60, 117] width 58 height 31
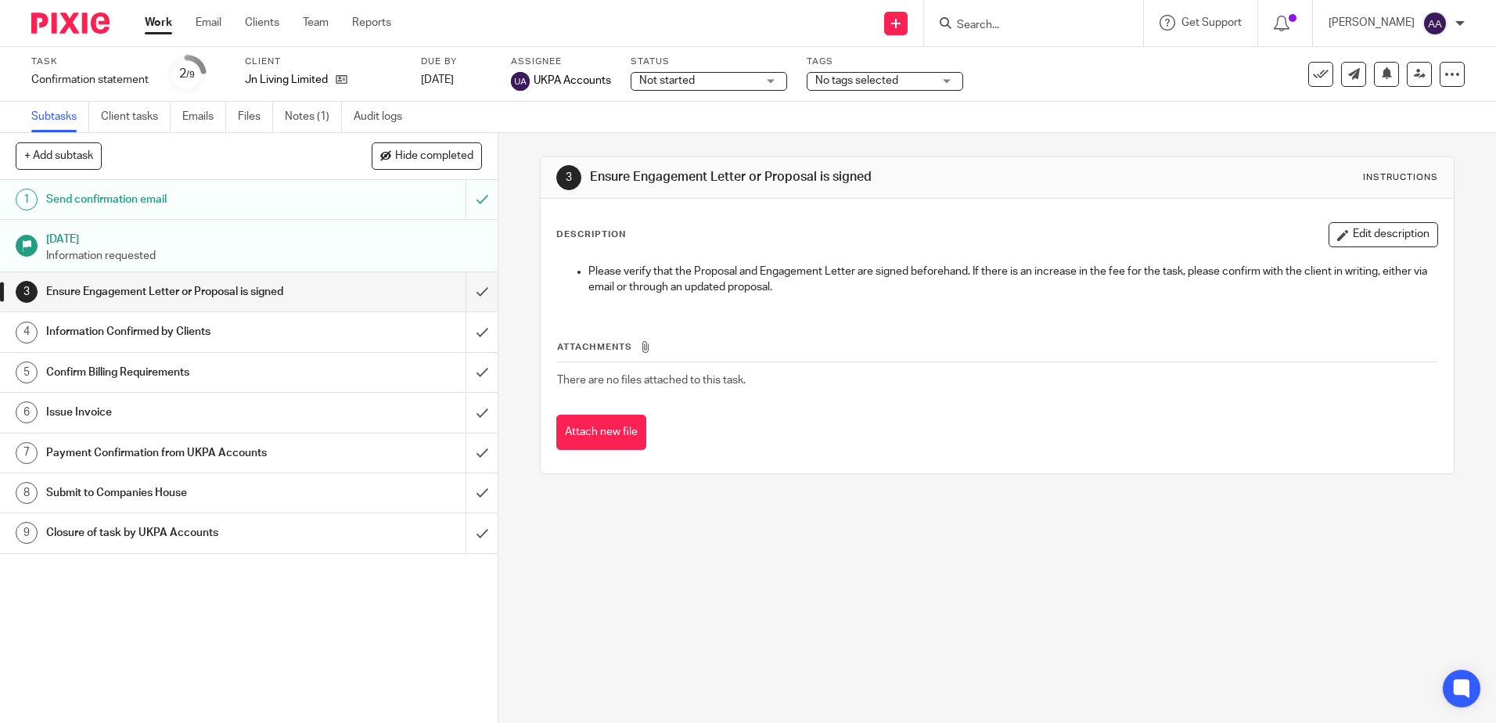
click at [66, 26] on img at bounding box center [70, 23] width 78 height 21
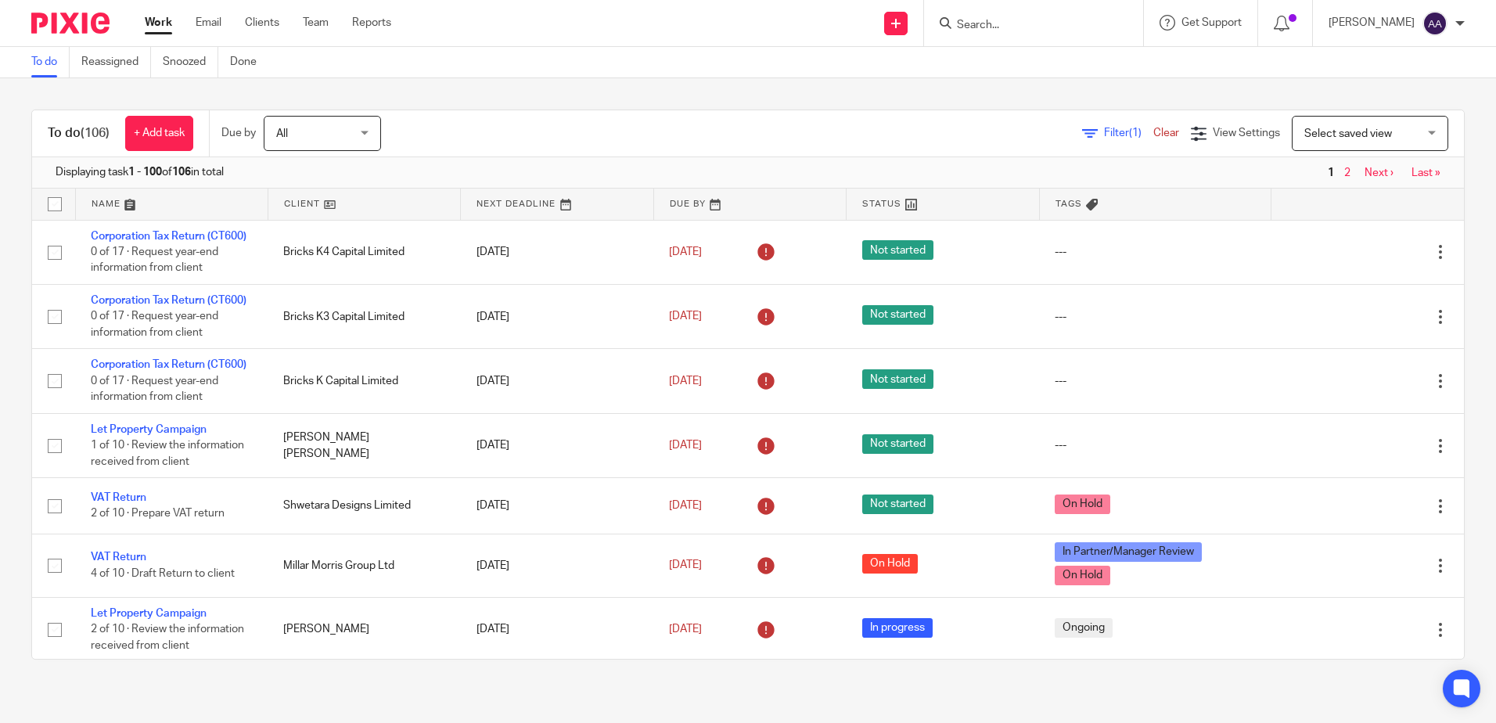
click at [1081, 27] on input "Search" at bounding box center [1025, 26] width 141 height 14
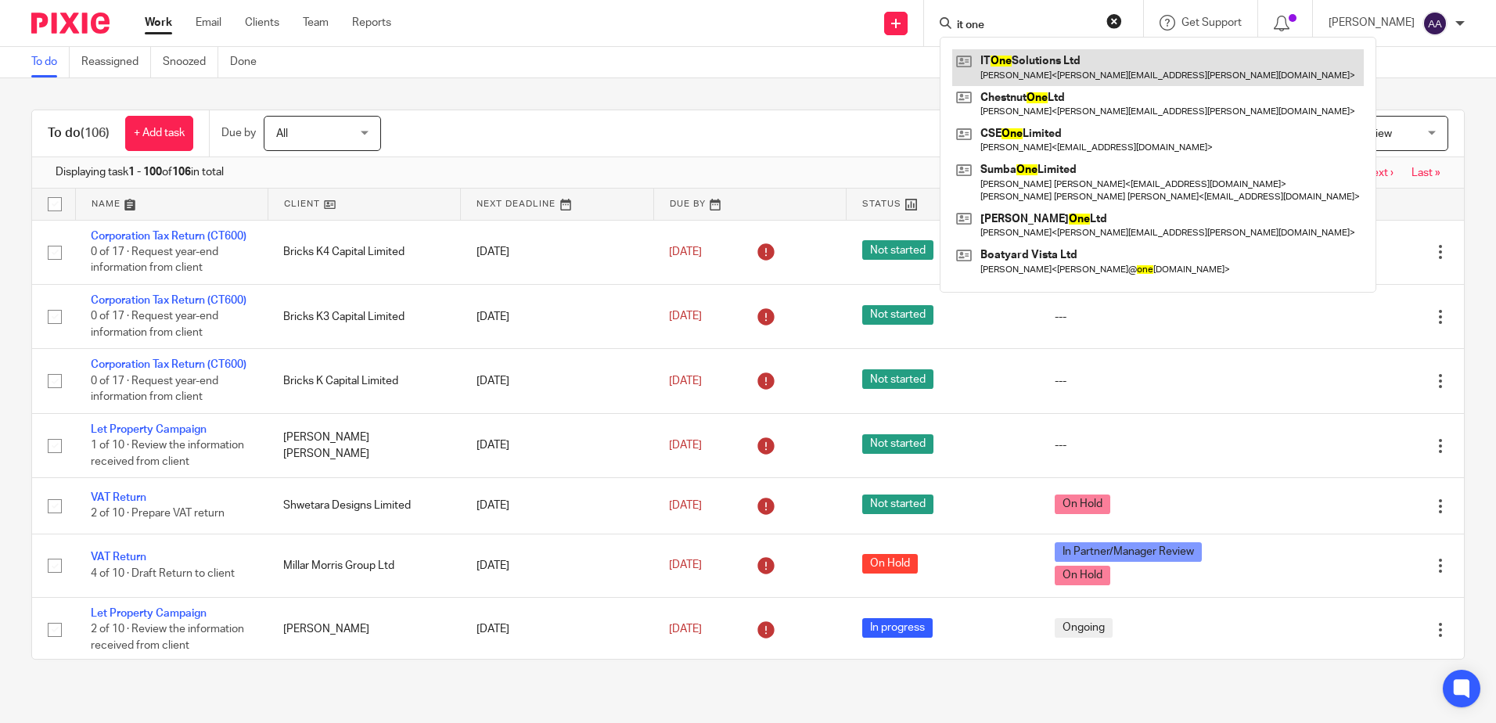
type input "it one"
click at [1045, 69] on link at bounding box center [1158, 67] width 412 height 36
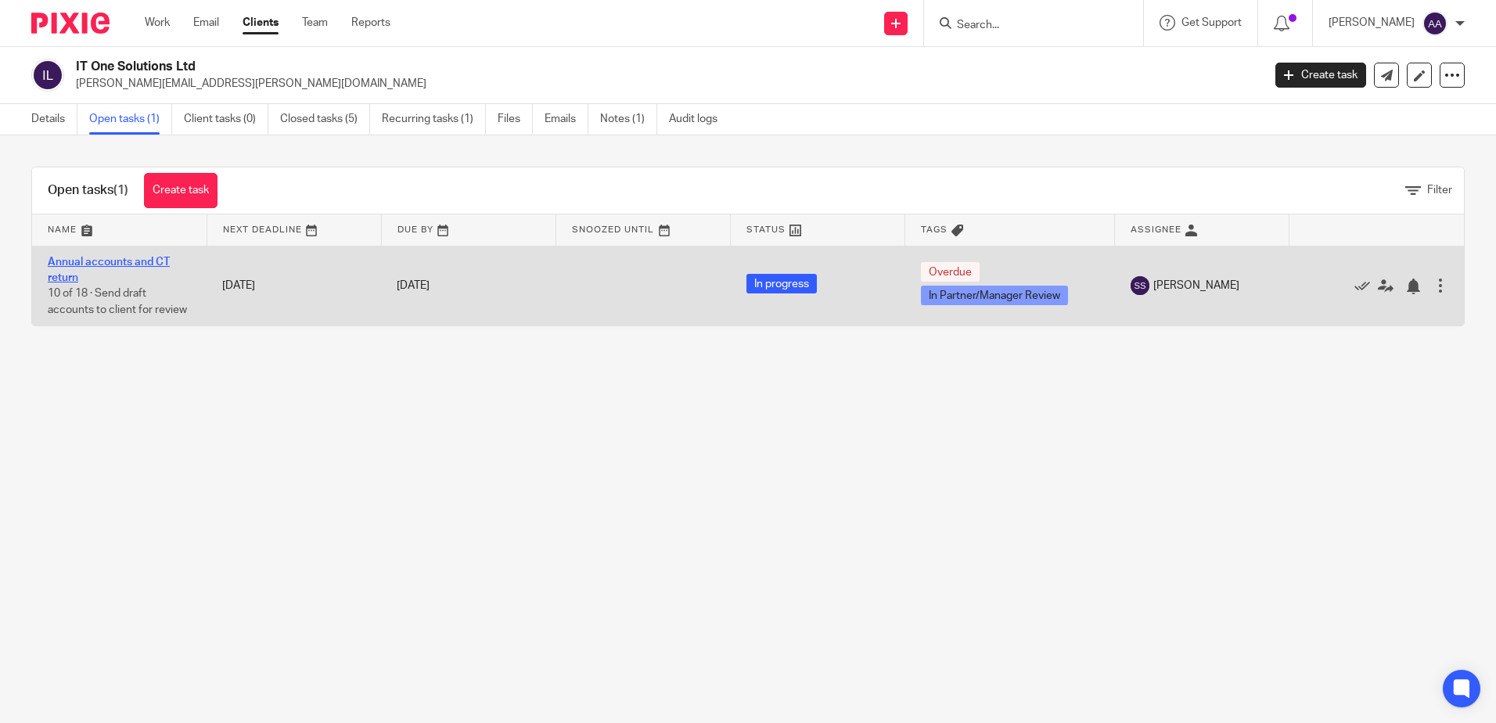
click at [98, 265] on link "Annual accounts and CT return" at bounding box center [109, 270] width 122 height 27
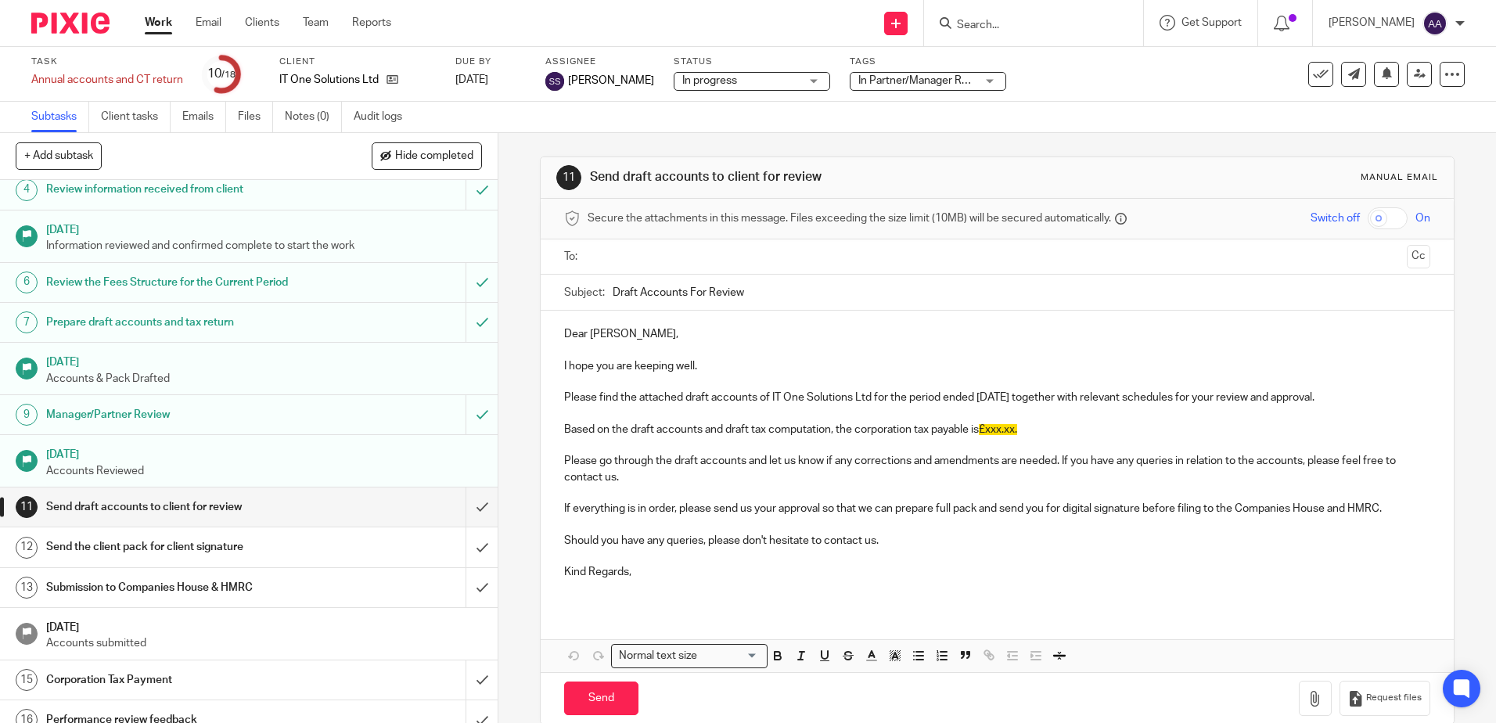
scroll to position [240, 0]
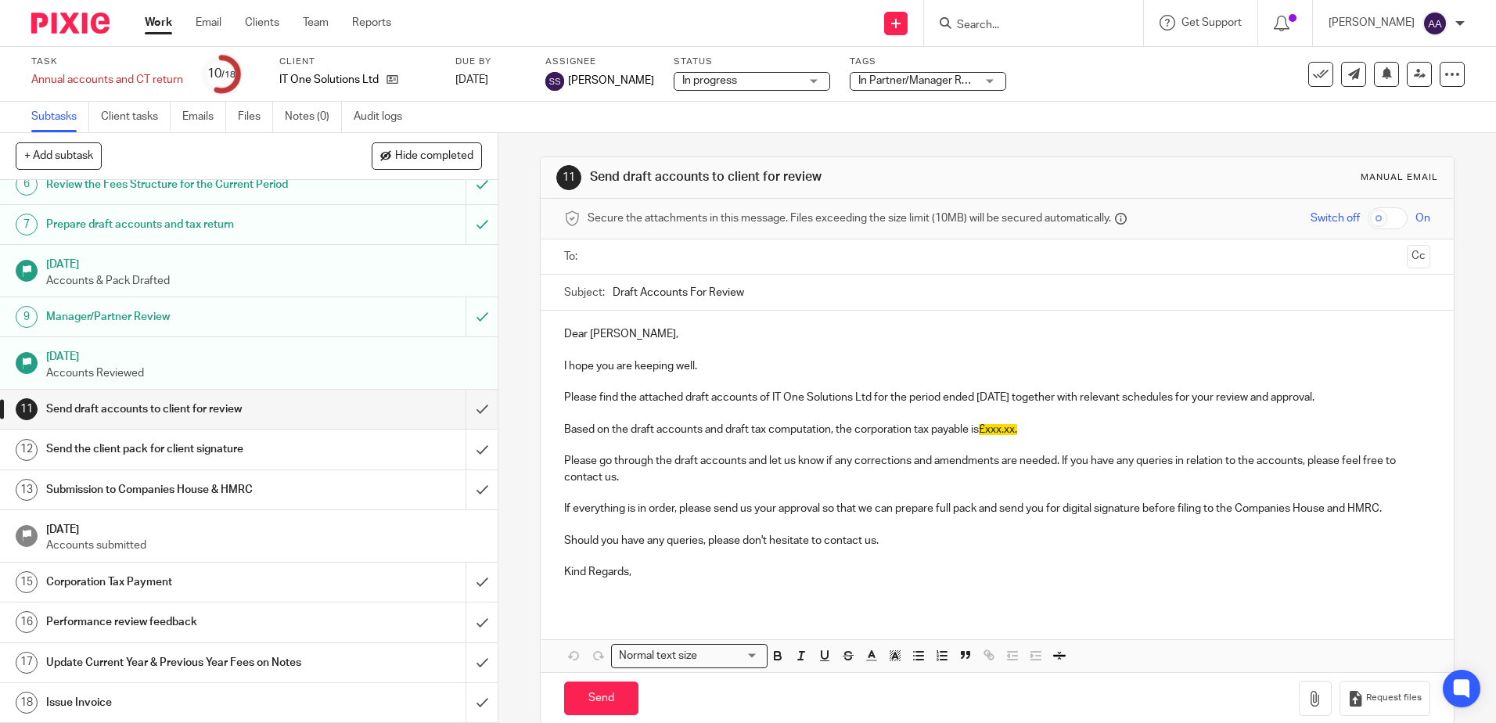
click at [995, 28] on input "Search" at bounding box center [1025, 26] width 141 height 14
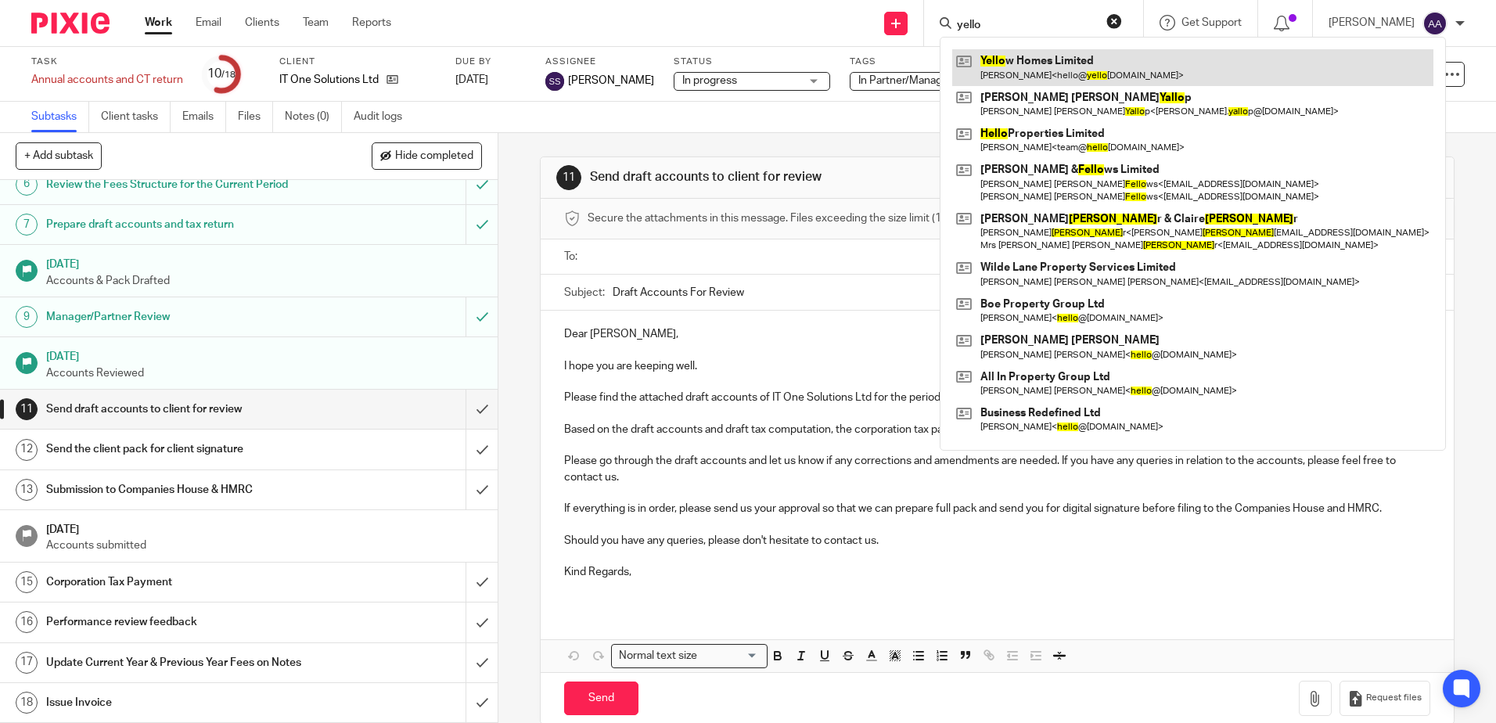
type input "yello"
click at [1004, 75] on link at bounding box center [1192, 67] width 481 height 36
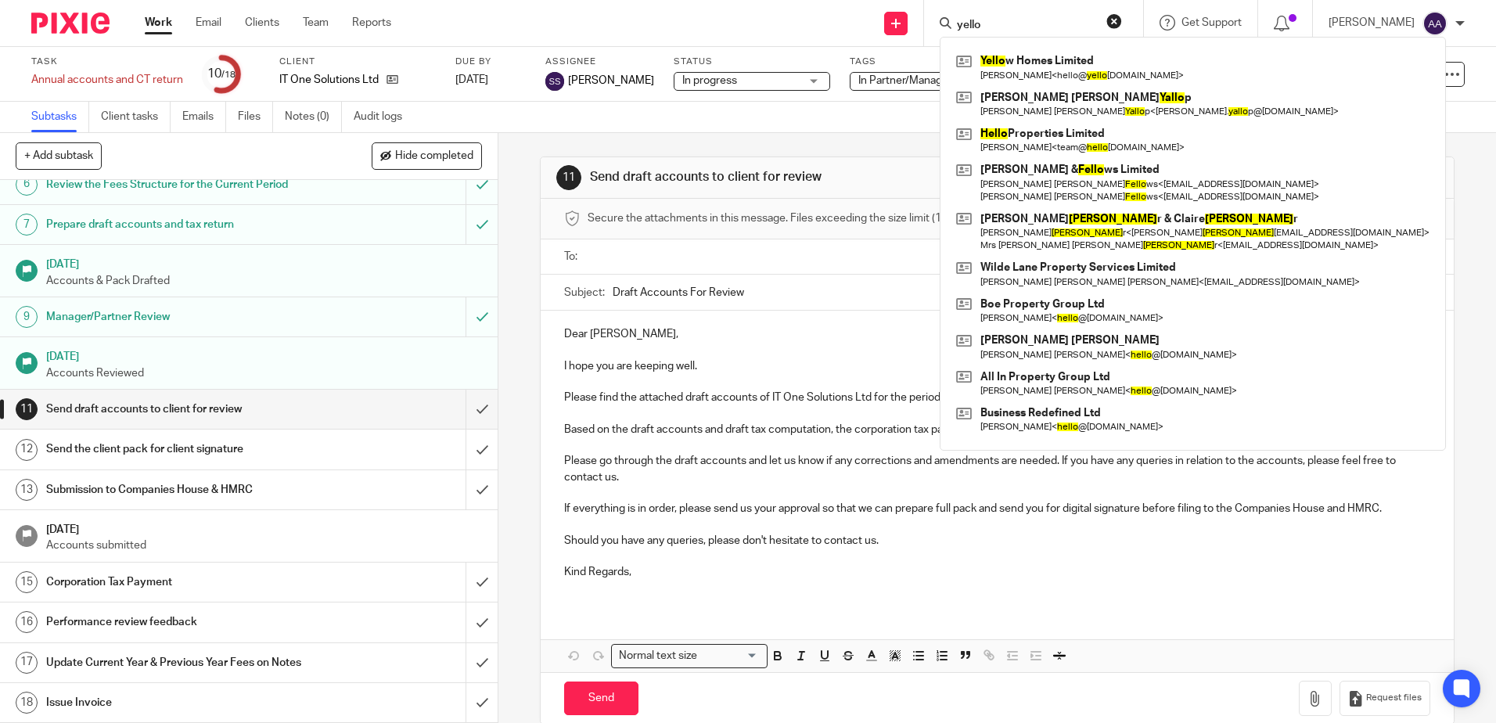
click at [717, 254] on input "text" at bounding box center [996, 257] width 807 height 18
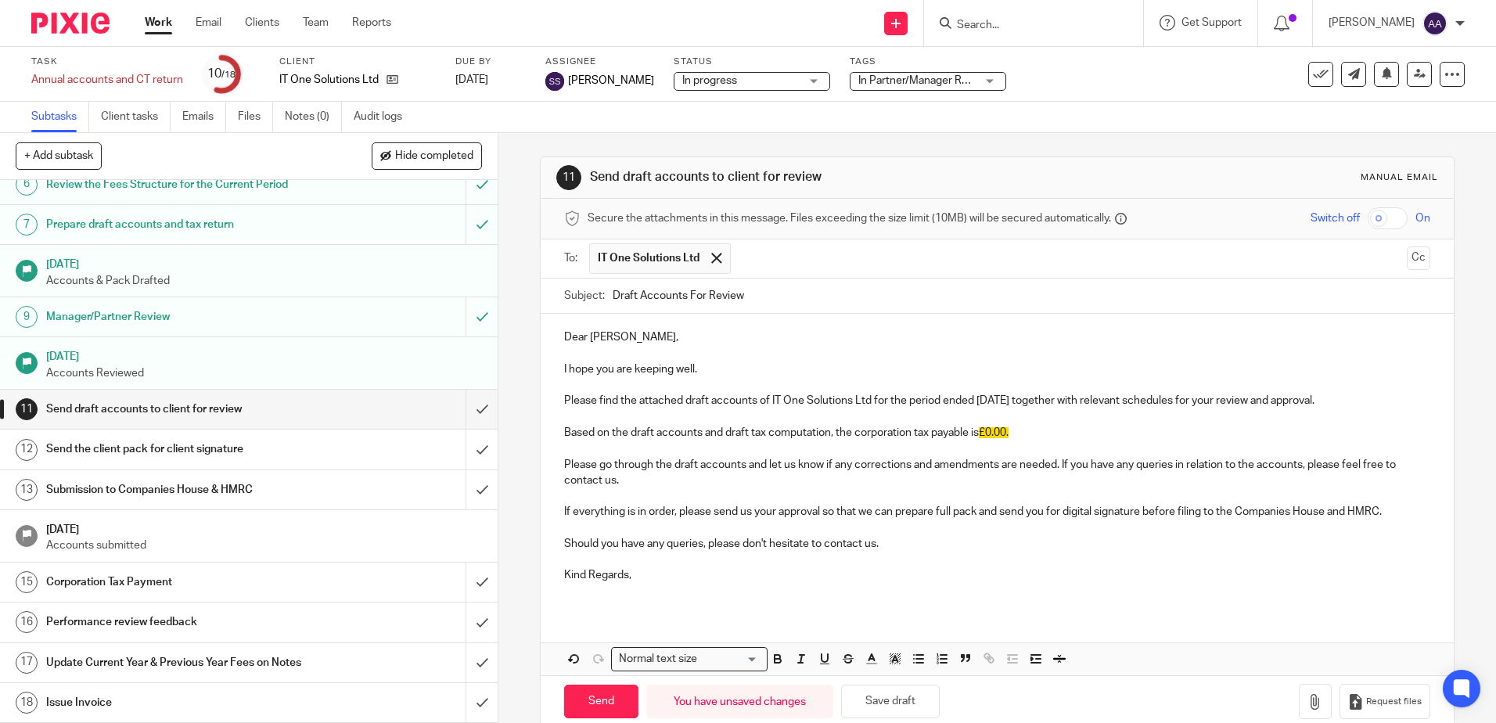
click at [594, 576] on p "Kind Regards," at bounding box center [997, 575] width 866 height 16
click at [650, 582] on p "Kind regards," at bounding box center [997, 575] width 866 height 16
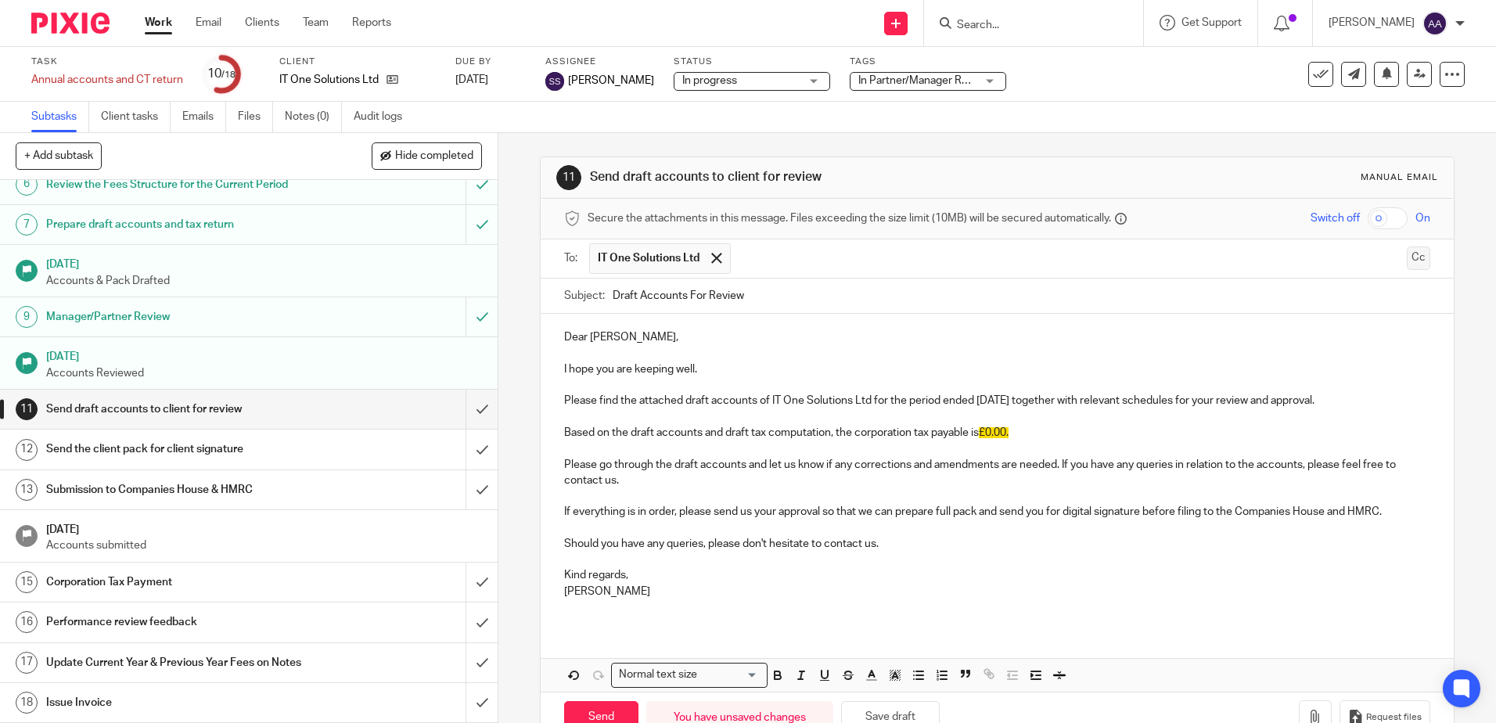
click at [1407, 255] on button "Cc" at bounding box center [1418, 258] width 23 height 23
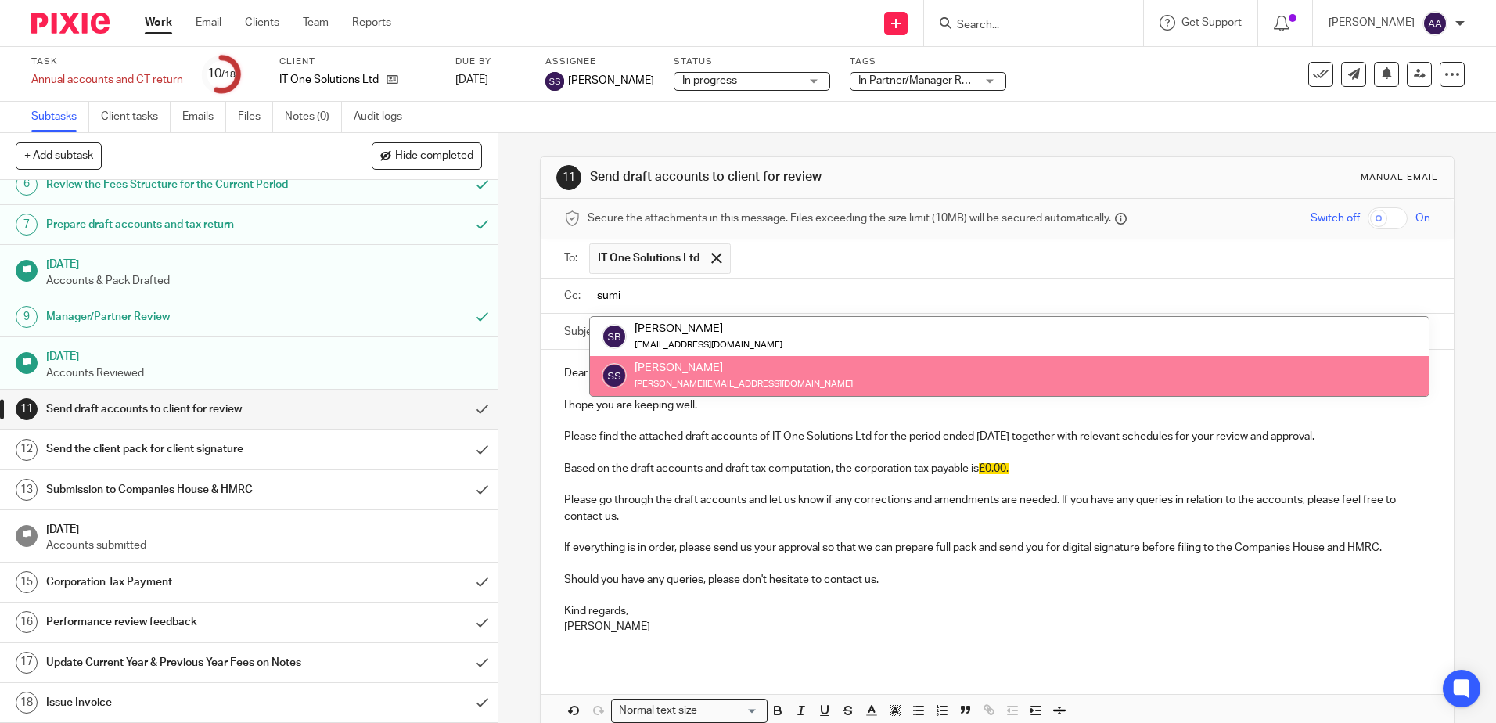
type input "sumi"
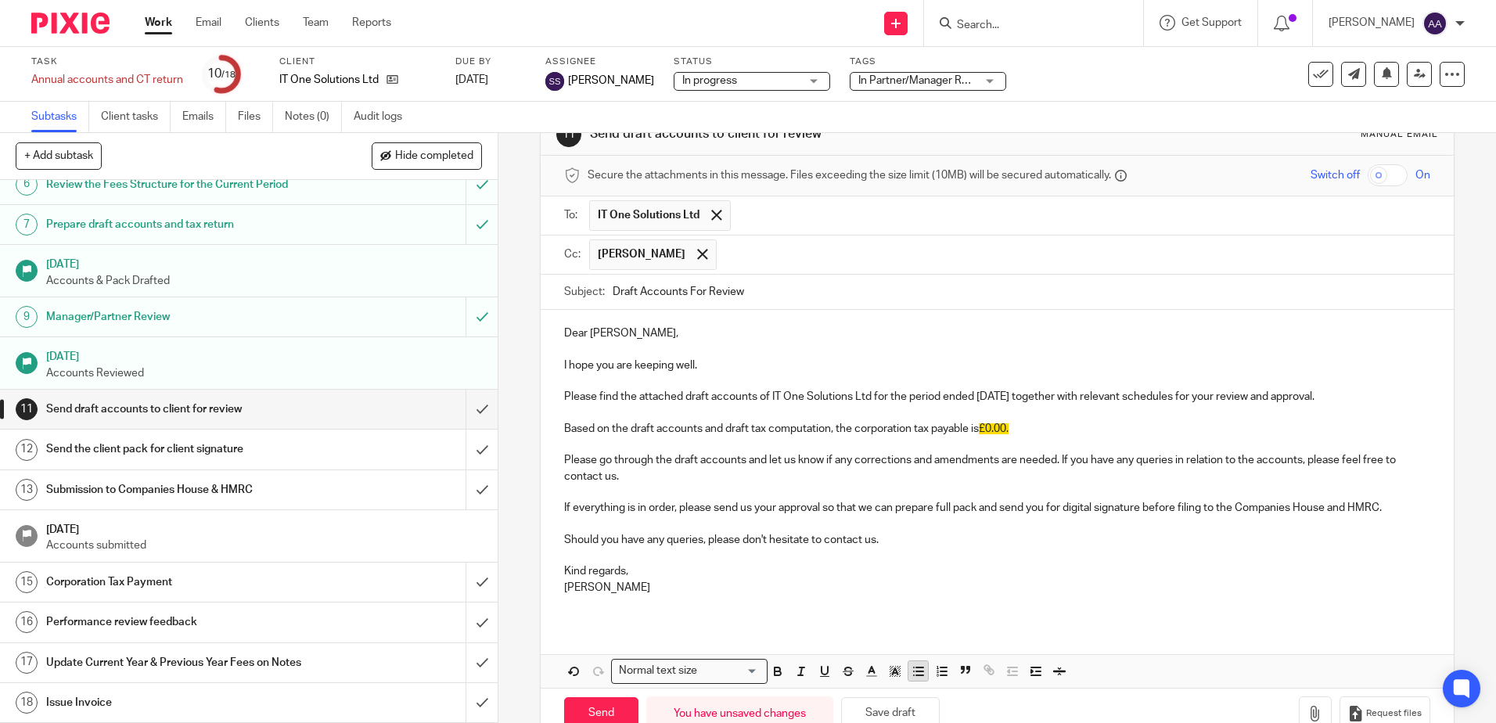
scroll to position [83, 0]
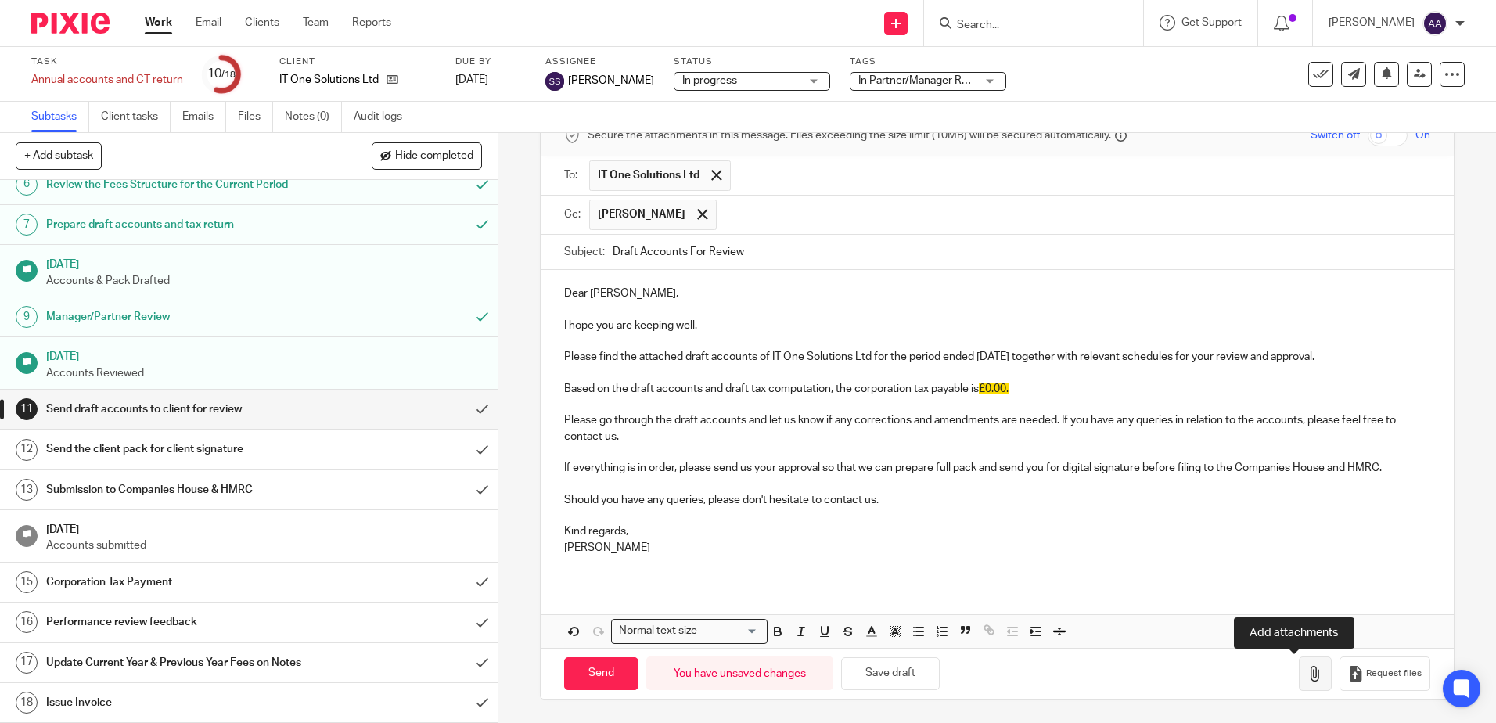
click at [1308, 677] on icon "button" at bounding box center [1316, 674] width 16 height 16
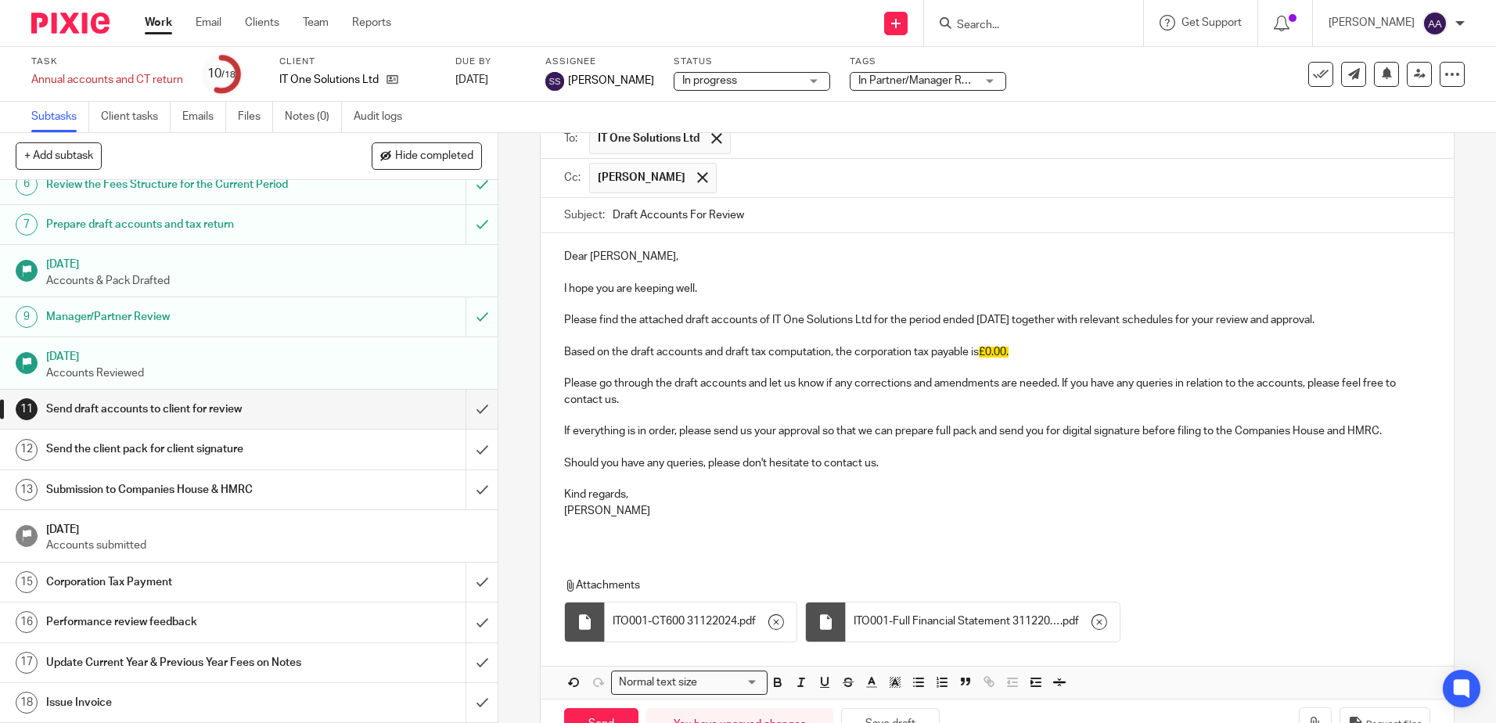
scroll to position [157, 0]
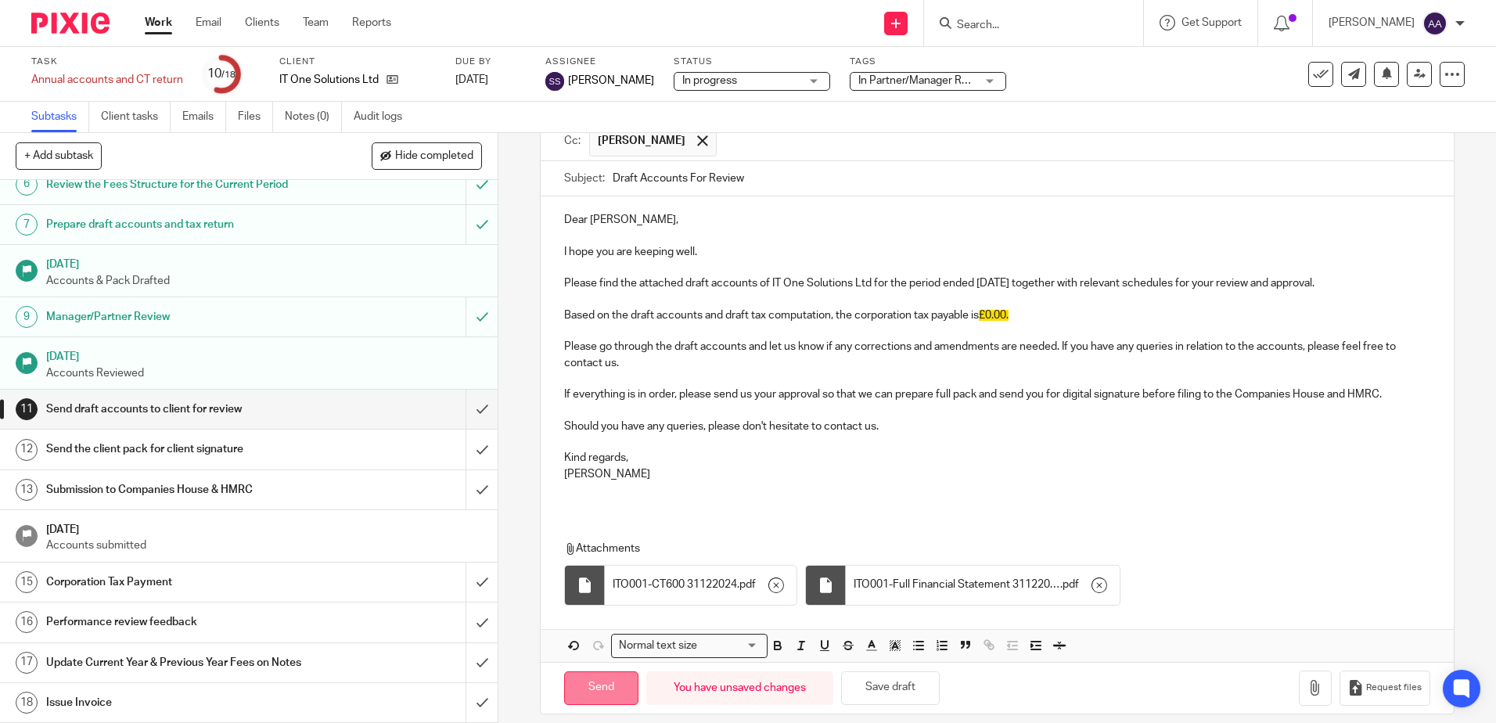
click at [577, 689] on input "Send" at bounding box center [601, 688] width 74 height 34
type input "Sent"
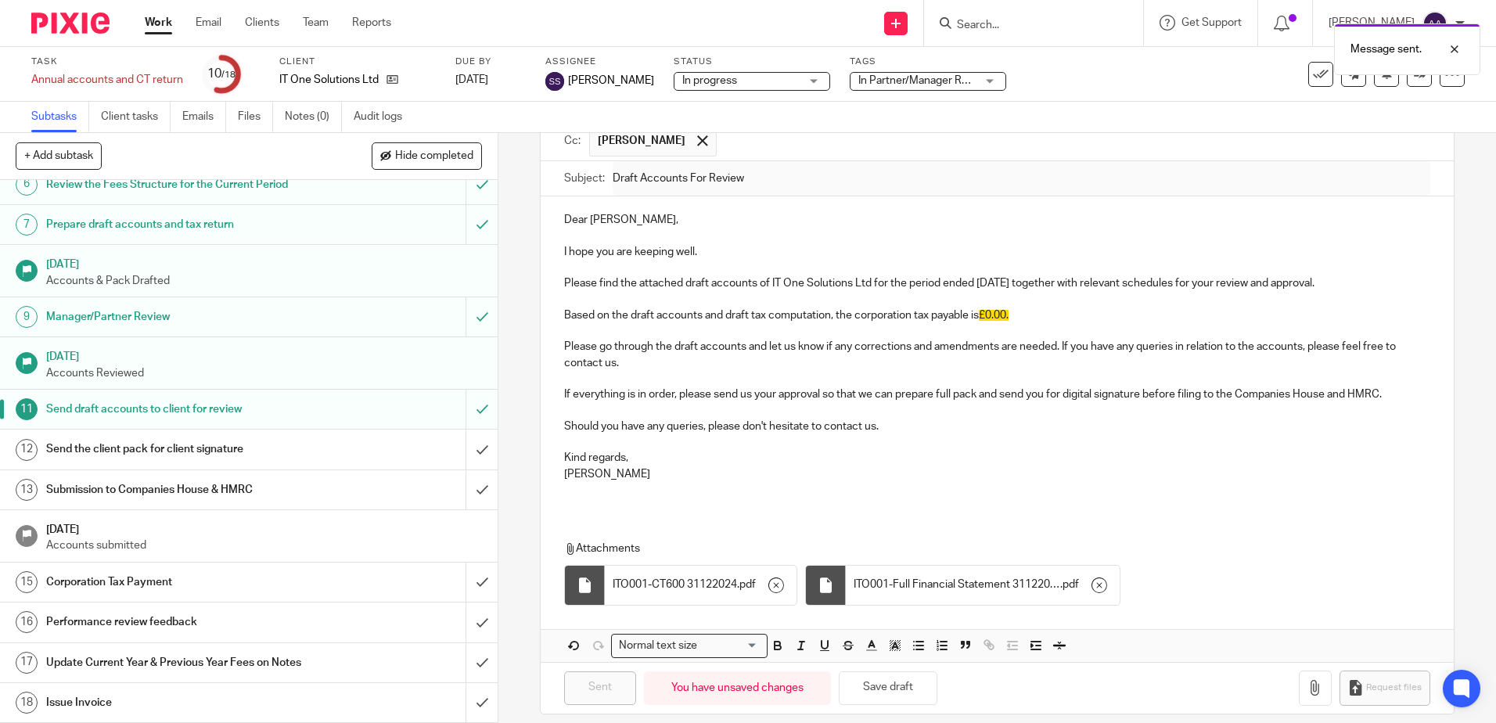
scroll to position [0, 0]
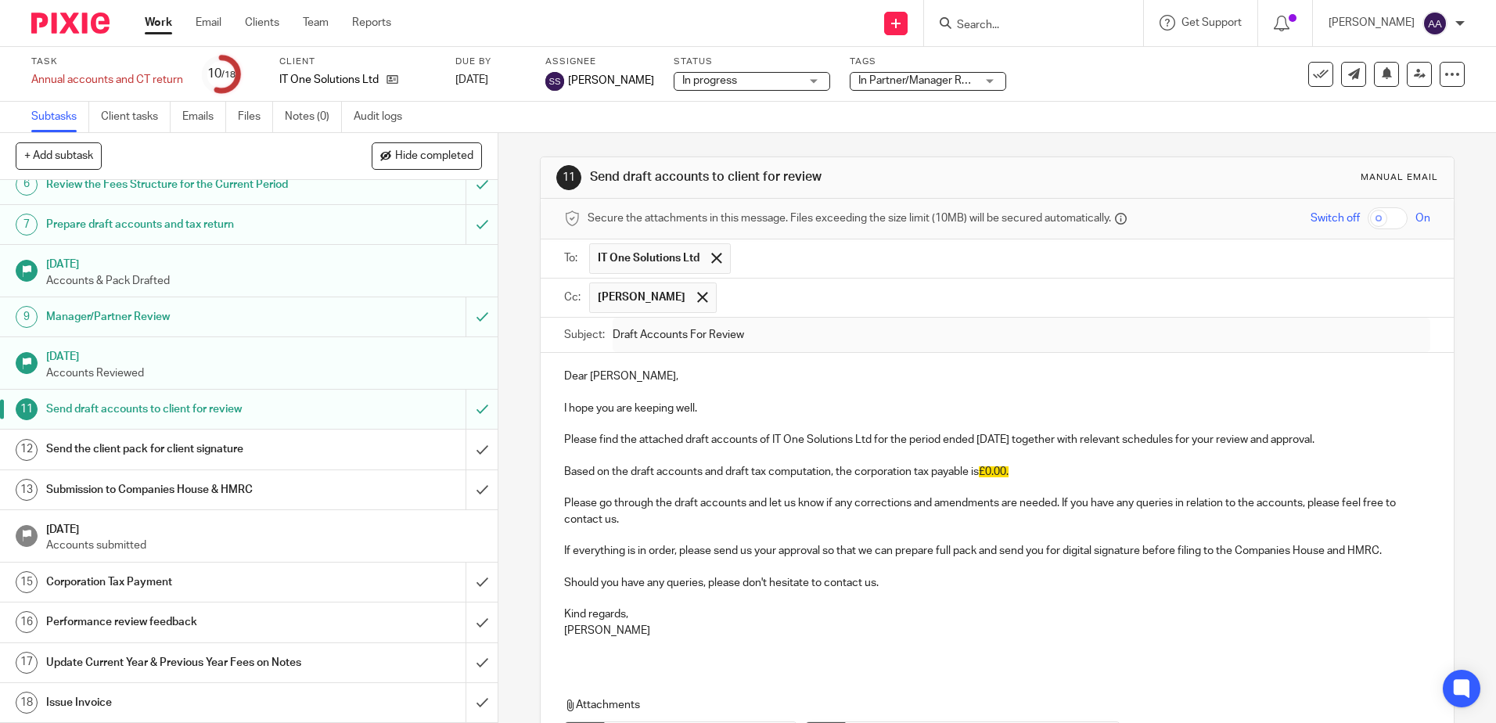
click at [1092, 23] on input "Search" at bounding box center [1025, 26] width 141 height 14
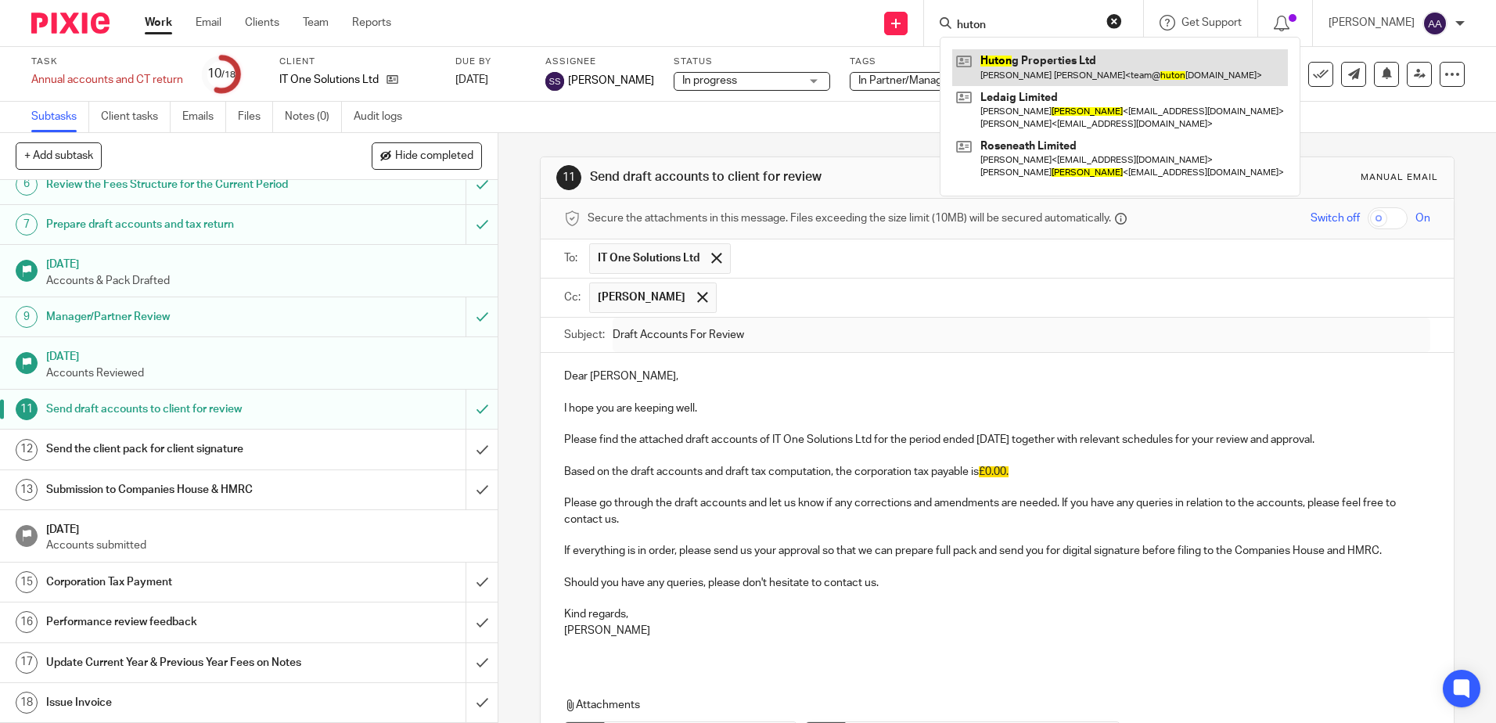
click at [1022, 69] on link at bounding box center [1120, 67] width 336 height 36
drag, startPoint x: 1017, startPoint y: 31, endPoint x: 943, endPoint y: 18, distance: 74.6
click at [943, 18] on div "huton Huton g Properties Ltd Daniel Hugh Garwood Parrott < team@ huton g-proper…" at bounding box center [1033, 23] width 219 height 46
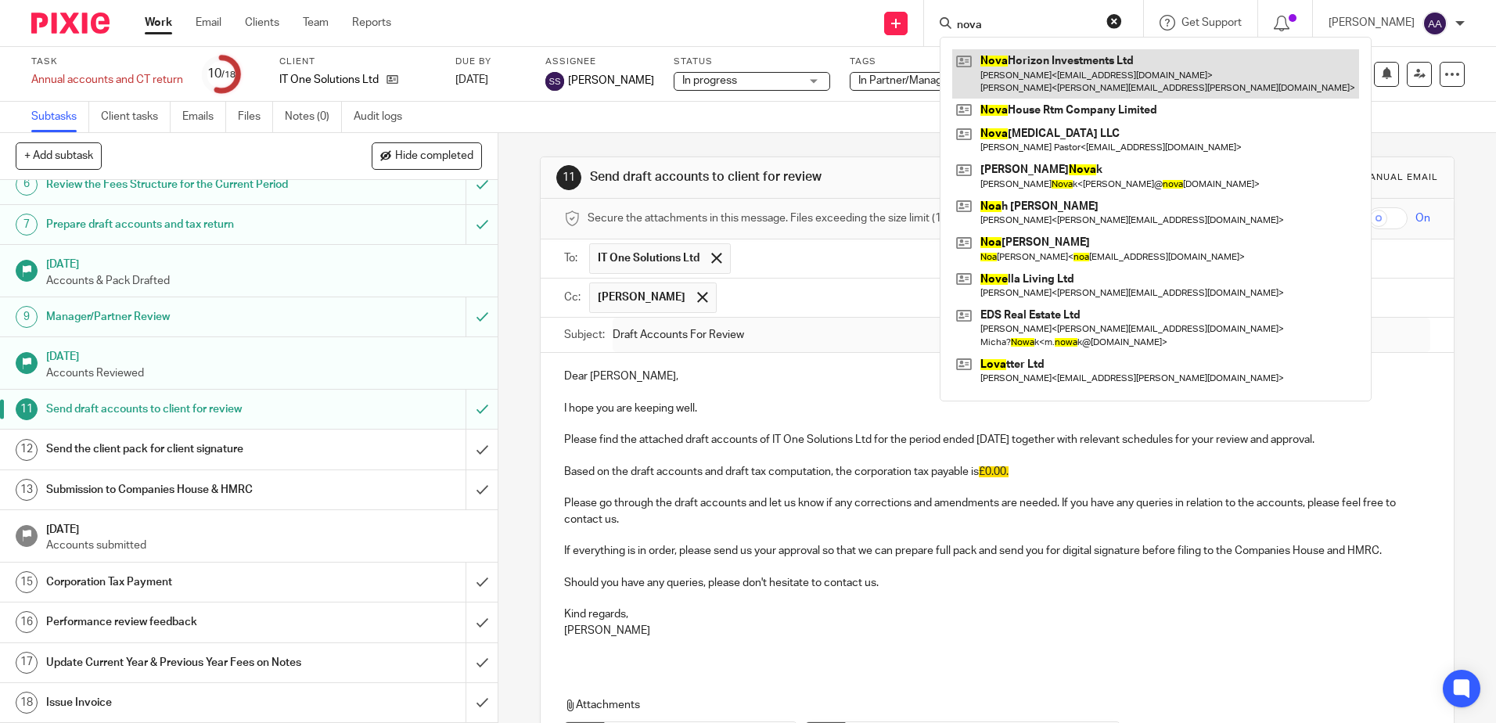
click at [1030, 77] on link at bounding box center [1155, 73] width 407 height 49
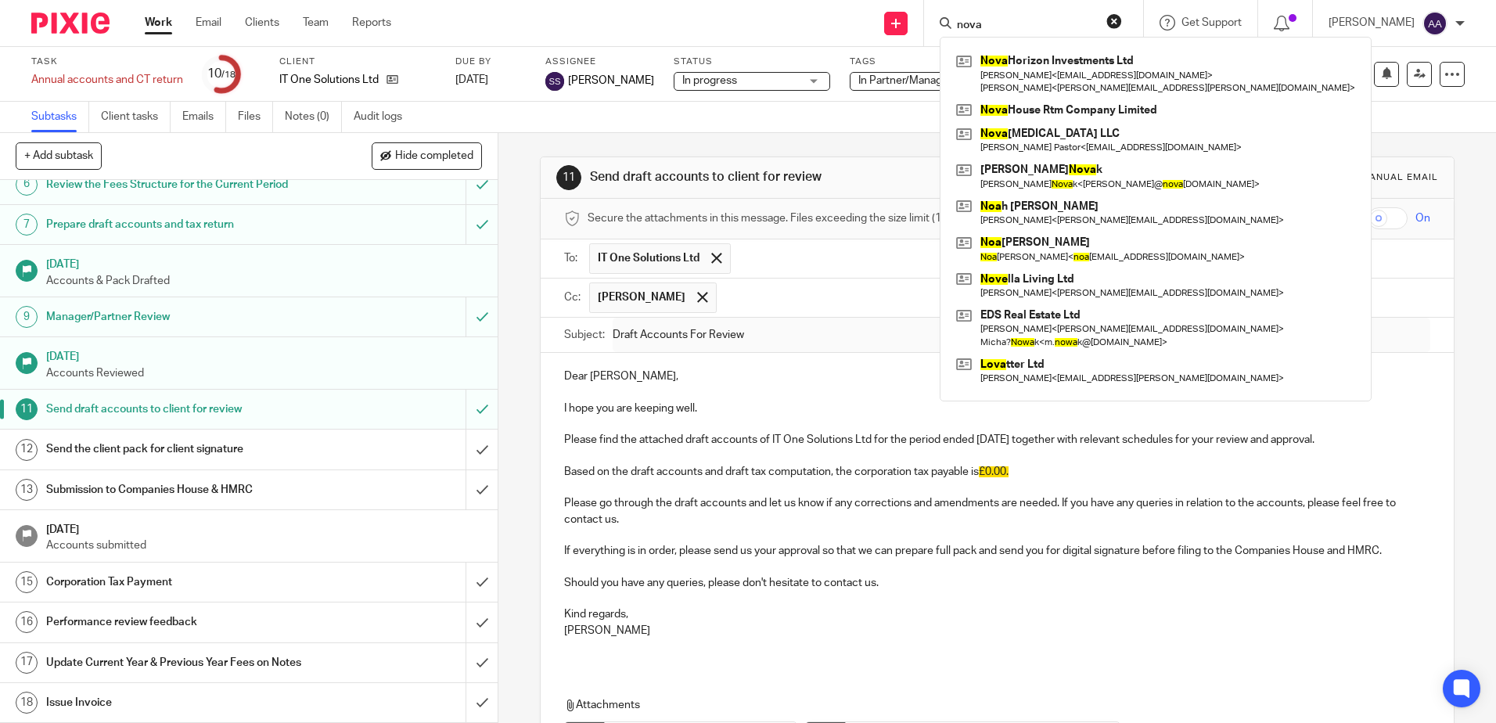
scroll to position [236, 0]
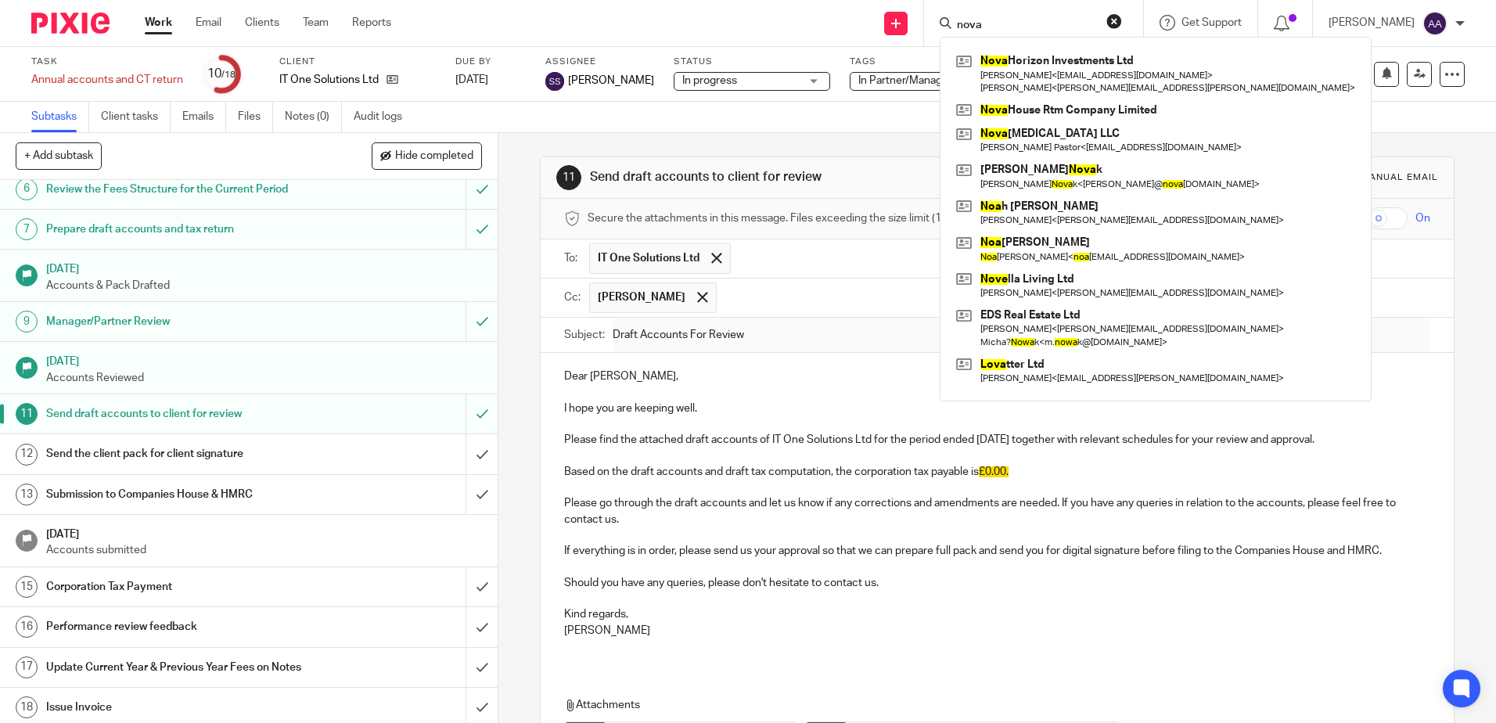
drag, startPoint x: 1021, startPoint y: 27, endPoint x: 959, endPoint y: 23, distance: 62.7
click at [959, 23] on div "nova" at bounding box center [1031, 23] width 182 height 20
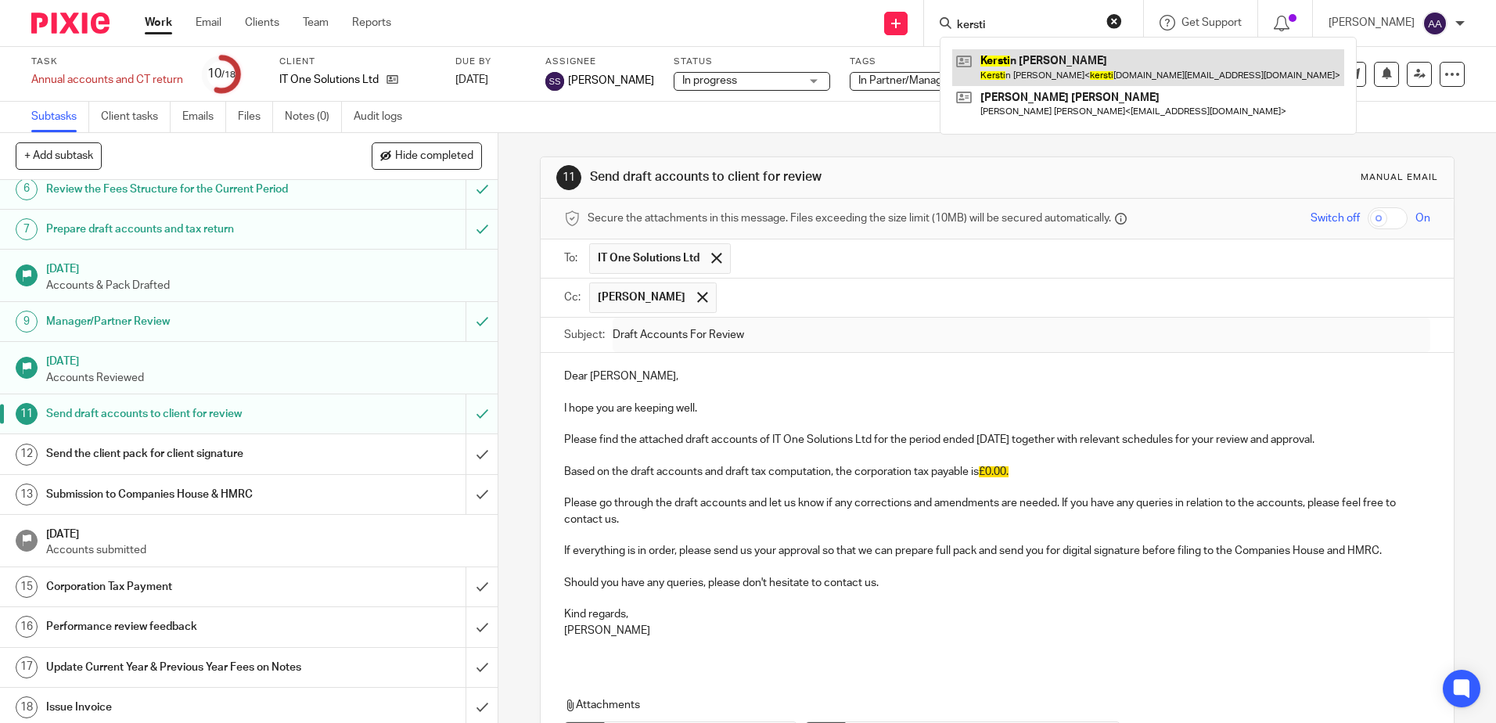
type input "kersti"
click at [1047, 82] on link at bounding box center [1148, 67] width 392 height 36
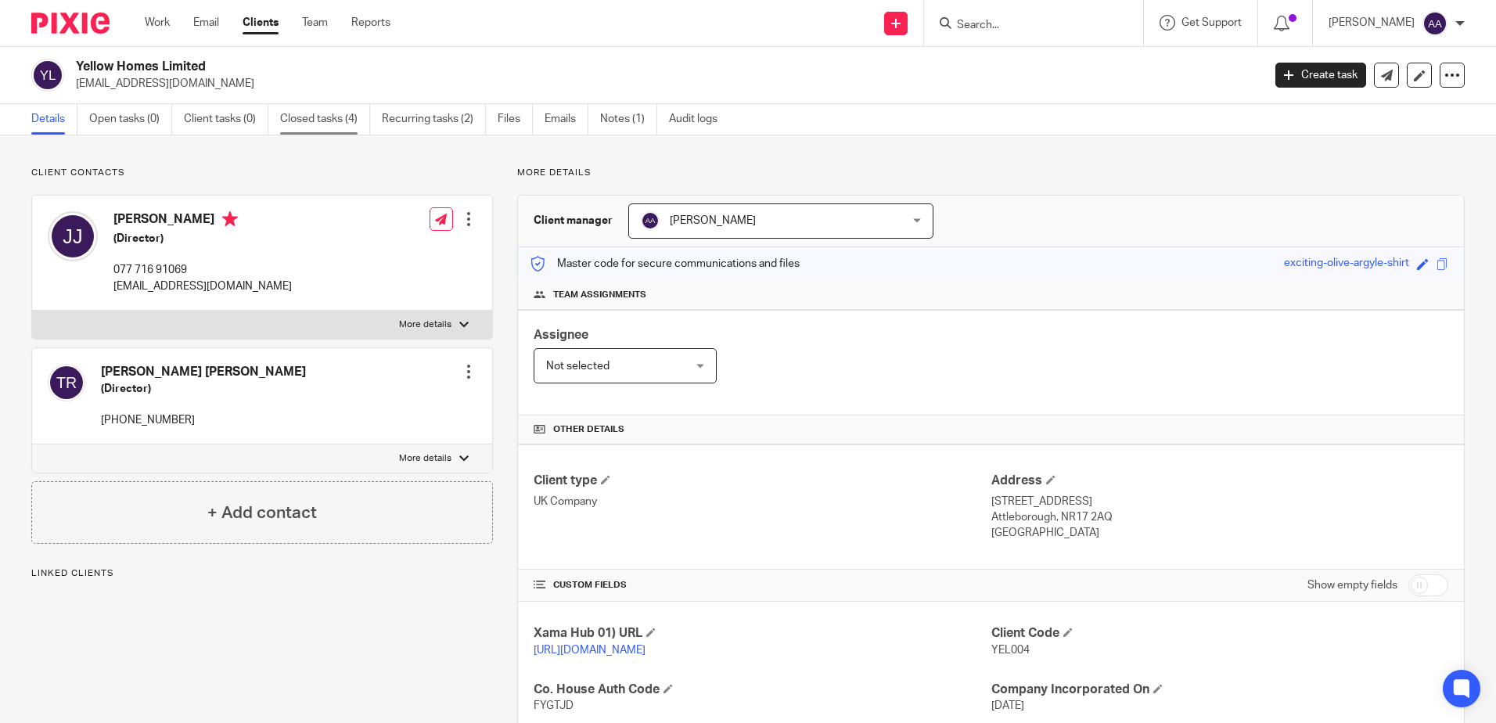
click at [326, 116] on link "Closed tasks (4)" at bounding box center [325, 119] width 90 height 31
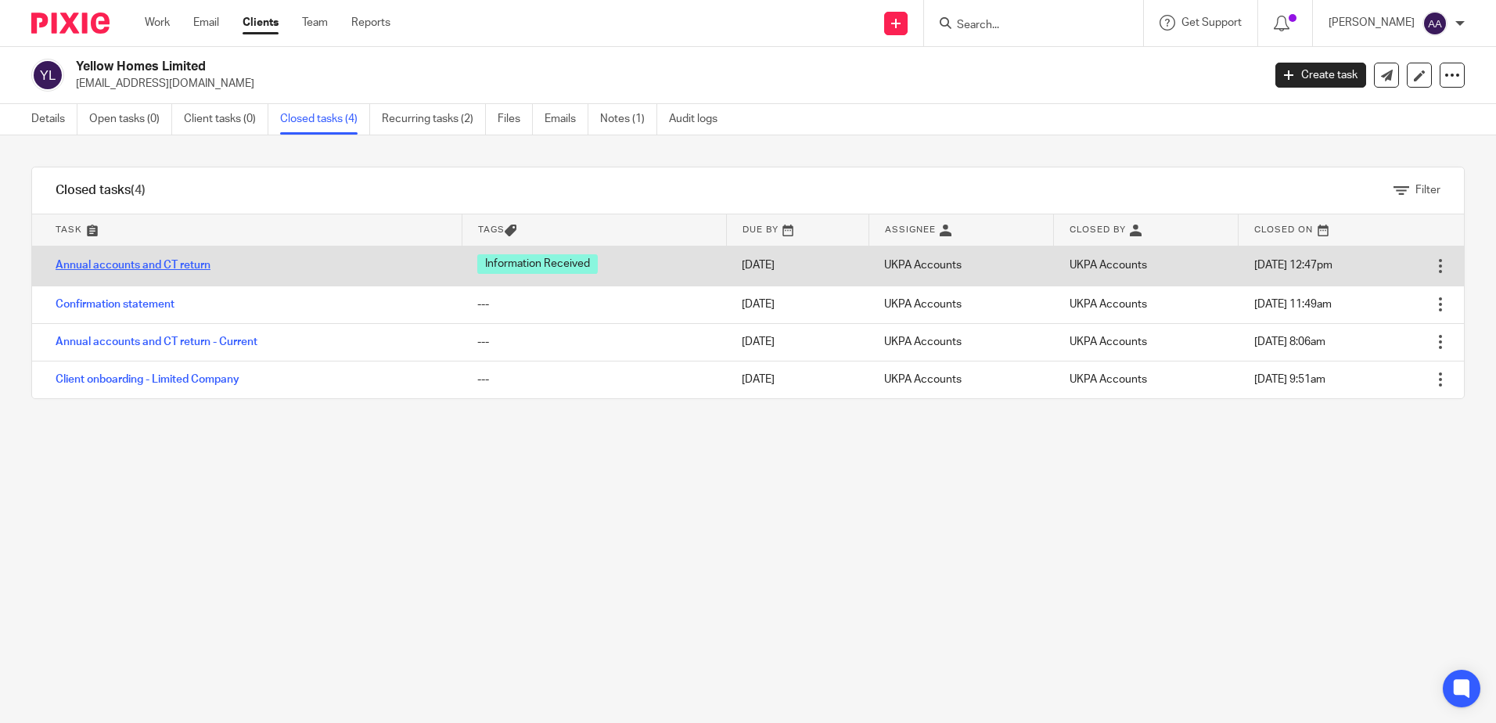
click at [167, 265] on link "Annual accounts and CT return" at bounding box center [133, 265] width 155 height 11
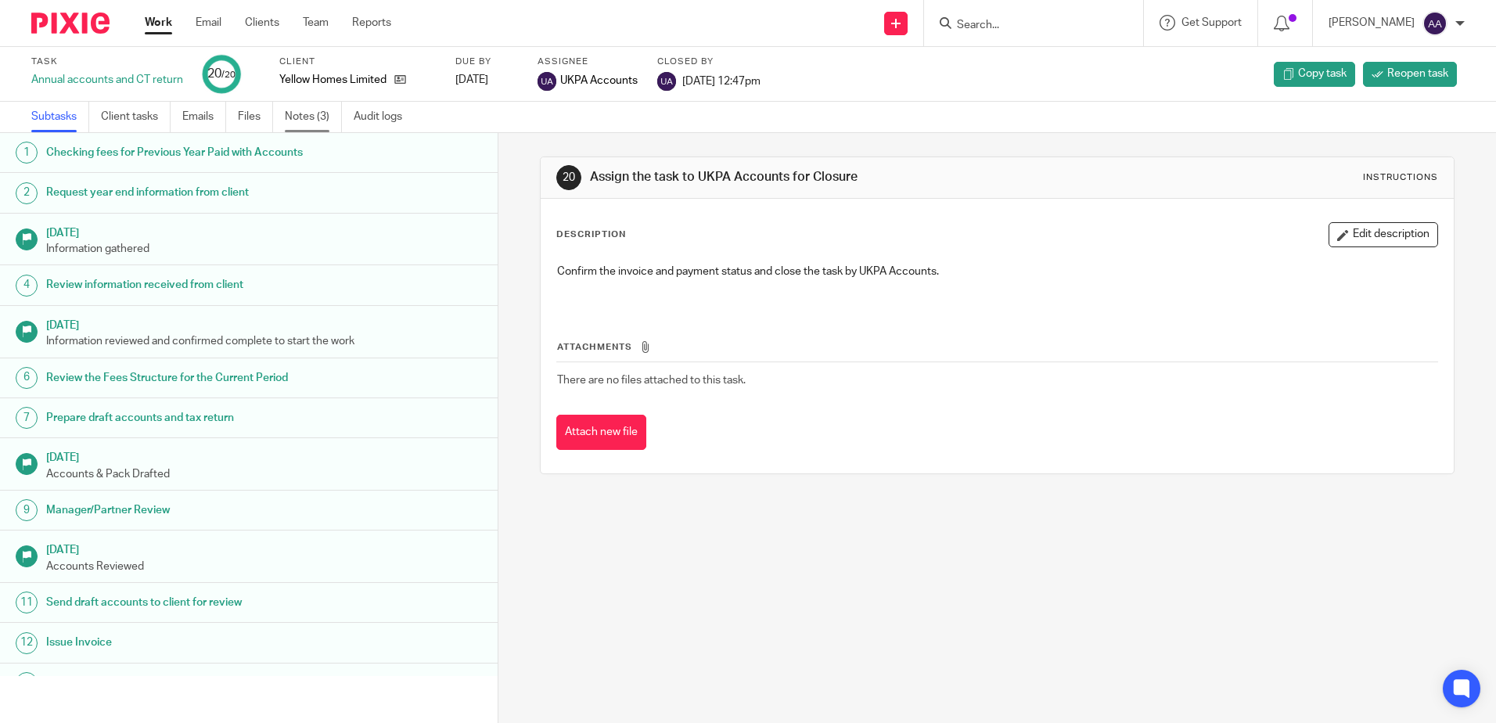
click at [303, 113] on link "Notes (3)" at bounding box center [313, 117] width 57 height 31
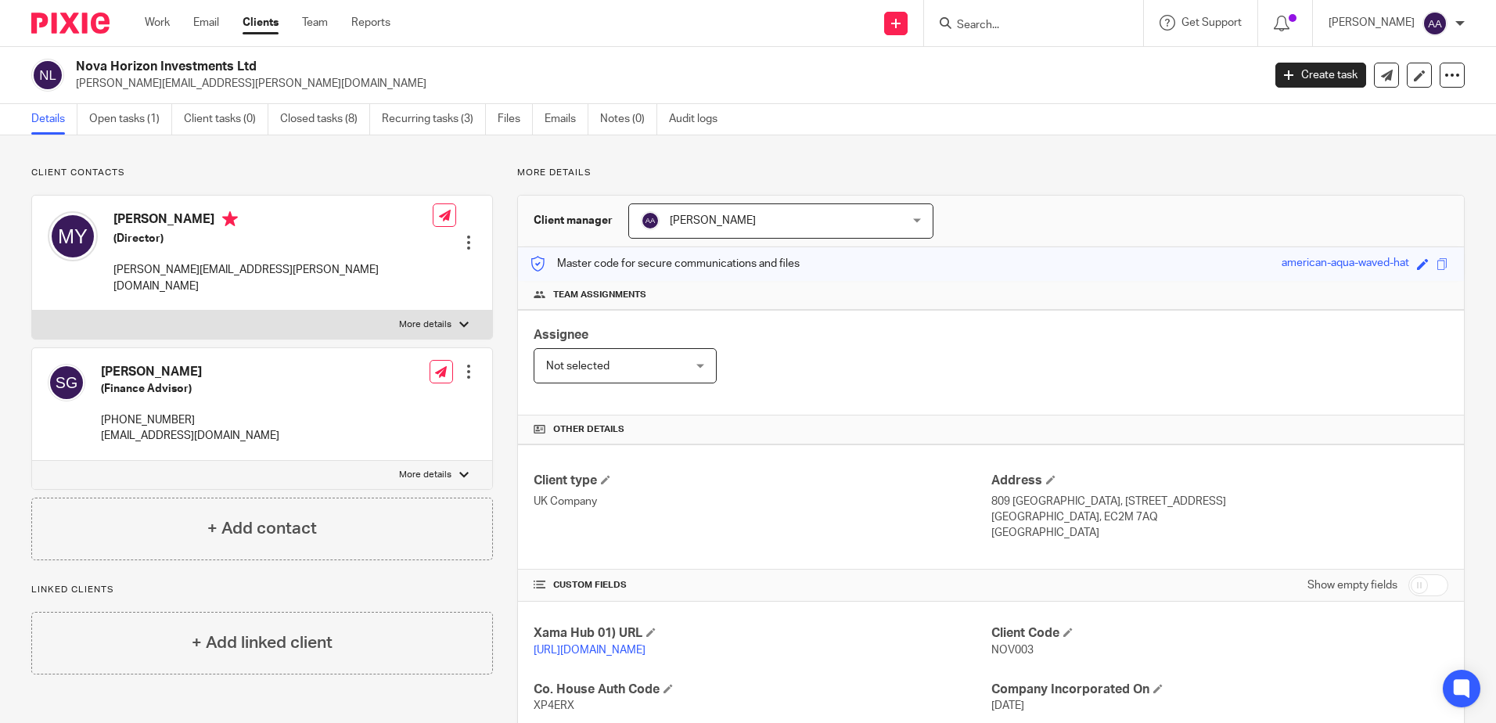
click at [1034, 30] on input "Search" at bounding box center [1025, 26] width 141 height 14
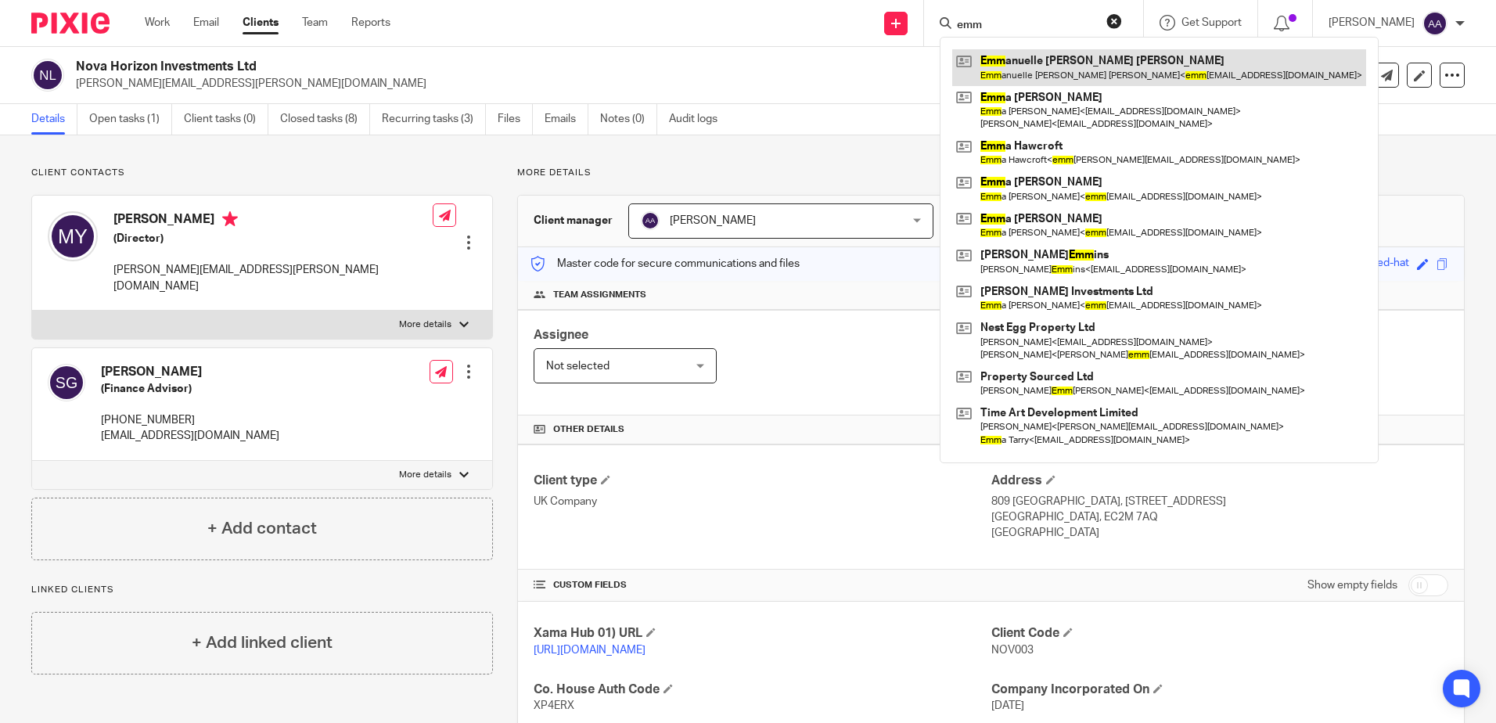
type input "emm"
click at [1040, 52] on link at bounding box center [1159, 67] width 414 height 36
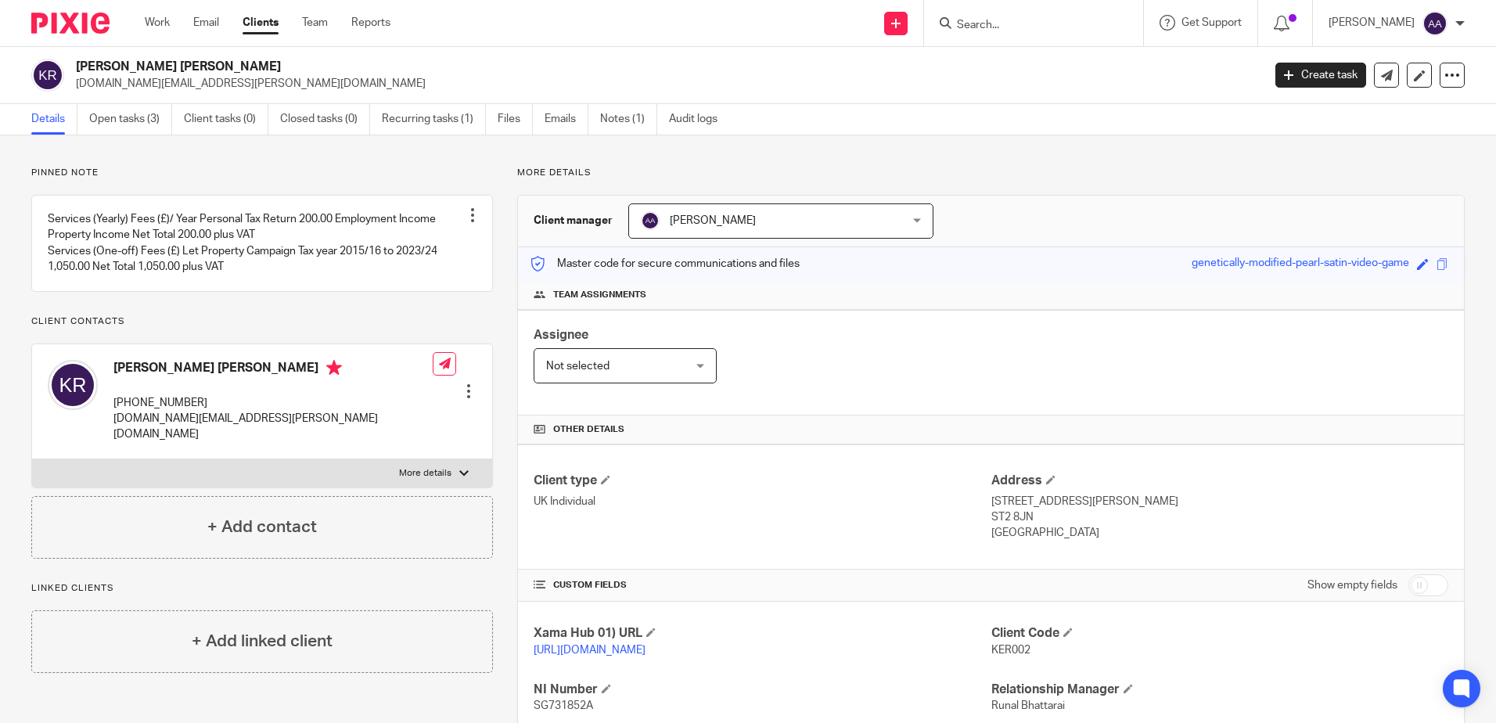
scroll to position [175, 0]
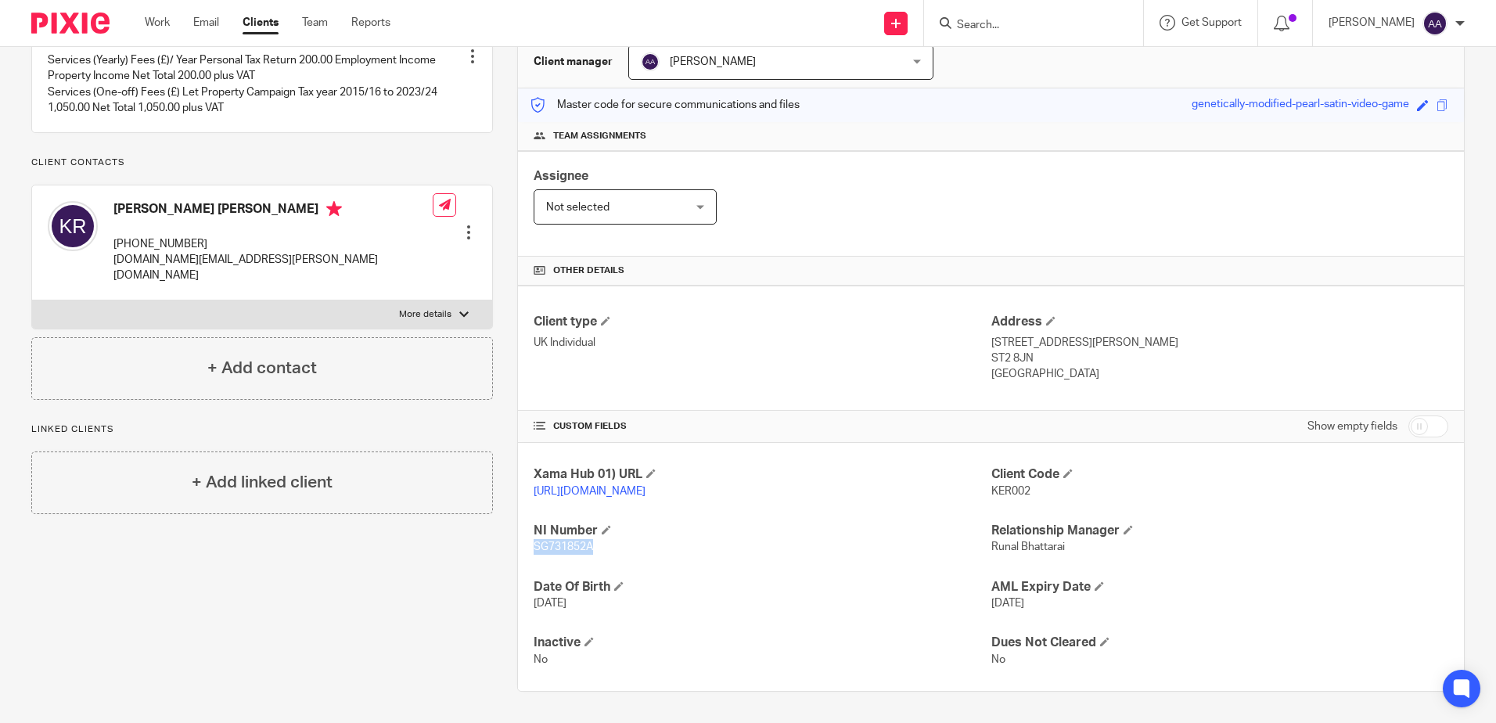
drag, startPoint x: 592, startPoint y: 551, endPoint x: 527, endPoint y: 551, distance: 64.2
click at [527, 551] on div "Xama Hub 01) URL [URL][DOMAIN_NAME] Client Code KER002 NI Number SG731852A Rela…" at bounding box center [991, 567] width 946 height 248
copy span "SG731852A"
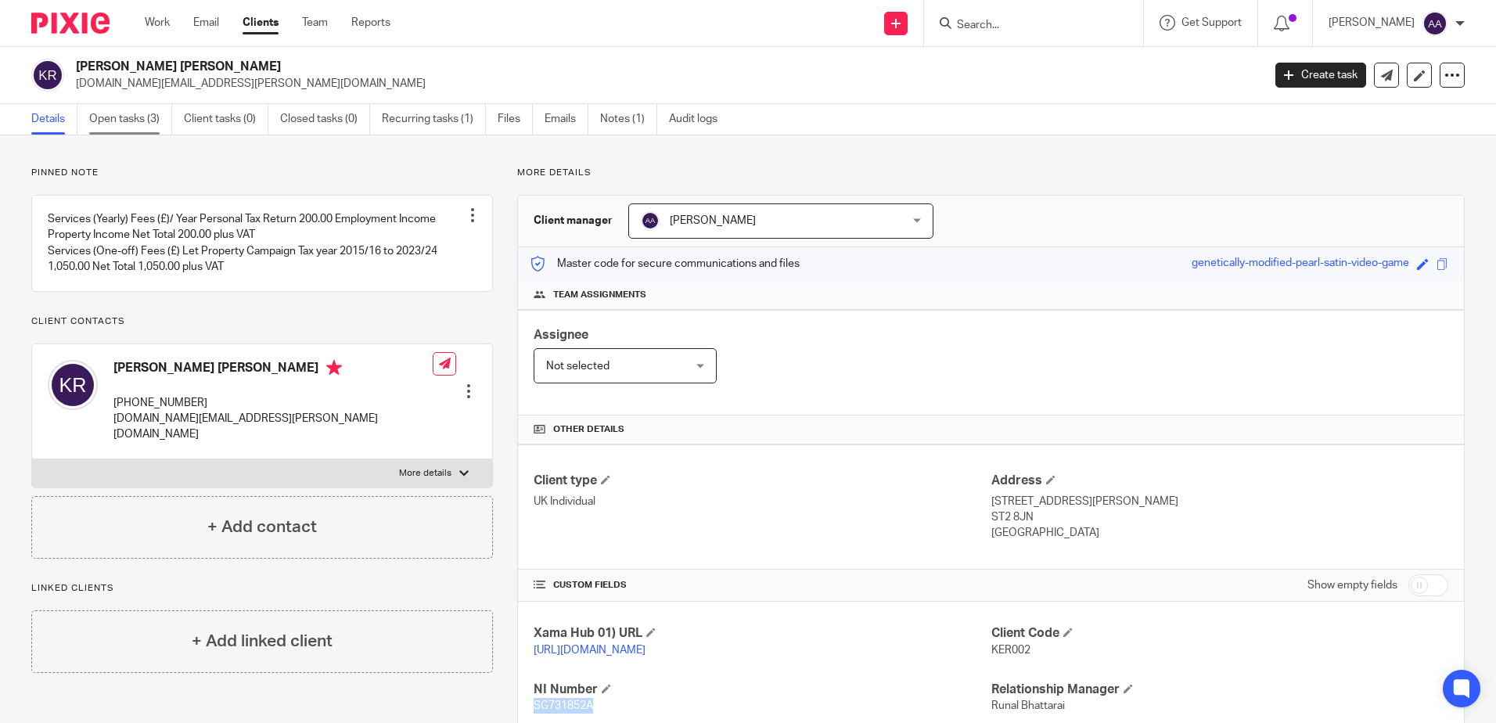
drag, startPoint x: 148, startPoint y: 124, endPoint x: 164, endPoint y: 109, distance: 21.6
click at [148, 124] on link "Open tasks (3)" at bounding box center [130, 119] width 83 height 31
drag, startPoint x: 983, startPoint y: 520, endPoint x: 1041, endPoint y: 522, distance: 58.0
click at [1041, 522] on p "ST2 8JN" at bounding box center [1219, 517] width 457 height 16
copy p "ST2 8JN"
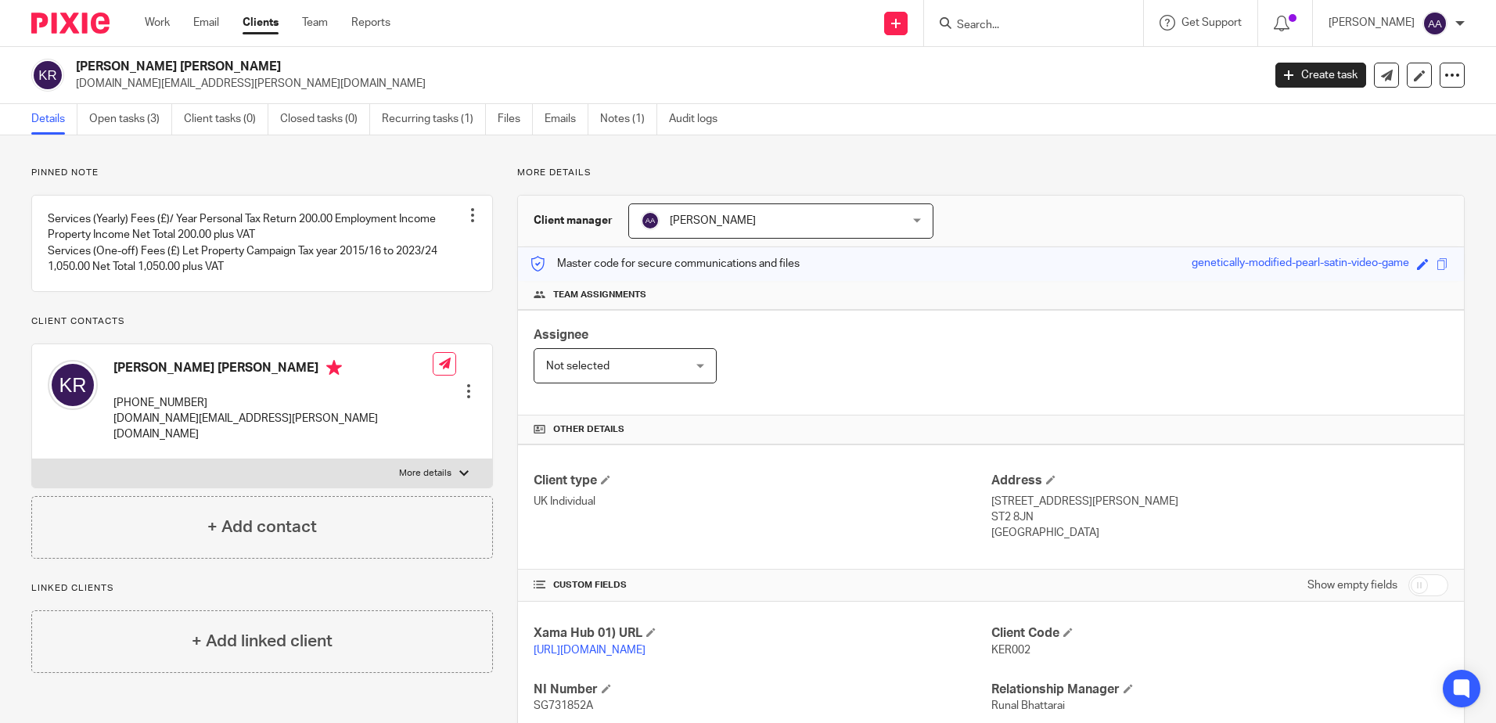
click at [991, 20] on input "Search" at bounding box center [1025, 26] width 141 height 14
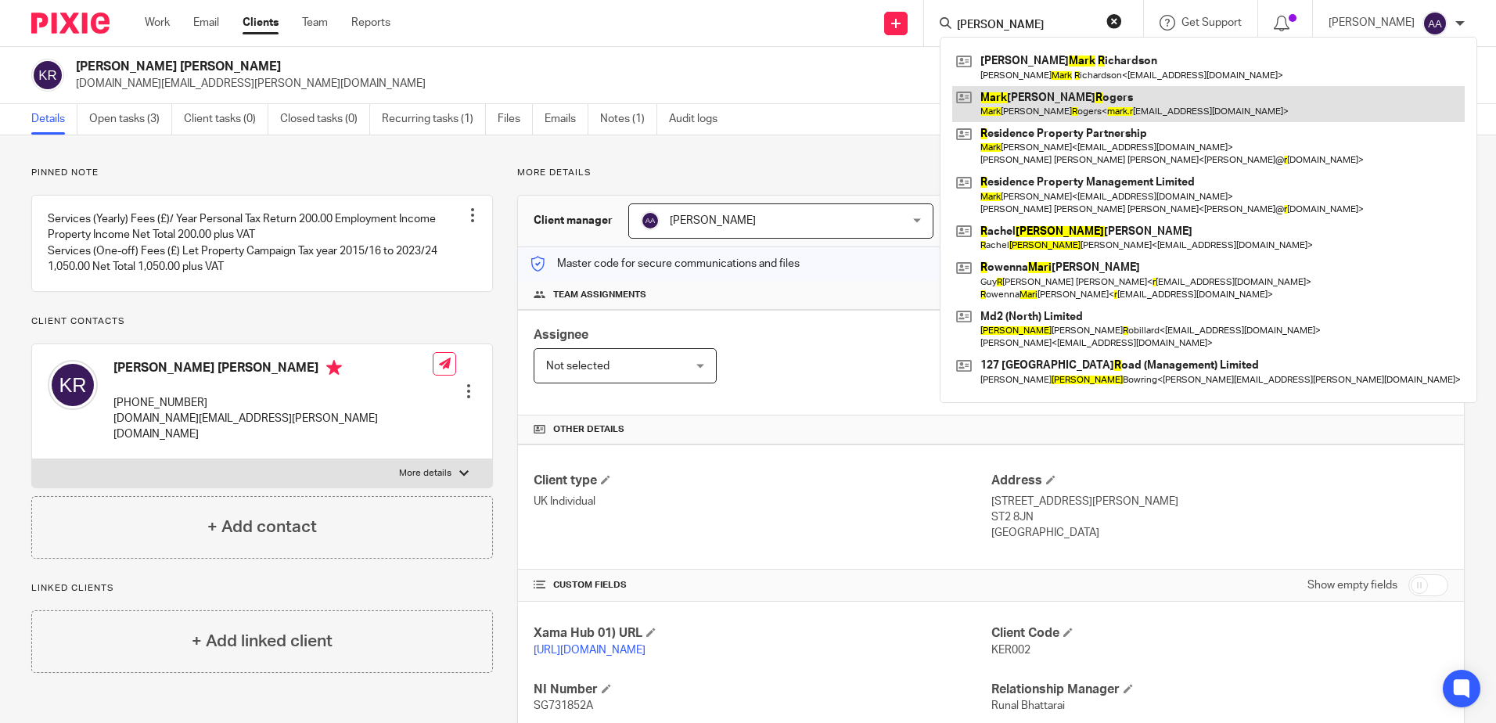
type input "[PERSON_NAME]"
click at [1056, 99] on link at bounding box center [1208, 104] width 513 height 36
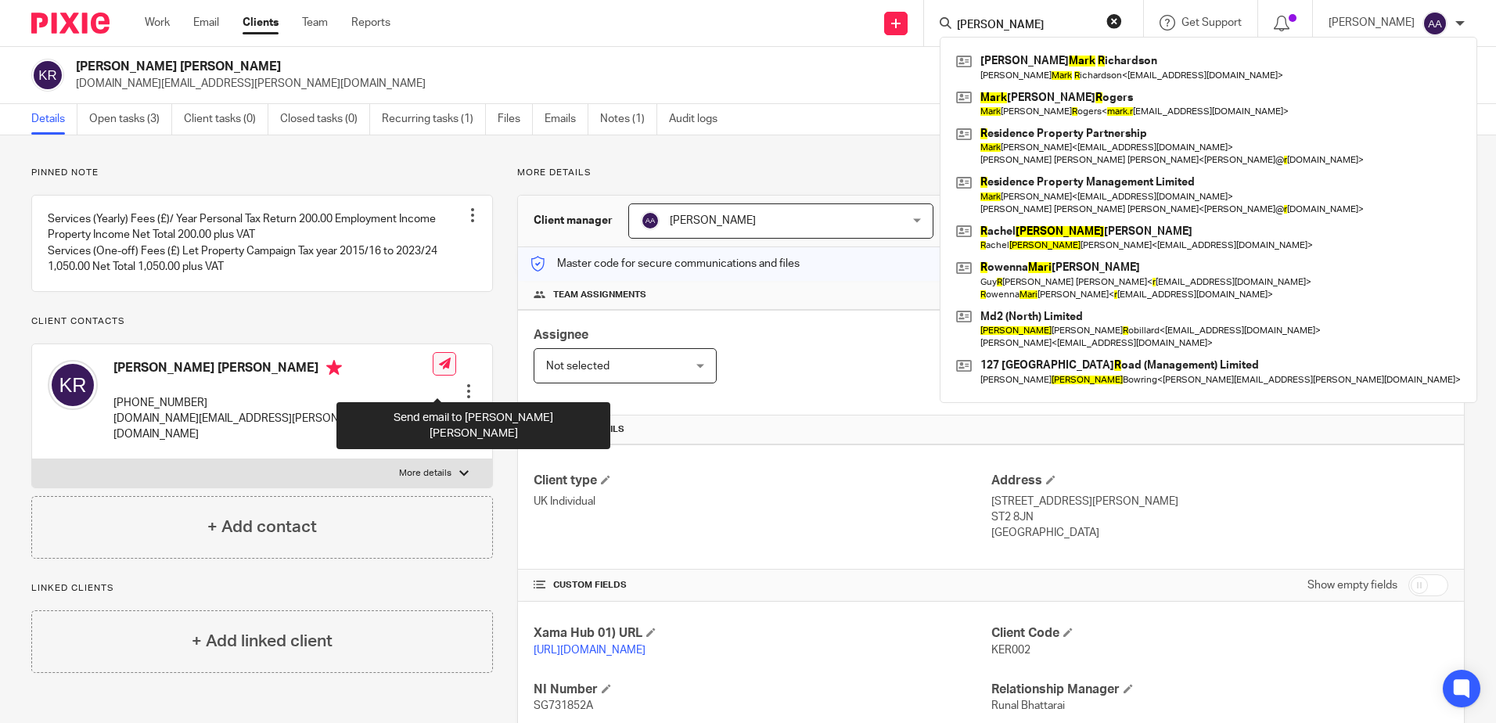
scroll to position [175, 0]
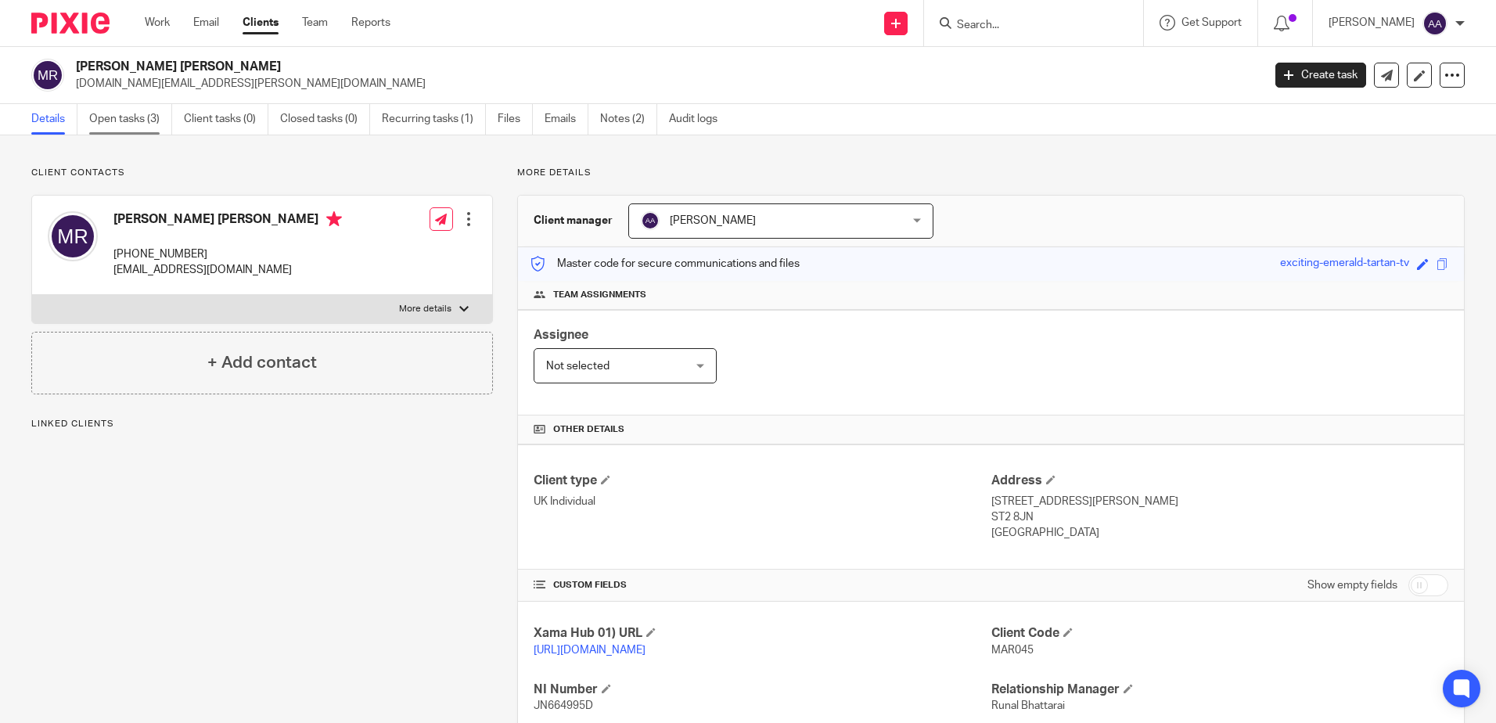
click at [146, 126] on link "Open tasks (3)" at bounding box center [130, 119] width 83 height 31
drag, startPoint x: 116, startPoint y: 213, endPoint x: 225, endPoint y: 221, distance: 109.8
click at [225, 221] on h4 "[PERSON_NAME] [PERSON_NAME]" at bounding box center [227, 221] width 229 height 20
copy h4 "[PERSON_NAME] [PERSON_NAME]"
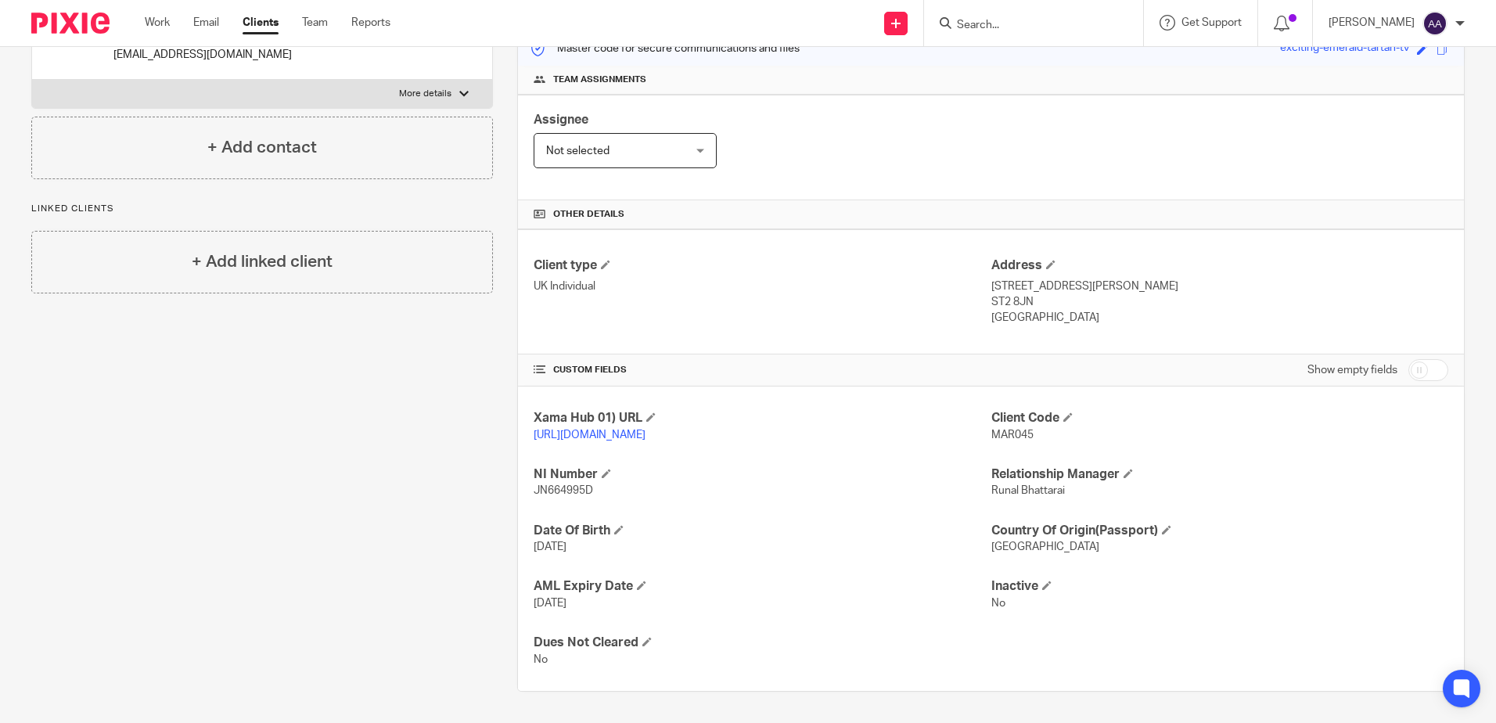
scroll to position [231, 0]
drag, startPoint x: 530, startPoint y: 495, endPoint x: 617, endPoint y: 493, distance: 86.9
click at [617, 493] on p "JN664995D" at bounding box center [762, 491] width 457 height 16
copy span "JN664995D"
drag, startPoint x: 985, startPoint y: 287, endPoint x: 1034, endPoint y: 286, distance: 48.5
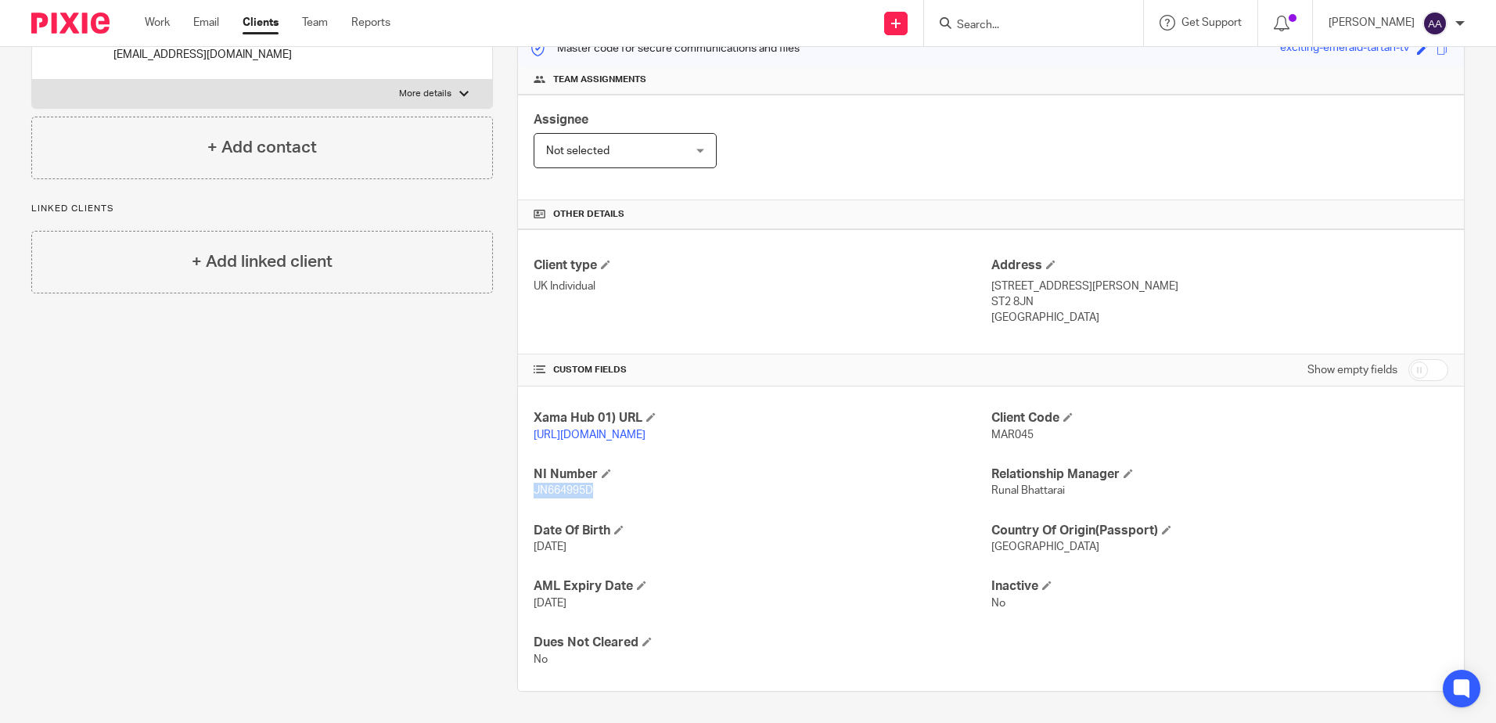
click at [1034, 294] on p "ST2 8JN" at bounding box center [1219, 302] width 457 height 16
copy p "ST2 8JN"
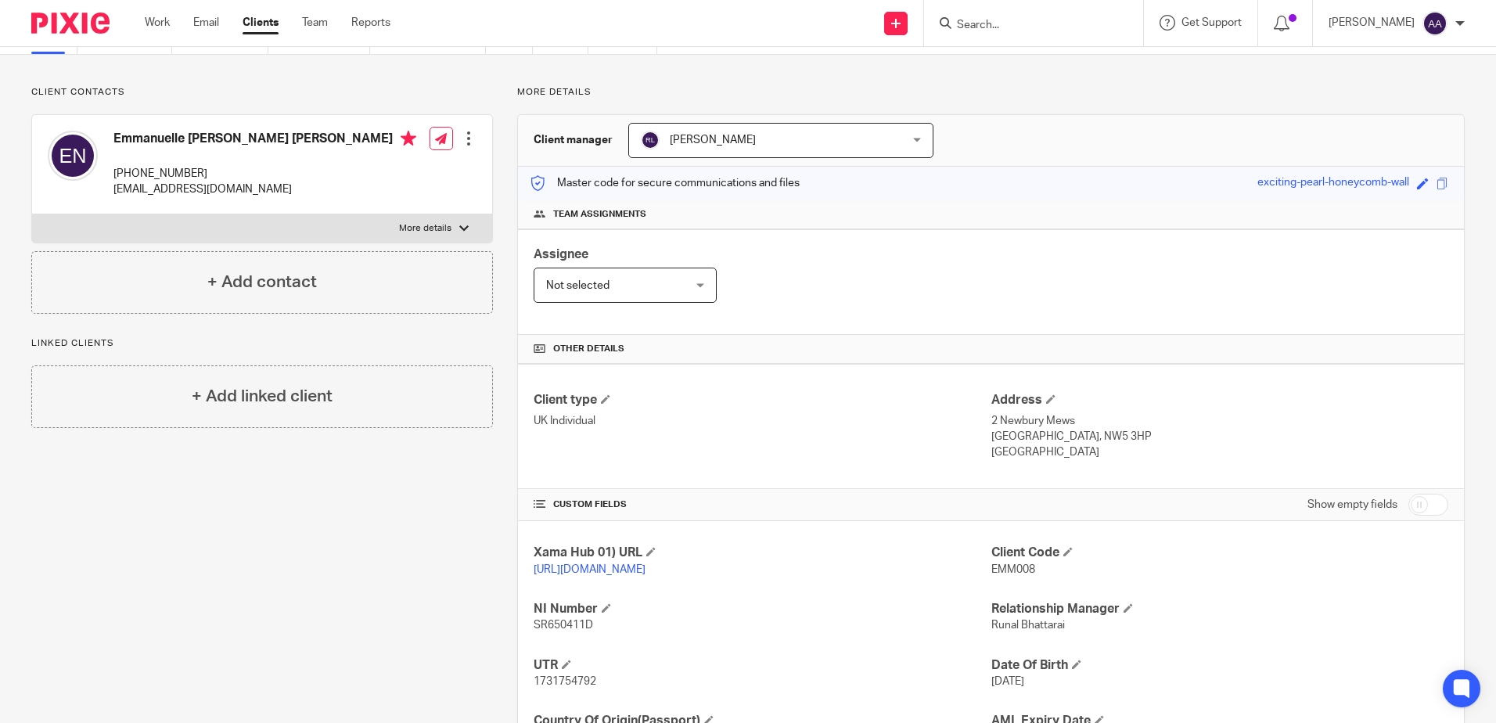
scroll to position [231, 0]
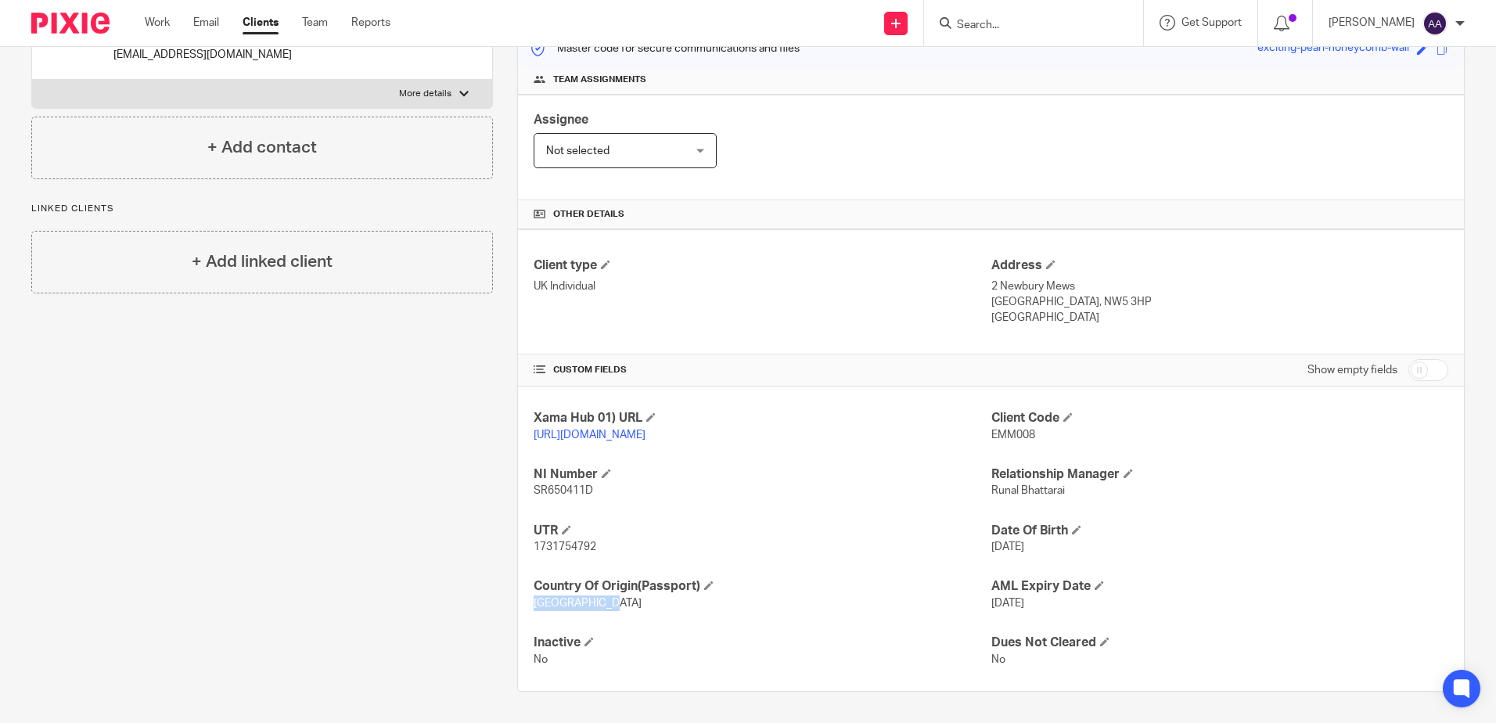
drag, startPoint x: 588, startPoint y: 605, endPoint x: 516, endPoint y: 605, distance: 71.2
click at [518, 605] on div "Xama Hub 01) URL [URL][DOMAIN_NAME] Client Code EMM008 NI Number SR650411D Rela…" at bounding box center [991, 539] width 946 height 304
drag, startPoint x: 516, startPoint y: 605, endPoint x: 461, endPoint y: 593, distance: 56.8
click at [461, 593] on div "Client contacts Emmanuelle Christiane Jeanne Neuts +44 772 991 4963 emmanuellen…" at bounding box center [250, 321] width 486 height 740
drag, startPoint x: 992, startPoint y: 552, endPoint x: 1060, endPoint y: 550, distance: 68.1
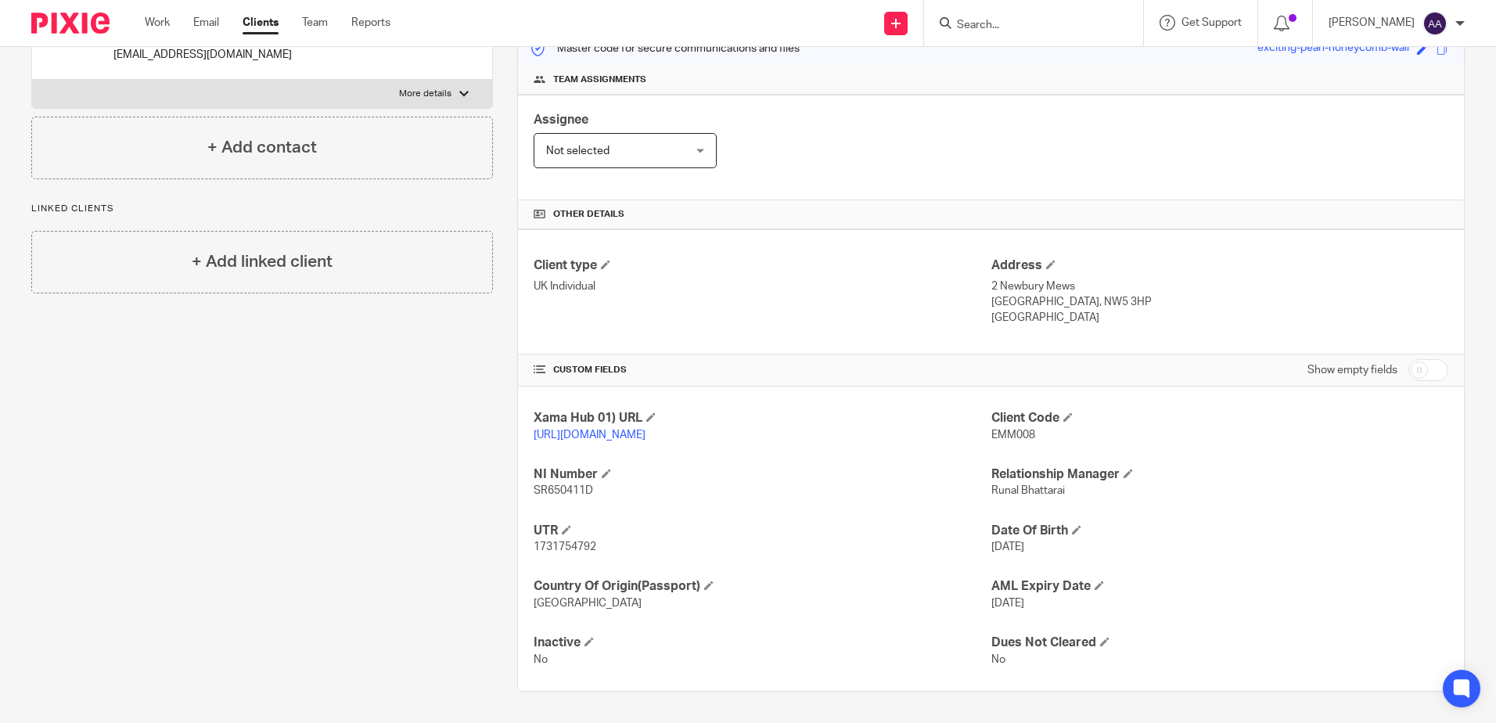
click at [1060, 550] on p "26 Jan 1974" at bounding box center [1219, 547] width 457 height 16
drag, startPoint x: 1060, startPoint y: 550, endPoint x: 1056, endPoint y: 575, distance: 25.3
click at [1056, 575] on div "Xama Hub 01) URL https://platform.xamatech.com/portal/crm/clients/e1fc6390-581f…" at bounding box center [991, 539] width 946 height 304
drag, startPoint x: 328, startPoint y: 368, endPoint x: 318, endPoint y: 371, distance: 10.6
click at [327, 369] on div "Client contacts Emmanuelle Christiane Jeanne Neuts +44 772 991 4963 emmanuellen…" at bounding box center [250, 321] width 486 height 740
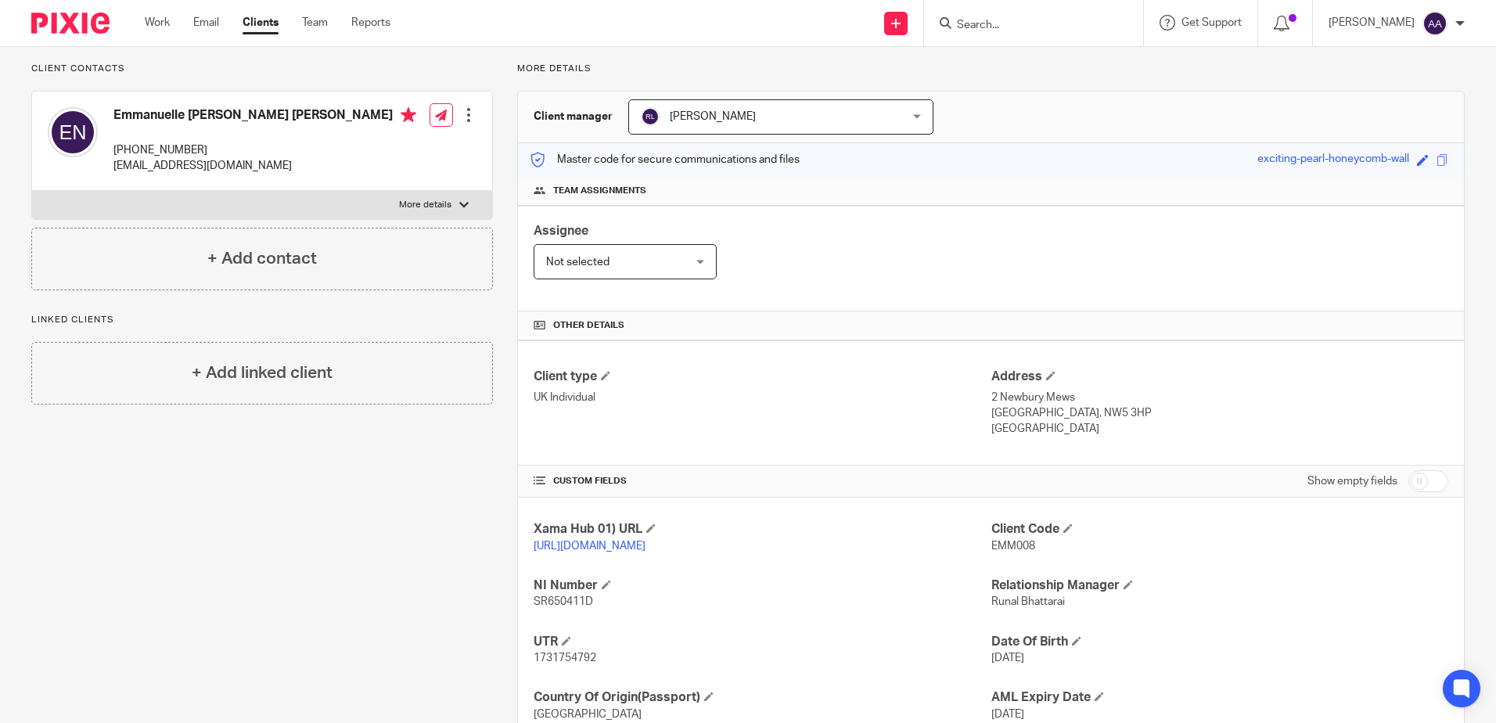
scroll to position [0, 0]
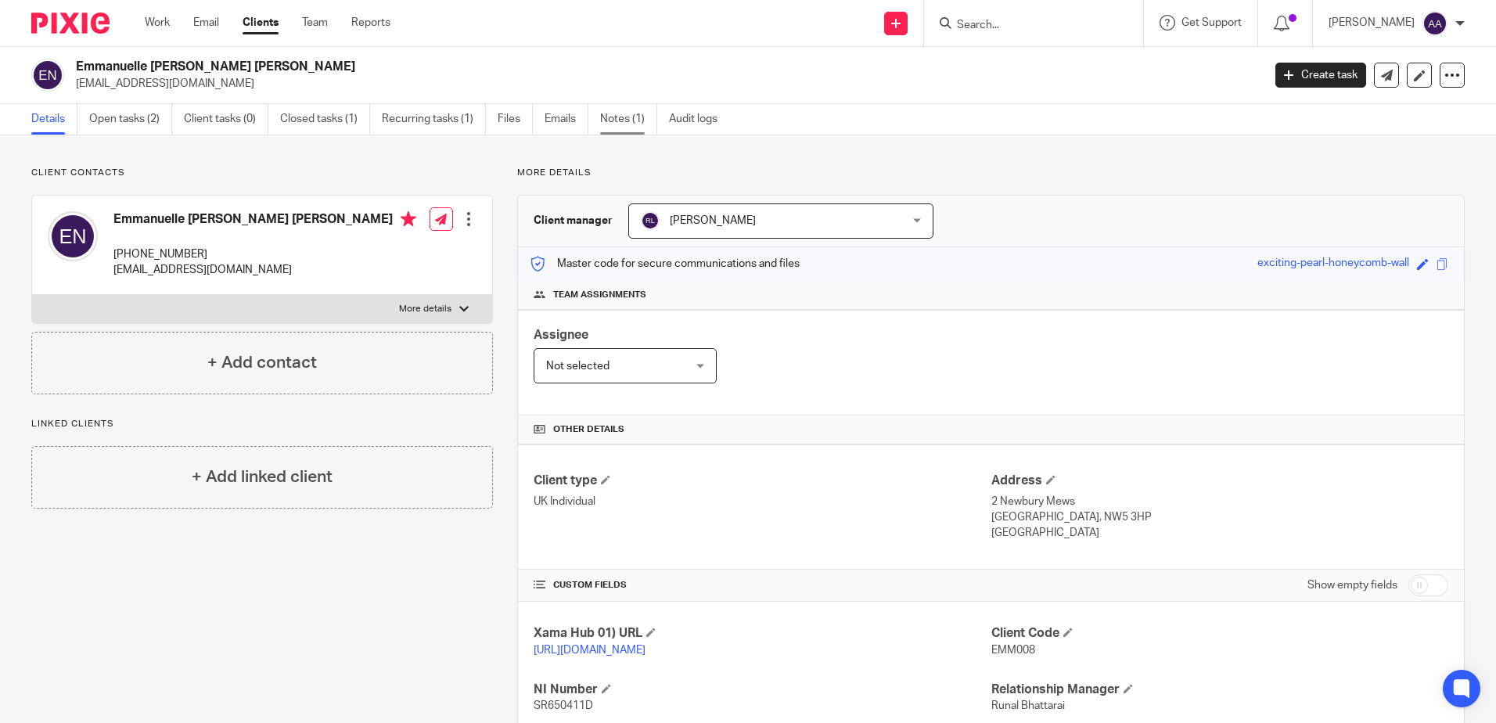
click at [610, 113] on link "Notes (1)" at bounding box center [628, 119] width 57 height 31
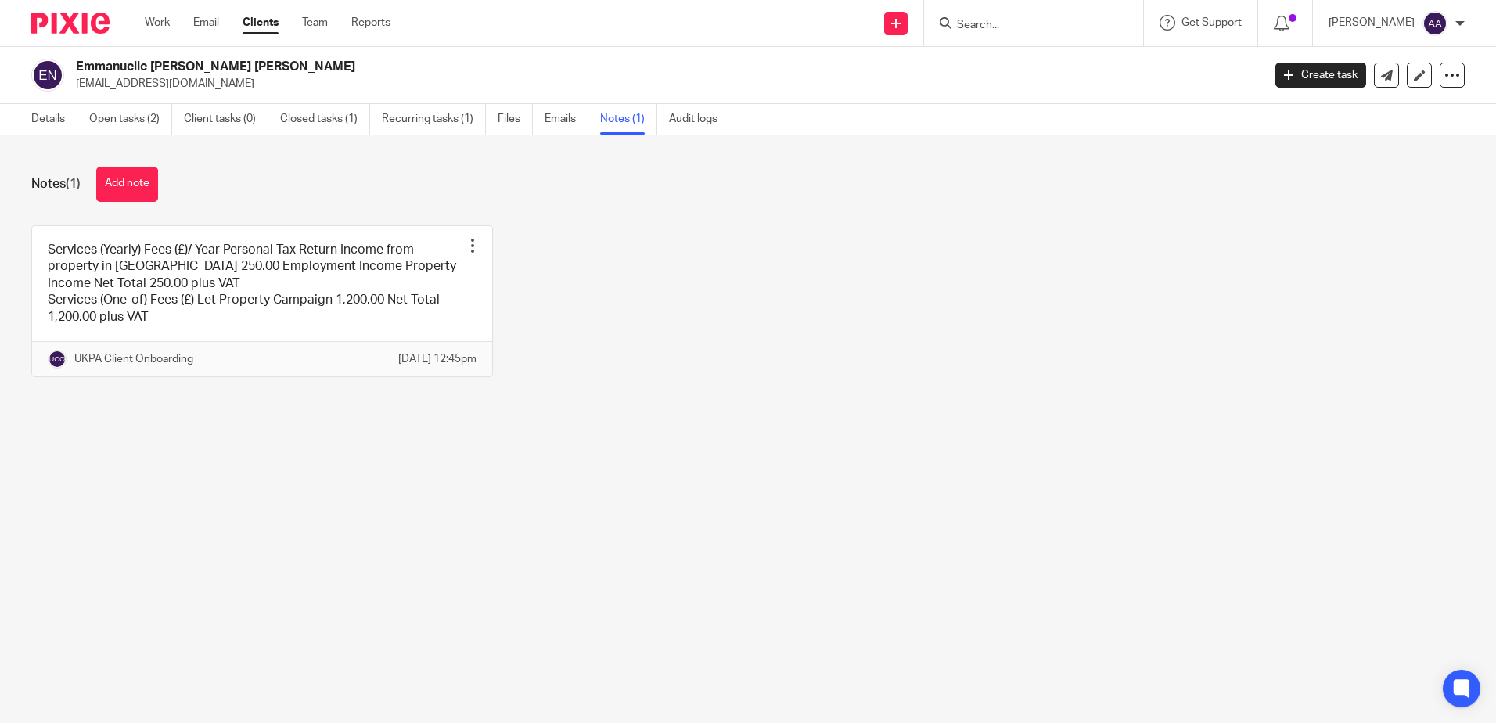
drag, startPoint x: 69, startPoint y: 121, endPoint x: 89, endPoint y: 95, distance: 32.3
click at [69, 120] on link "Details" at bounding box center [54, 119] width 46 height 31
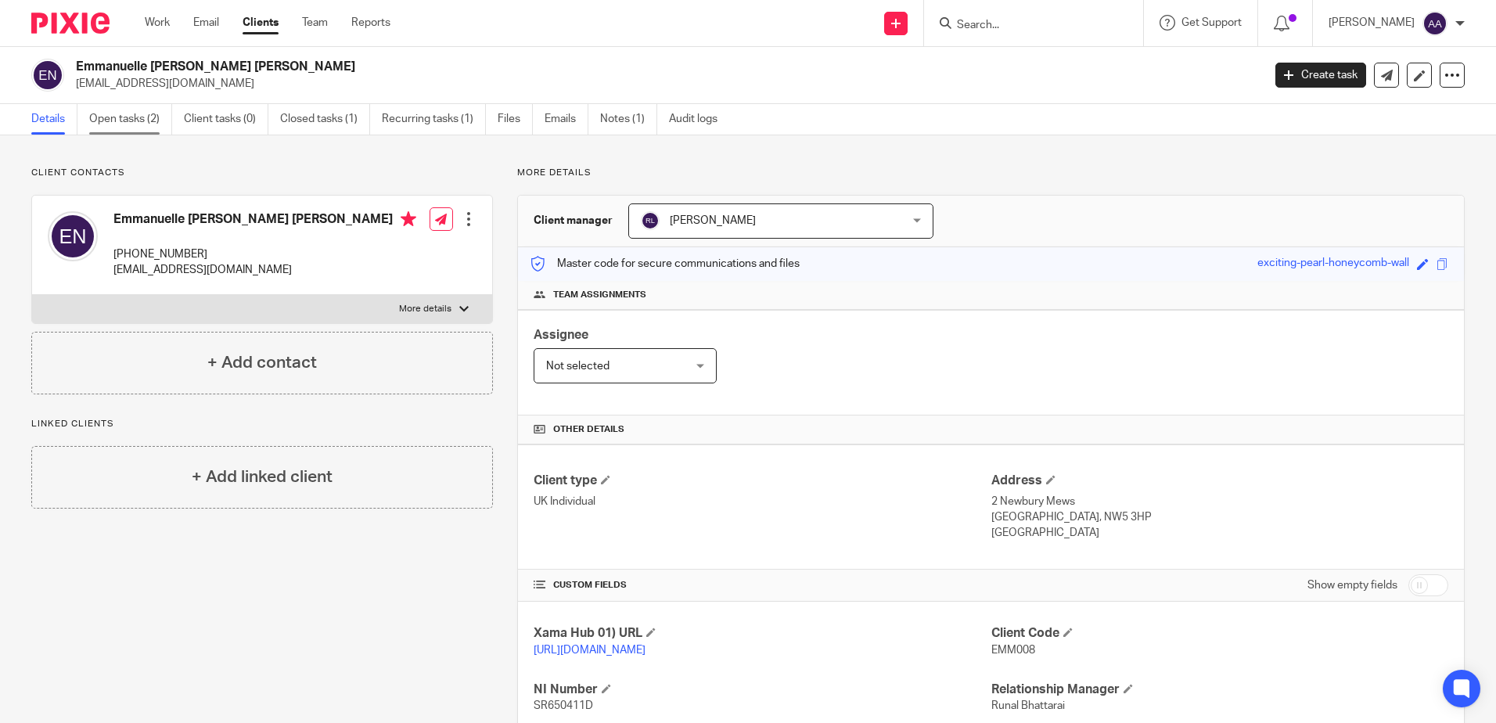
click at [160, 124] on link "Open tasks (2)" at bounding box center [130, 119] width 83 height 31
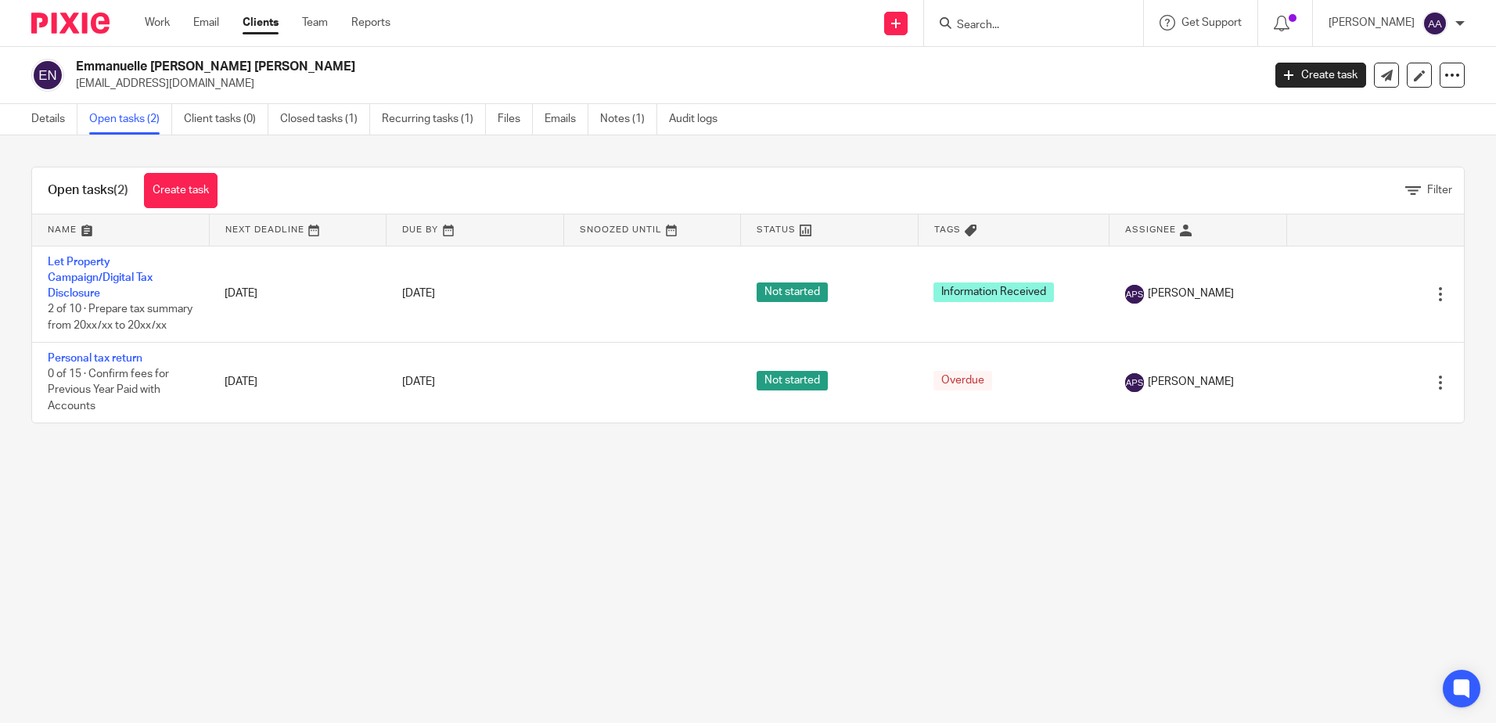
click at [85, 32] on img at bounding box center [70, 23] width 78 height 21
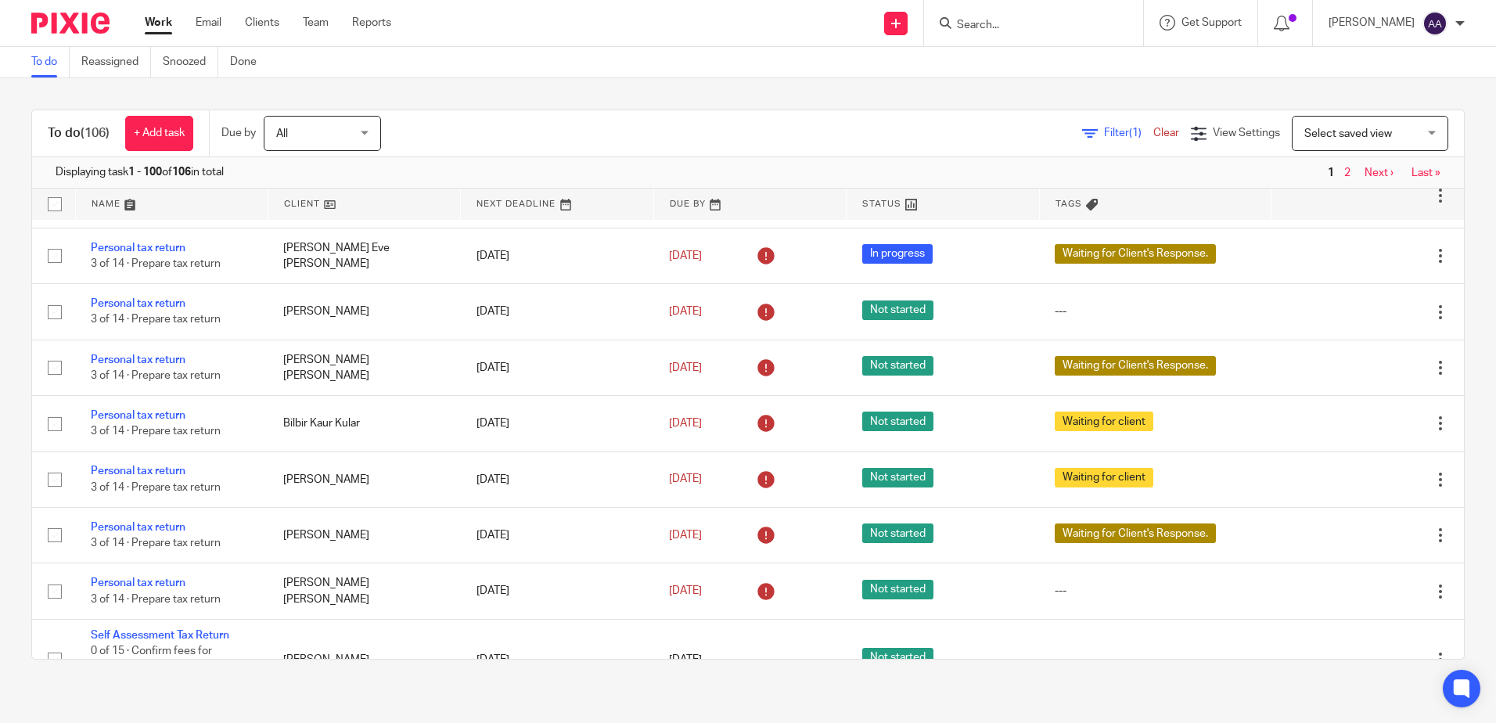
scroll to position [3208, 0]
click at [1009, 19] on input "Search" at bounding box center [1025, 26] width 141 height 14
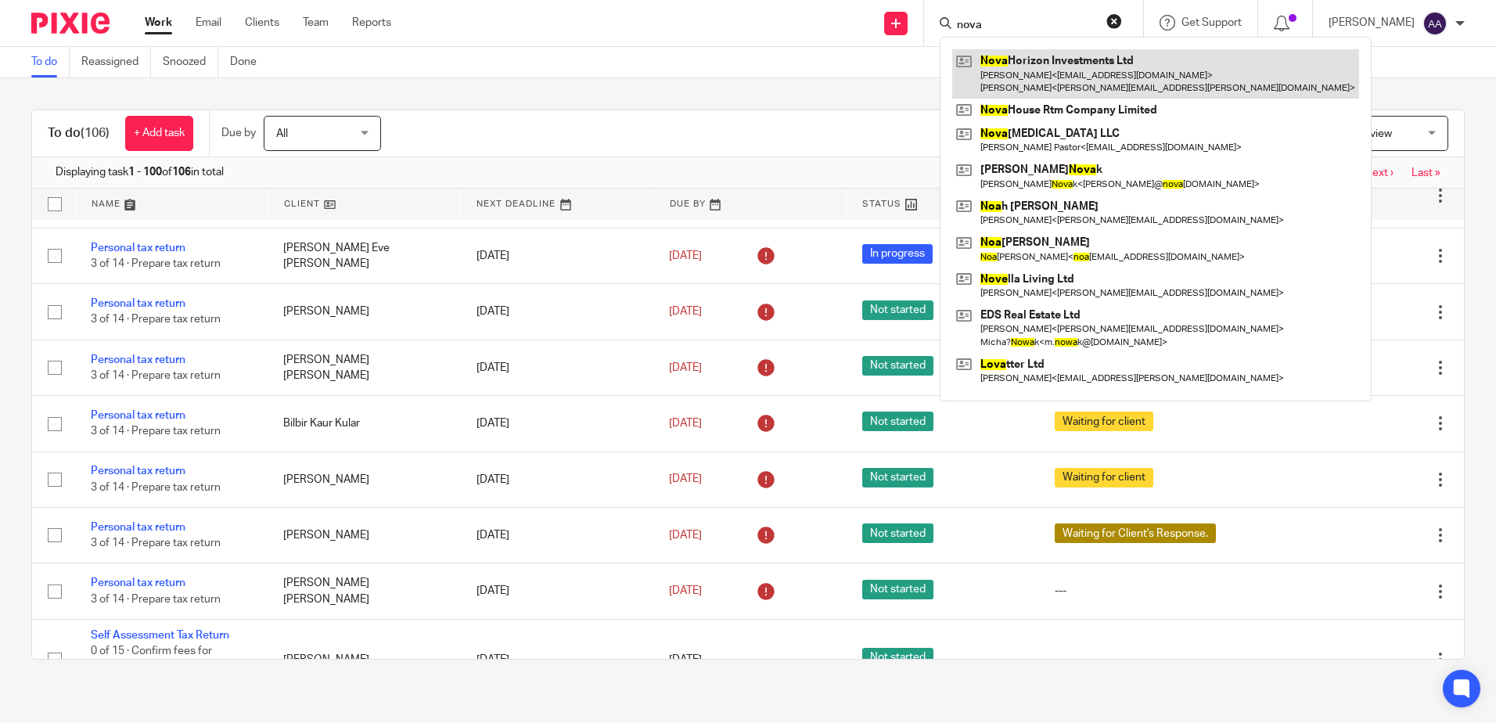
type input "nova"
click at [1040, 60] on link at bounding box center [1155, 73] width 407 height 49
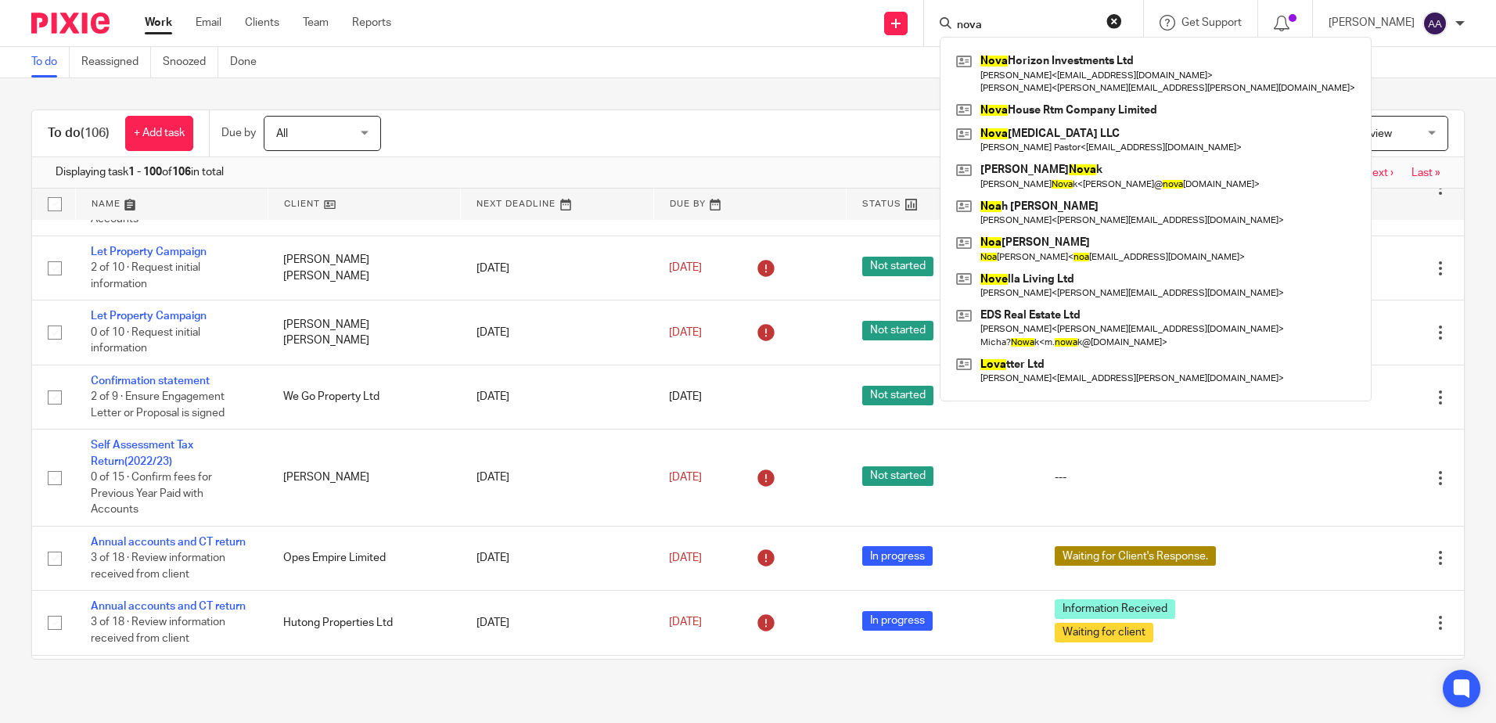
scroll to position [626, 0]
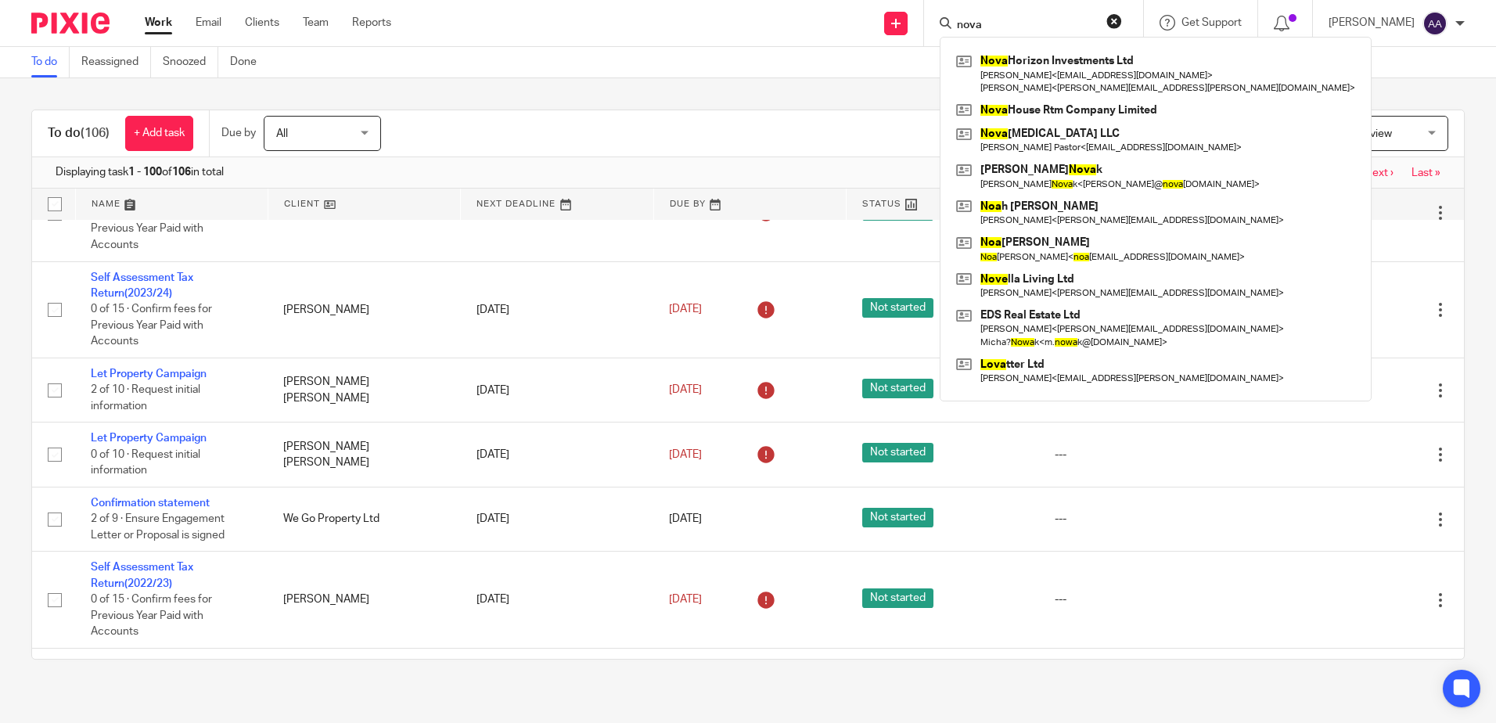
click at [762, 49] on div "To do Reassigned Snoozed Done" at bounding box center [748, 62] width 1496 height 31
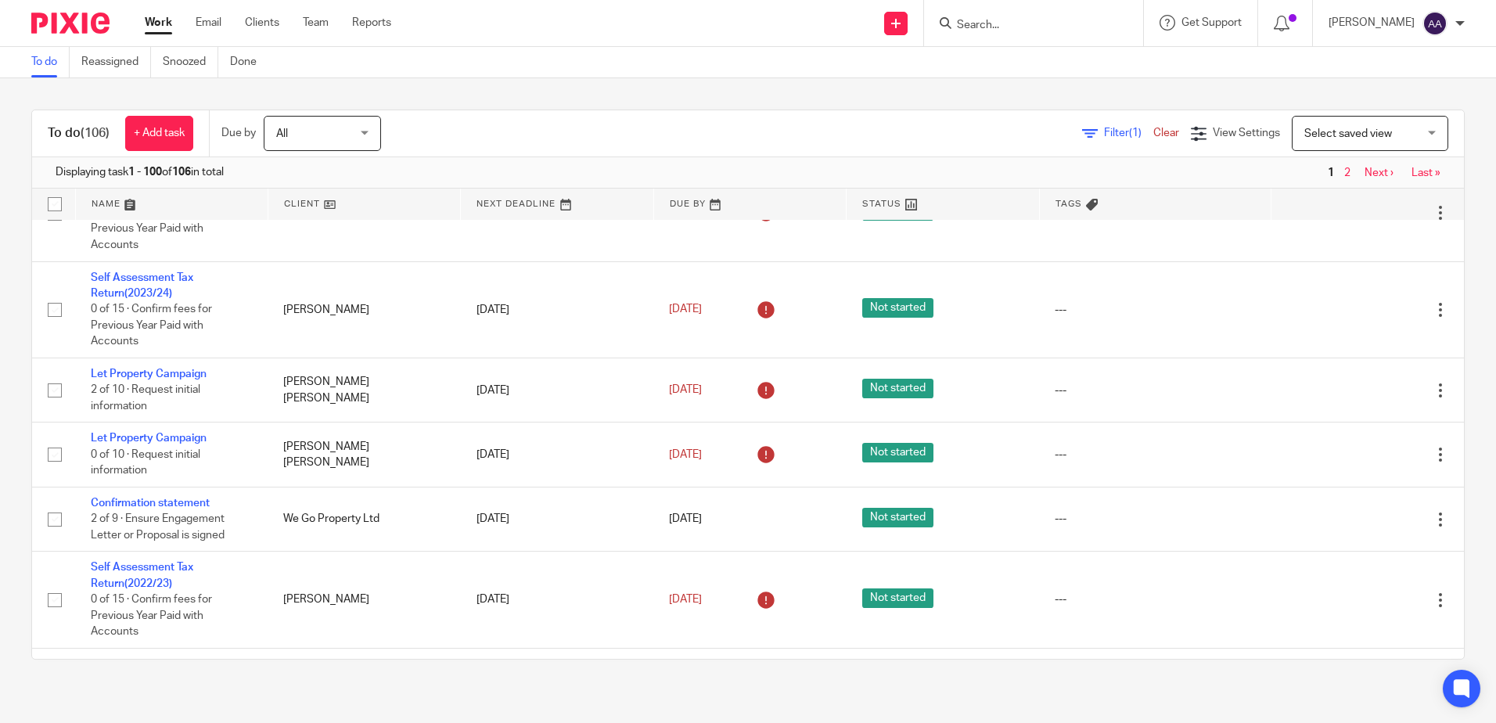
click at [997, 28] on input "Search" at bounding box center [1025, 26] width 141 height 14
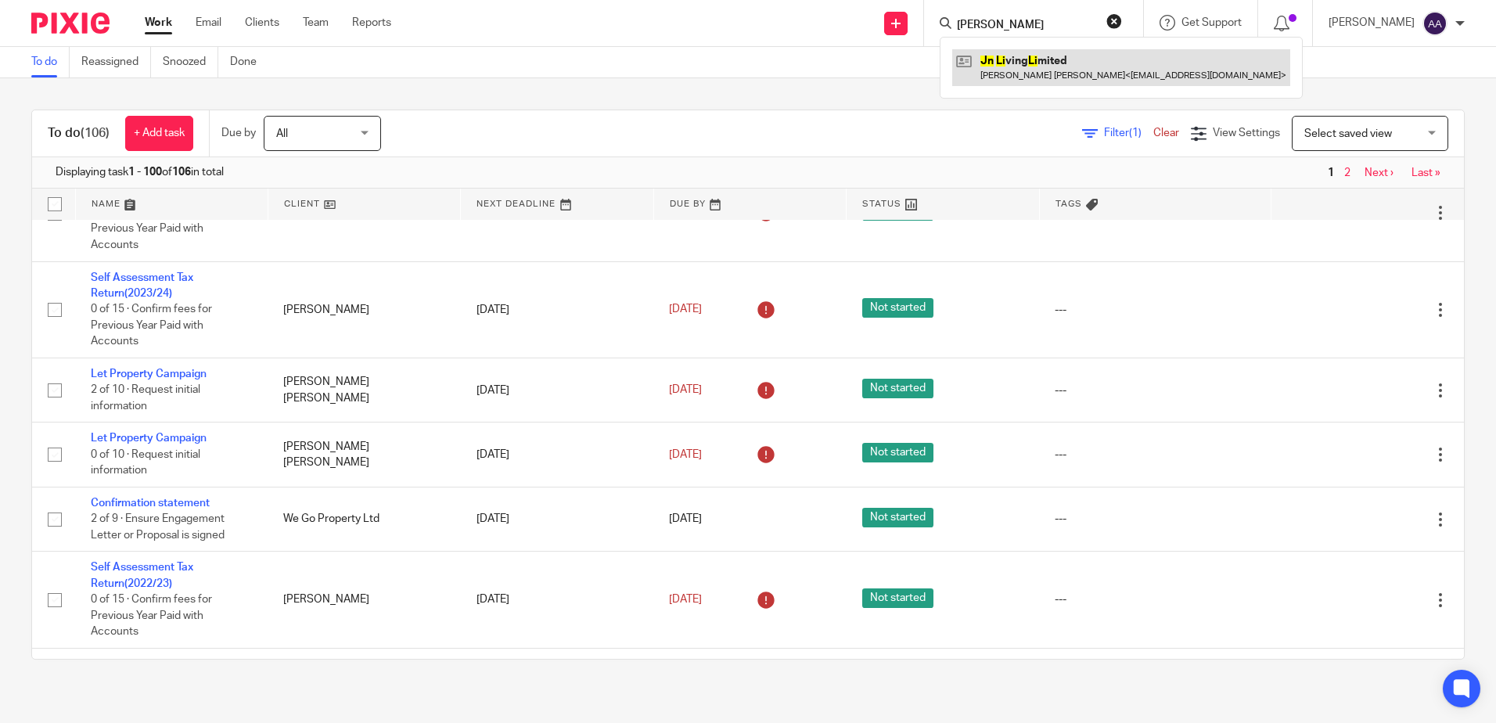
type input "jn li"
click at [1031, 58] on link at bounding box center [1121, 67] width 338 height 36
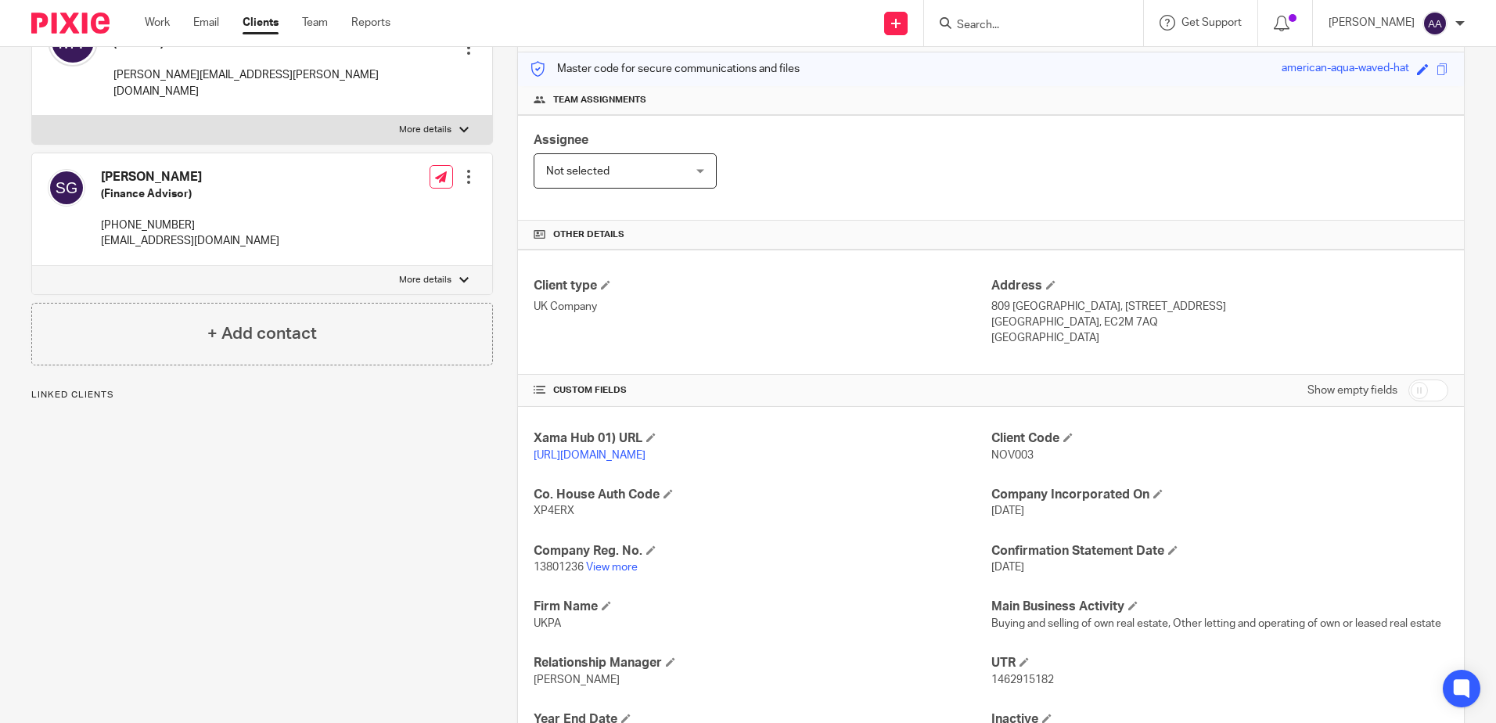
scroll to position [313, 0]
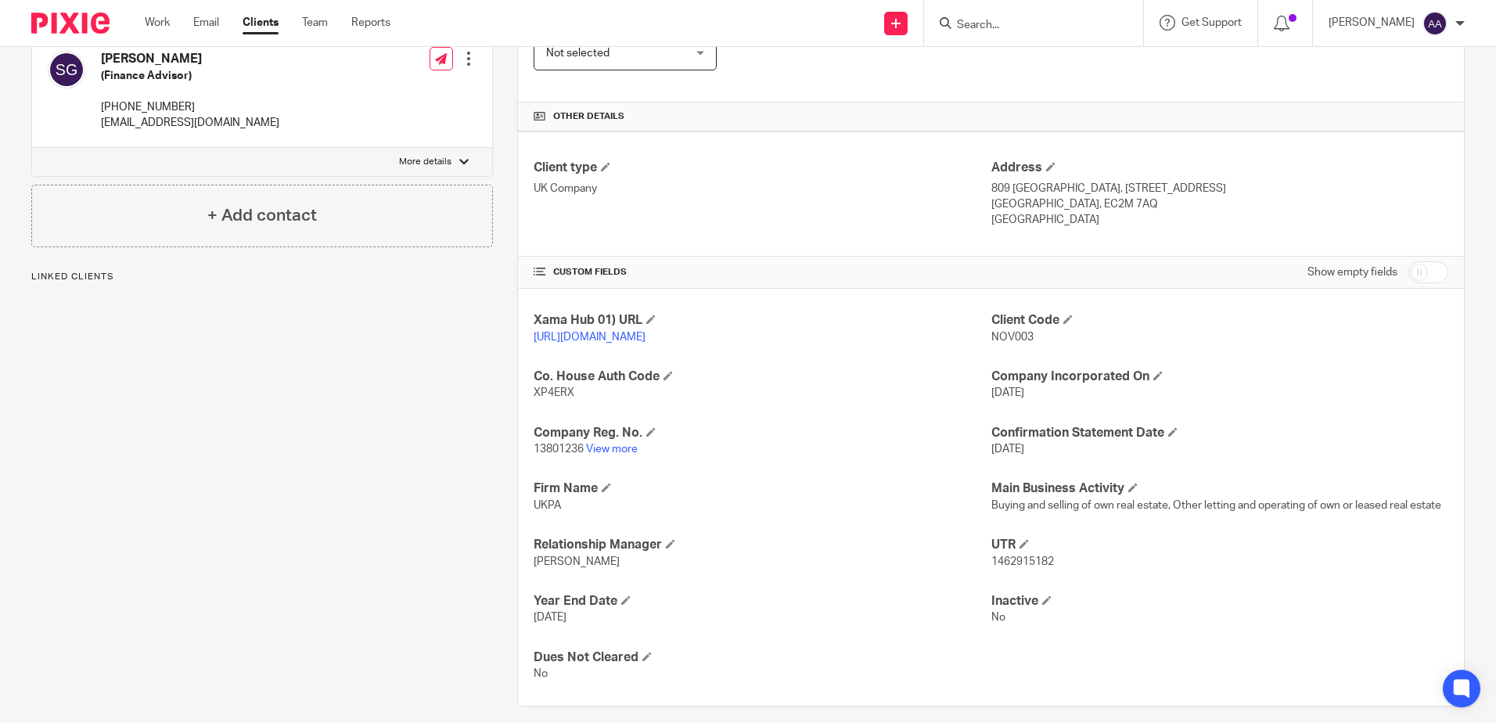
drag, startPoint x: 626, startPoint y: 462, endPoint x: 606, endPoint y: 281, distance: 182.7
click at [626, 455] on link "View more" at bounding box center [612, 449] width 52 height 11
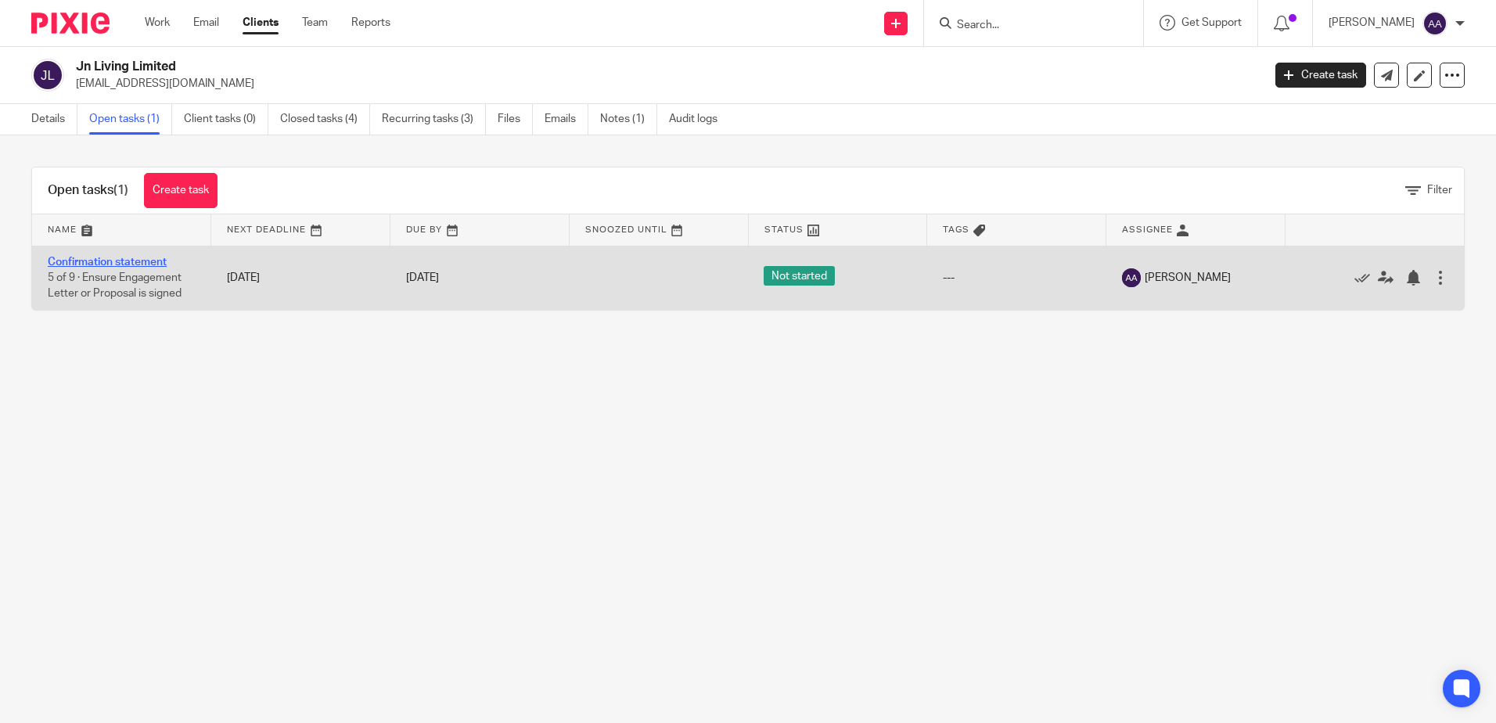
click at [119, 257] on link "Confirmation statement" at bounding box center [107, 262] width 119 height 11
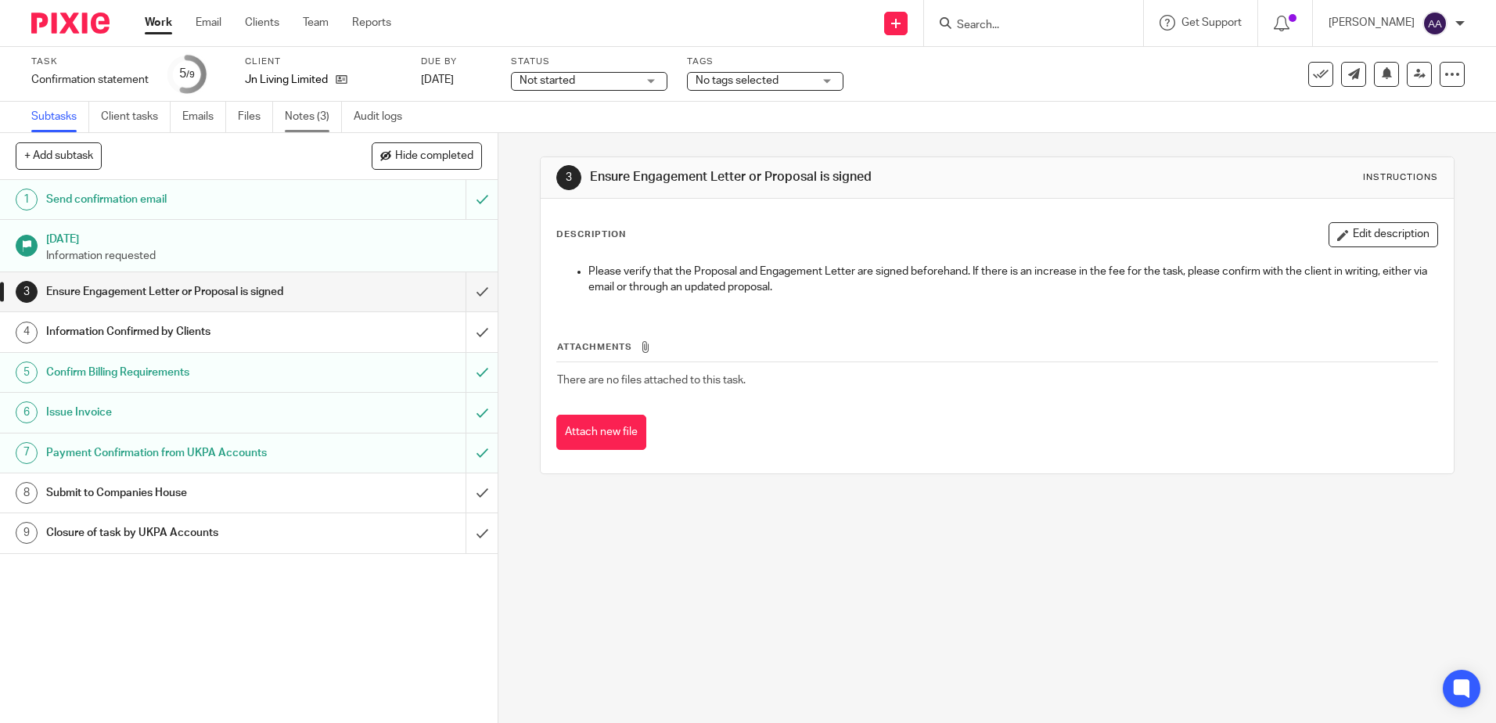
click at [308, 121] on link "Notes (3)" at bounding box center [313, 117] width 57 height 31
click at [477, 286] on input "submit" at bounding box center [249, 291] width 498 height 39
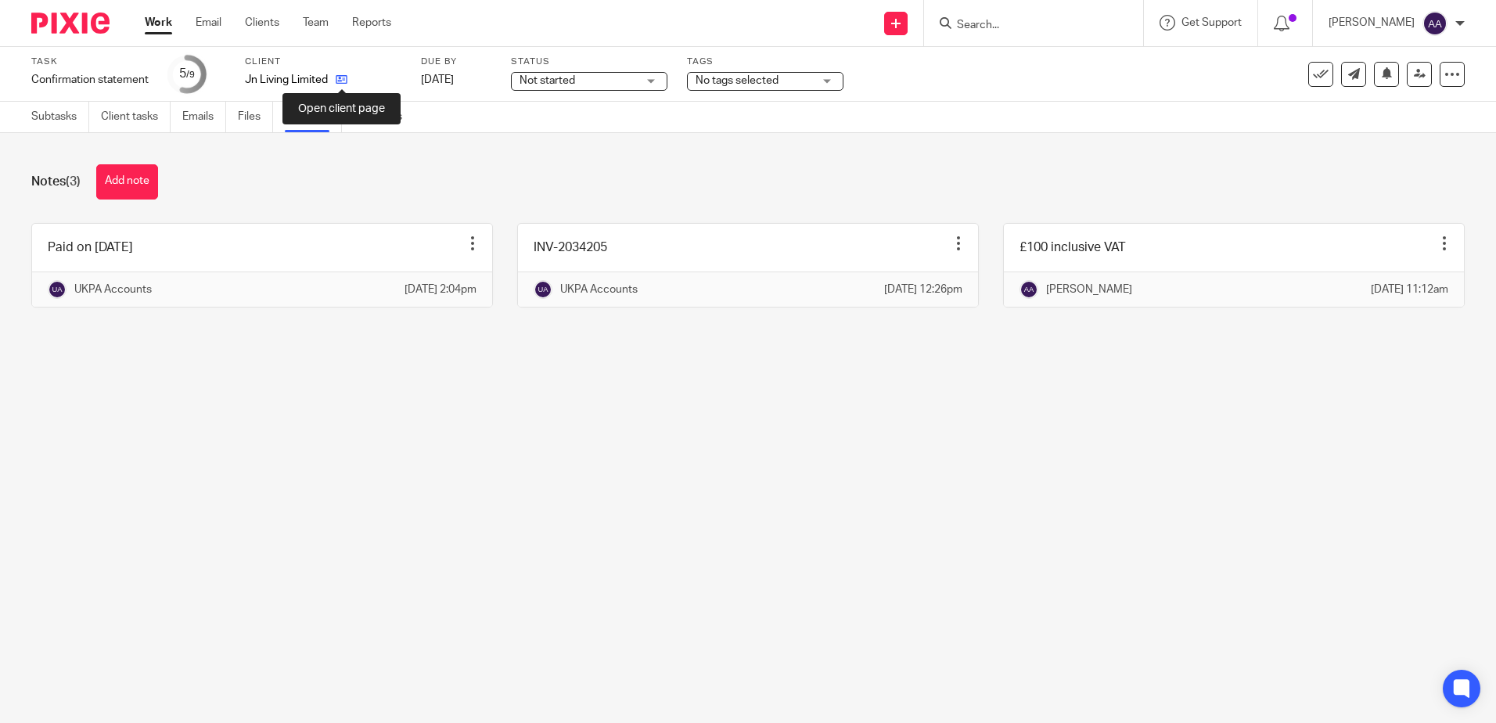
click at [344, 77] on icon at bounding box center [342, 80] width 12 height 12
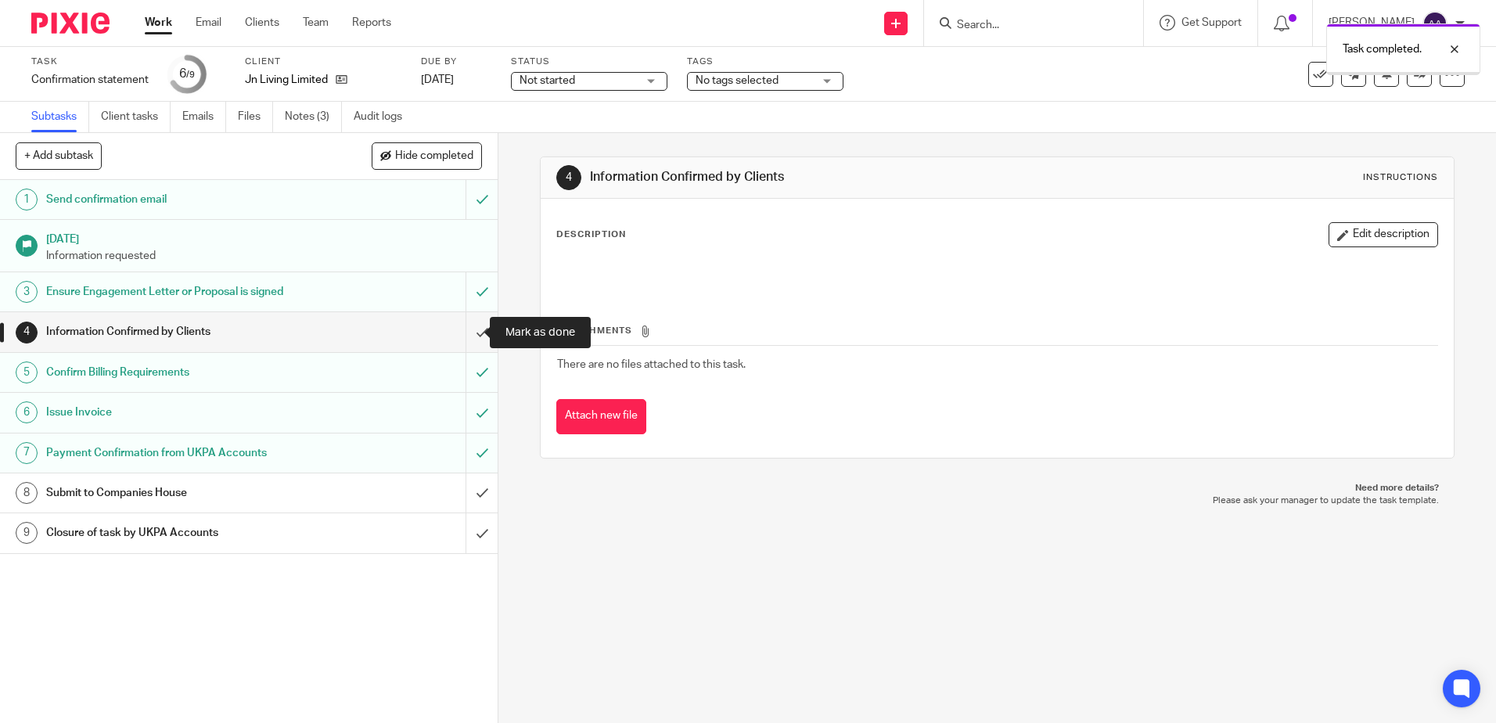
click at [472, 330] on input "submit" at bounding box center [249, 331] width 498 height 39
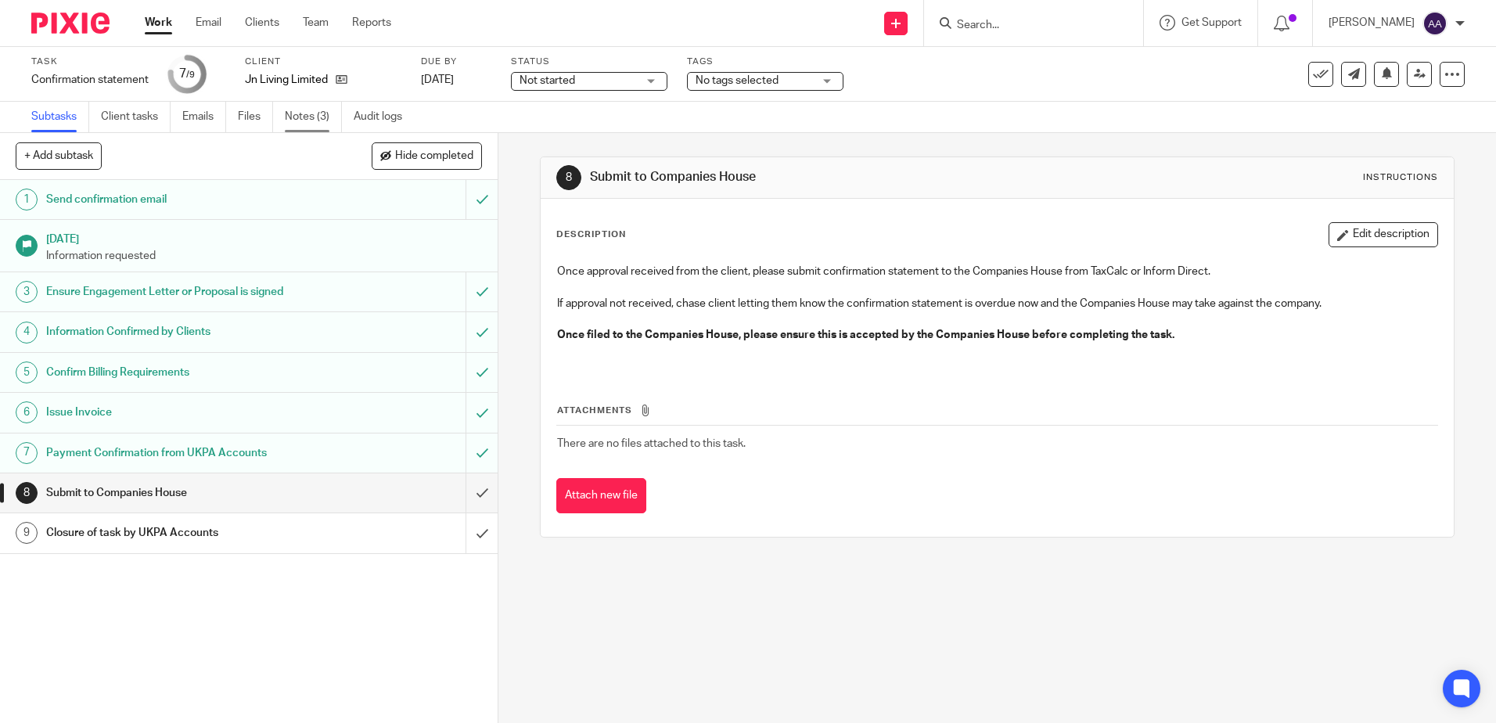
click at [306, 112] on link "Notes (3)" at bounding box center [313, 117] width 57 height 31
click at [462, 480] on input "submit" at bounding box center [249, 492] width 498 height 39
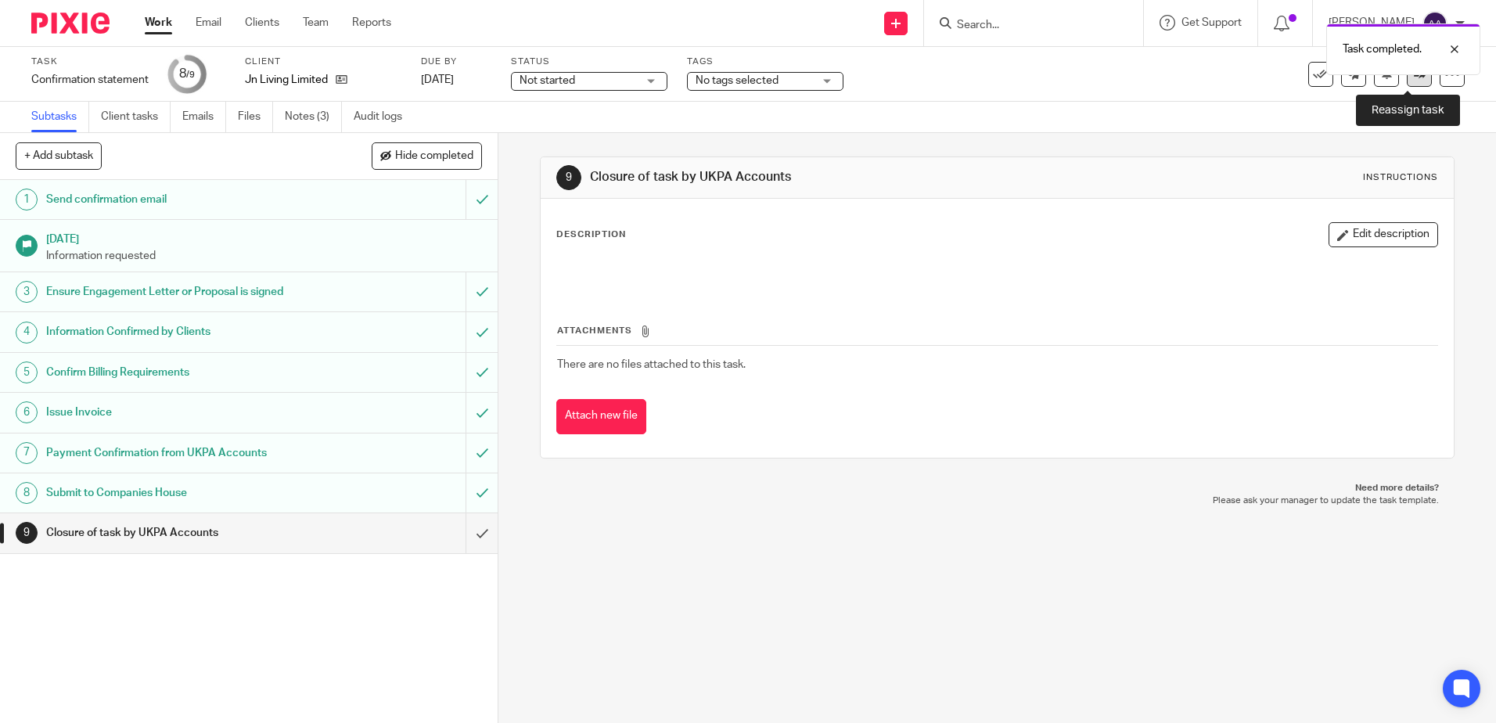
click at [1414, 75] on icon at bounding box center [1420, 74] width 12 height 12
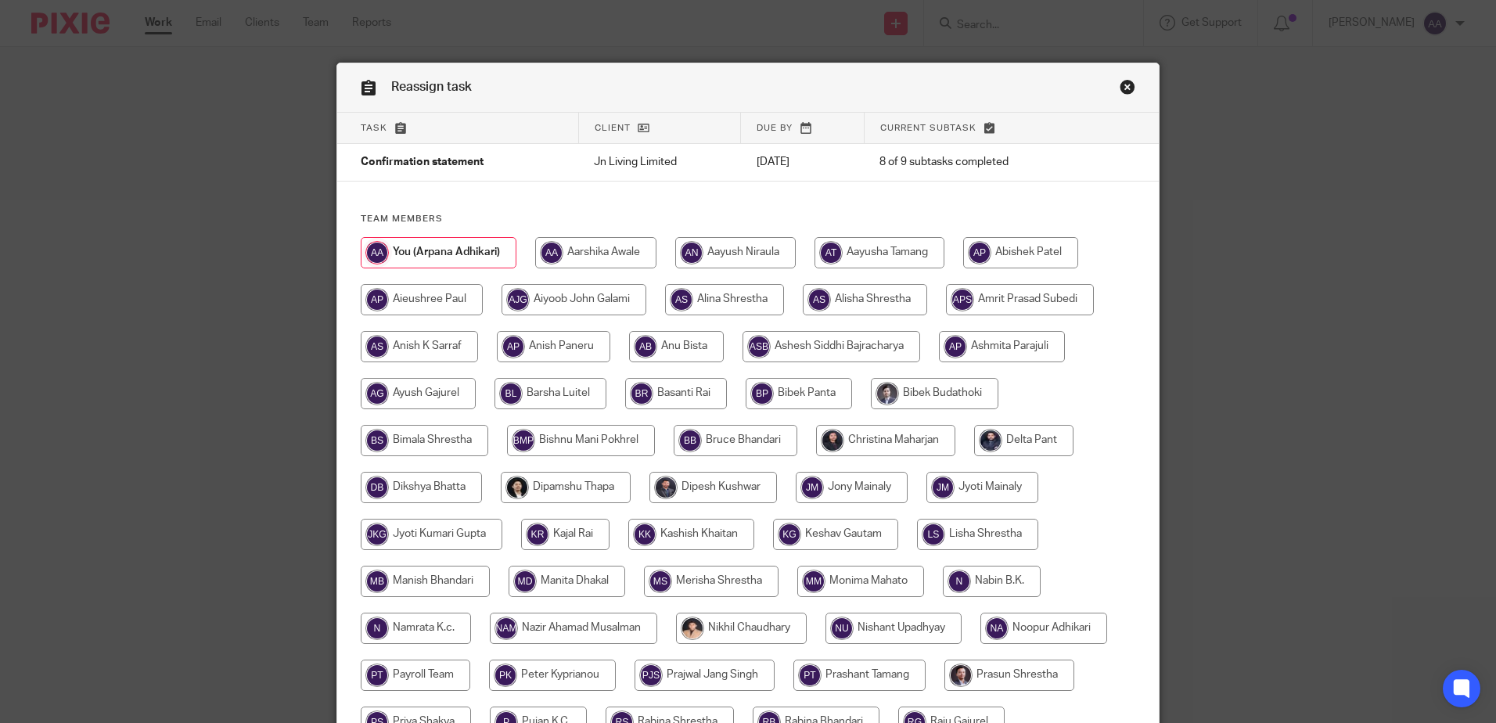
click at [1101, 85] on div "Reassign task" at bounding box center [748, 87] width 822 height 49
click at [1120, 85] on link "Close this dialog window" at bounding box center [1128, 89] width 16 height 21
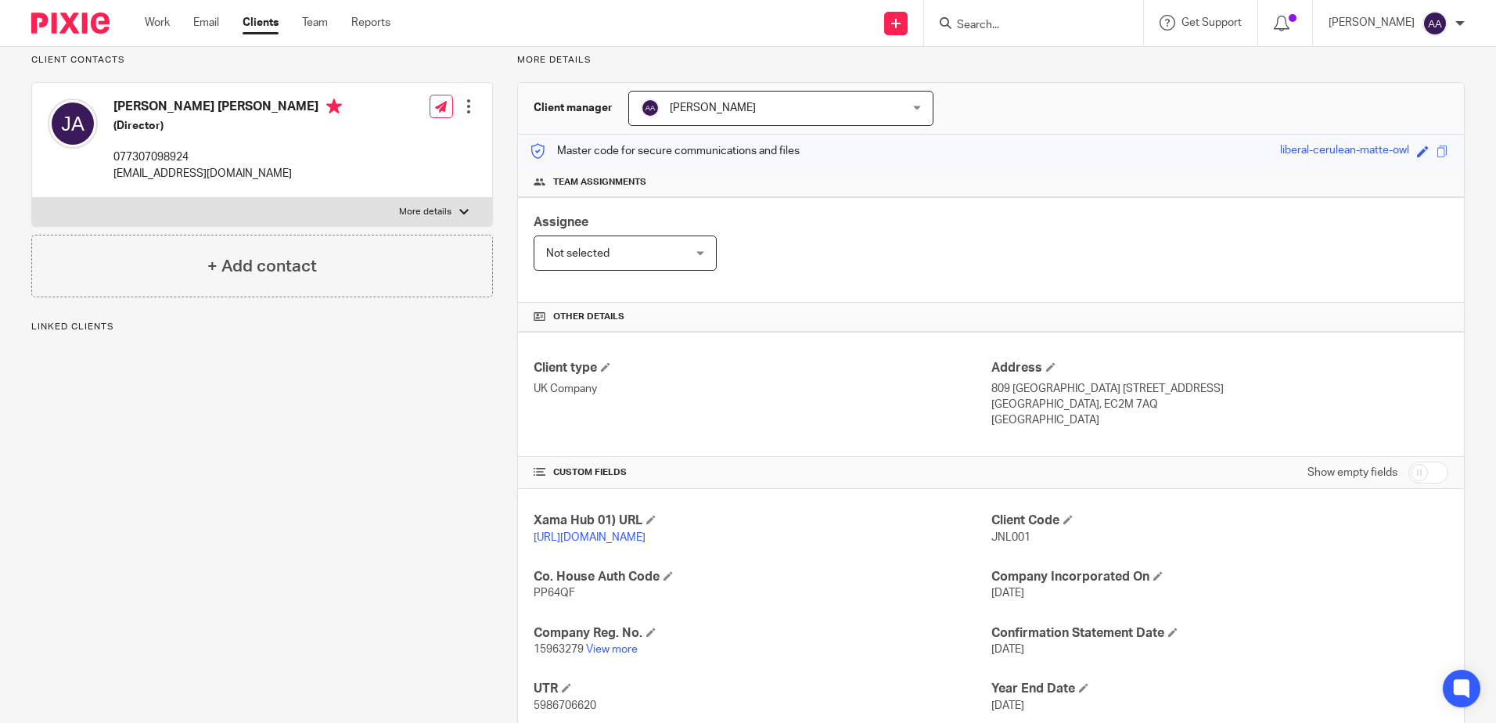
scroll to position [231, 0]
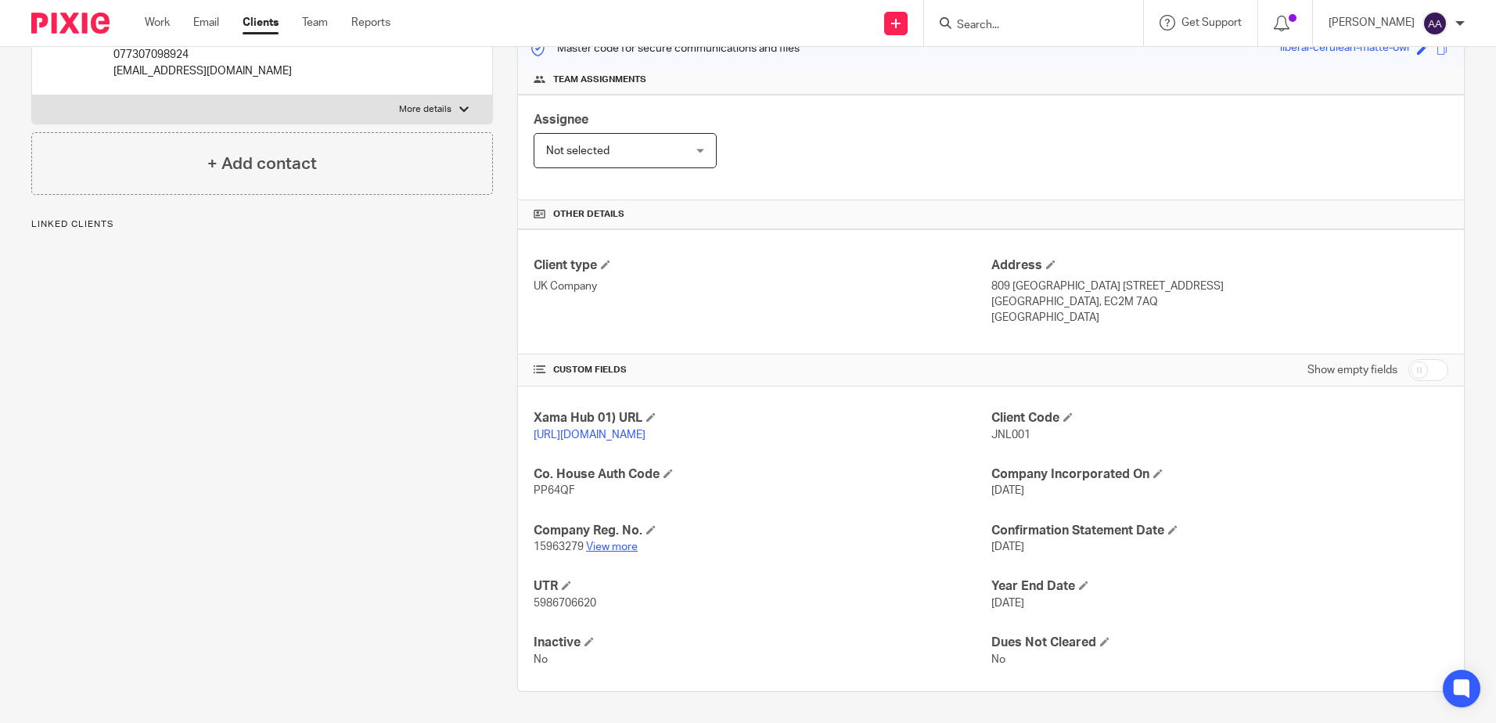
click at [628, 544] on link "View more" at bounding box center [612, 547] width 52 height 11
